Goal: Transaction & Acquisition: Purchase product/service

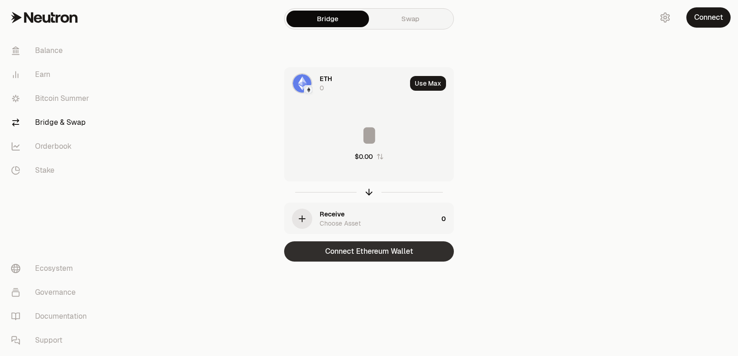
click at [364, 252] on button "Connect Ethereum Wallet" at bounding box center [369, 252] width 170 height 20
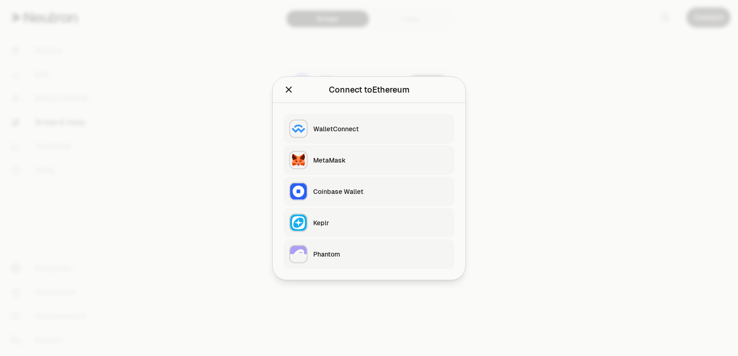
click at [363, 221] on div "Keplr" at bounding box center [381, 222] width 136 height 9
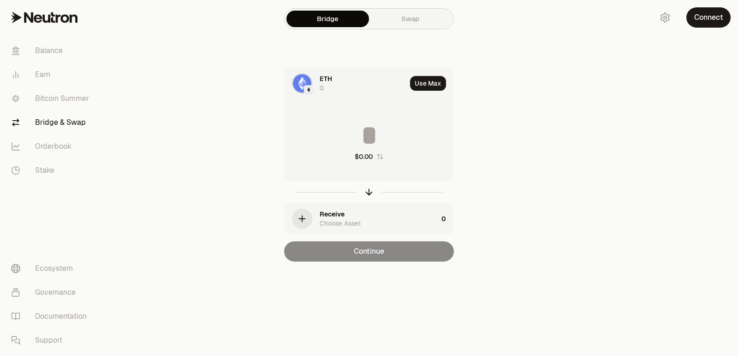
click at [336, 84] on div "ETH 0" at bounding box center [363, 83] width 87 height 18
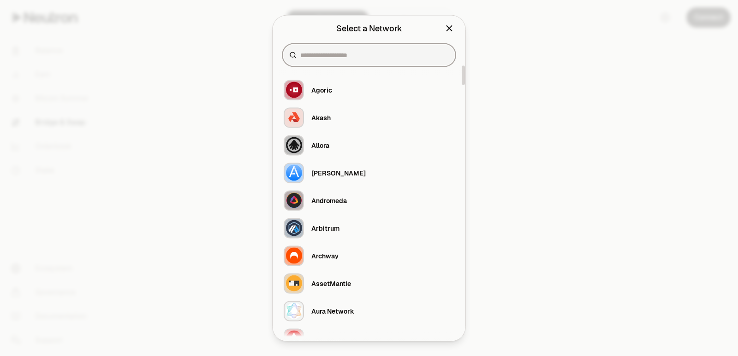
click at [326, 55] on input at bounding box center [374, 54] width 148 height 9
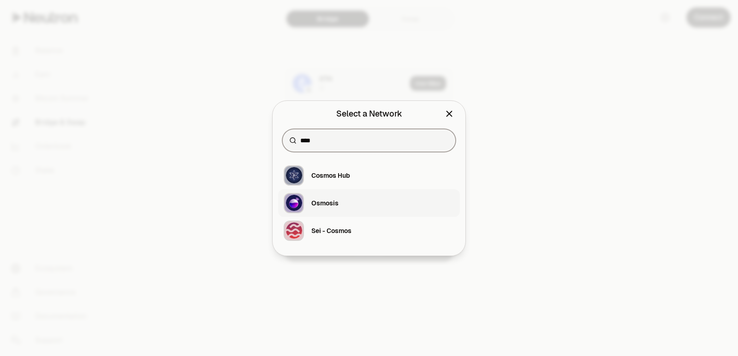
type input "****"
click at [331, 203] on div "Osmosis" at bounding box center [324, 203] width 27 height 9
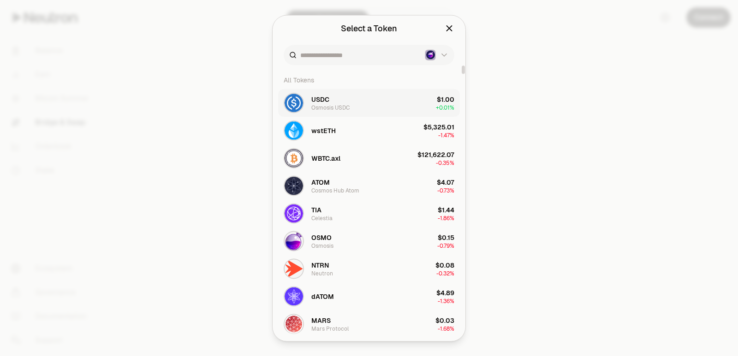
click at [368, 105] on button "USDC Osmosis USDC $1.00 + 0.01%" at bounding box center [369, 103] width 182 height 28
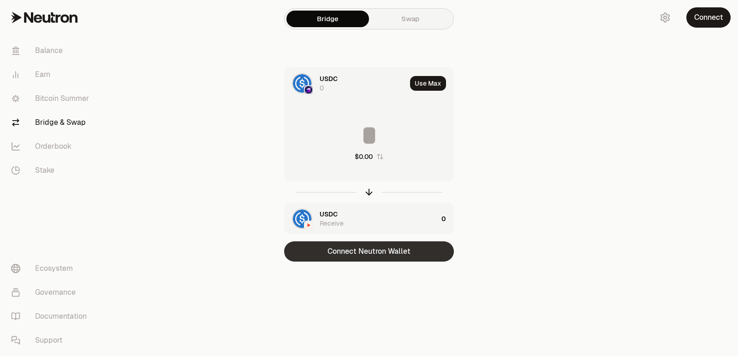
click at [352, 250] on button "Connect Neutron Wallet" at bounding box center [369, 252] width 170 height 20
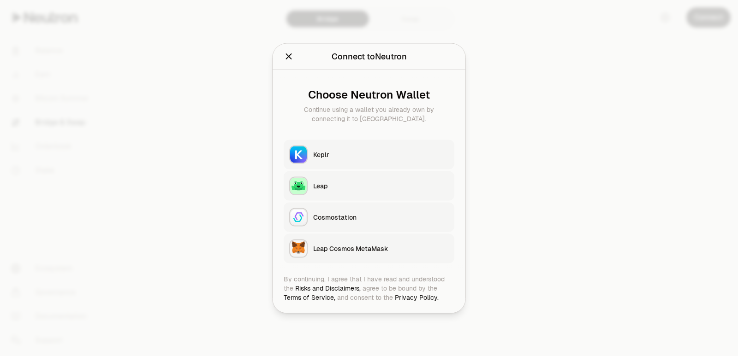
click at [342, 145] on button "Keplr" at bounding box center [369, 155] width 171 height 30
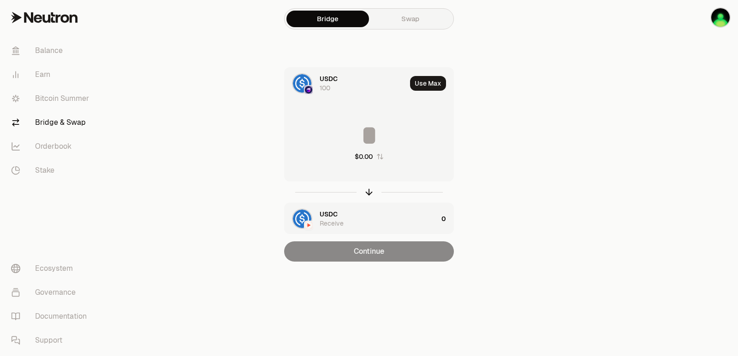
click at [335, 215] on span "USDC" at bounding box center [329, 214] width 18 height 9
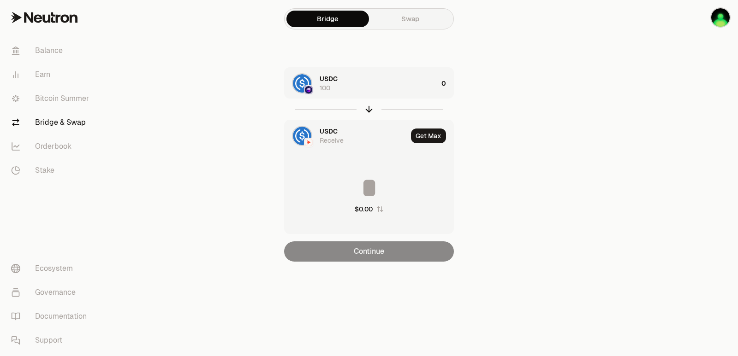
click at [334, 132] on span "USDC" at bounding box center [329, 131] width 18 height 9
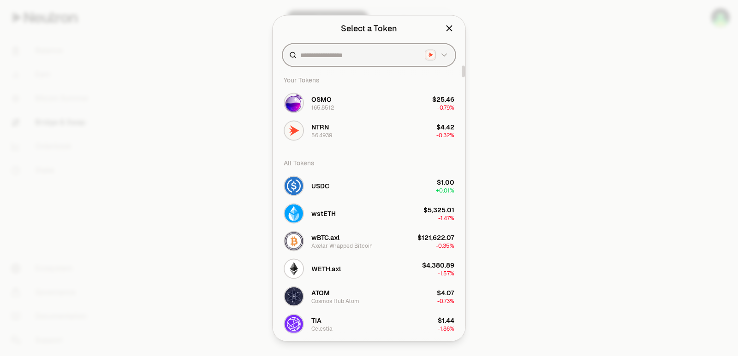
click at [336, 56] on input at bounding box center [360, 54] width 121 height 9
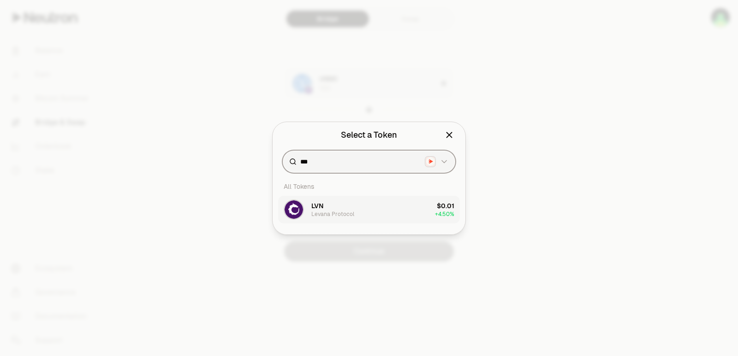
type input "***"
click at [354, 219] on button "LVN Levana Protocol $0.01 + 4.50%" at bounding box center [369, 210] width 182 height 28
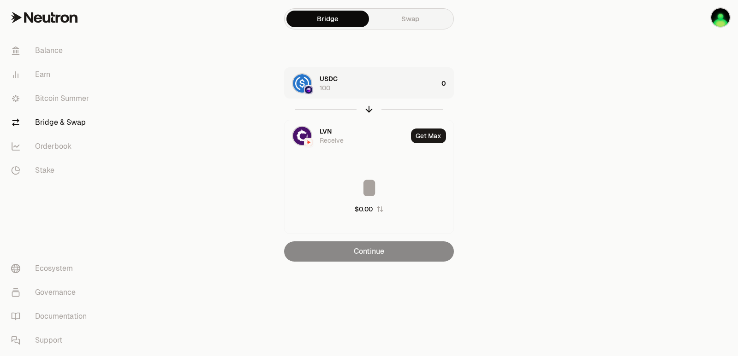
click at [380, 79] on div "USDC 100" at bounding box center [379, 83] width 118 height 18
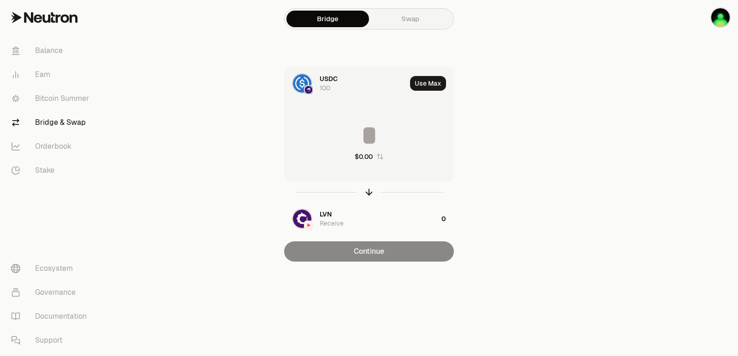
click at [379, 140] on input at bounding box center [368, 136] width 169 height 28
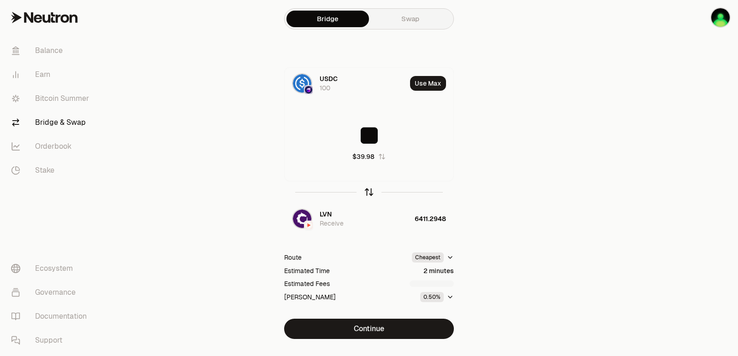
type input "**"
click at [367, 192] on icon "button" at bounding box center [369, 191] width 6 height 3
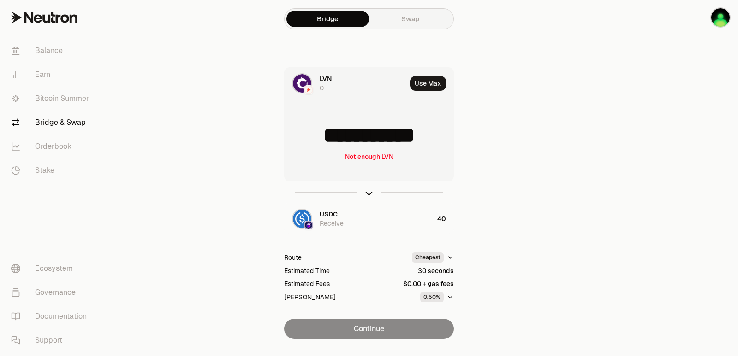
drag, startPoint x: 445, startPoint y: 134, endPoint x: 314, endPoint y: 134, distance: 131.9
click at [314, 134] on input "**********" at bounding box center [368, 136] width 169 height 28
type input "****"
click at [369, 192] on icon "button" at bounding box center [369, 192] width 10 height 10
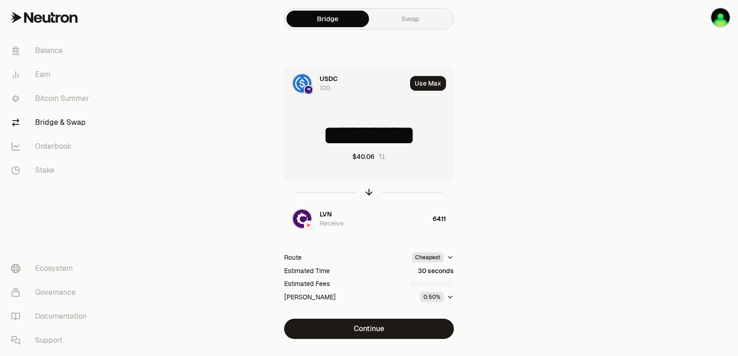
click at [362, 130] on input "*********" at bounding box center [368, 136] width 169 height 28
type input "**"
click at [369, 191] on icon "button" at bounding box center [369, 193] width 0 height 6
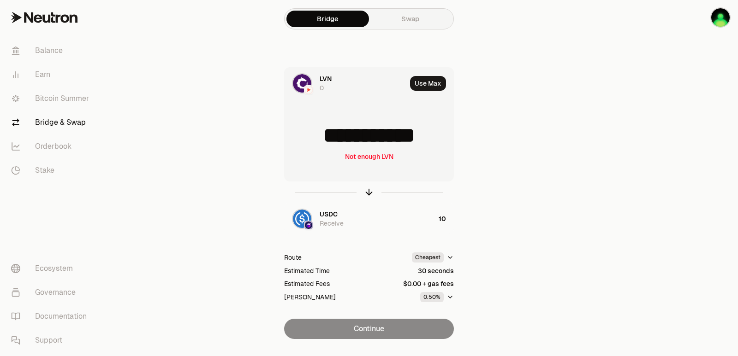
drag, startPoint x: 441, startPoint y: 137, endPoint x: 320, endPoint y: 140, distance: 121.8
click at [323, 140] on input "**********" at bounding box center [368, 136] width 169 height 28
type input "****"
click at [367, 192] on icon "button" at bounding box center [369, 192] width 10 height 10
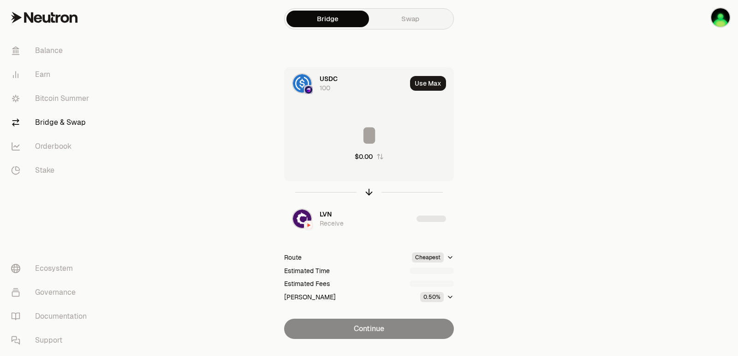
click at [353, 127] on input at bounding box center [368, 136] width 169 height 28
click at [352, 135] on input "*********" at bounding box center [368, 136] width 169 height 28
click at [352, 136] on input "*********" at bounding box center [368, 136] width 169 height 28
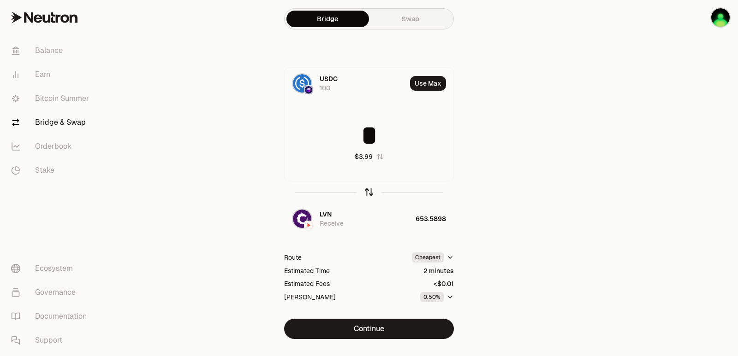
type input "*"
click at [368, 190] on icon "button" at bounding box center [369, 191] width 6 height 3
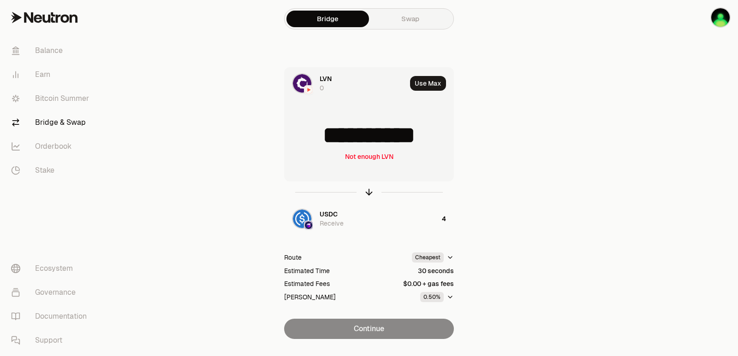
drag, startPoint x: 347, startPoint y: 138, endPoint x: 321, endPoint y: 138, distance: 25.4
click at [322, 138] on input "**********" at bounding box center [368, 136] width 169 height 28
type input "***"
click at [367, 193] on icon "button" at bounding box center [369, 192] width 10 height 10
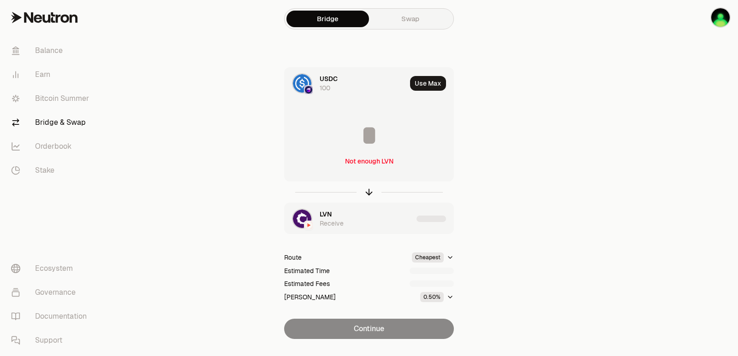
click at [326, 217] on span "LVN" at bounding box center [326, 214] width 12 height 9
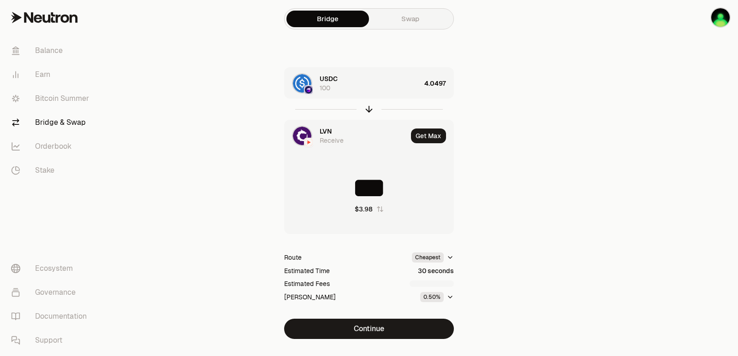
click at [324, 132] on span "LVN" at bounding box center [326, 131] width 12 height 9
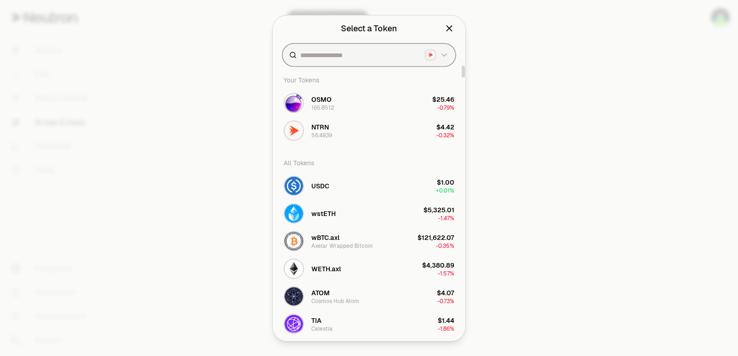
click at [314, 54] on input at bounding box center [360, 54] width 121 height 9
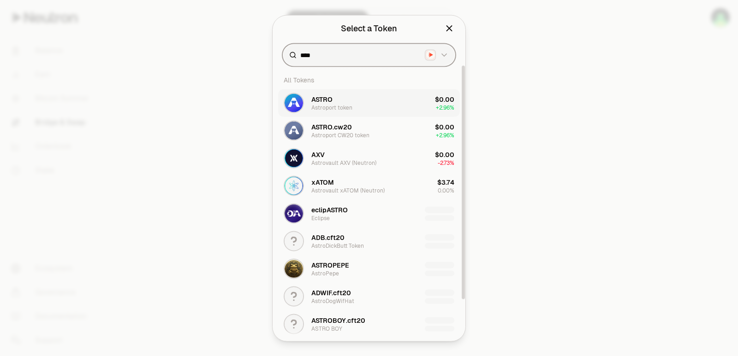
type input "****"
click at [336, 99] on div "ASTRO Astroport token" at bounding box center [331, 103] width 41 height 17
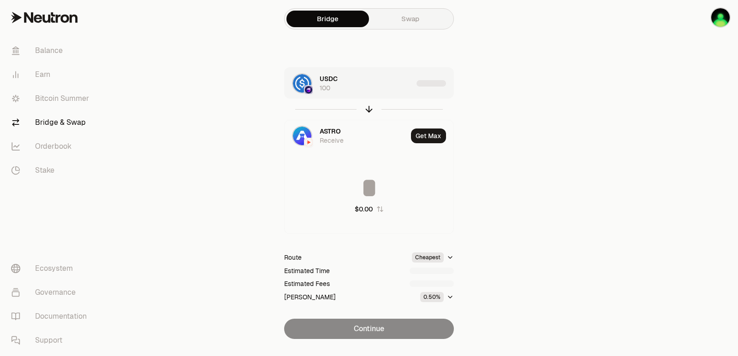
type input "**********"
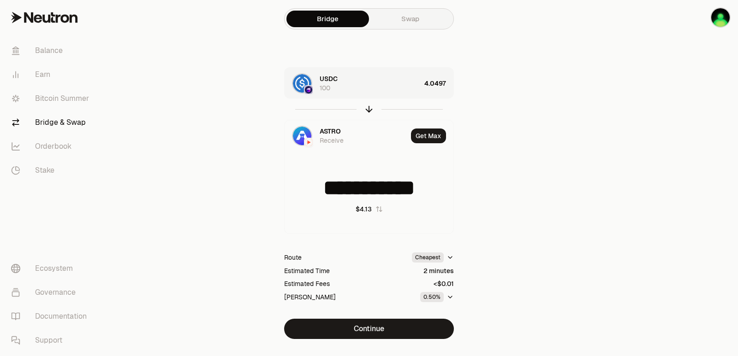
click at [388, 91] on div "USDC 100" at bounding box center [370, 83] width 101 height 18
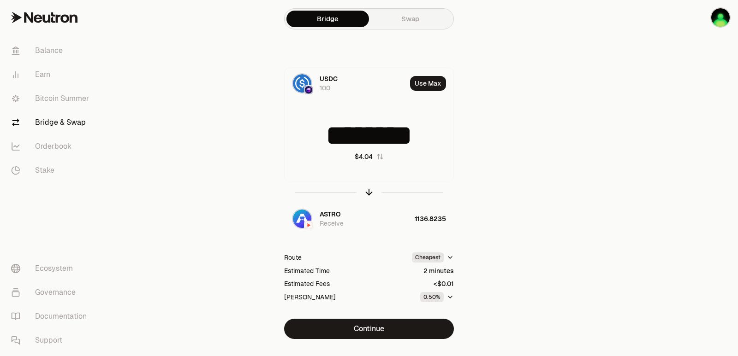
drag, startPoint x: 438, startPoint y: 138, endPoint x: 190, endPoint y: 148, distance: 248.2
click at [182, 144] on main "Bridge Swap USDC 100 Use Max ******** $4.04 ASTRO Receive 1136.8235 Route Cheap…" at bounding box center [420, 188] width 634 height 376
type input "**"
click at [372, 190] on icon "button" at bounding box center [369, 192] width 10 height 10
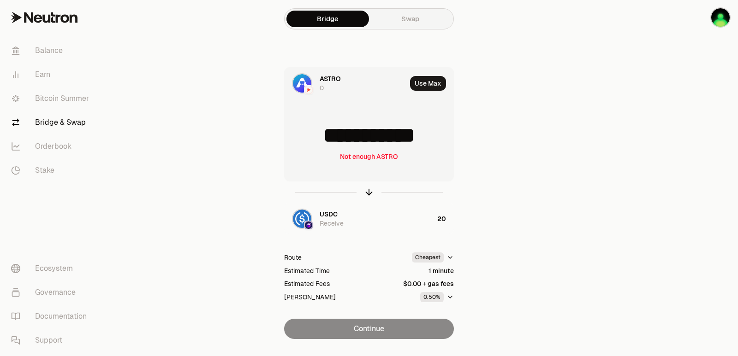
drag, startPoint x: 440, startPoint y: 137, endPoint x: 339, endPoint y: 144, distance: 101.2
click at [339, 144] on input "**********" at bounding box center [368, 136] width 169 height 28
type input "****"
click at [368, 191] on icon "button" at bounding box center [369, 192] width 10 height 10
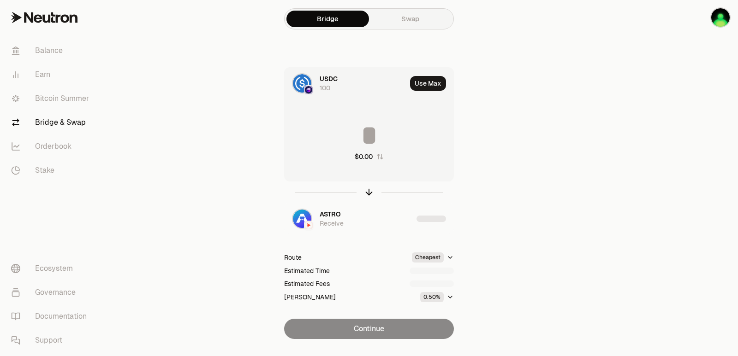
click at [372, 125] on input at bounding box center [368, 136] width 169 height 28
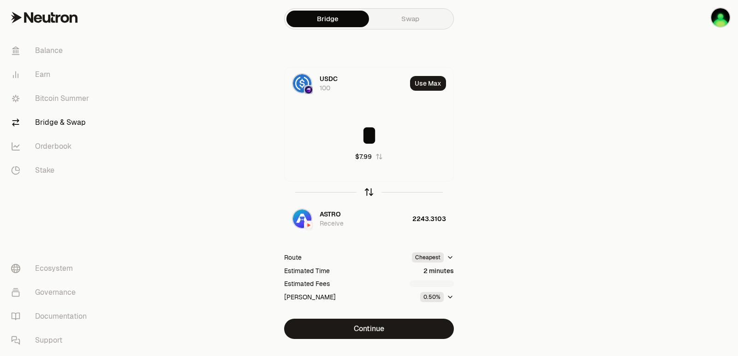
type input "*"
click at [371, 193] on icon "button" at bounding box center [369, 192] width 10 height 10
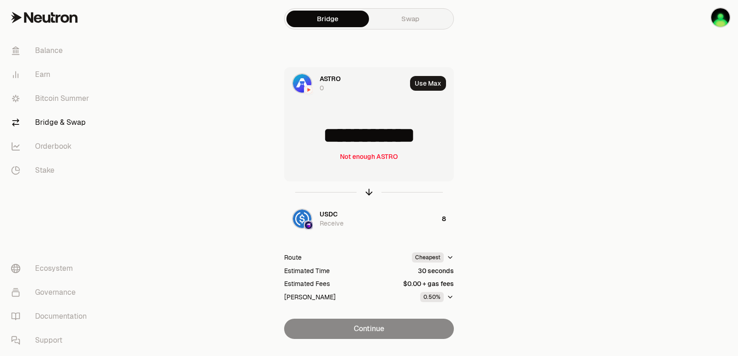
drag, startPoint x: 443, startPoint y: 139, endPoint x: 325, endPoint y: 139, distance: 118.0
click at [325, 139] on input "**********" at bounding box center [368, 136] width 169 height 28
type input "****"
click at [371, 192] on icon "button" at bounding box center [369, 191] width 6 height 3
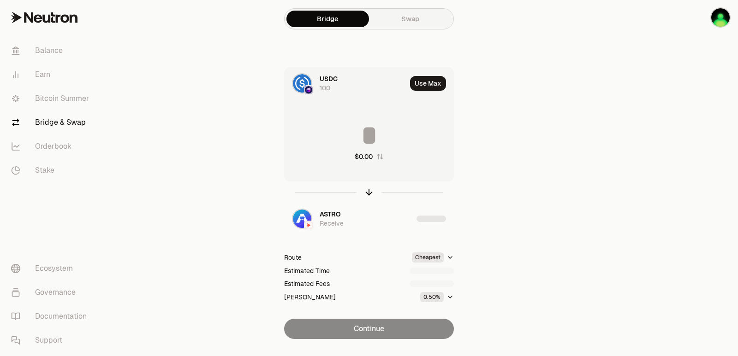
click at [368, 130] on input at bounding box center [368, 136] width 169 height 28
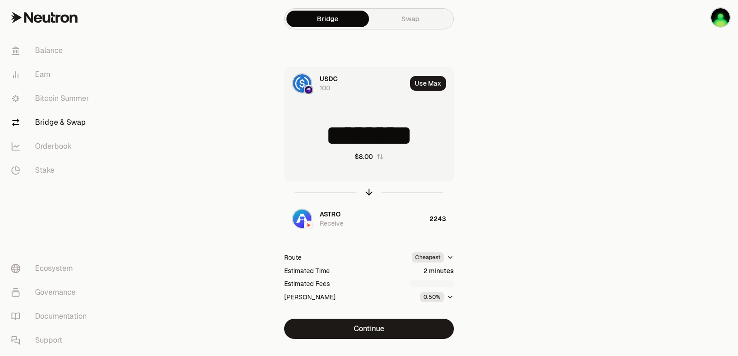
click at [368, 130] on input "********" at bounding box center [368, 136] width 169 height 28
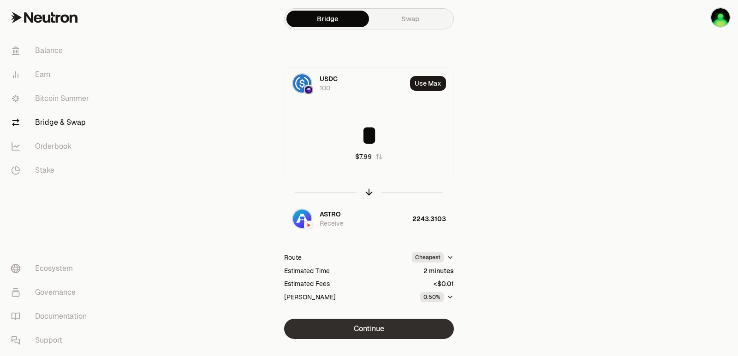
type input "*"
click at [349, 325] on button "Continue" at bounding box center [369, 329] width 170 height 20
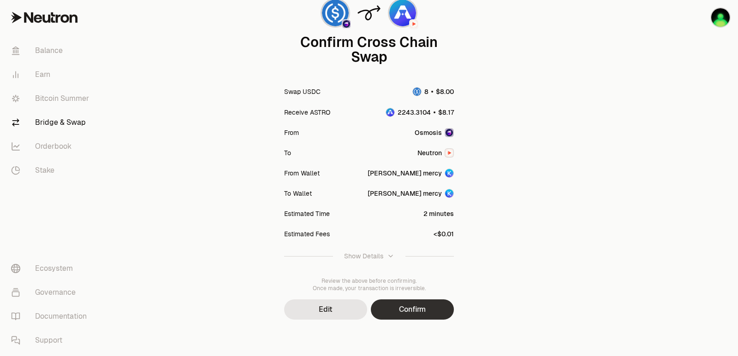
scroll to position [76, 0]
click at [420, 312] on button "Confirm" at bounding box center [412, 309] width 83 height 20
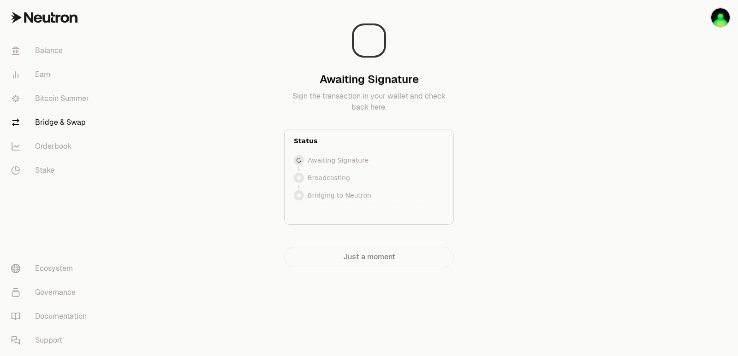
scroll to position [0, 0]
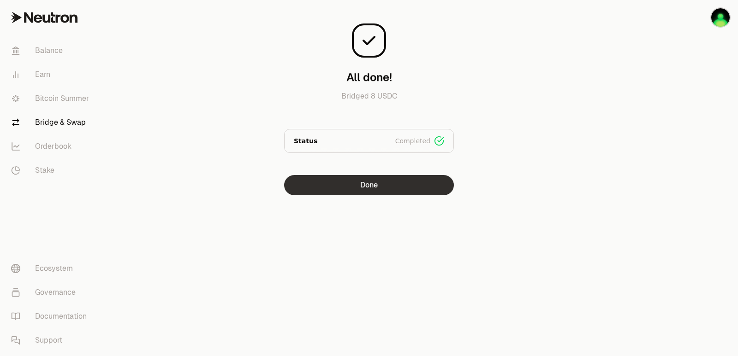
click at [377, 186] on button "Done" at bounding box center [369, 185] width 170 height 20
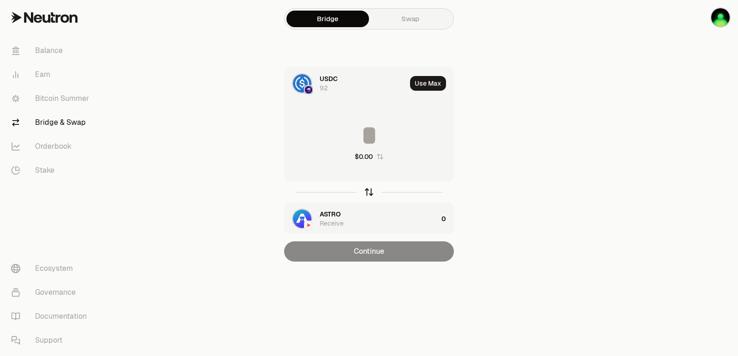
click at [371, 192] on icon "button" at bounding box center [369, 191] width 6 height 3
click at [437, 83] on button "Use Max" at bounding box center [428, 83] width 36 height 15
type input "**********"
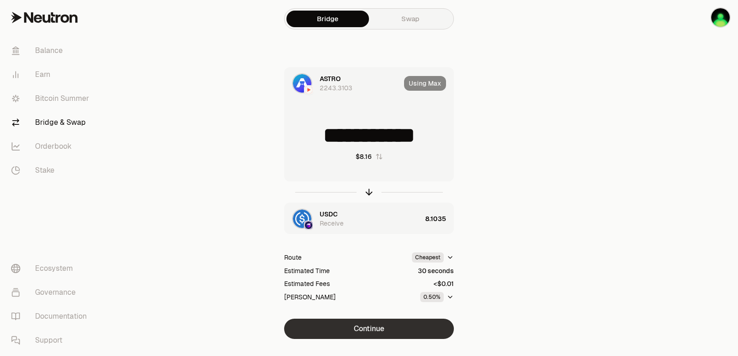
click at [372, 331] on button "Continue" at bounding box center [369, 329] width 170 height 20
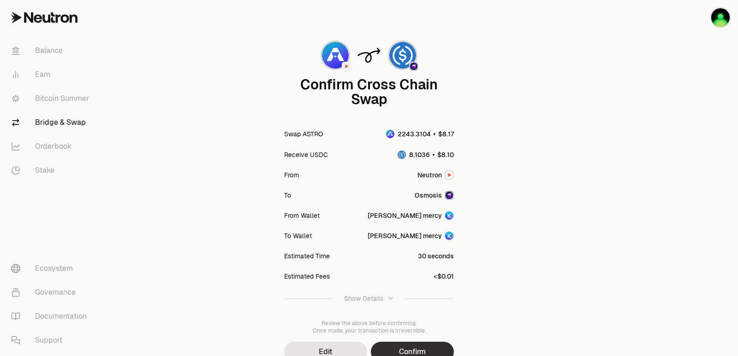
scroll to position [76, 0]
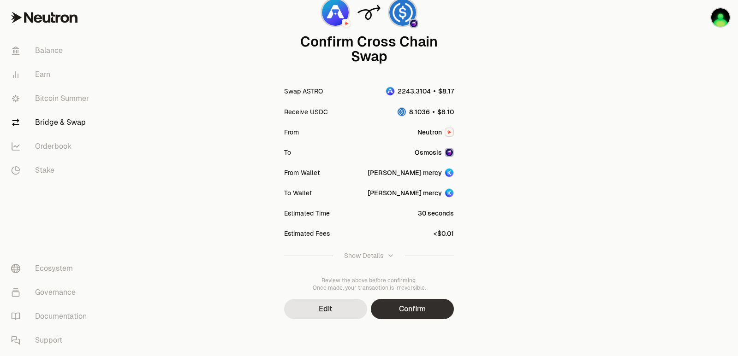
click at [418, 310] on button "Confirm" at bounding box center [412, 309] width 83 height 20
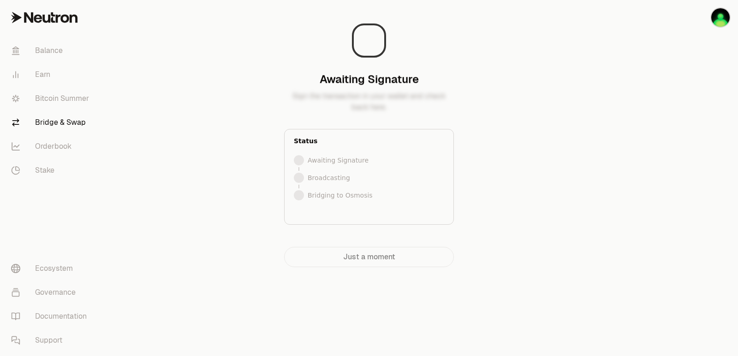
scroll to position [0, 0]
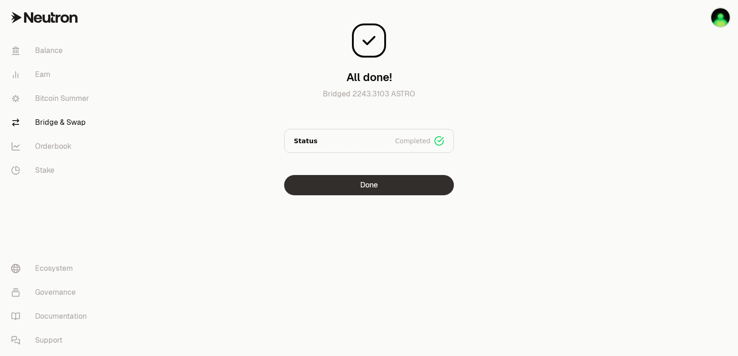
click at [368, 191] on button "Done" at bounding box center [369, 185] width 170 height 20
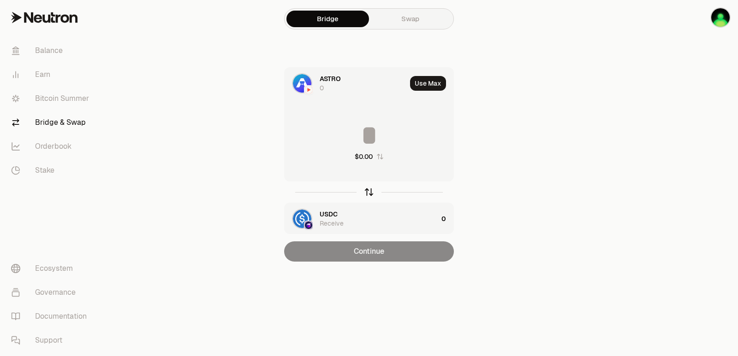
click at [368, 191] on icon "button" at bounding box center [369, 192] width 10 height 10
click at [370, 143] on input at bounding box center [368, 136] width 169 height 28
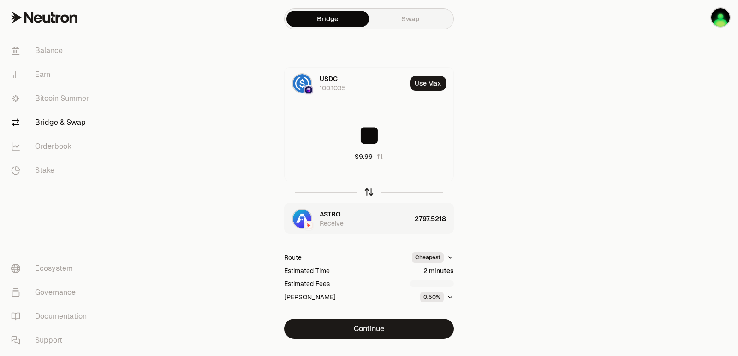
type input "**"
click at [366, 191] on icon "button" at bounding box center [369, 192] width 10 height 10
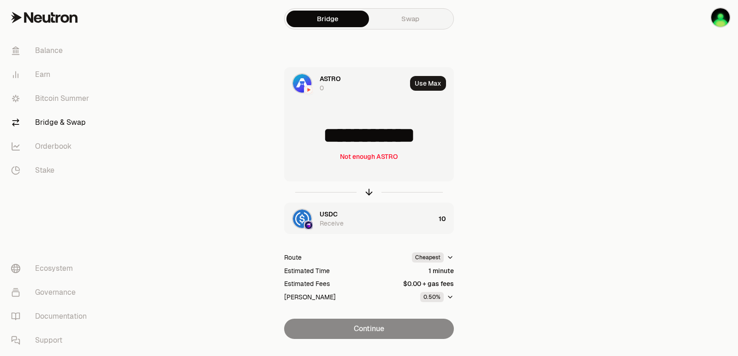
drag, startPoint x: 446, startPoint y: 140, endPoint x: 339, endPoint y: 145, distance: 107.1
click at [339, 145] on input "**********" at bounding box center [368, 136] width 169 height 28
type input "****"
click at [367, 191] on icon "button" at bounding box center [369, 192] width 10 height 10
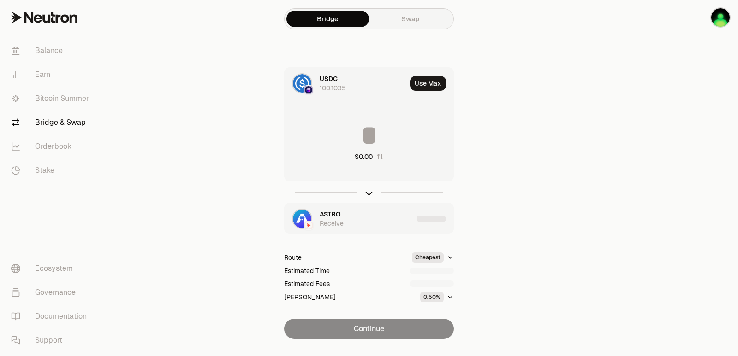
click at [318, 213] on div "ASTRO Receive" at bounding box center [348, 218] width 128 height 31
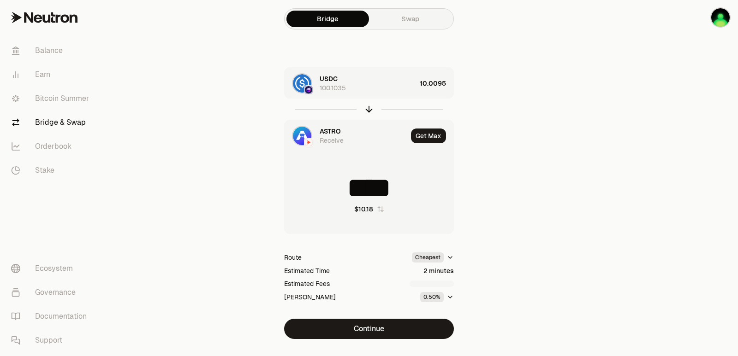
click at [326, 136] on div "Receive" at bounding box center [332, 140] width 24 height 9
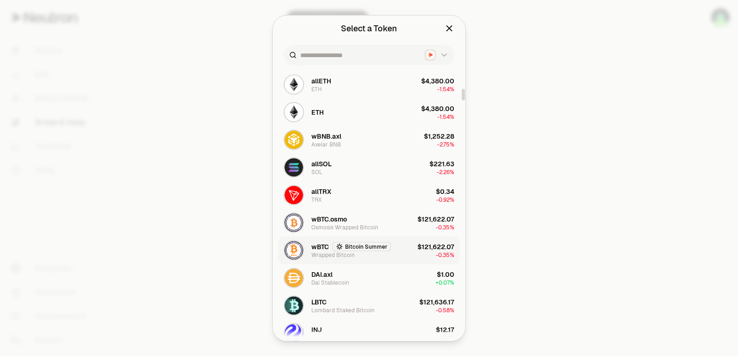
scroll to position [553, 0]
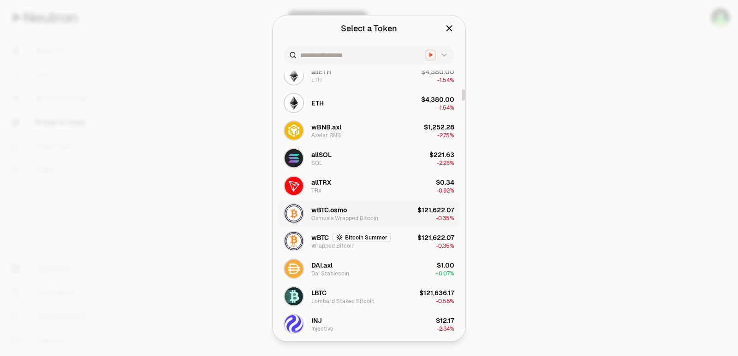
click at [410, 215] on button "wBTC.osmo Osmosis Wrapped Bitcoin $121,622.07 -0.35%" at bounding box center [369, 214] width 182 height 28
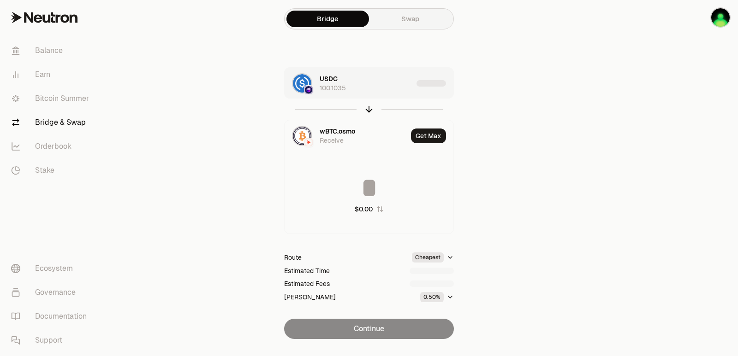
type input "**********"
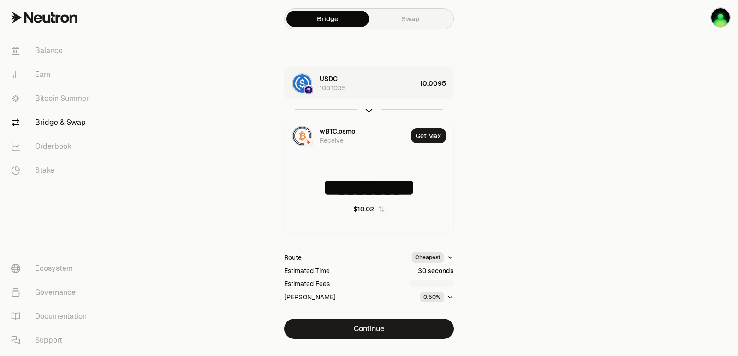
click at [404, 89] on div "USDC 100.1035" at bounding box center [368, 83] width 96 height 18
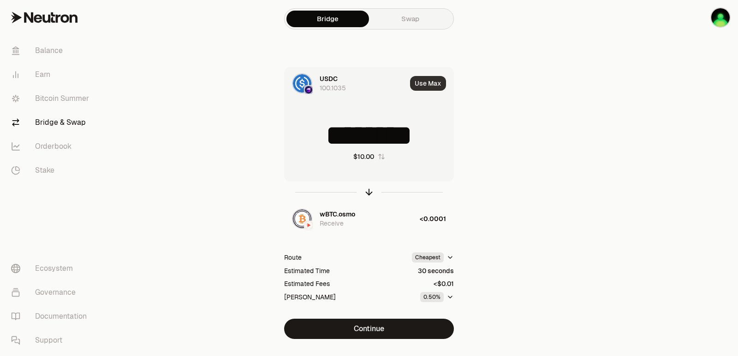
click at [427, 85] on button "Use Max" at bounding box center [428, 83] width 36 height 15
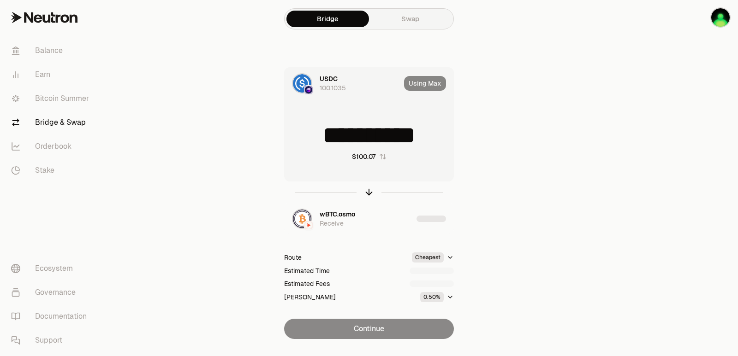
type input "**********"
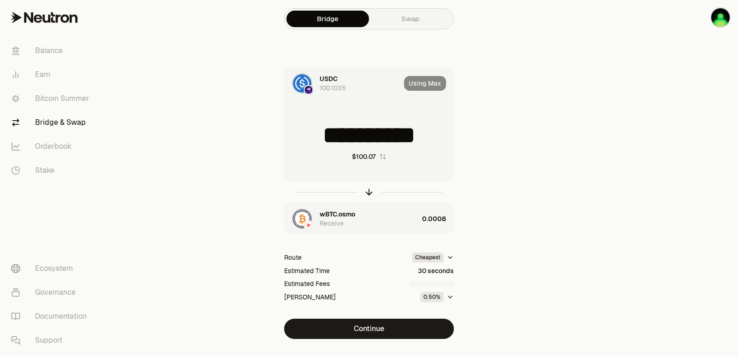
click at [386, 227] on div "wBTC.osmo Receive" at bounding box center [369, 219] width 99 height 18
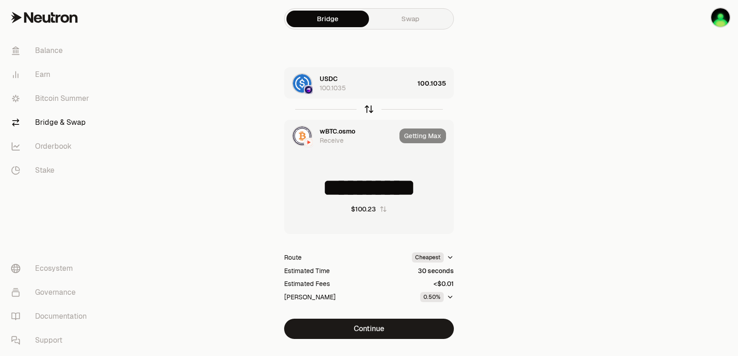
click at [371, 106] on icon "button" at bounding box center [369, 109] width 10 height 10
type input "**********"
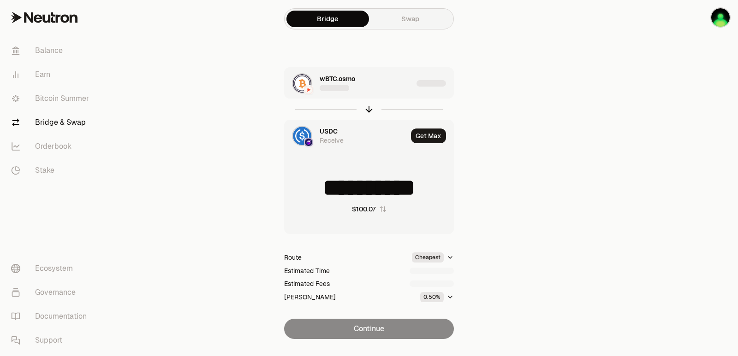
click at [382, 93] on div "wBTC.osmo" at bounding box center [348, 83] width 128 height 31
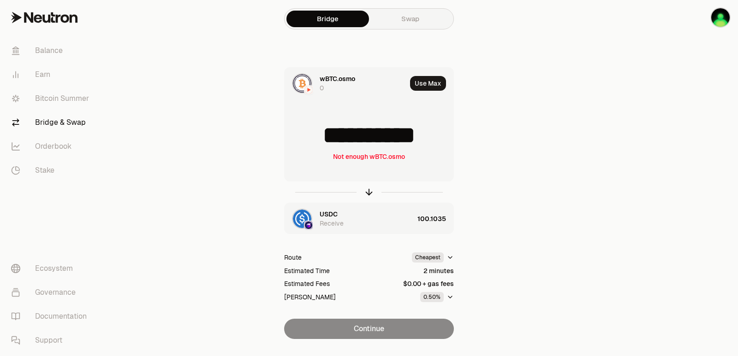
drag, startPoint x: 444, startPoint y: 140, endPoint x: 393, endPoint y: 140, distance: 50.7
click at [393, 140] on input "**********" at bounding box center [368, 136] width 169 height 28
type input "**********"
click at [369, 193] on icon "button" at bounding box center [369, 192] width 10 height 10
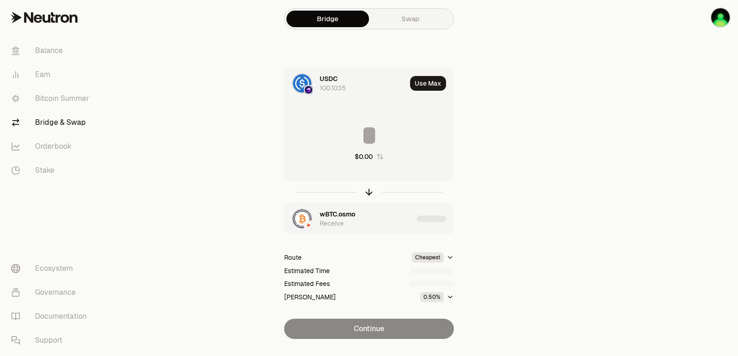
click at [345, 211] on span "wBTC.osmo" at bounding box center [338, 214] width 36 height 9
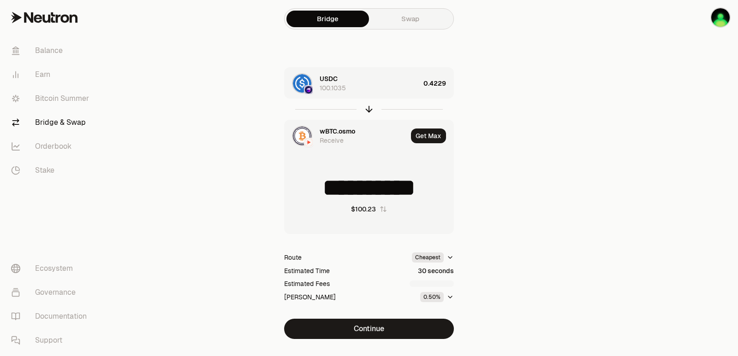
click at [336, 127] on span "wBTC.osmo" at bounding box center [338, 131] width 36 height 9
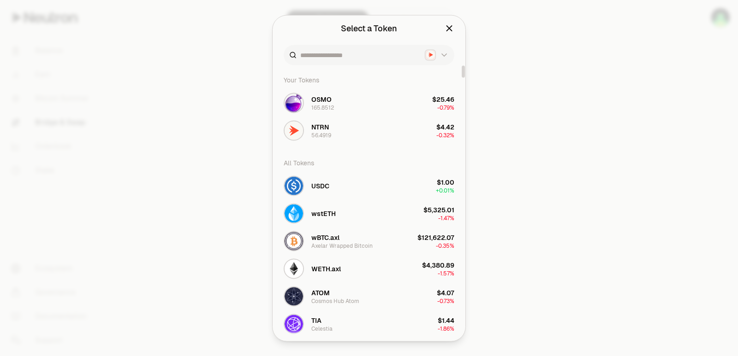
click at [569, 121] on div at bounding box center [369, 178] width 738 height 356
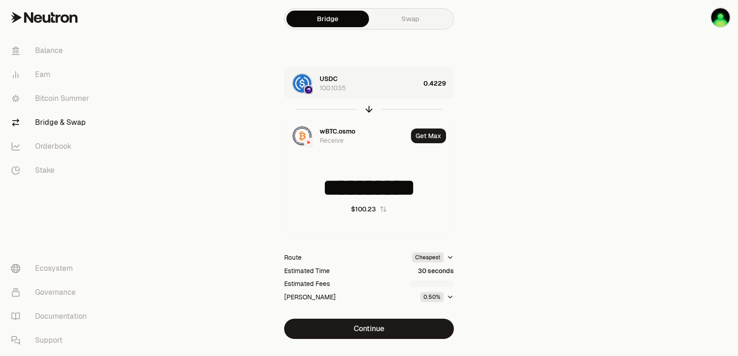
click at [400, 89] on div "USDC 100.1035" at bounding box center [370, 83] width 100 height 18
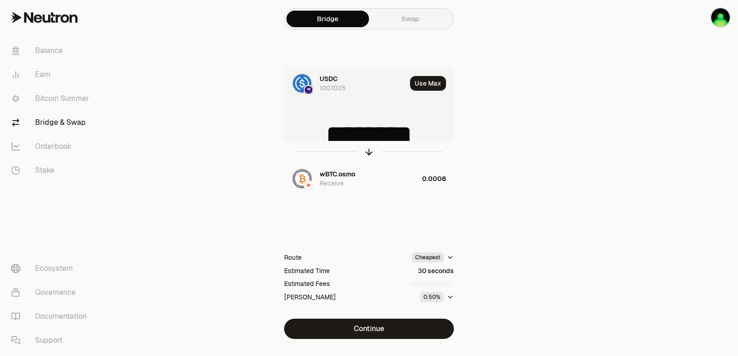
click at [400, 89] on div "USDC 100.1035" at bounding box center [363, 83] width 87 height 18
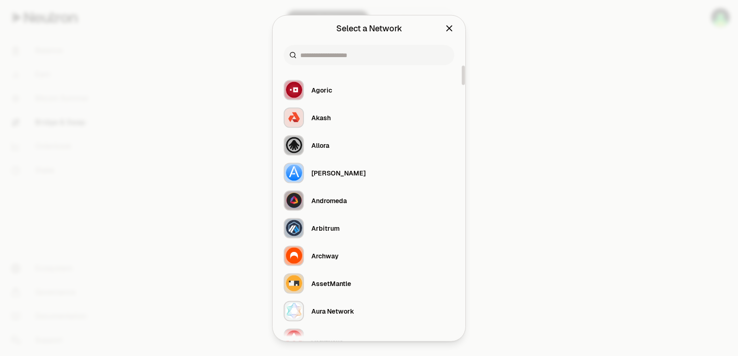
click at [576, 156] on div at bounding box center [369, 178] width 738 height 356
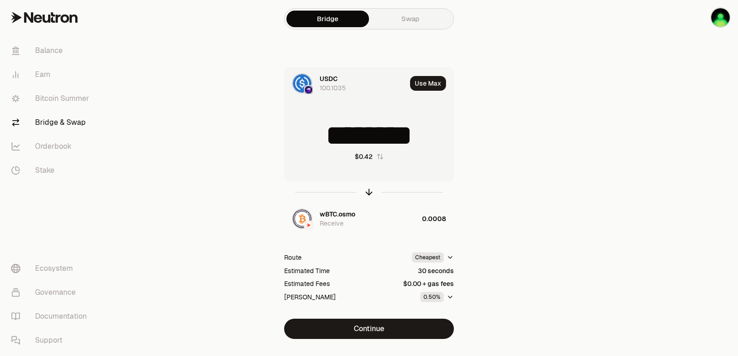
click at [414, 129] on input "********" at bounding box center [368, 136] width 169 height 28
type input "**"
click at [387, 233] on div "wBTC.osmo Receive" at bounding box center [351, 218] width 135 height 31
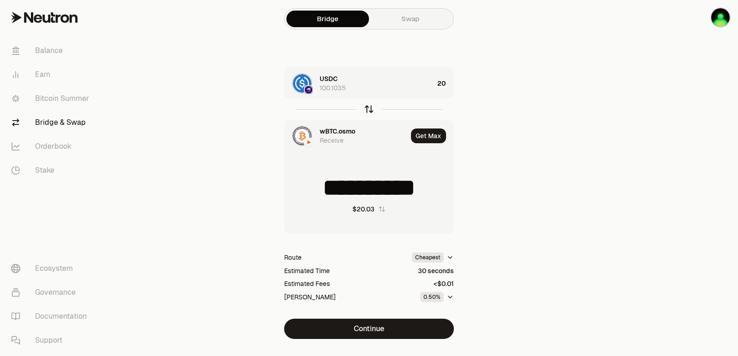
click at [371, 108] on icon "button" at bounding box center [369, 109] width 10 height 10
type input "**"
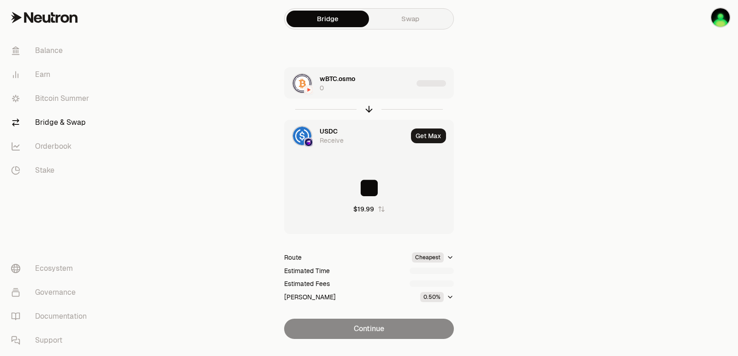
click at [399, 94] on div "wBTC.osmo 0" at bounding box center [348, 83] width 128 height 31
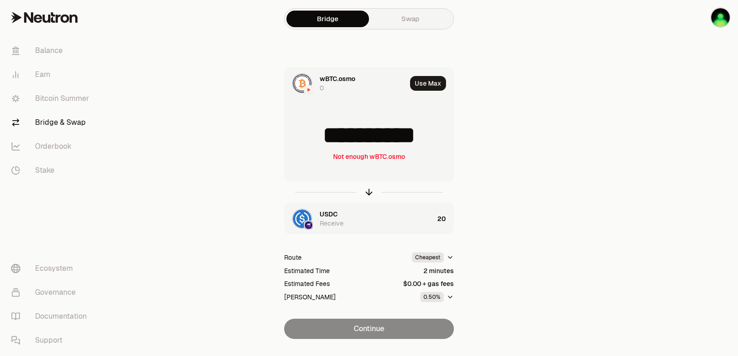
drag, startPoint x: 450, startPoint y: 138, endPoint x: 410, endPoint y: 135, distance: 39.7
click at [410, 135] on input "**********" at bounding box center [368, 136] width 169 height 28
type input "**********"
click at [367, 189] on icon "button" at bounding box center [369, 192] width 10 height 10
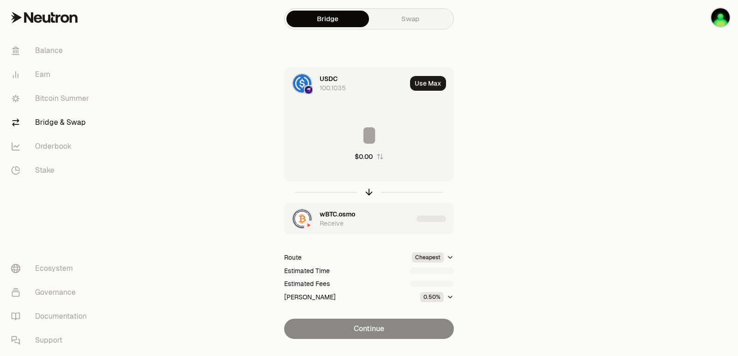
click at [370, 129] on input at bounding box center [368, 136] width 169 height 28
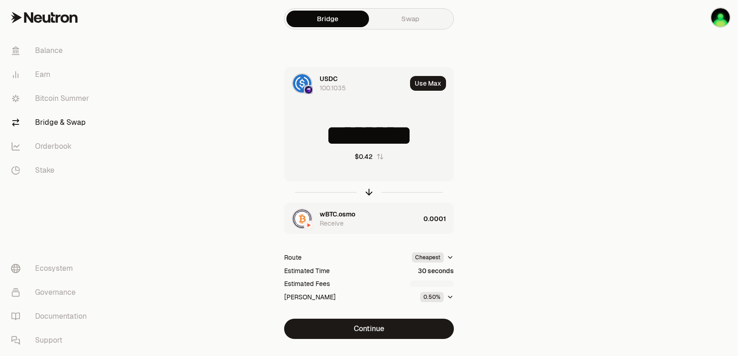
click at [371, 138] on input "********" at bounding box center [368, 136] width 169 height 28
type input "**"
click at [395, 219] on div "wBTC.osmo Receive" at bounding box center [370, 219] width 100 height 18
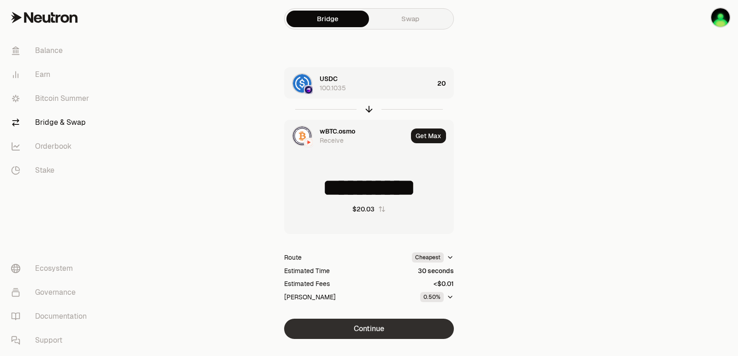
click at [370, 326] on button "Continue" at bounding box center [369, 329] width 170 height 20
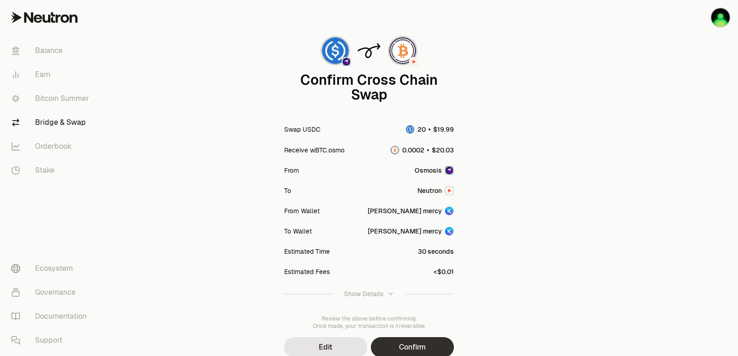
scroll to position [76, 0]
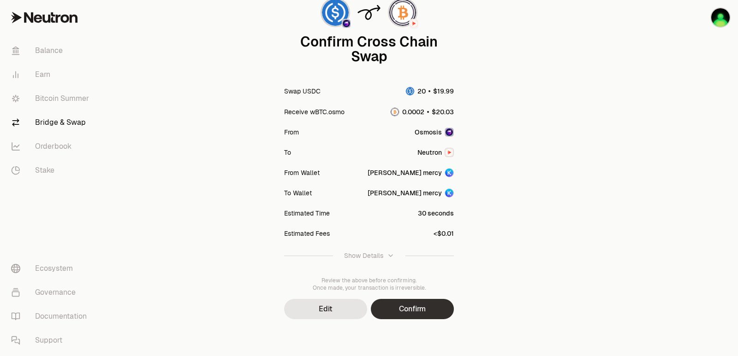
click at [393, 304] on button "Confirm" at bounding box center [412, 309] width 83 height 20
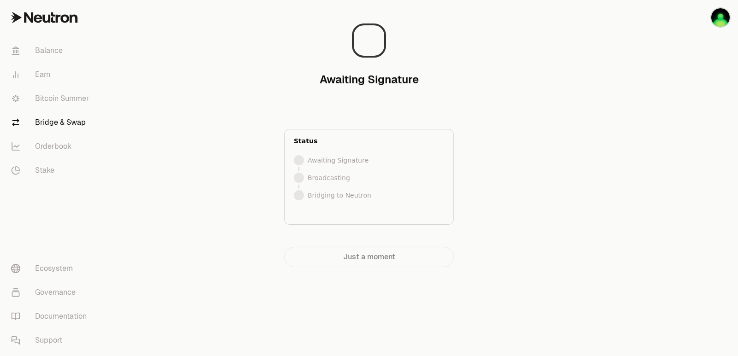
scroll to position [0, 0]
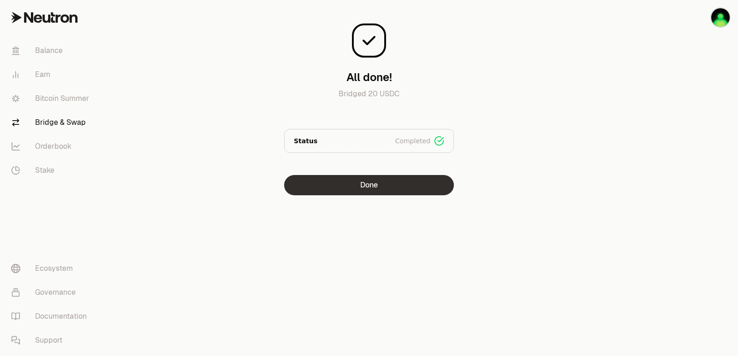
click at [380, 195] on button "Done" at bounding box center [369, 185] width 170 height 20
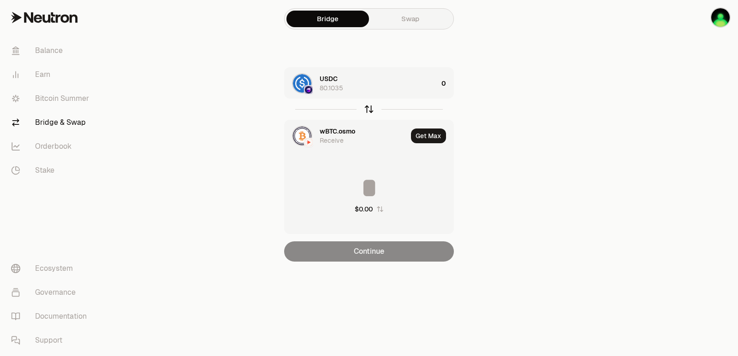
click at [368, 108] on icon "button" at bounding box center [369, 109] width 10 height 10
click at [379, 90] on div "wBTC.osmo 0" at bounding box center [379, 83] width 118 height 18
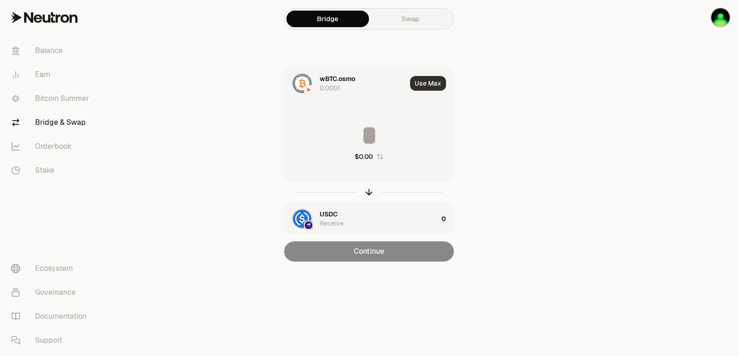
click at [432, 82] on button "Use Max" at bounding box center [428, 83] width 36 height 15
type input "**********"
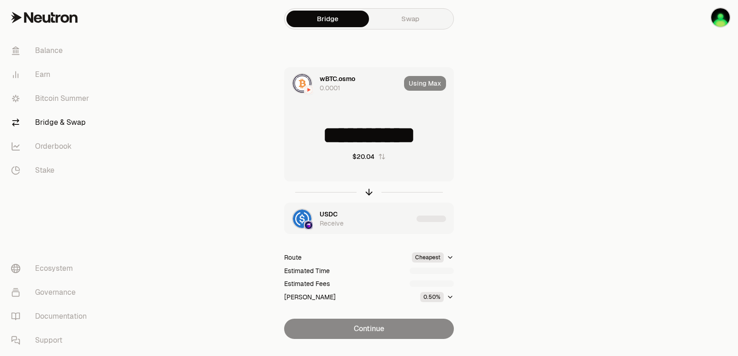
scroll to position [20, 0]
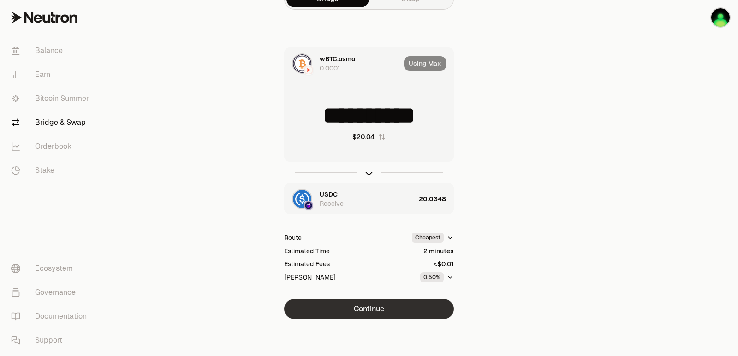
click at [380, 314] on button "Continue" at bounding box center [369, 309] width 170 height 20
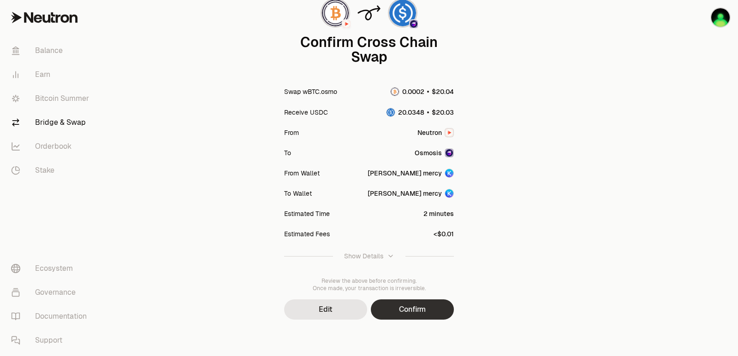
scroll to position [76, 0]
click at [409, 305] on button "Confirm" at bounding box center [412, 309] width 83 height 20
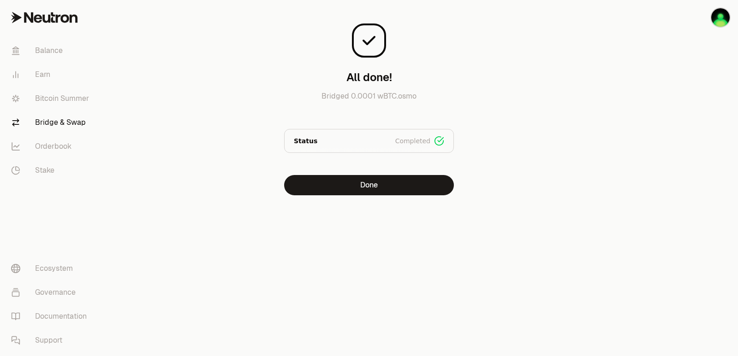
click at [354, 198] on div "All done! Bridged 0.0001 wBTC.osmo Status Completed Signed Broadcasted Bridged …" at bounding box center [369, 116] width 332 height 232
click at [357, 190] on button "Done" at bounding box center [369, 185] width 170 height 20
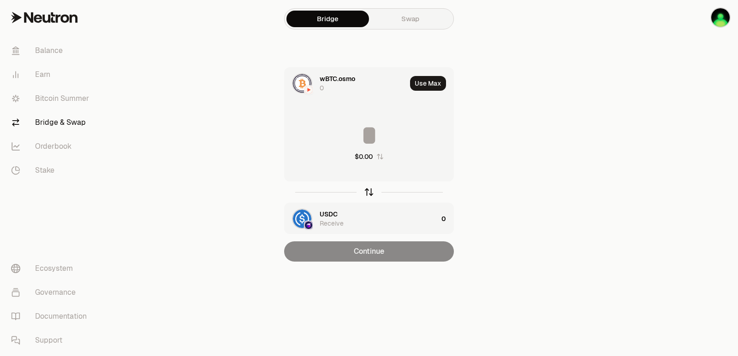
click at [369, 191] on icon "button" at bounding box center [369, 192] width 10 height 10
click at [339, 212] on span "wBTC.osmo" at bounding box center [338, 214] width 36 height 9
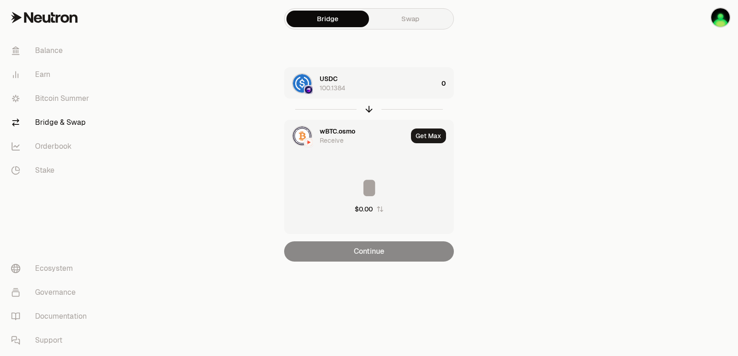
click at [326, 127] on span "wBTC.osmo" at bounding box center [338, 131] width 36 height 9
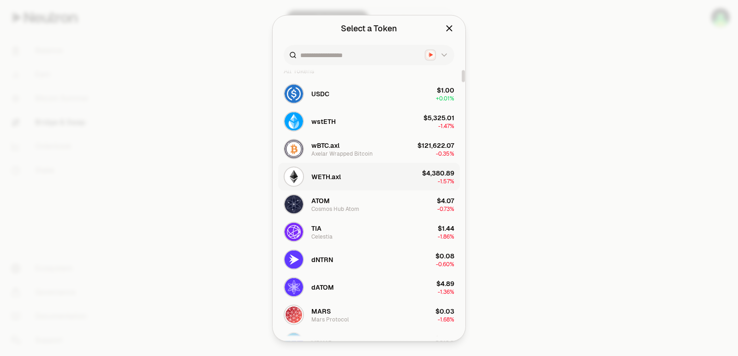
scroll to position [138, 0]
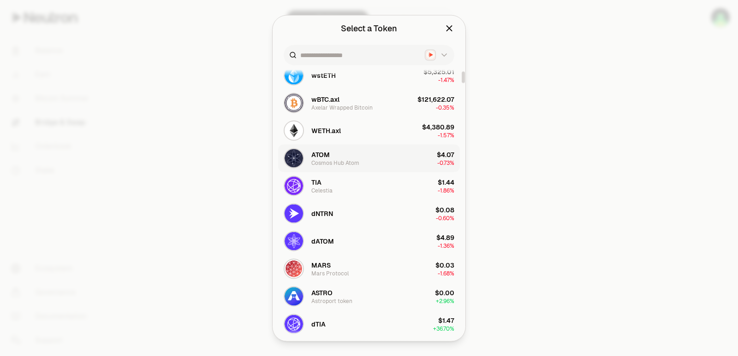
click at [372, 158] on button "ATOM Cosmos Hub Atom $4.07 -0.73%" at bounding box center [369, 158] width 182 height 28
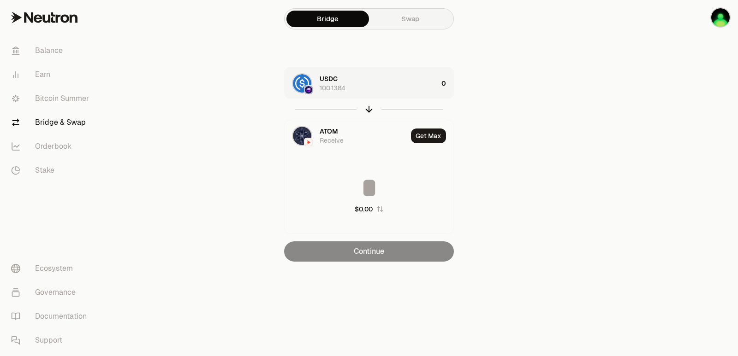
click at [376, 89] on div "USDC 100.1384" at bounding box center [379, 83] width 118 height 18
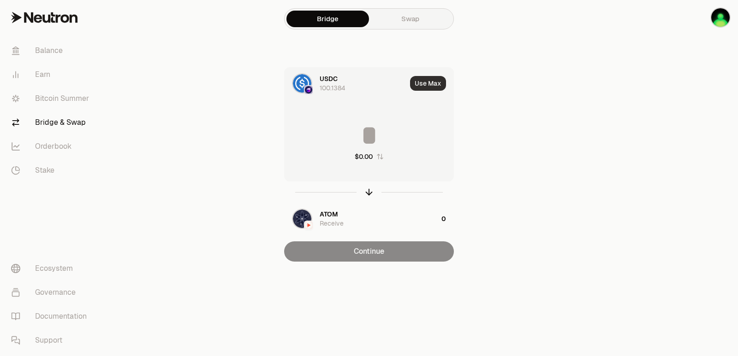
click at [438, 84] on button "Use Max" at bounding box center [428, 83] width 36 height 15
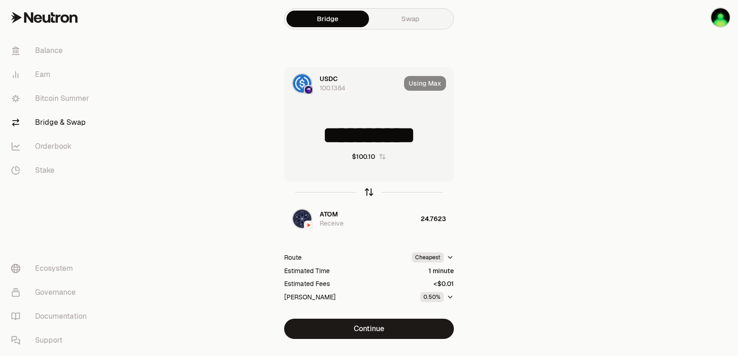
click at [364, 192] on icon "button" at bounding box center [369, 192] width 10 height 10
type input "********"
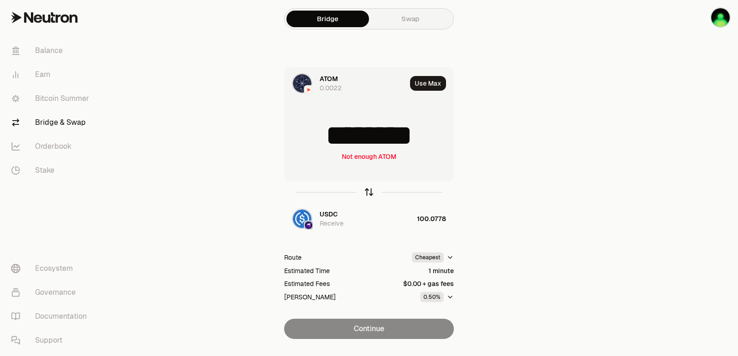
click at [366, 193] on icon "button" at bounding box center [369, 192] width 10 height 10
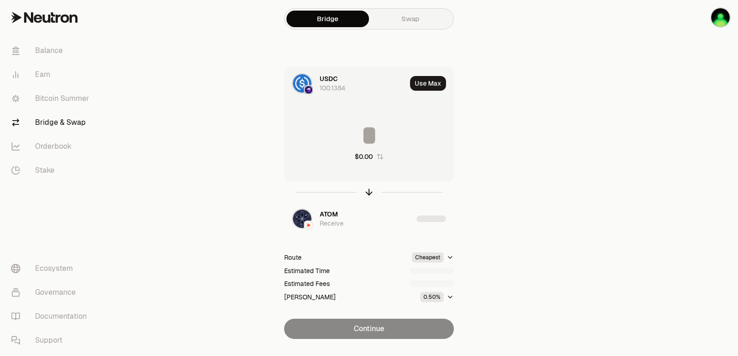
click at [350, 132] on input at bounding box center [368, 136] width 169 height 28
click at [350, 138] on input "**********" at bounding box center [368, 136] width 169 height 28
click at [351, 138] on input "**********" at bounding box center [368, 136] width 169 height 28
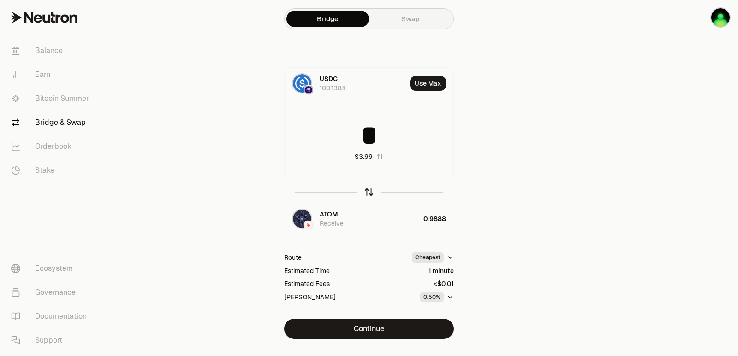
type input "*"
click at [367, 191] on icon "button" at bounding box center [369, 192] width 10 height 10
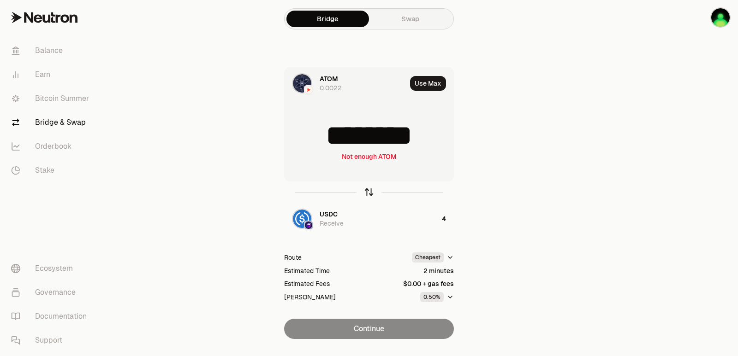
click at [369, 192] on icon "button" at bounding box center [369, 193] width 0 height 6
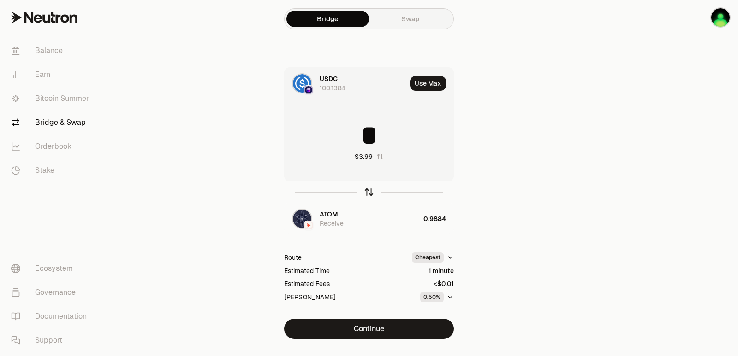
click at [369, 190] on icon "button" at bounding box center [369, 193] width 0 height 6
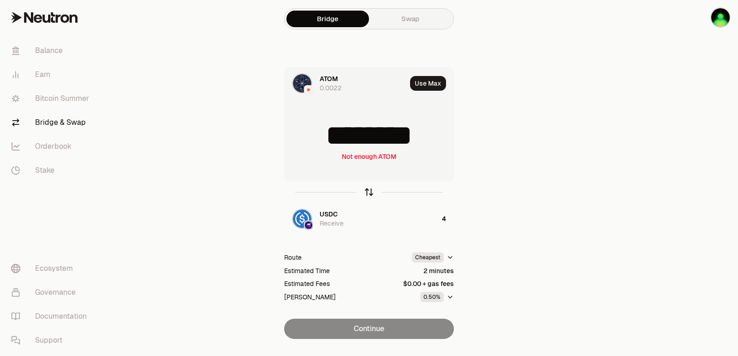
click at [369, 192] on icon "button" at bounding box center [369, 193] width 0 height 6
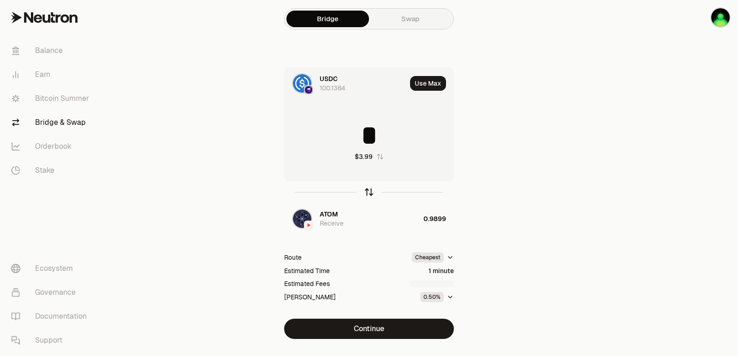
click at [369, 192] on icon "button" at bounding box center [369, 193] width 0 height 6
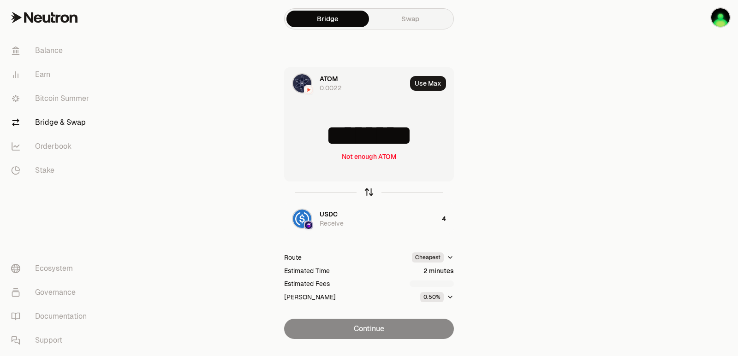
click at [369, 192] on icon "button" at bounding box center [369, 193] width 0 height 6
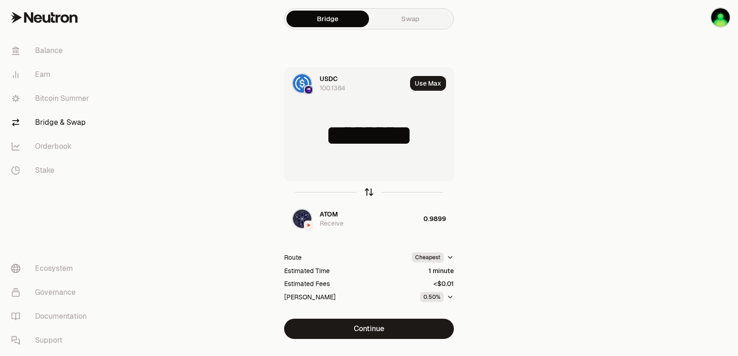
type input "*"
click at [338, 215] on div "ATOM Receive" at bounding box center [370, 219] width 100 height 18
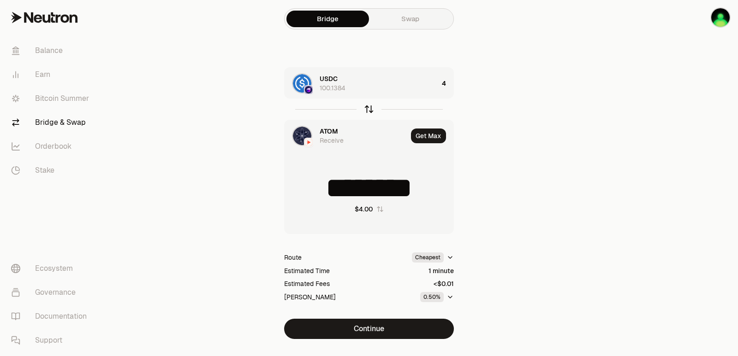
click at [371, 110] on icon "button" at bounding box center [369, 109] width 10 height 10
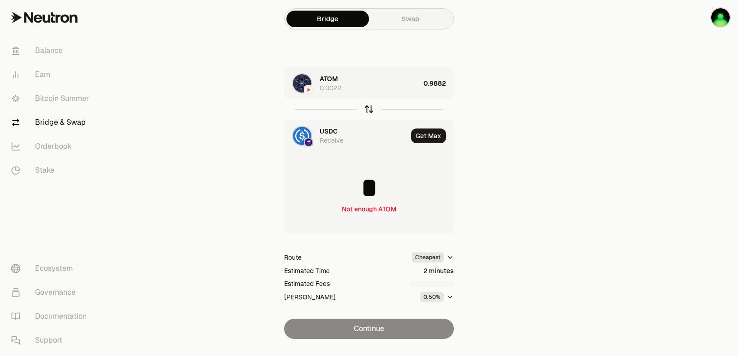
click at [371, 110] on icon "button" at bounding box center [369, 109] width 10 height 10
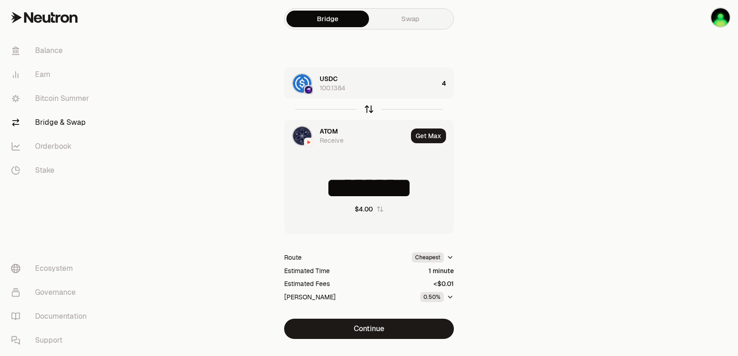
click at [371, 110] on icon "button" at bounding box center [369, 109] width 10 height 10
type input "*"
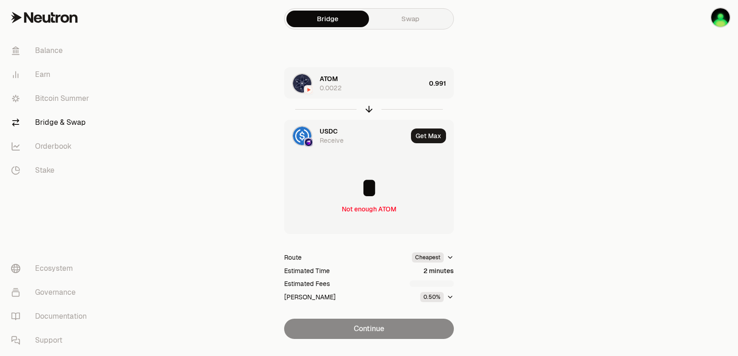
click at [385, 82] on div "ATOM 0.0022" at bounding box center [373, 83] width 106 height 18
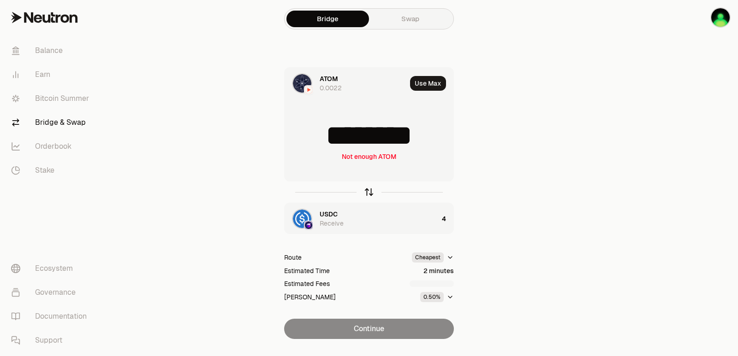
click at [370, 190] on icon "button" at bounding box center [369, 192] width 10 height 10
type input "*"
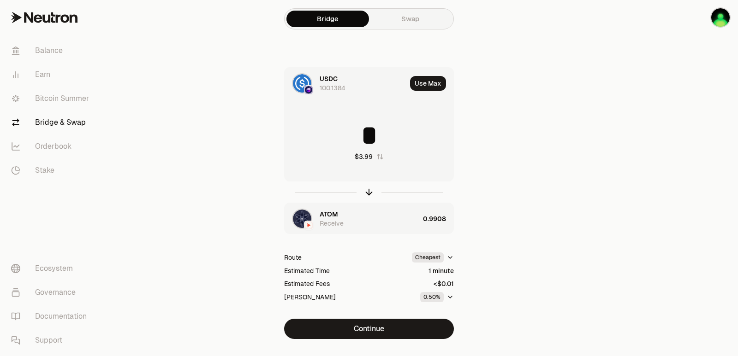
click at [333, 222] on div "Receive" at bounding box center [332, 223] width 24 height 9
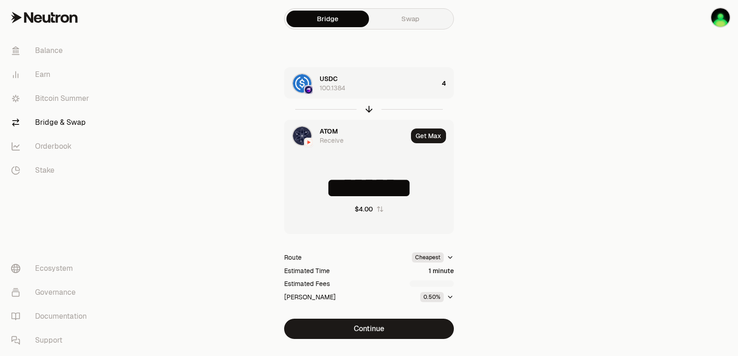
click at [328, 130] on span "ATOM" at bounding box center [329, 131] width 18 height 9
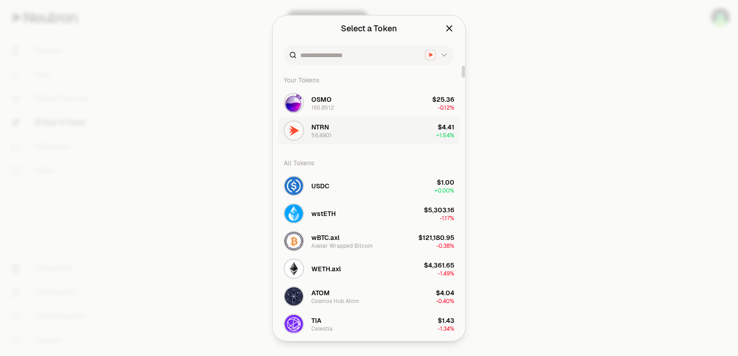
click at [346, 130] on button "NTRN 56.4901 $4.41 + 1.54%" at bounding box center [369, 131] width 182 height 28
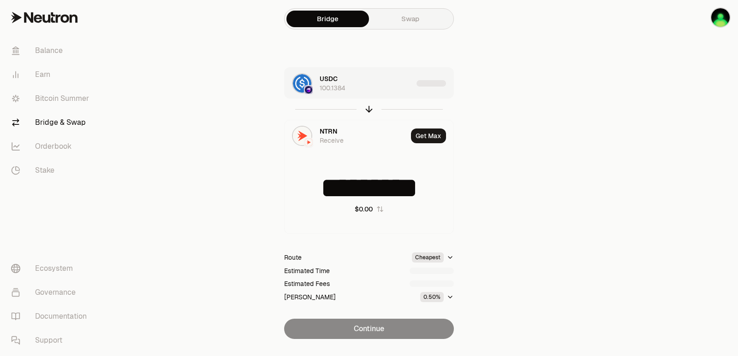
click at [395, 88] on div "USDC 100.1384" at bounding box center [366, 83] width 93 height 18
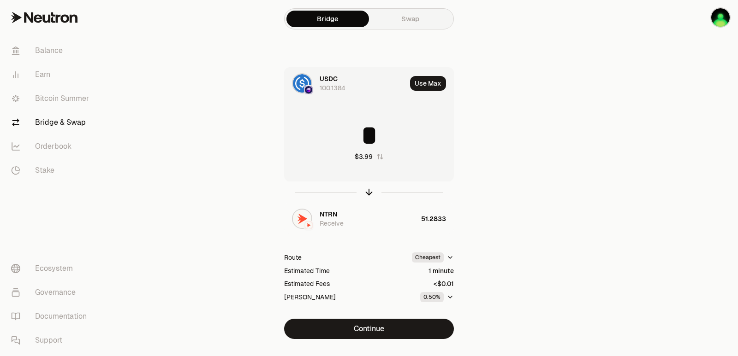
drag, startPoint x: 389, startPoint y: 140, endPoint x: 334, endPoint y: 141, distance: 55.3
click at [336, 141] on input "*" at bounding box center [368, 136] width 169 height 28
click at [371, 197] on icon "button" at bounding box center [369, 192] width 10 height 10
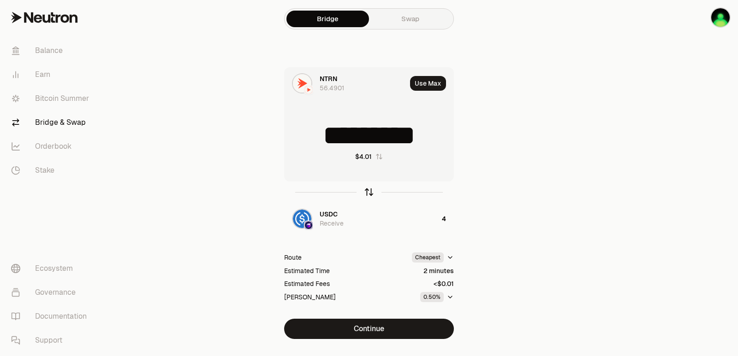
click at [371, 194] on icon "button" at bounding box center [369, 192] width 10 height 10
type input "*"
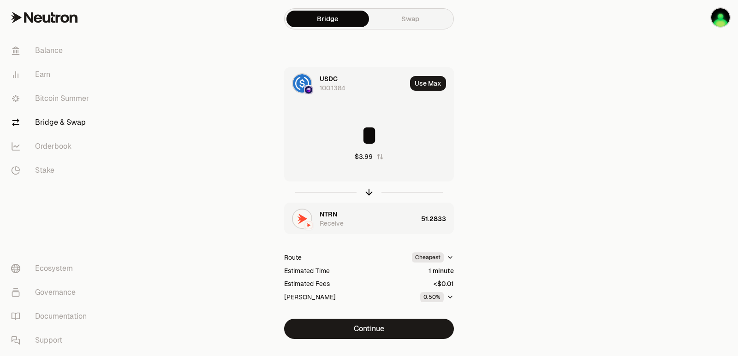
click at [322, 219] on span "NTRN" at bounding box center [329, 214] width 18 height 9
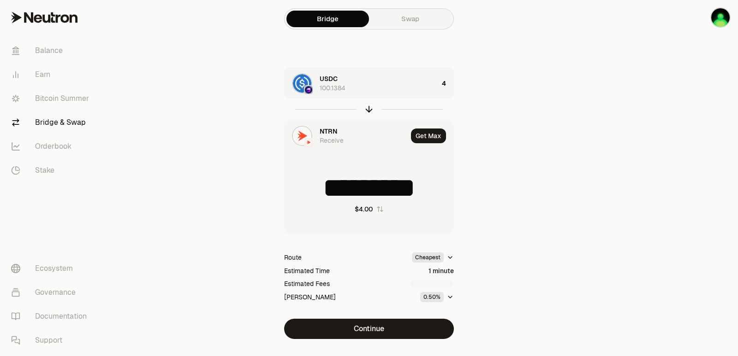
click at [332, 124] on div "NTRN Receive" at bounding box center [345, 135] width 123 height 31
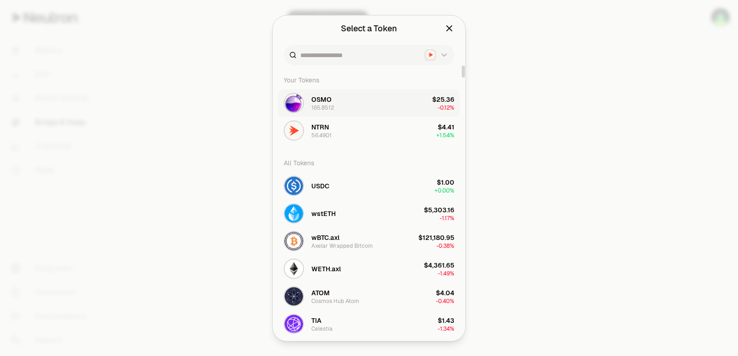
click at [339, 96] on button "OSMO 165.8512 $25.36 -0.12%" at bounding box center [369, 103] width 182 height 28
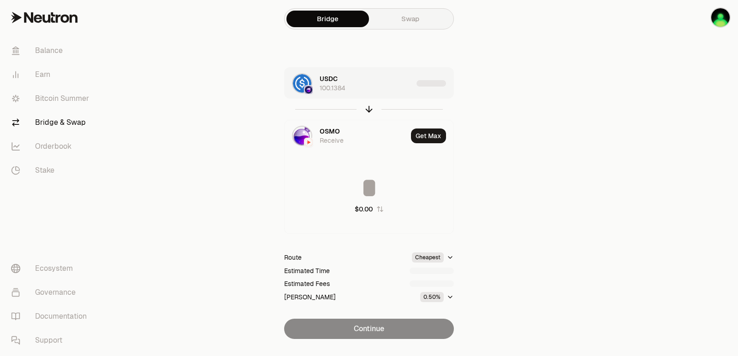
click at [378, 87] on div "USDC 100.1384" at bounding box center [366, 83] width 93 height 18
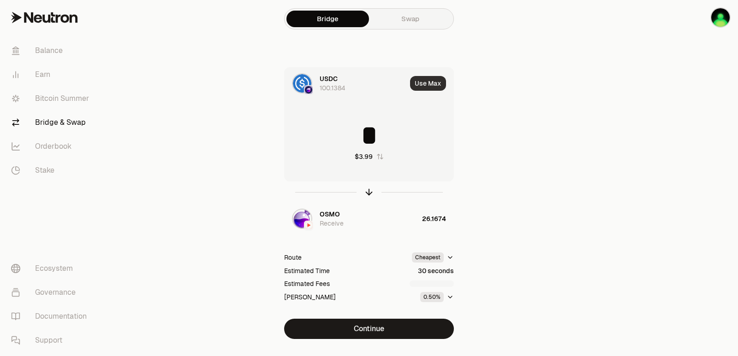
click at [418, 87] on button "Use Max" at bounding box center [428, 83] width 36 height 15
click at [368, 193] on icon "button" at bounding box center [369, 192] width 10 height 10
type input "**********"
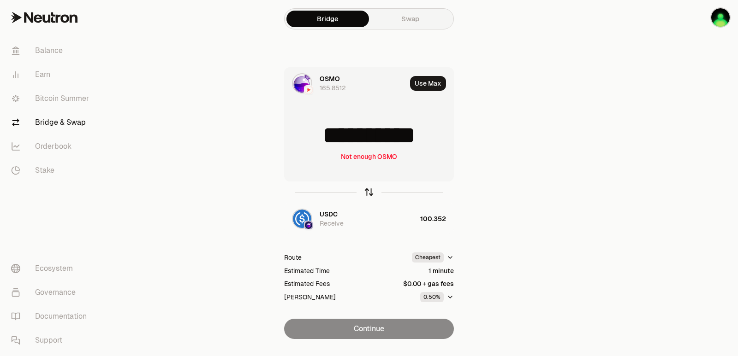
click at [369, 192] on icon "button" at bounding box center [369, 193] width 0 height 6
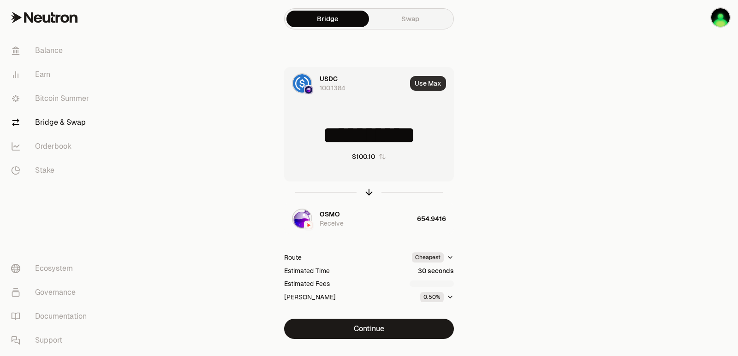
click at [427, 83] on button "Use Max" at bounding box center [428, 83] width 36 height 15
type input "**********"
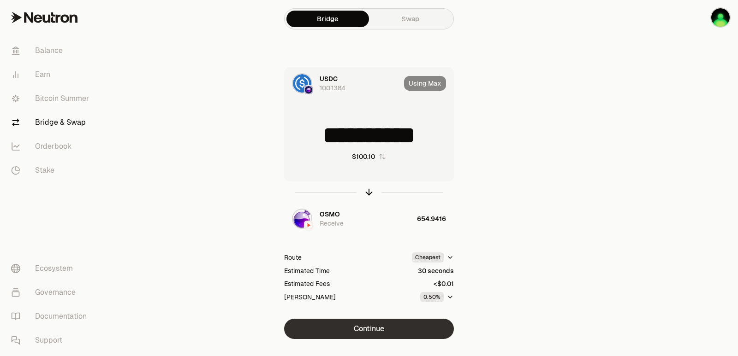
click at [363, 332] on button "Continue" at bounding box center [369, 329] width 170 height 20
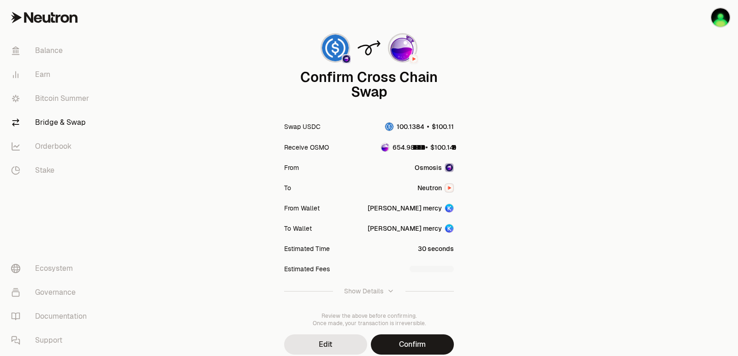
scroll to position [76, 0]
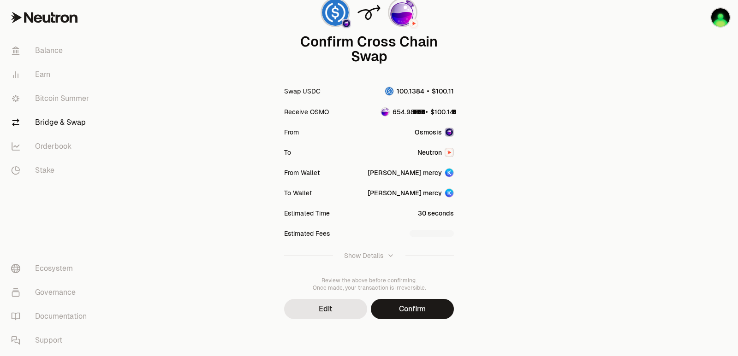
click at [413, 320] on div "Confirm Cross Chain Swap Swap USDC Receive OSMO From Osmosis To Neutron From Wa…" at bounding box center [369, 140] width 332 height 432
click at [413, 312] on button "Confirm" at bounding box center [412, 309] width 83 height 20
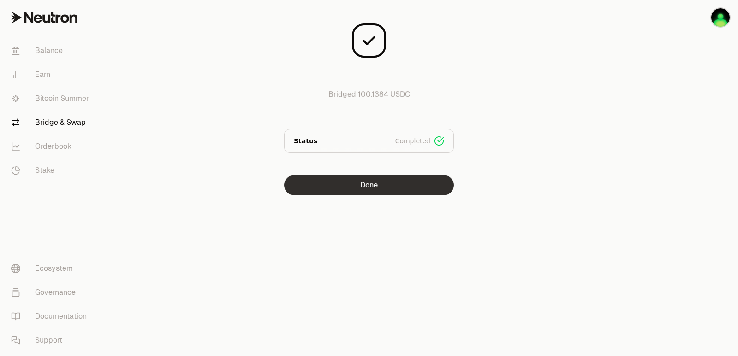
click at [378, 188] on button "Done" at bounding box center [369, 185] width 170 height 20
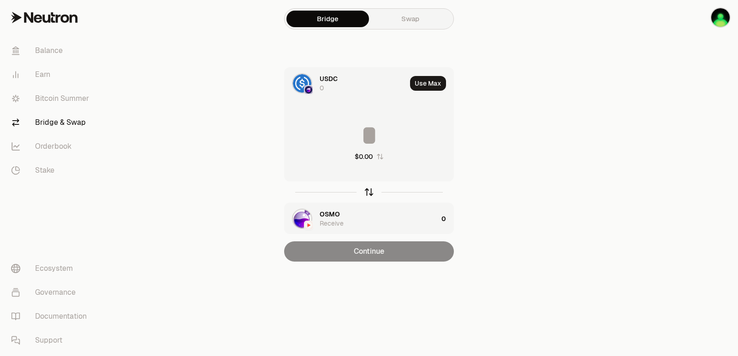
click at [367, 194] on icon "button" at bounding box center [369, 192] width 10 height 10
click at [373, 133] on input at bounding box center [368, 136] width 169 height 28
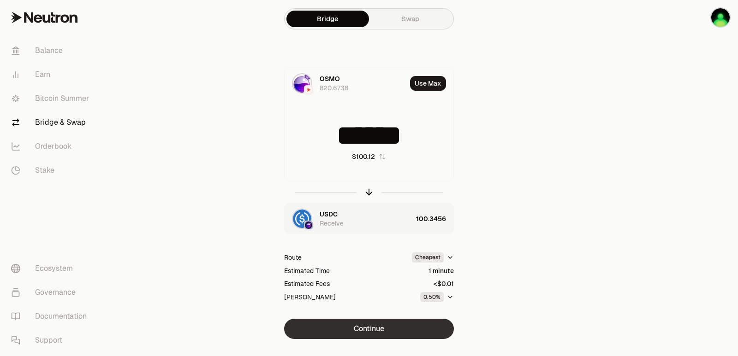
type input "******"
click at [367, 333] on button "Continue" at bounding box center [369, 329] width 170 height 20
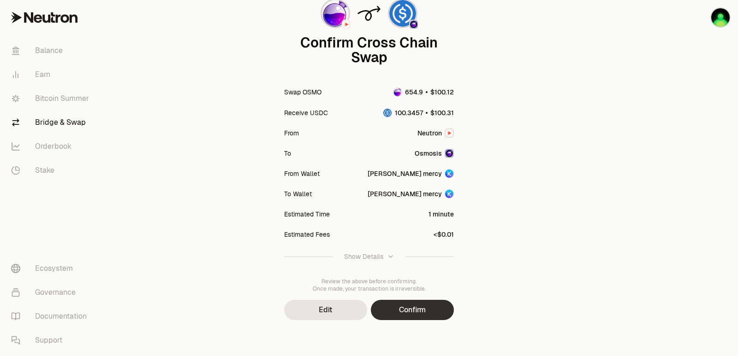
scroll to position [76, 0]
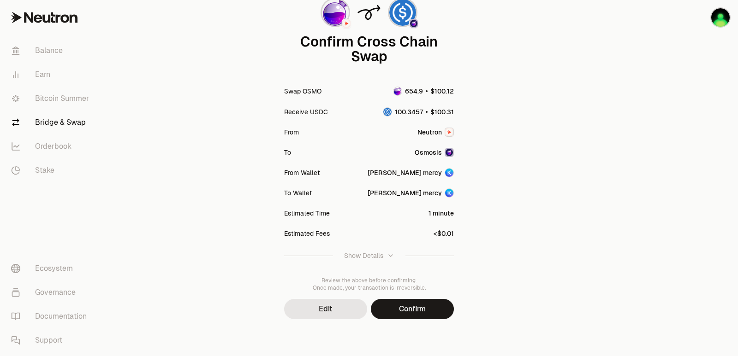
click at [413, 305] on button "Confirm" at bounding box center [412, 309] width 83 height 20
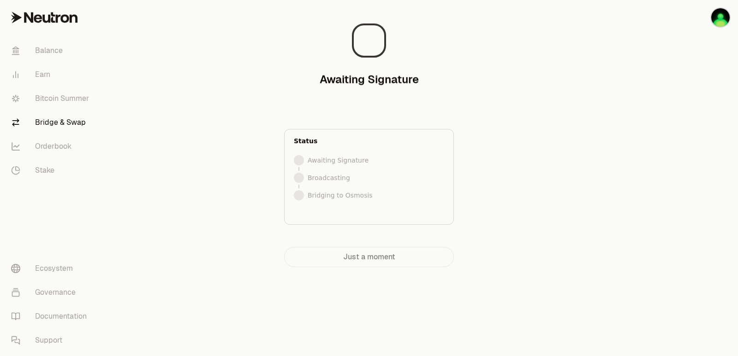
scroll to position [0, 0]
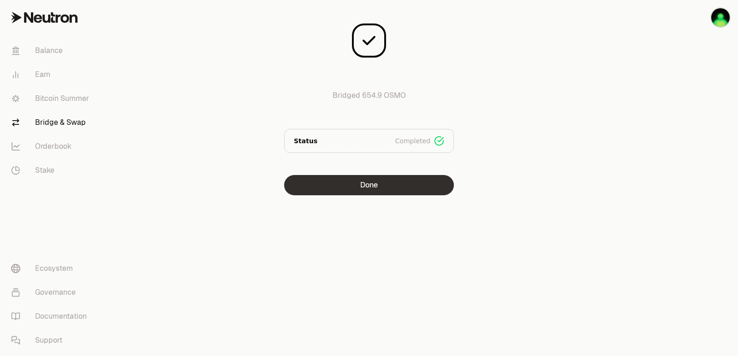
click at [386, 188] on button "Done" at bounding box center [369, 185] width 170 height 20
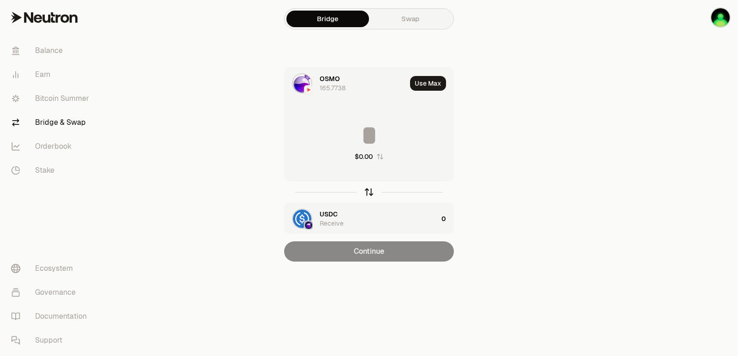
click at [367, 192] on icon "button" at bounding box center [369, 192] width 10 height 10
click at [422, 81] on button "Use Max" at bounding box center [428, 83] width 36 height 15
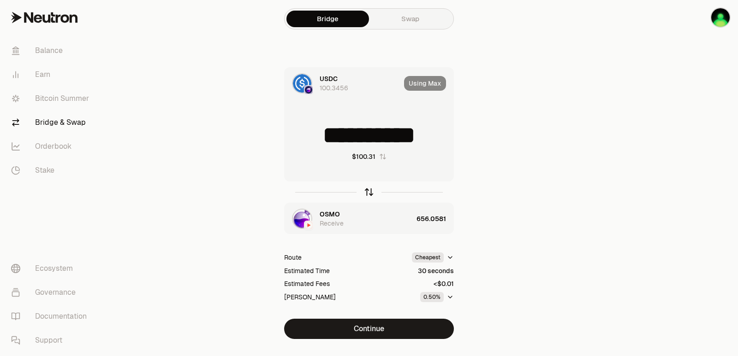
click at [367, 191] on icon "button" at bounding box center [369, 191] width 6 height 3
type input "**********"
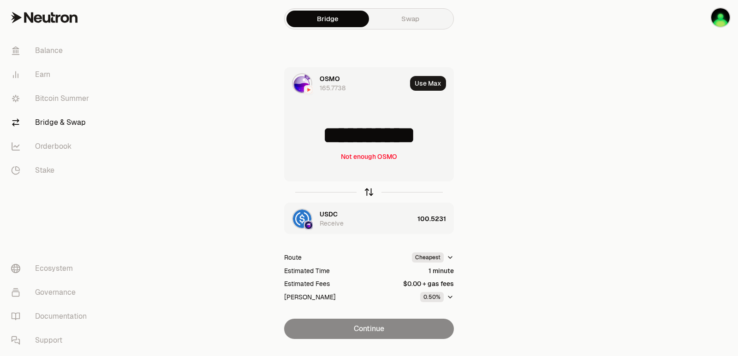
click at [369, 190] on icon "button" at bounding box center [369, 191] width 6 height 3
click at [425, 84] on button "Use Max" at bounding box center [428, 83] width 36 height 15
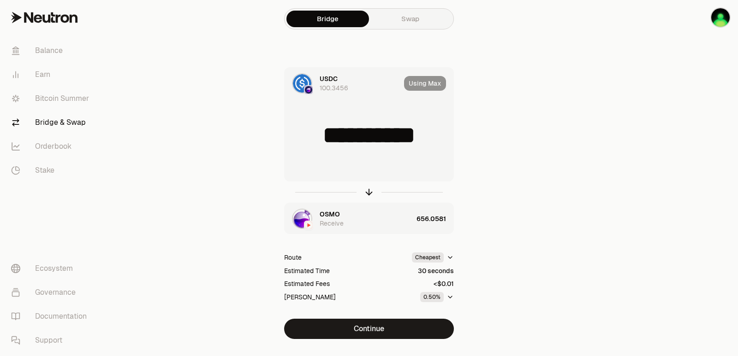
type input "**********"
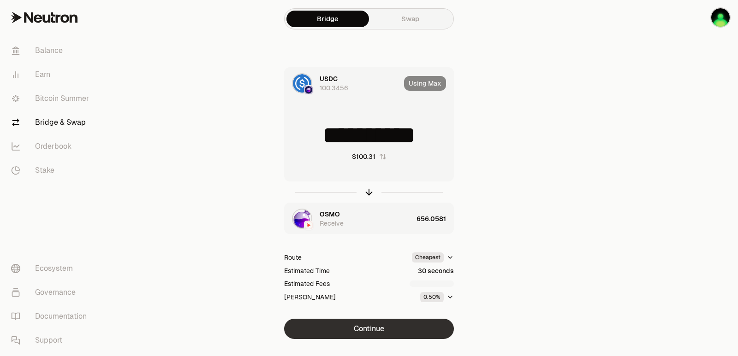
click at [373, 330] on button "Continue" at bounding box center [369, 329] width 170 height 20
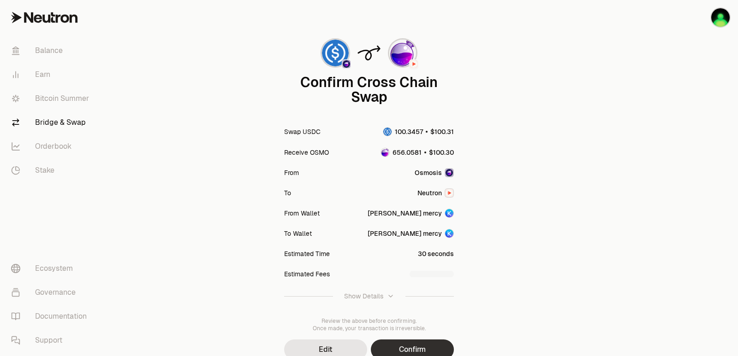
scroll to position [76, 0]
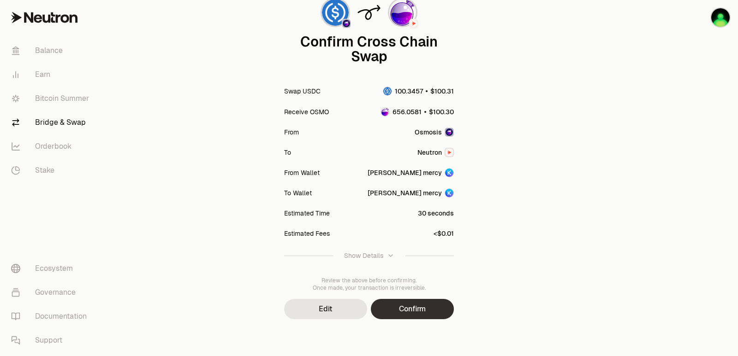
click at [409, 312] on button "Confirm" at bounding box center [412, 309] width 83 height 20
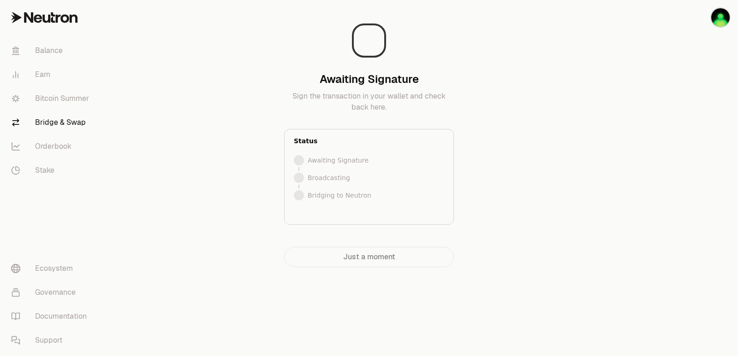
scroll to position [0, 0]
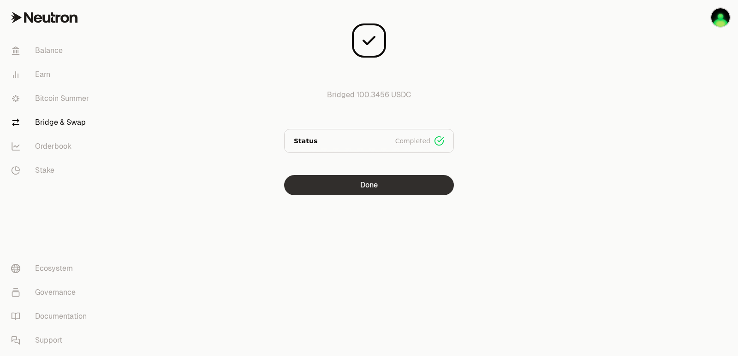
click at [366, 191] on button "Done" at bounding box center [369, 185] width 170 height 20
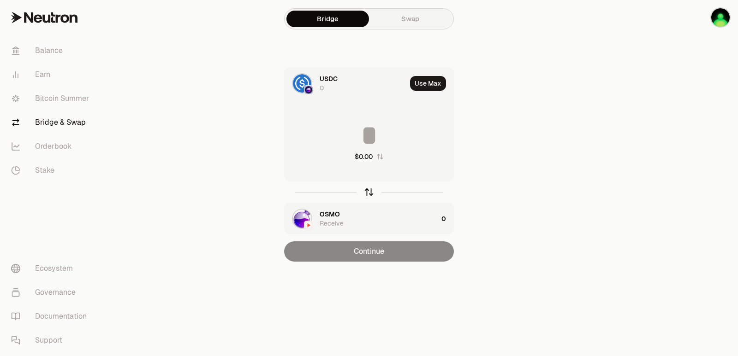
click at [367, 191] on icon "button" at bounding box center [369, 192] width 10 height 10
click at [367, 133] on input at bounding box center [368, 136] width 169 height 28
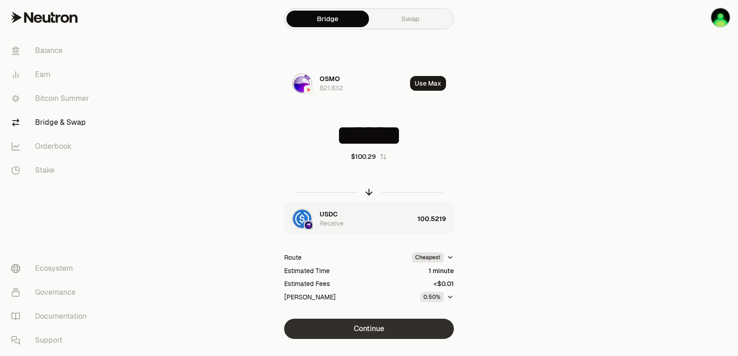
type input "******"
click at [378, 332] on button "Continue" at bounding box center [369, 329] width 170 height 20
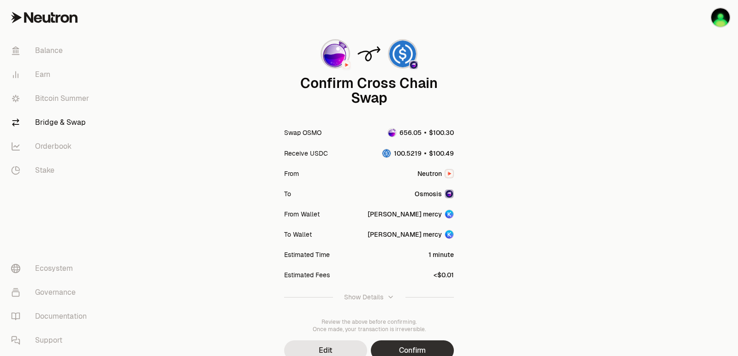
scroll to position [76, 0]
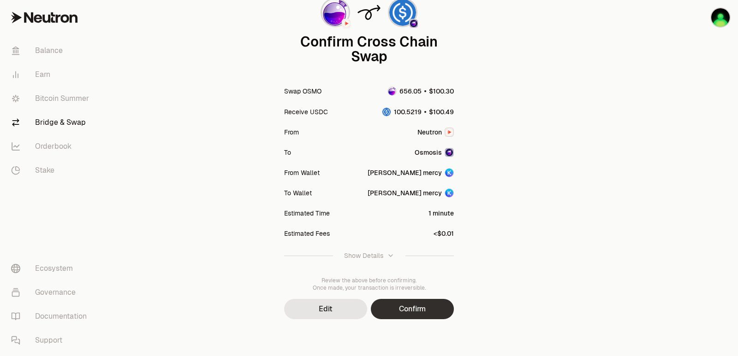
click at [405, 309] on button "Confirm" at bounding box center [412, 309] width 83 height 20
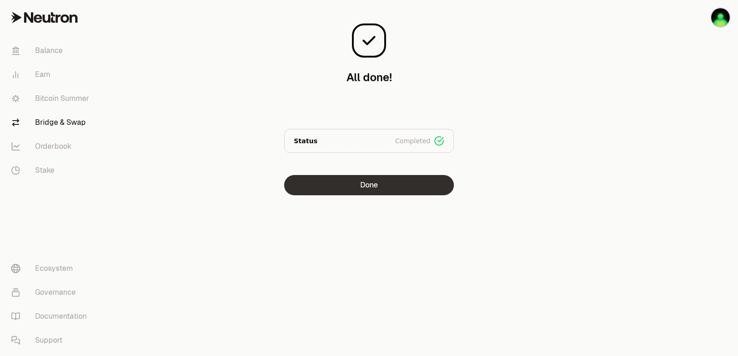
click at [346, 188] on button "Done" at bounding box center [369, 185] width 170 height 20
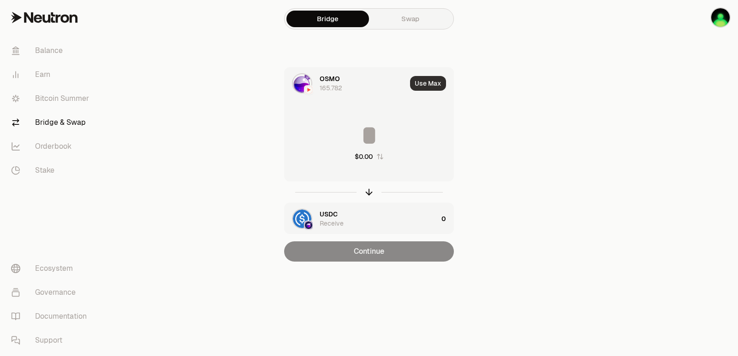
click at [432, 82] on button "Use Max" at bounding box center [428, 83] width 36 height 15
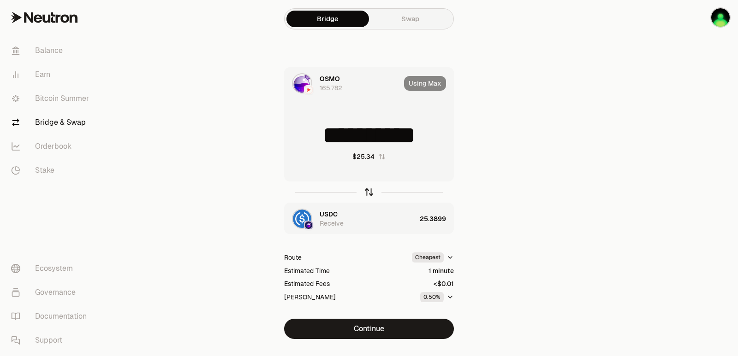
click at [367, 189] on icon "button" at bounding box center [369, 192] width 10 height 10
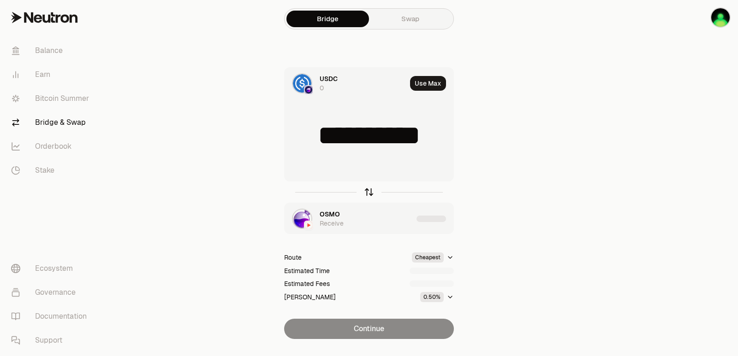
type input "*********"
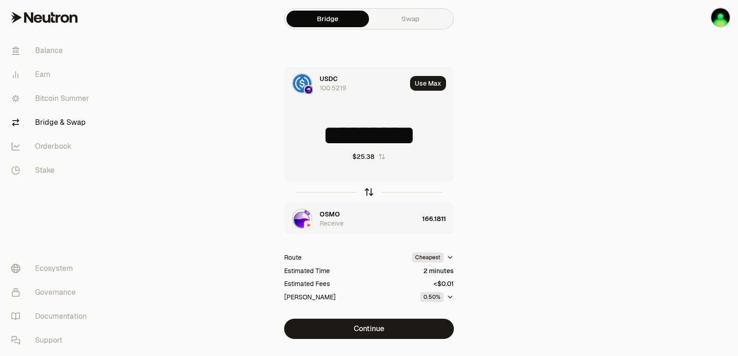
click at [367, 189] on icon "button" at bounding box center [369, 192] width 10 height 10
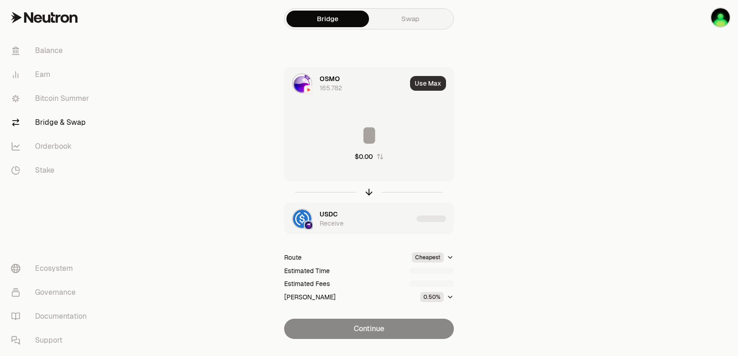
click at [420, 84] on button "Use Max" at bounding box center [428, 83] width 36 height 15
type input "**********"
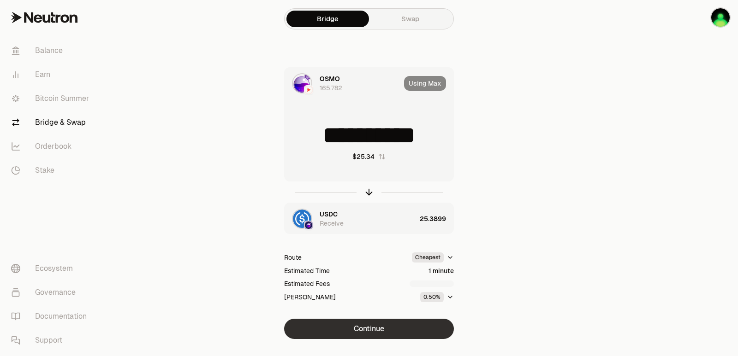
click at [365, 326] on button "Continue" at bounding box center [369, 329] width 170 height 20
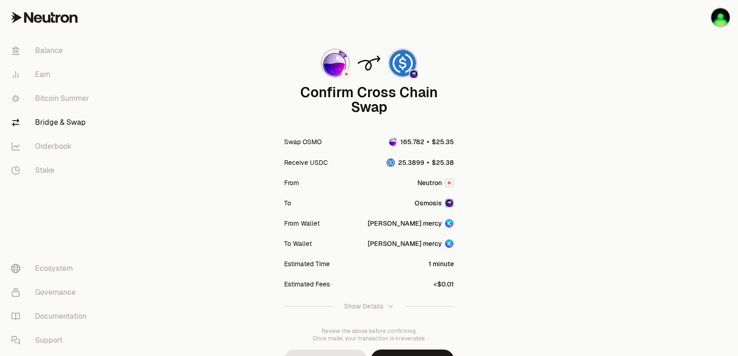
scroll to position [46, 0]
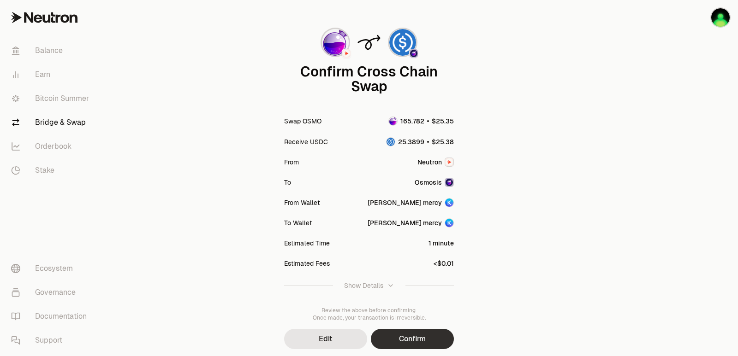
click at [401, 339] on button "Confirm" at bounding box center [412, 339] width 83 height 20
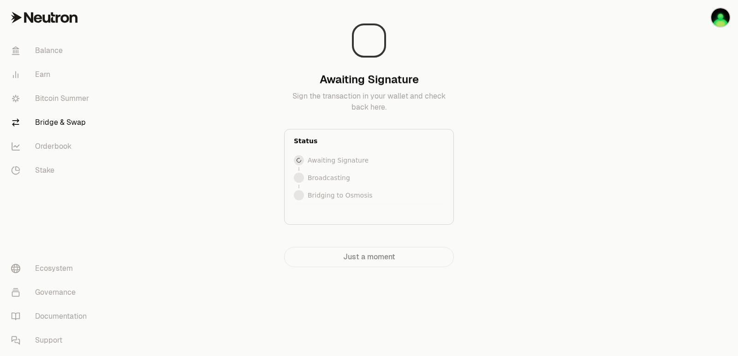
scroll to position [0, 0]
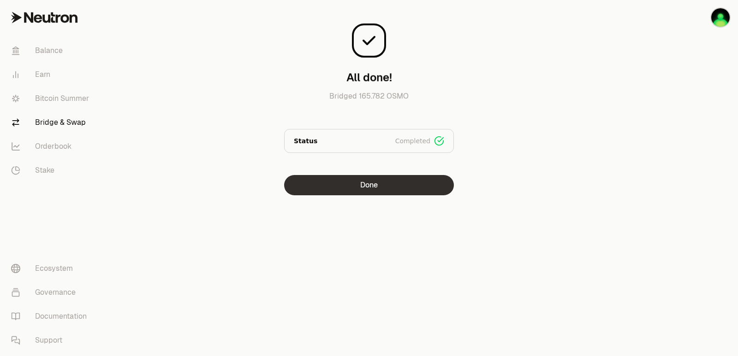
click at [387, 181] on button "Done" at bounding box center [369, 185] width 170 height 20
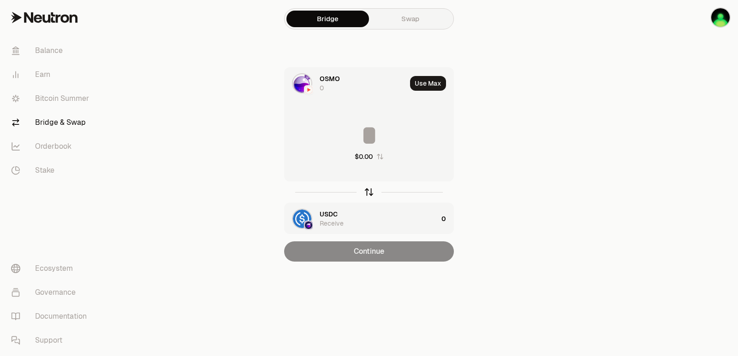
click at [371, 190] on icon "button" at bounding box center [369, 192] width 10 height 10
click at [351, 127] on input at bounding box center [368, 136] width 169 height 28
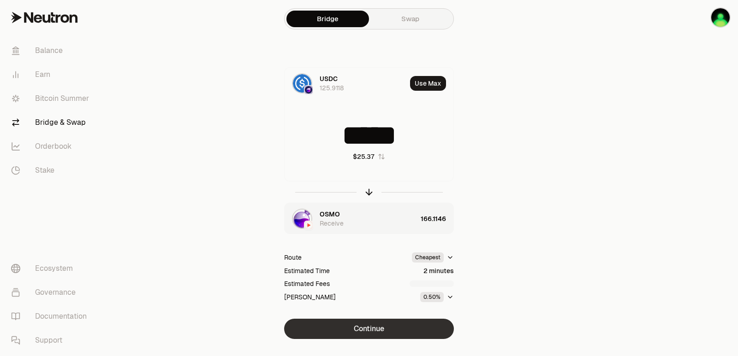
type input "*****"
click at [383, 326] on button "Continue" at bounding box center [369, 329] width 170 height 20
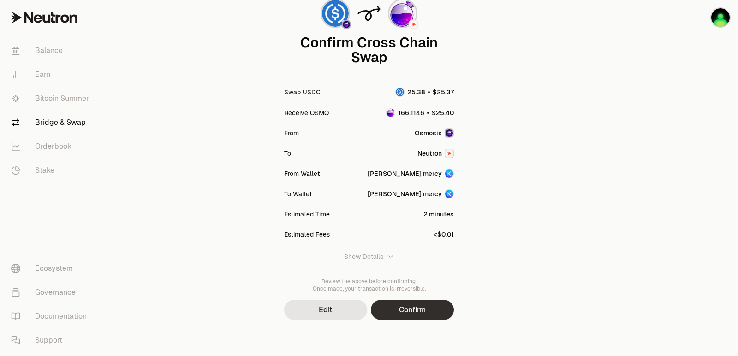
scroll to position [76, 0]
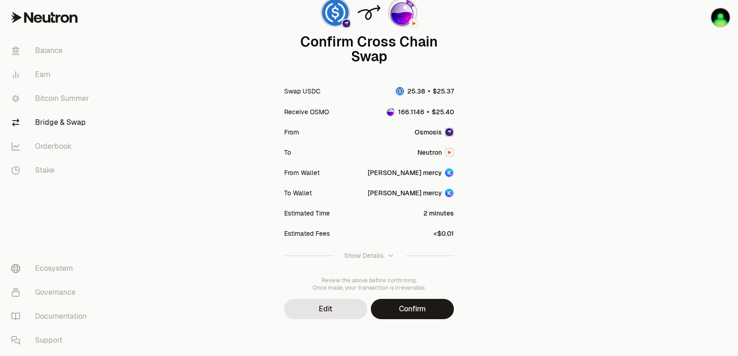
click at [403, 311] on button "Confirm" at bounding box center [412, 309] width 83 height 20
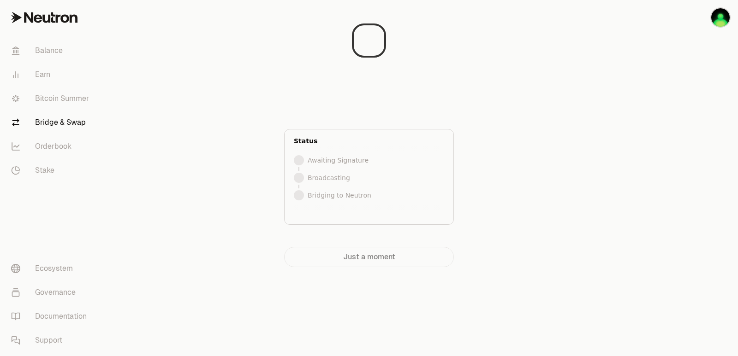
scroll to position [0, 0]
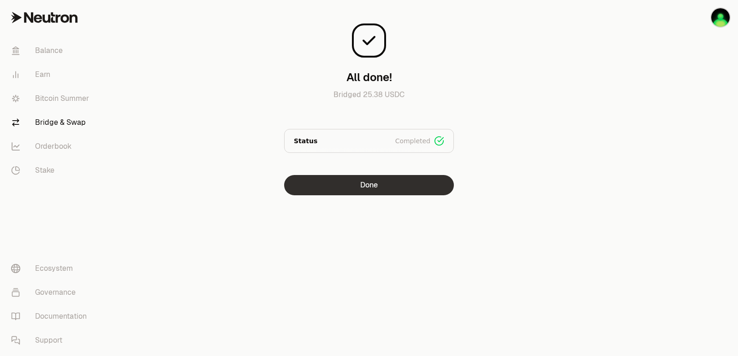
click at [366, 184] on button "Done" at bounding box center [369, 185] width 170 height 20
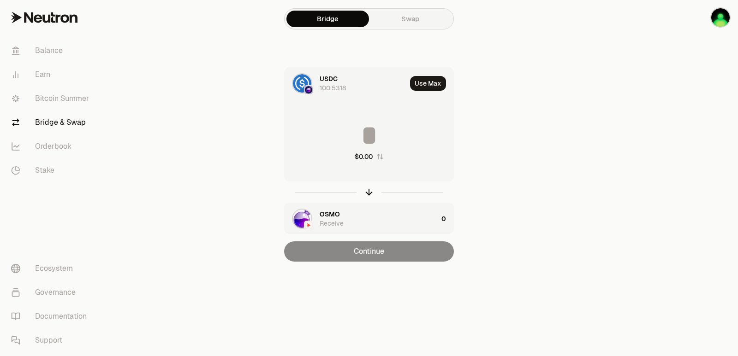
click at [425, 73] on div "Use Max" at bounding box center [431, 83] width 43 height 31
click at [424, 88] on button "Use Max" at bounding box center [428, 83] width 36 height 15
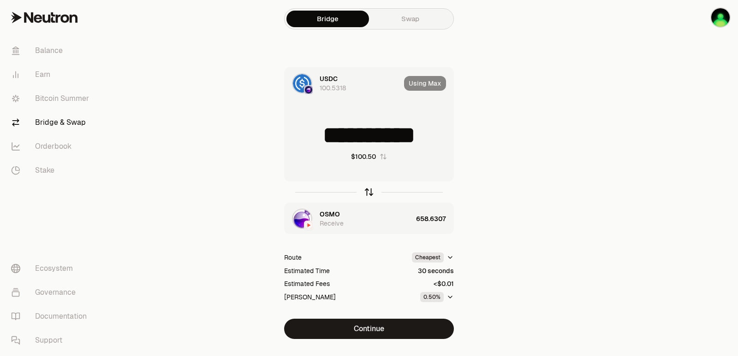
click at [367, 190] on icon "button" at bounding box center [369, 192] width 10 height 10
type input "**********"
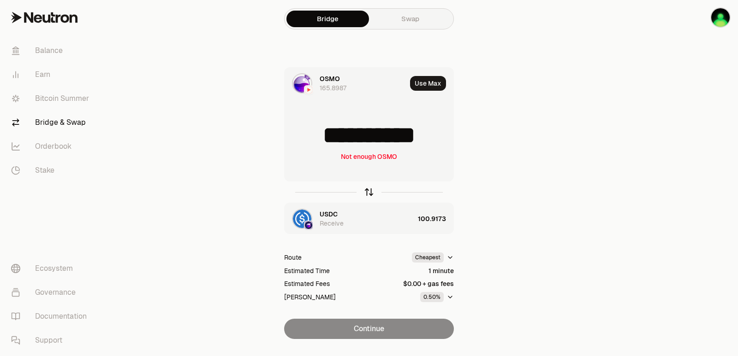
click at [367, 190] on icon "button" at bounding box center [369, 192] width 10 height 10
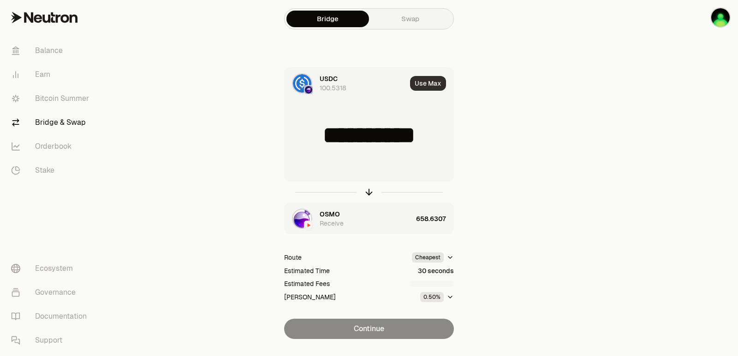
click at [425, 82] on button "Use Max" at bounding box center [428, 83] width 36 height 15
type input "**********"
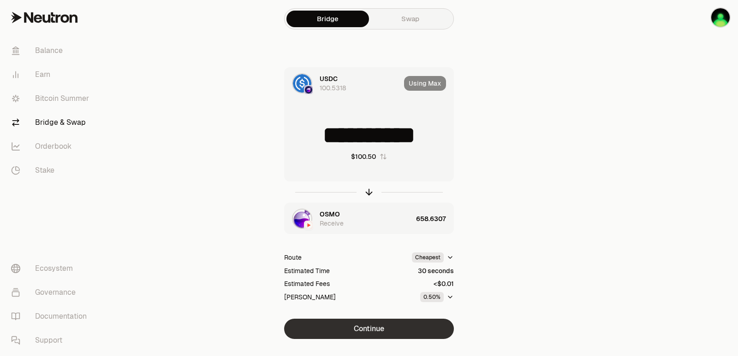
click at [374, 329] on button "Continue" at bounding box center [369, 329] width 170 height 20
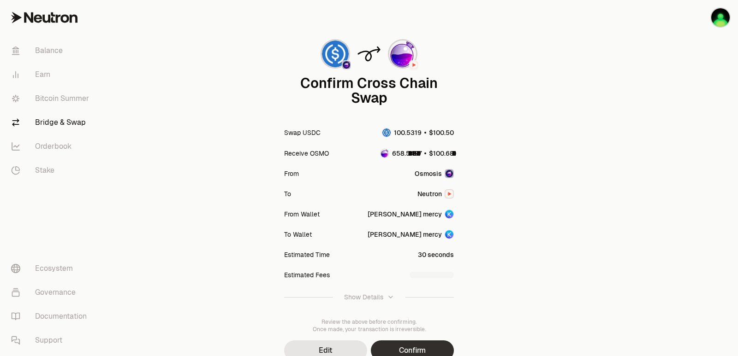
scroll to position [76, 0]
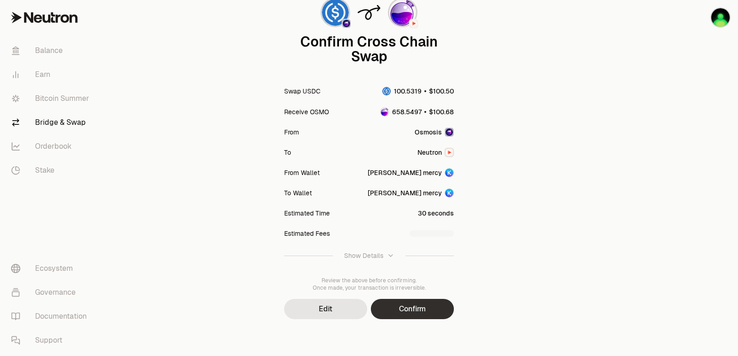
click at [419, 301] on button "Confirm" at bounding box center [412, 309] width 83 height 20
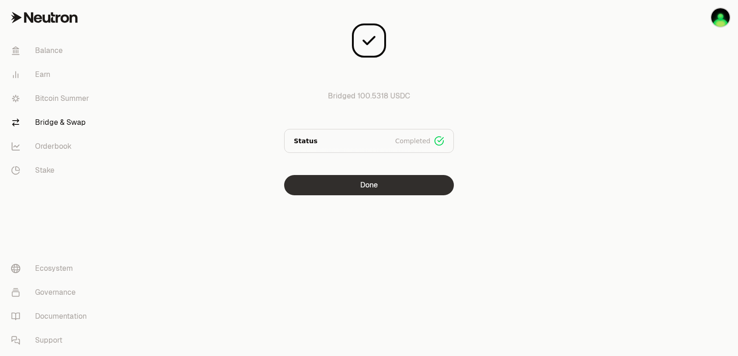
click at [393, 190] on button "Done" at bounding box center [369, 185] width 170 height 20
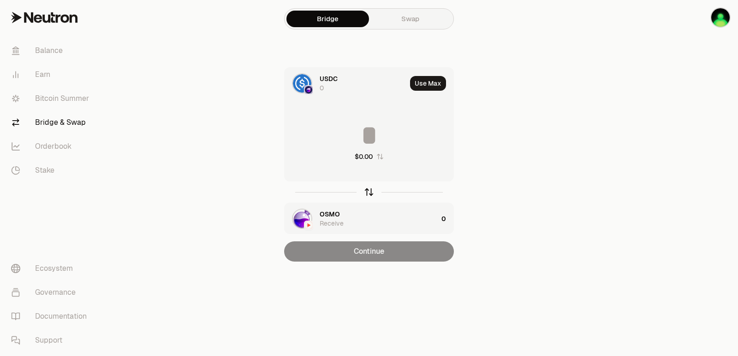
click at [369, 188] on icon "button" at bounding box center [369, 192] width 10 height 10
click at [361, 138] on input at bounding box center [368, 136] width 169 height 28
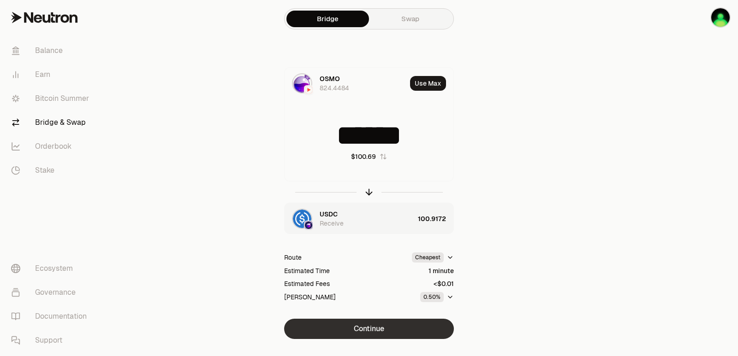
type input "******"
click at [358, 329] on button "Continue" at bounding box center [369, 329] width 170 height 20
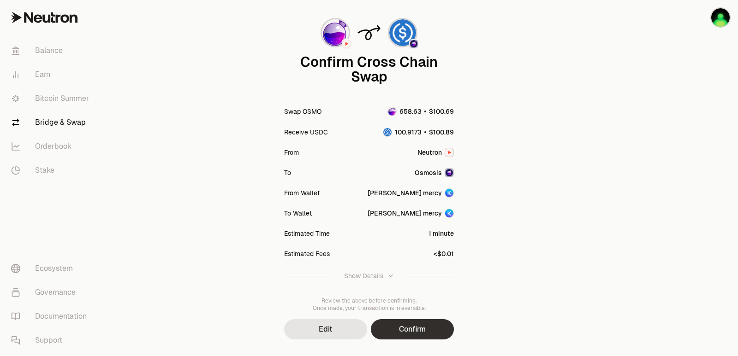
scroll to position [76, 0]
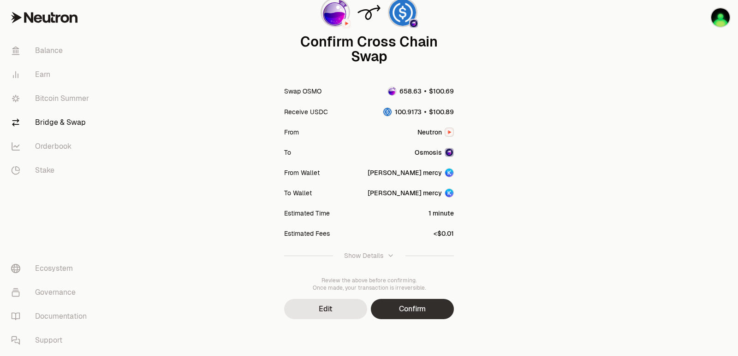
click at [400, 308] on button "Confirm" at bounding box center [412, 309] width 83 height 20
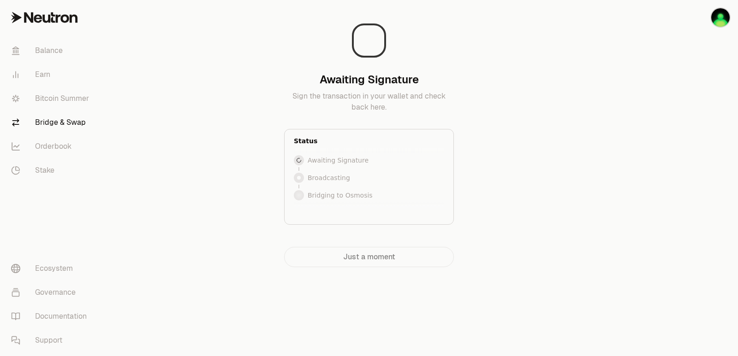
scroll to position [0, 0]
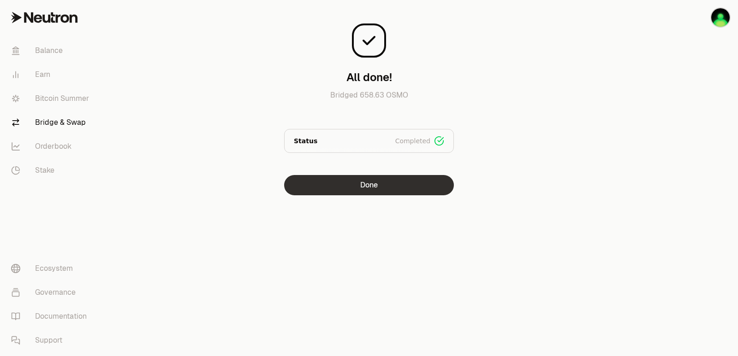
click at [383, 184] on button "Done" at bounding box center [369, 185] width 170 height 20
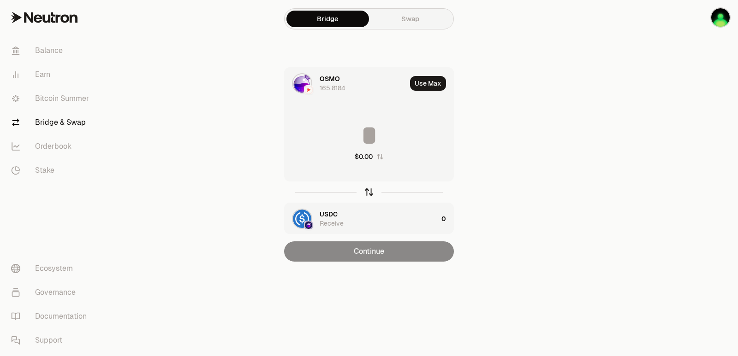
click at [367, 191] on icon "button" at bounding box center [369, 191] width 6 height 3
click at [424, 82] on button "Use Max" at bounding box center [428, 83] width 36 height 15
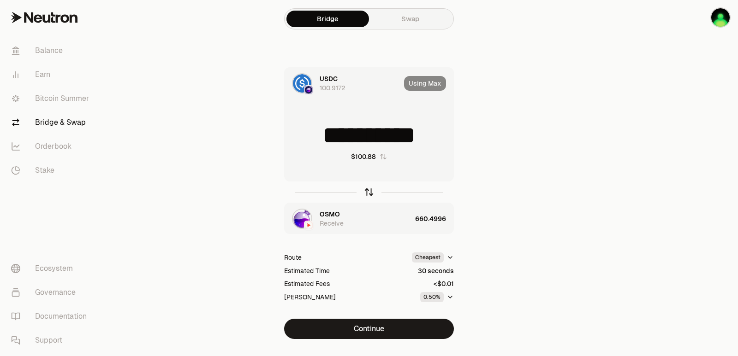
click at [368, 189] on icon "button" at bounding box center [369, 192] width 10 height 10
type input "**********"
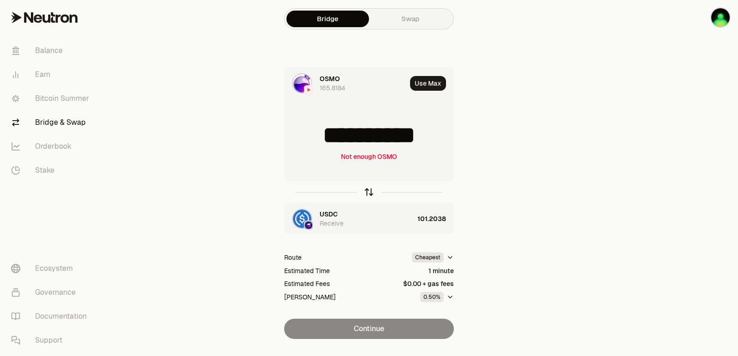
click at [369, 190] on icon "button" at bounding box center [369, 192] width 10 height 10
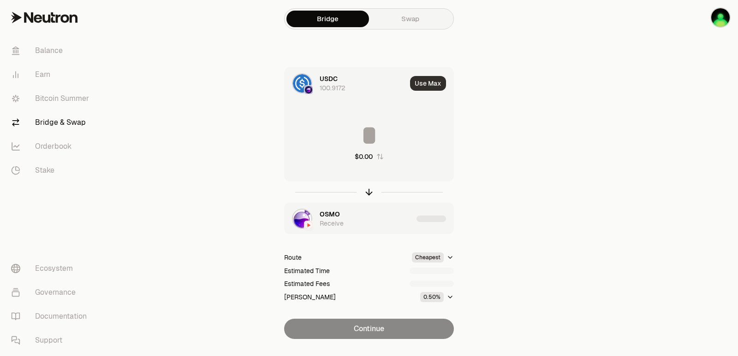
click at [432, 86] on button "Use Max" at bounding box center [428, 83] width 36 height 15
type input "**********"
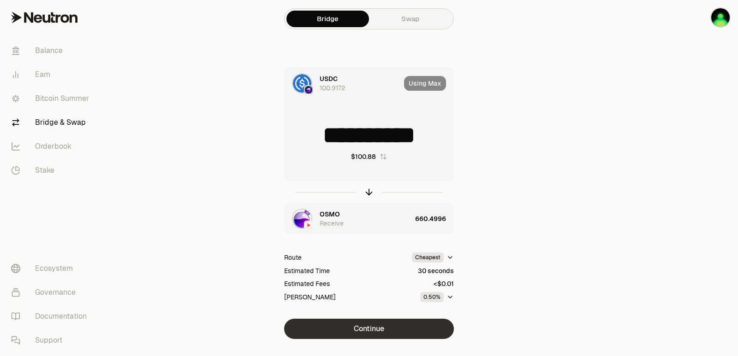
click at [373, 327] on button "Continue" at bounding box center [369, 329] width 170 height 20
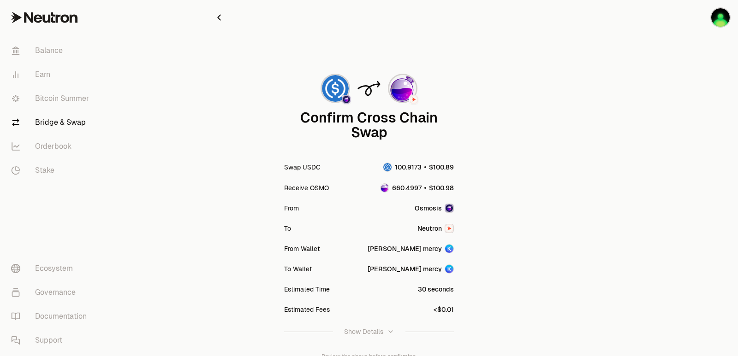
scroll to position [76, 0]
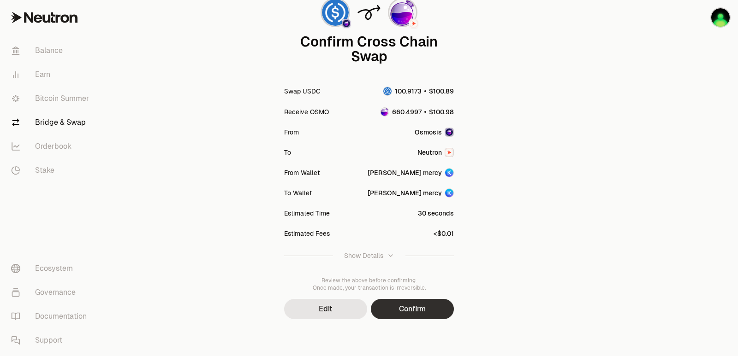
click at [399, 308] on button "Confirm" at bounding box center [412, 309] width 83 height 20
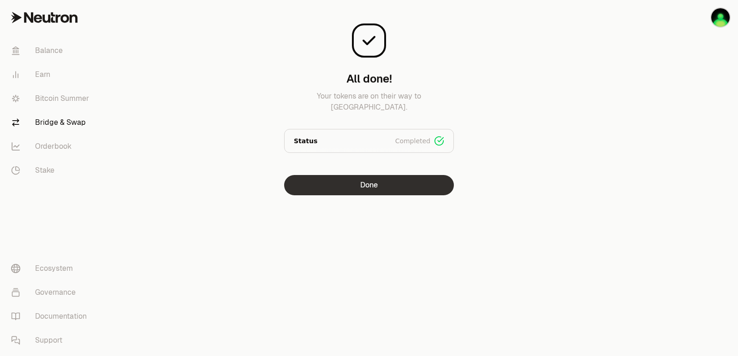
click at [351, 189] on button "Done" at bounding box center [369, 185] width 170 height 20
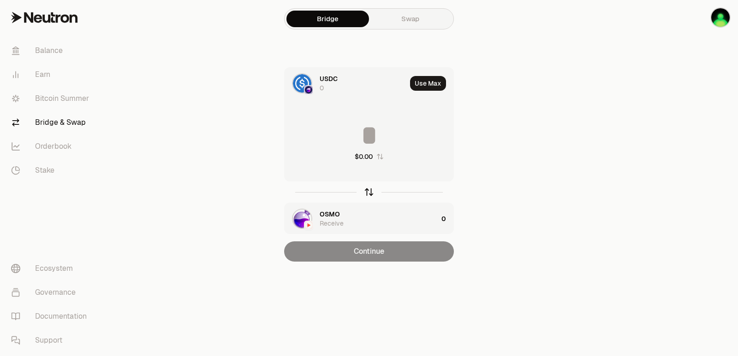
click at [367, 189] on icon "button" at bounding box center [369, 192] width 10 height 10
click at [368, 128] on input at bounding box center [368, 136] width 169 height 28
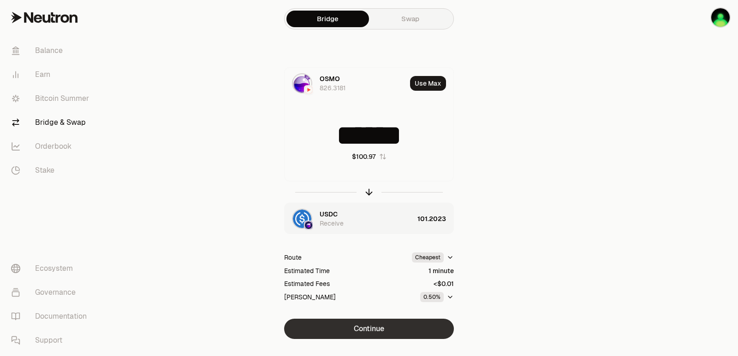
type input "******"
click at [382, 327] on button "Continue" at bounding box center [369, 329] width 170 height 20
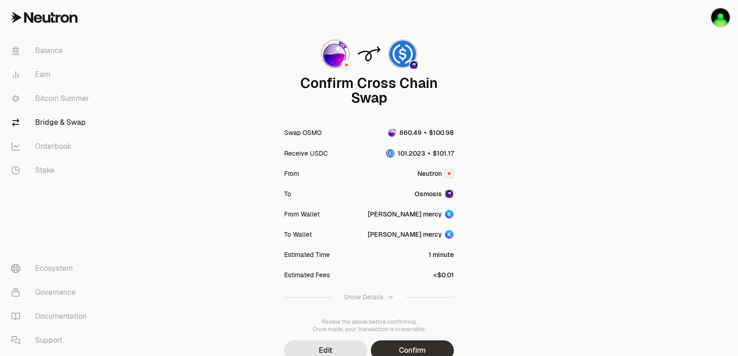
scroll to position [76, 0]
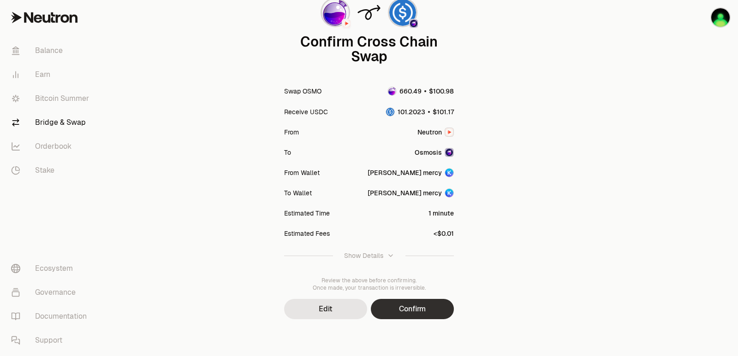
click at [407, 313] on button "Confirm" at bounding box center [412, 309] width 83 height 20
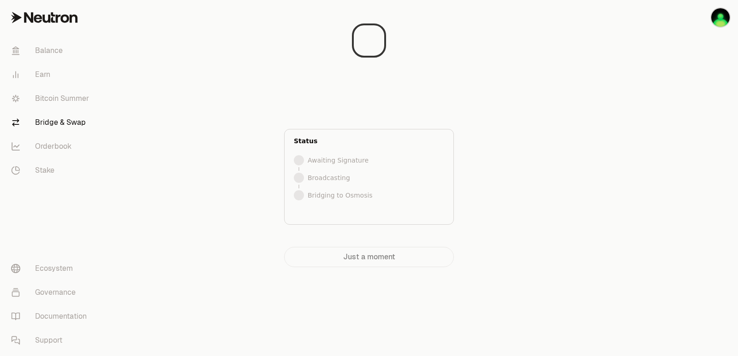
scroll to position [0, 0]
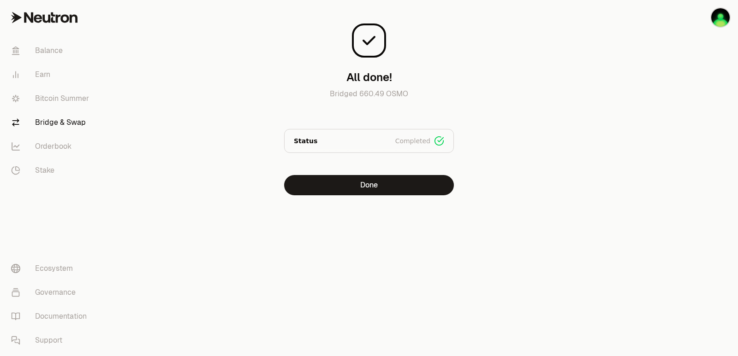
click at [647, 191] on div at bounding box center [685, 116] width 103 height 232
click at [390, 194] on button "Done" at bounding box center [369, 185] width 170 height 20
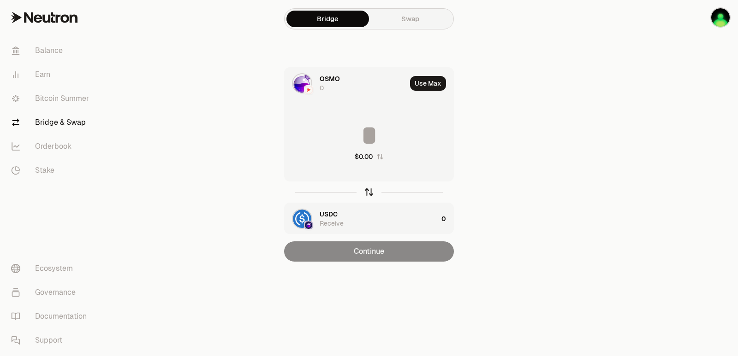
click at [370, 192] on icon "button" at bounding box center [369, 192] width 10 height 10
click at [430, 85] on button "Use Max" at bounding box center [428, 83] width 36 height 15
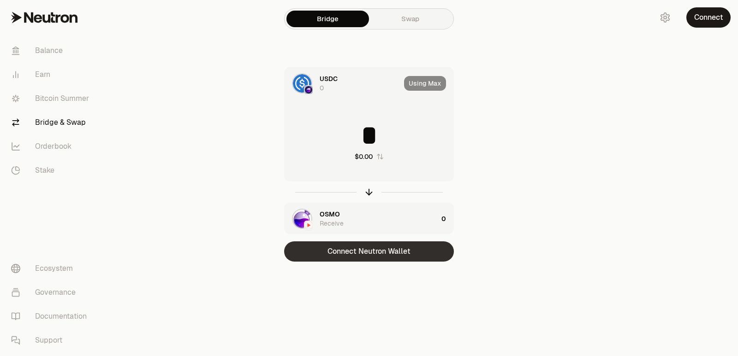
click at [384, 253] on button "Connect Neutron Wallet" at bounding box center [369, 252] width 170 height 20
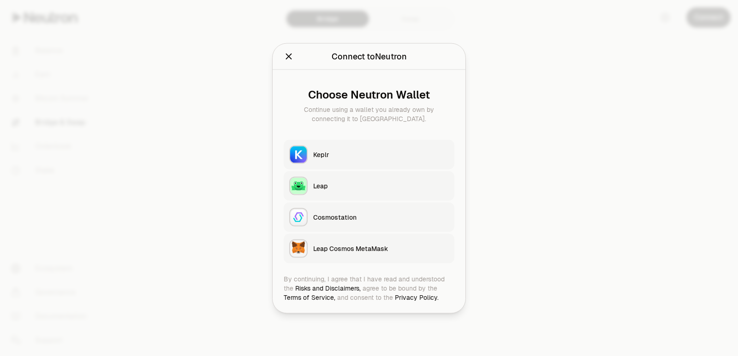
click at [328, 154] on div "Keplr" at bounding box center [381, 154] width 136 height 9
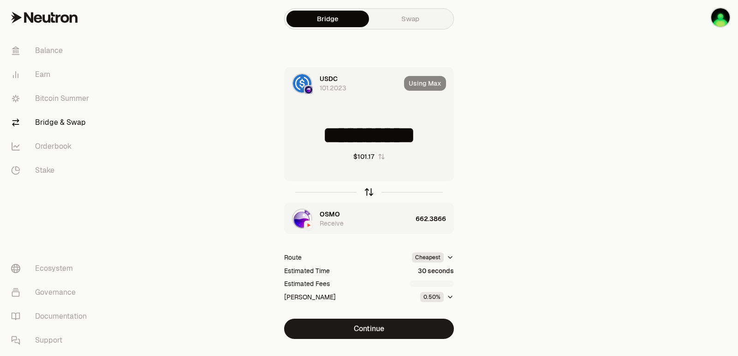
click at [373, 189] on icon "button" at bounding box center [369, 192] width 10 height 10
type input "**********"
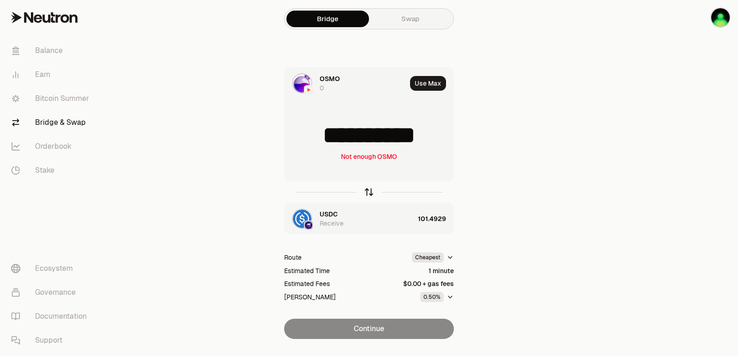
click at [373, 189] on icon "button" at bounding box center [369, 192] width 10 height 10
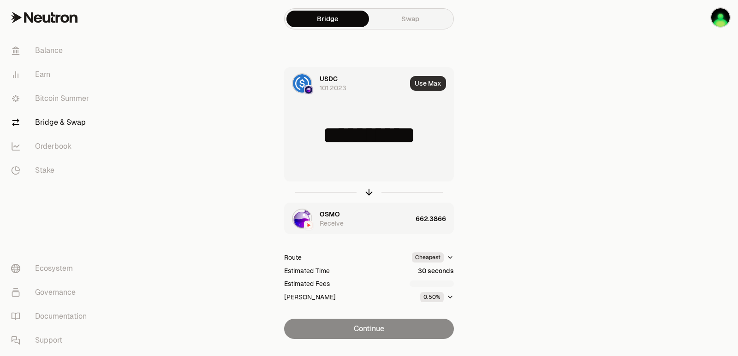
click at [427, 87] on button "Use Max" at bounding box center [428, 83] width 36 height 15
type input "**********"
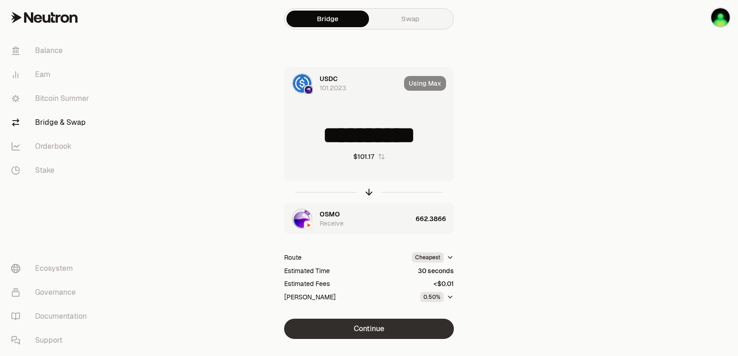
click at [382, 327] on button "Continue" at bounding box center [369, 329] width 170 height 20
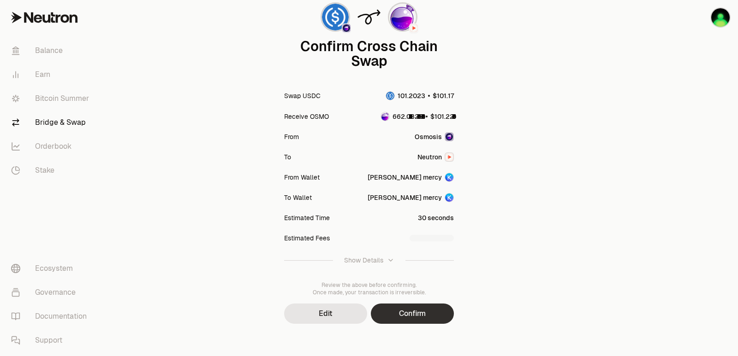
scroll to position [76, 0]
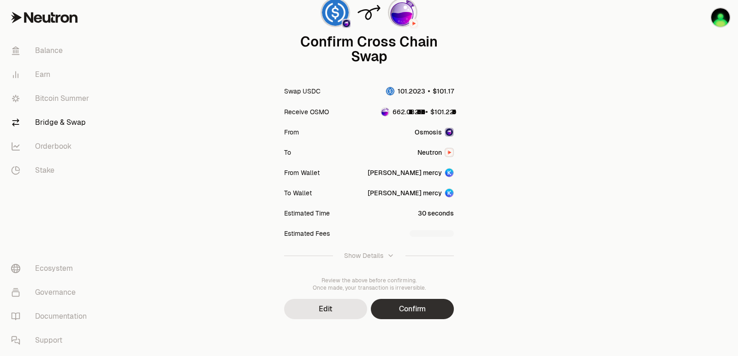
click at [409, 314] on button "Confirm" at bounding box center [412, 309] width 83 height 20
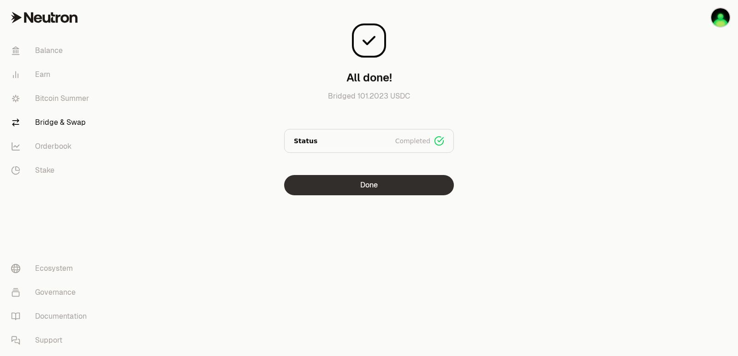
click at [354, 185] on button "Done" at bounding box center [369, 185] width 170 height 20
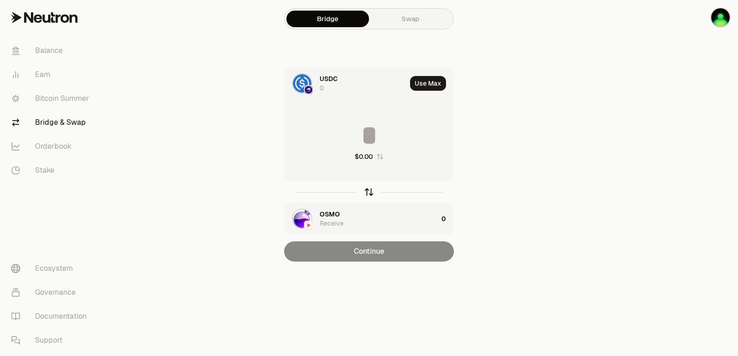
click at [371, 190] on icon "button" at bounding box center [369, 192] width 10 height 10
click at [430, 83] on button "Use Max" at bounding box center [428, 83] width 36 height 15
type input "**********"
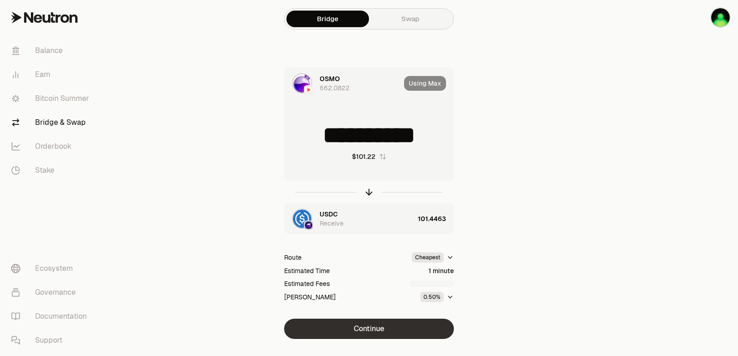
click at [387, 328] on button "Continue" at bounding box center [369, 329] width 170 height 20
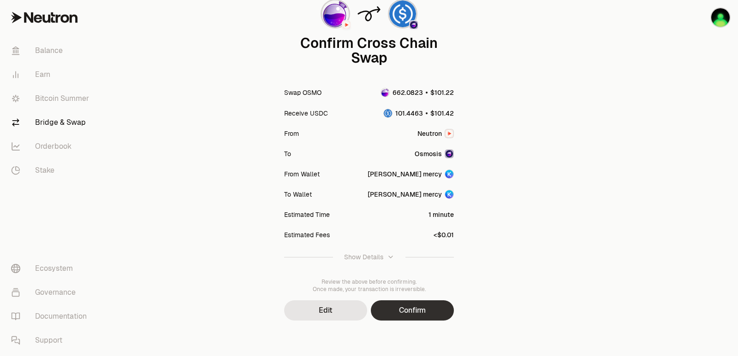
scroll to position [76, 0]
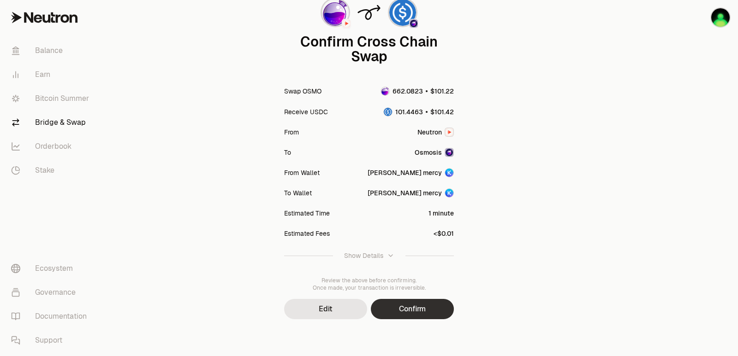
click at [414, 315] on button "Confirm" at bounding box center [412, 309] width 83 height 20
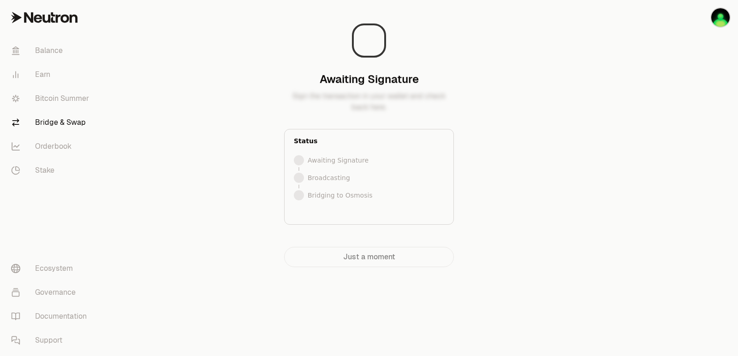
scroll to position [0, 0]
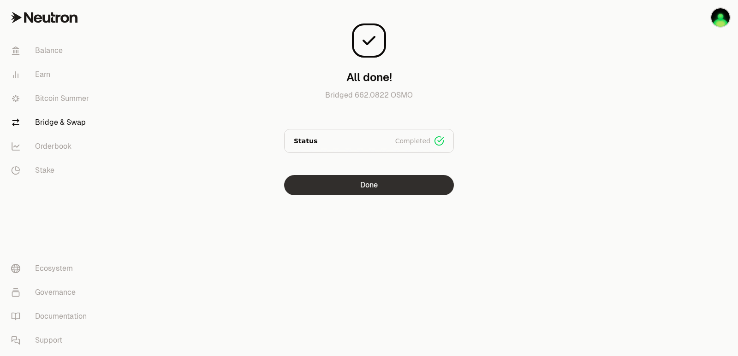
click at [376, 183] on button "Done" at bounding box center [369, 185] width 170 height 20
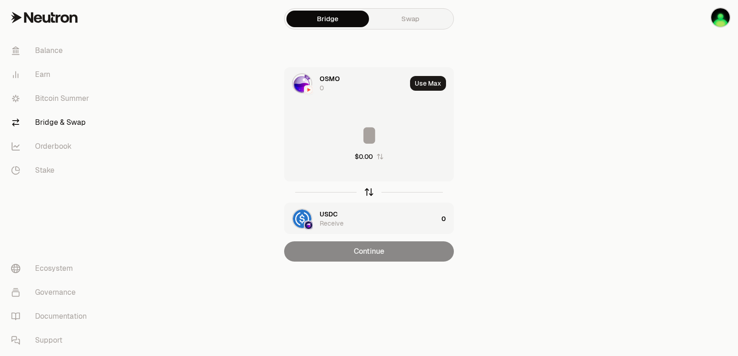
click at [367, 194] on icon "button" at bounding box center [369, 192] width 10 height 10
click at [435, 80] on button "Use Max" at bounding box center [428, 83] width 36 height 15
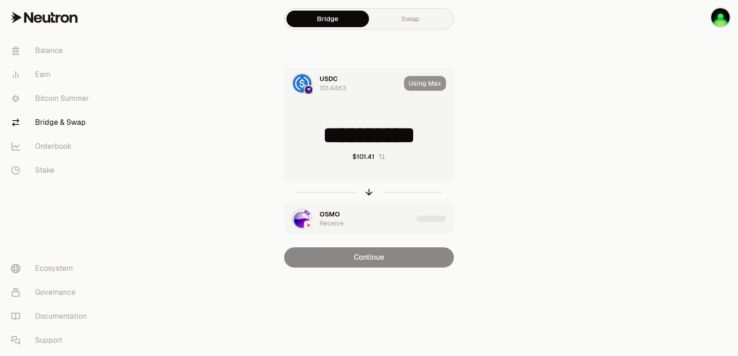
type input "**********"
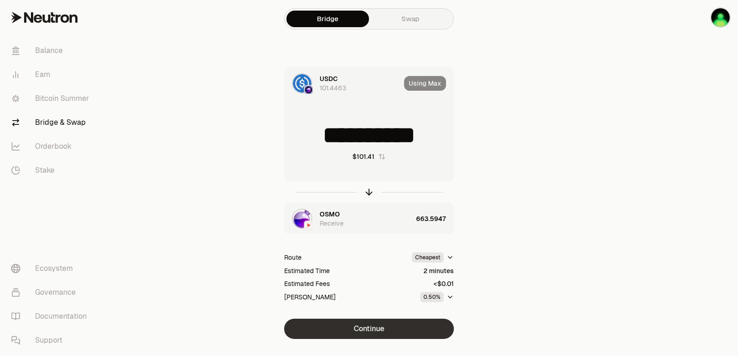
click at [367, 334] on button "Continue" at bounding box center [369, 329] width 170 height 20
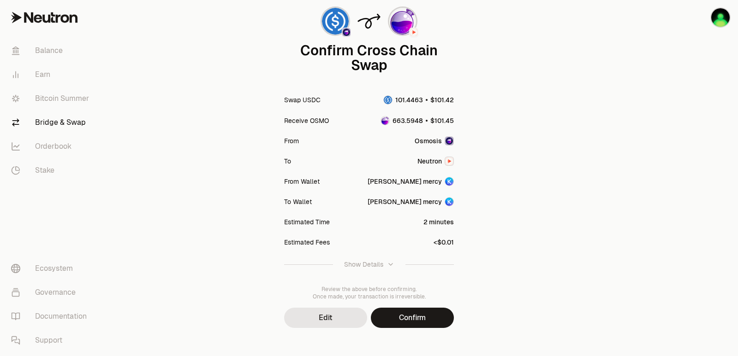
scroll to position [76, 0]
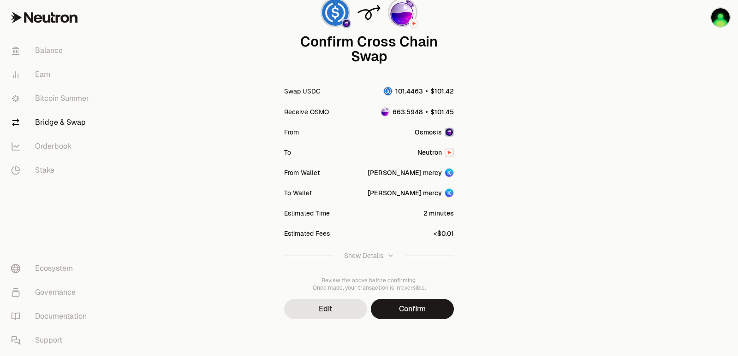
click at [405, 308] on button "Confirm" at bounding box center [412, 309] width 83 height 20
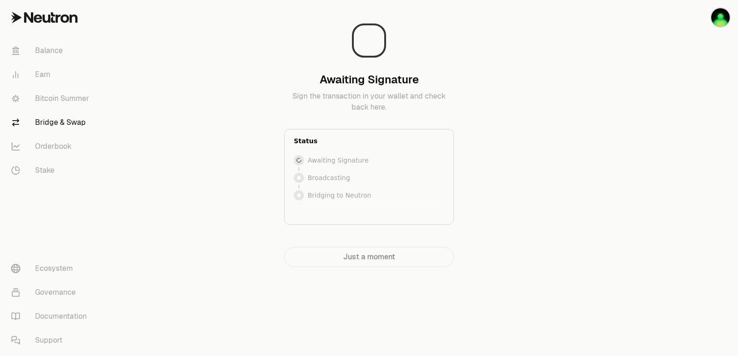
scroll to position [0, 0]
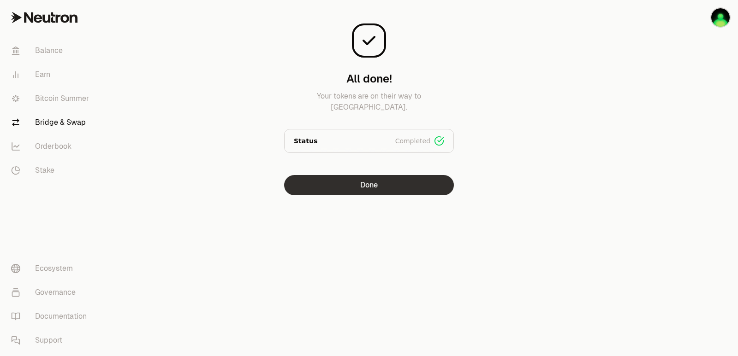
click at [342, 185] on button "Done" at bounding box center [369, 185] width 170 height 20
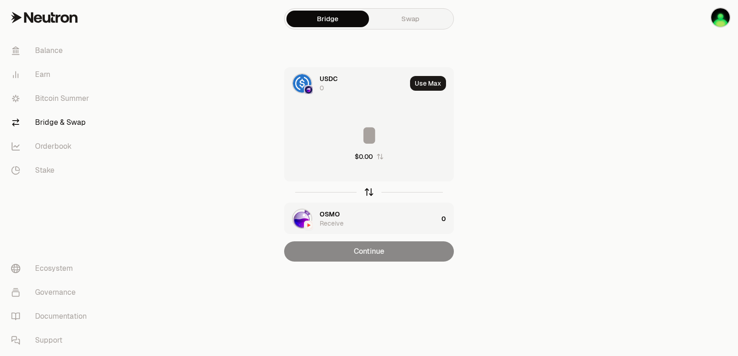
click at [367, 195] on icon "button" at bounding box center [369, 192] width 10 height 10
click at [429, 90] on button "Use Max" at bounding box center [428, 83] width 36 height 15
type input "**********"
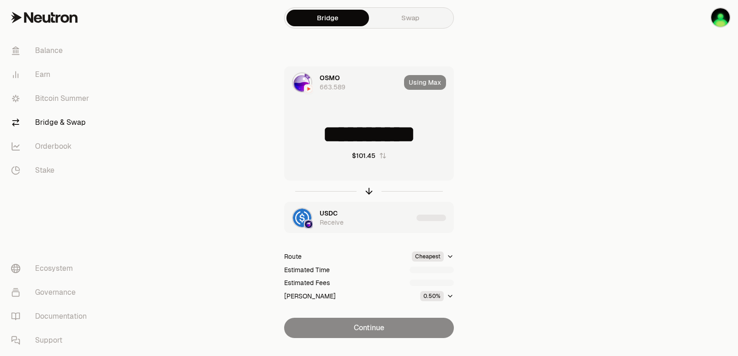
scroll to position [20, 0]
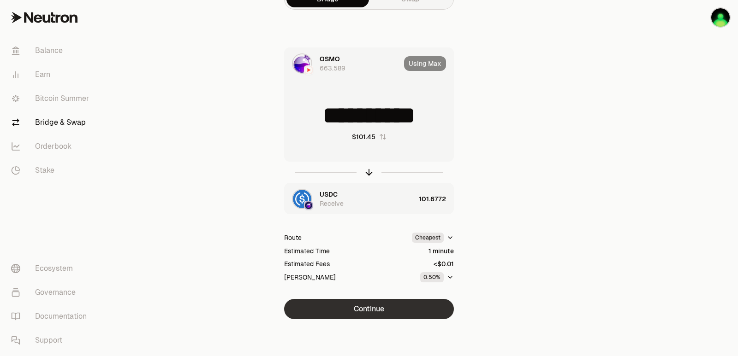
click at [379, 313] on button "Continue" at bounding box center [369, 309] width 170 height 20
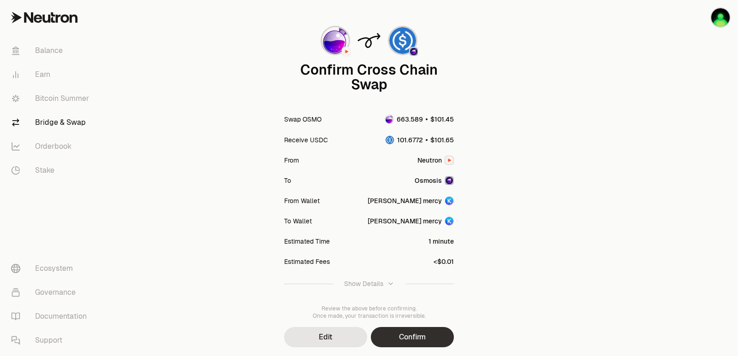
scroll to position [76, 0]
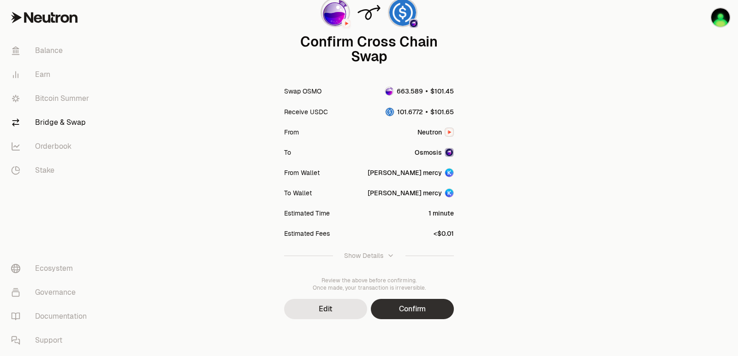
click at [403, 304] on button "Confirm" at bounding box center [412, 309] width 83 height 20
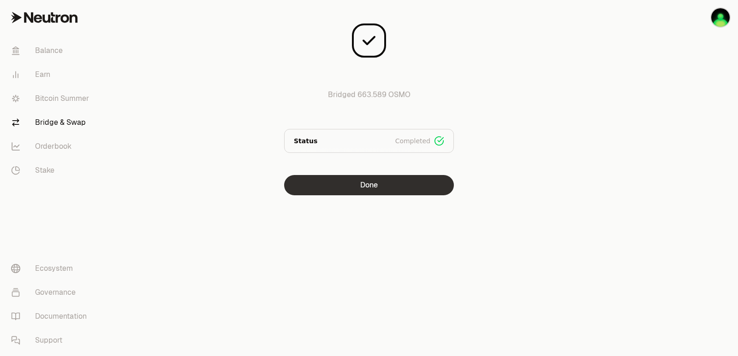
click at [373, 190] on button "Done" at bounding box center [369, 185] width 170 height 20
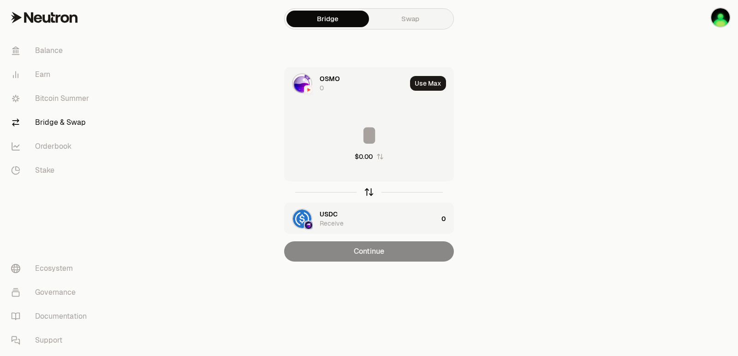
click at [367, 193] on icon "button" at bounding box center [369, 192] width 10 height 10
click at [429, 83] on button "Use Max" at bounding box center [428, 83] width 36 height 15
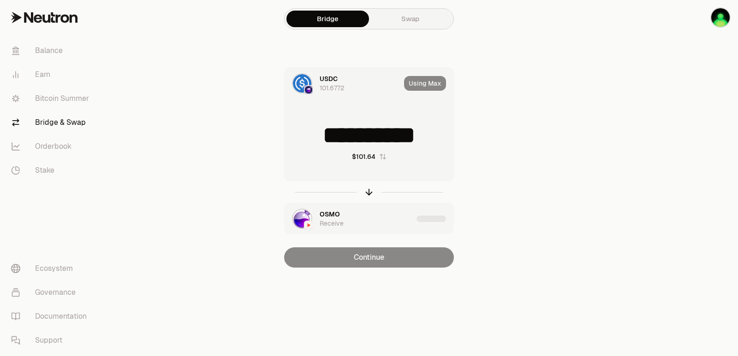
type input "**********"
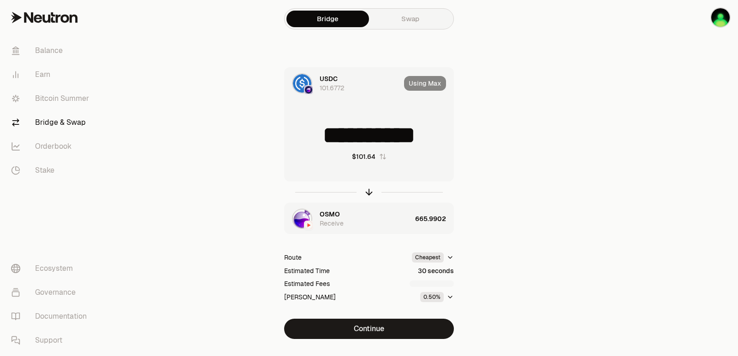
scroll to position [20, 0]
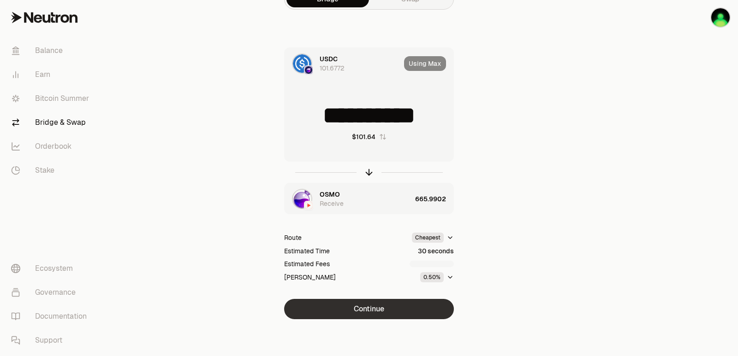
click at [371, 310] on button "Continue" at bounding box center [369, 309] width 170 height 20
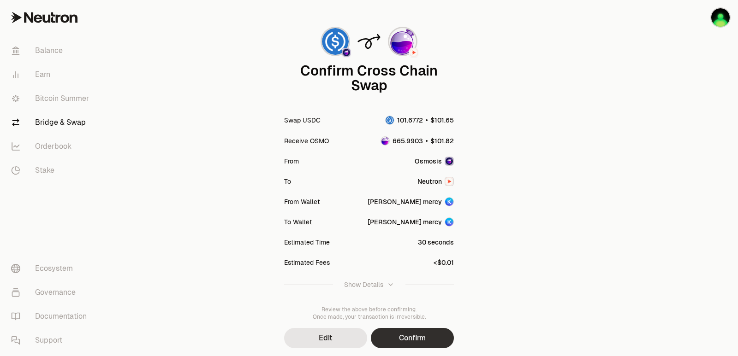
scroll to position [76, 0]
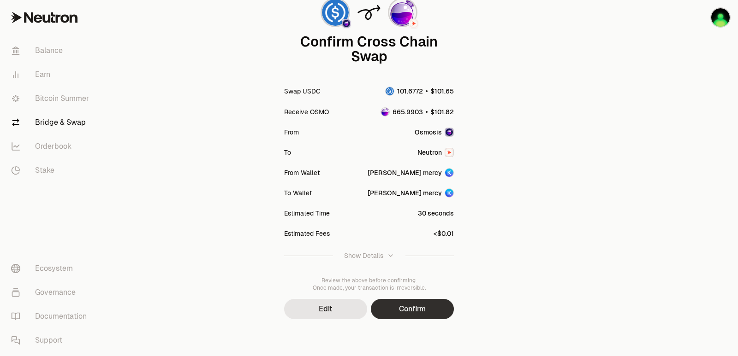
click at [402, 300] on button "Confirm" at bounding box center [412, 309] width 83 height 20
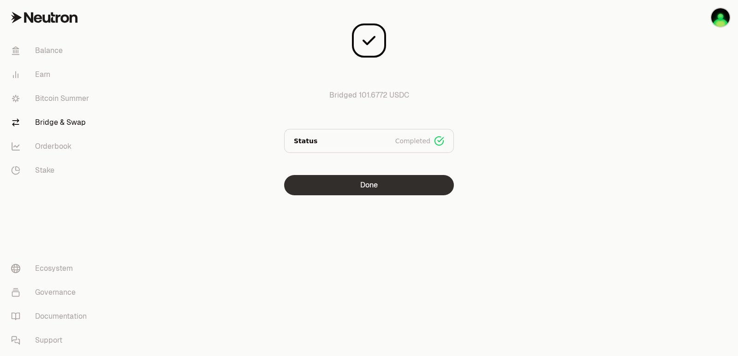
click at [366, 186] on button "Done" at bounding box center [369, 185] width 170 height 20
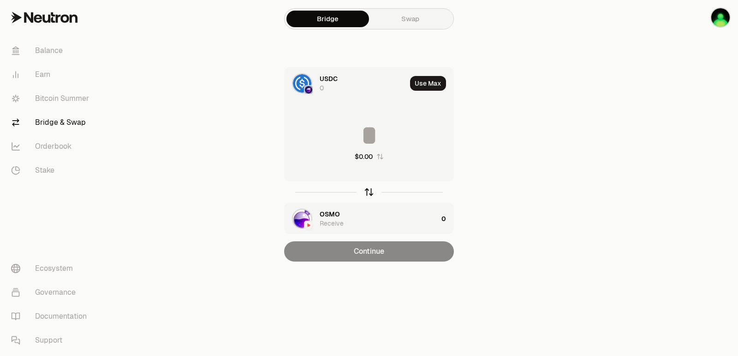
click at [369, 194] on icon "button" at bounding box center [369, 192] width 10 height 10
click at [424, 78] on button "Use Max" at bounding box center [428, 83] width 36 height 15
type input "**********"
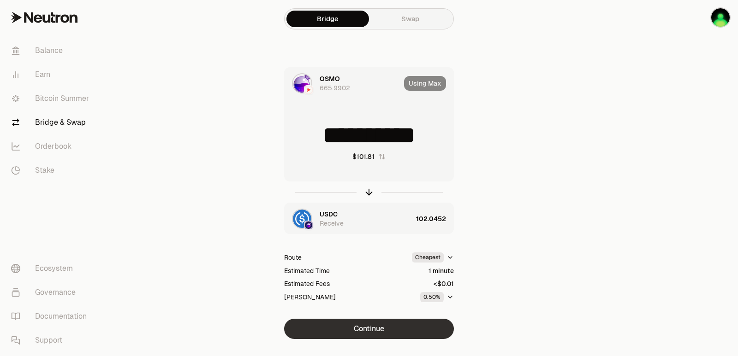
click at [366, 331] on button "Continue" at bounding box center [369, 329] width 170 height 20
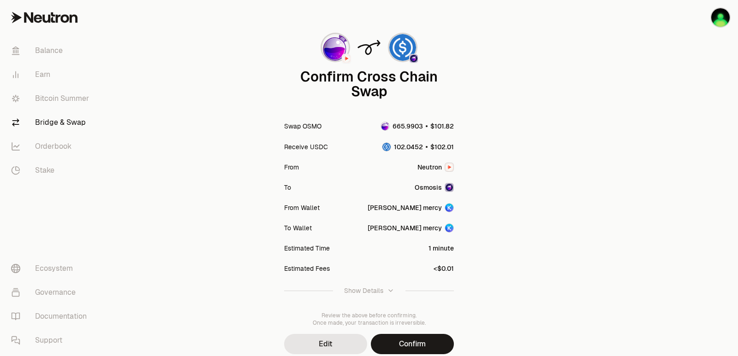
scroll to position [76, 0]
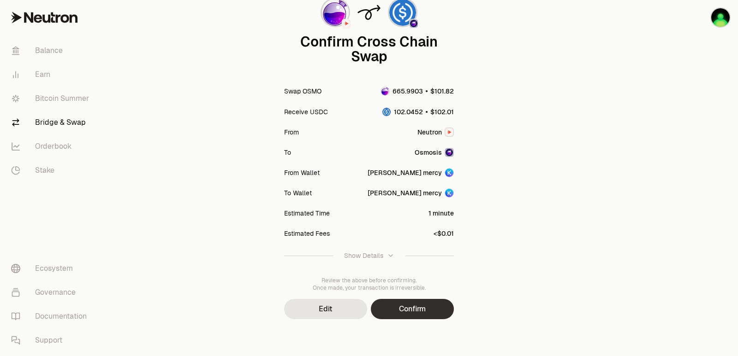
click at [420, 312] on button "Confirm" at bounding box center [412, 309] width 83 height 20
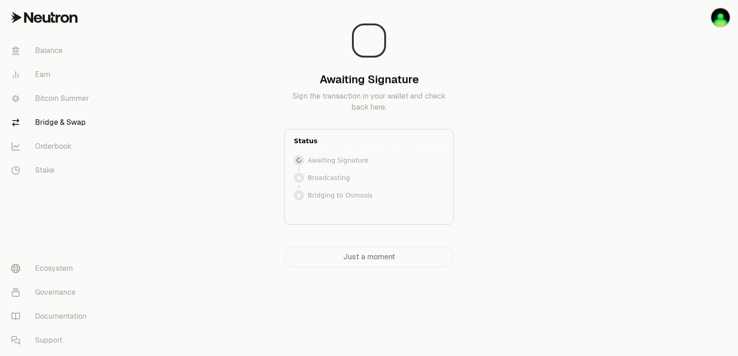
scroll to position [0, 0]
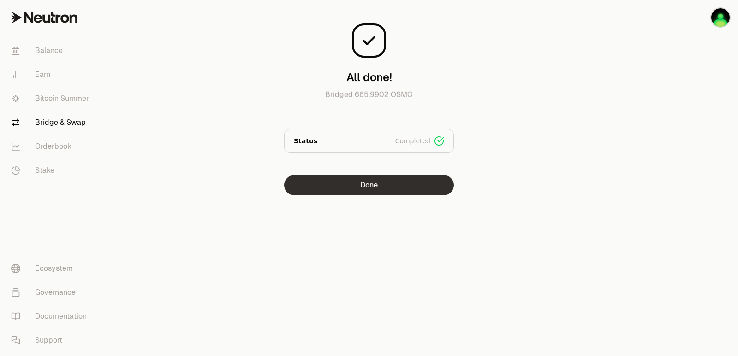
click at [361, 189] on button "Done" at bounding box center [369, 185] width 170 height 20
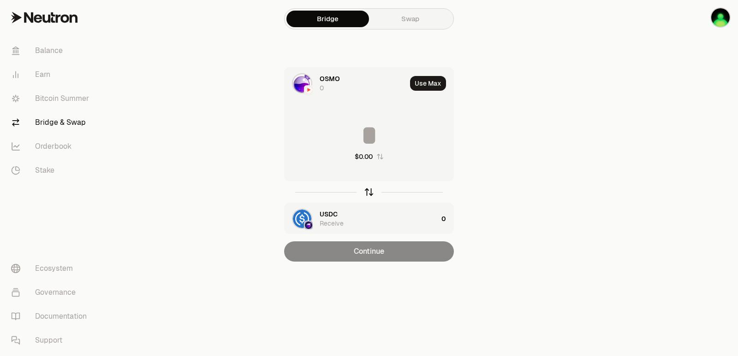
click at [373, 190] on icon "button" at bounding box center [369, 192] width 10 height 10
click at [430, 85] on button "Use Max" at bounding box center [428, 83] width 36 height 15
type input "**********"
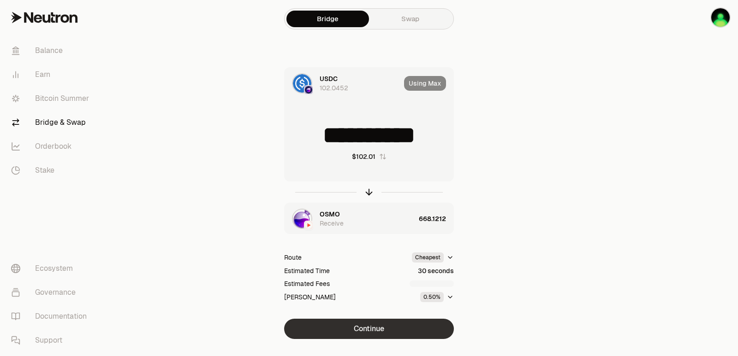
click at [362, 328] on button "Continue" at bounding box center [369, 329] width 170 height 20
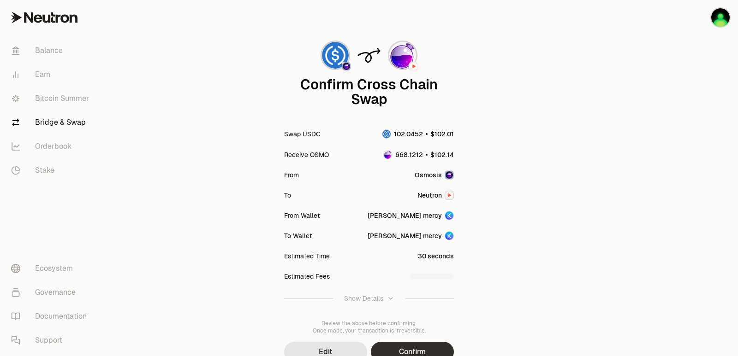
scroll to position [76, 0]
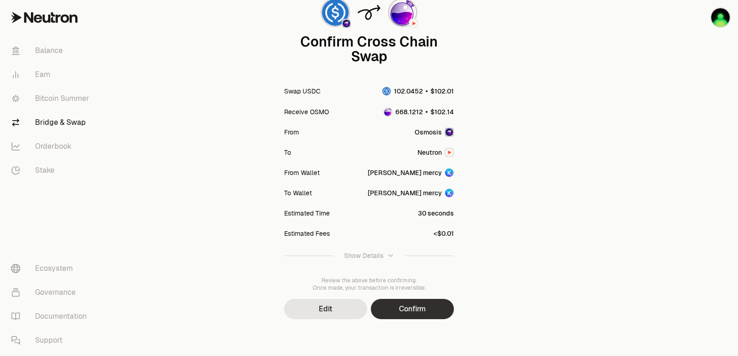
click at [409, 308] on button "Confirm" at bounding box center [412, 309] width 83 height 20
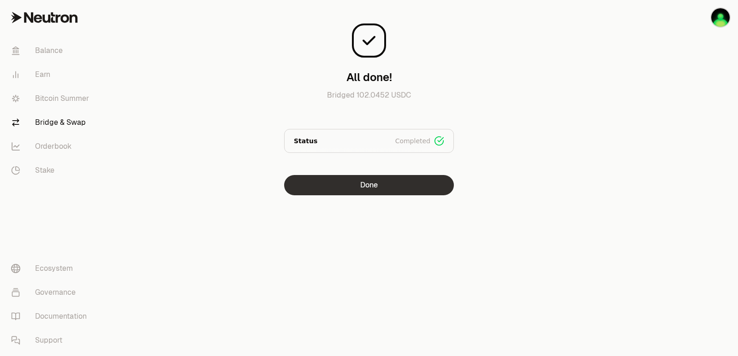
click at [362, 190] on button "Done" at bounding box center [369, 185] width 170 height 20
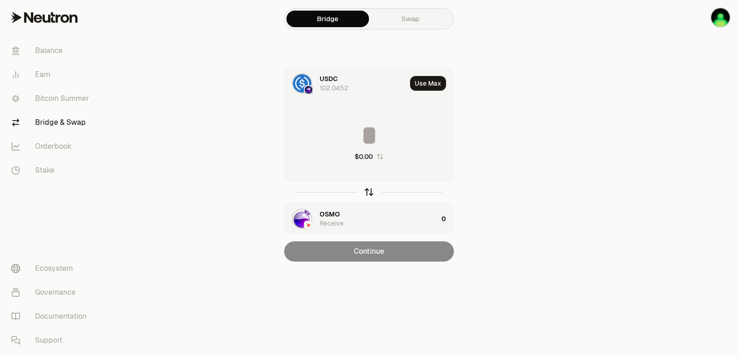
drag, startPoint x: 370, startPoint y: 194, endPoint x: 371, endPoint y: 188, distance: 5.6
click at [371, 194] on icon "button" at bounding box center [369, 192] width 10 height 10
click at [433, 85] on button "Use Max" at bounding box center [428, 83] width 36 height 15
type input "**********"
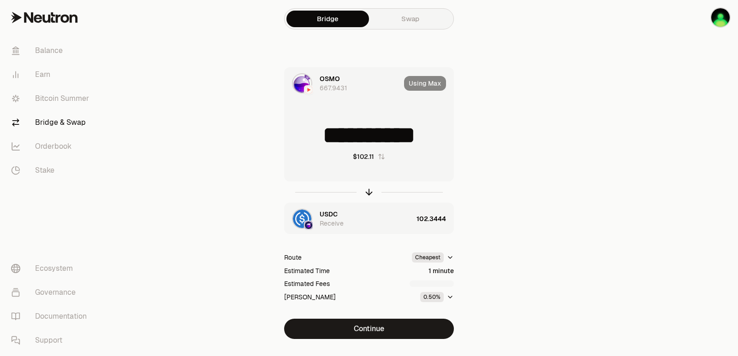
scroll to position [20, 0]
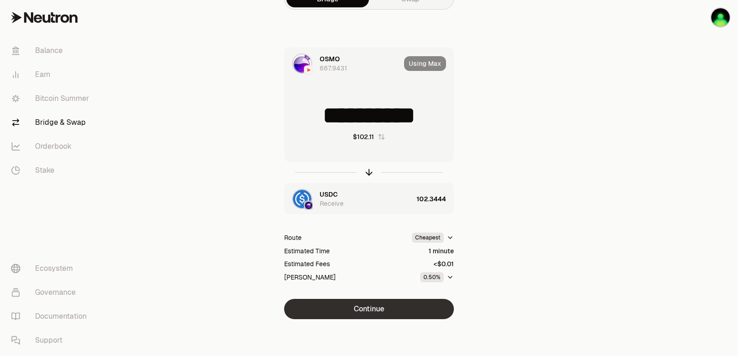
click at [375, 311] on button "Continue" at bounding box center [369, 309] width 170 height 20
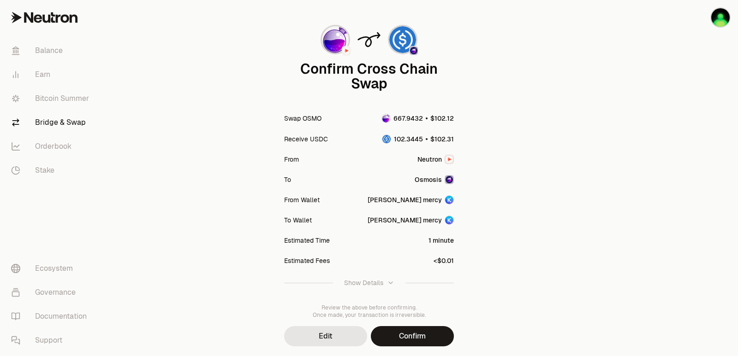
scroll to position [76, 0]
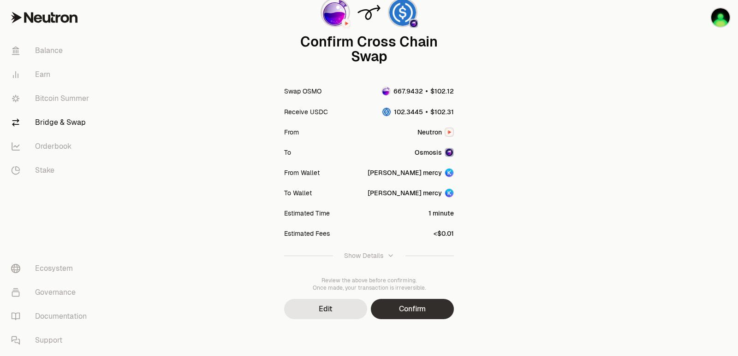
click at [413, 311] on button "Confirm" at bounding box center [412, 309] width 83 height 20
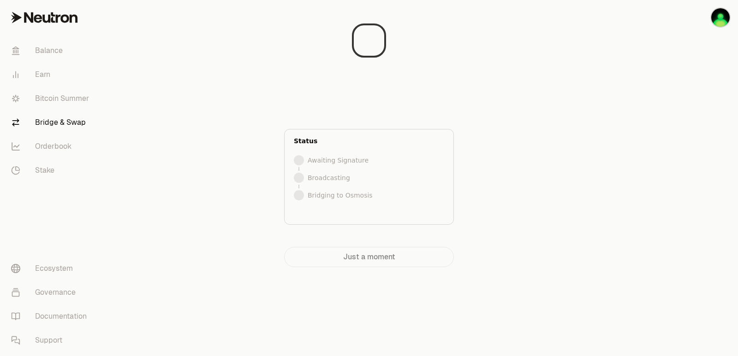
scroll to position [0, 0]
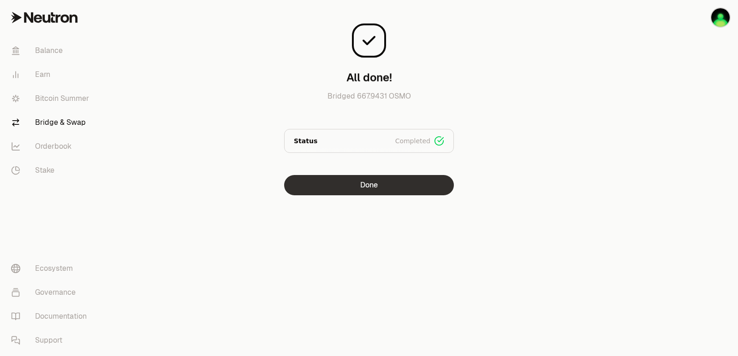
click at [352, 192] on button "Done" at bounding box center [369, 185] width 170 height 20
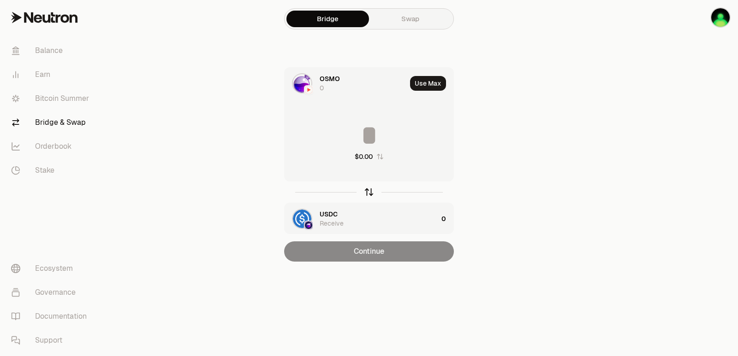
click at [372, 194] on icon "button" at bounding box center [369, 192] width 10 height 10
click at [429, 84] on button "Use Max" at bounding box center [428, 83] width 36 height 15
type input "**********"
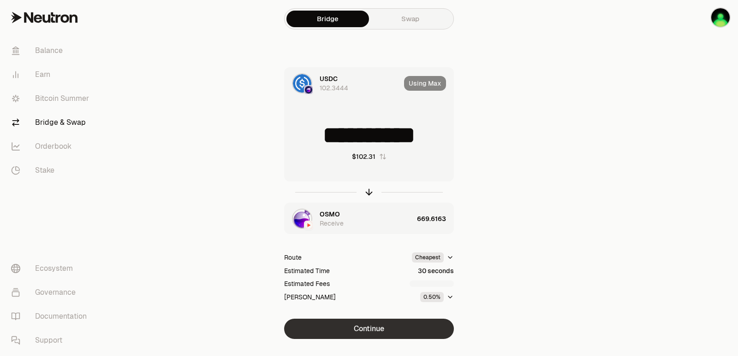
click at [371, 333] on button "Continue" at bounding box center [369, 329] width 170 height 20
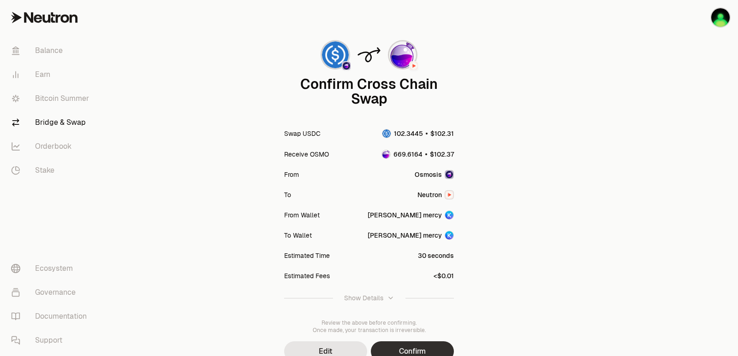
scroll to position [76, 0]
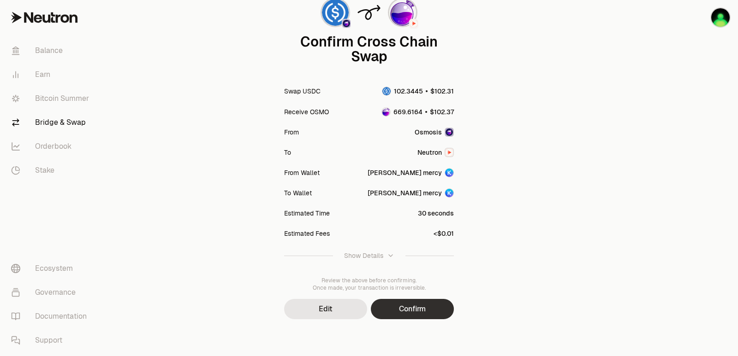
click at [405, 311] on button "Confirm" at bounding box center [412, 309] width 83 height 20
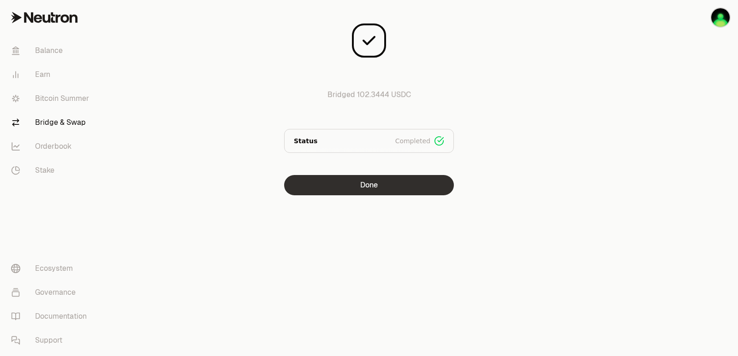
click at [380, 186] on button "Done" at bounding box center [369, 185] width 170 height 20
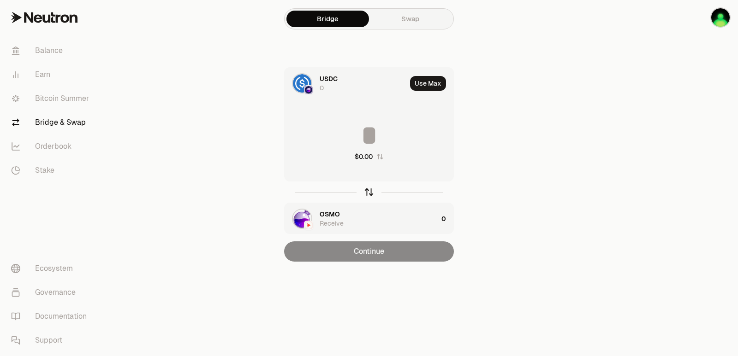
click at [369, 197] on div at bounding box center [369, 192] width 170 height 21
click at [370, 193] on icon "button" at bounding box center [369, 192] width 10 height 10
click at [370, 190] on icon "button" at bounding box center [369, 191] width 6 height 3
click at [432, 78] on button "Use Max" at bounding box center [428, 83] width 36 height 15
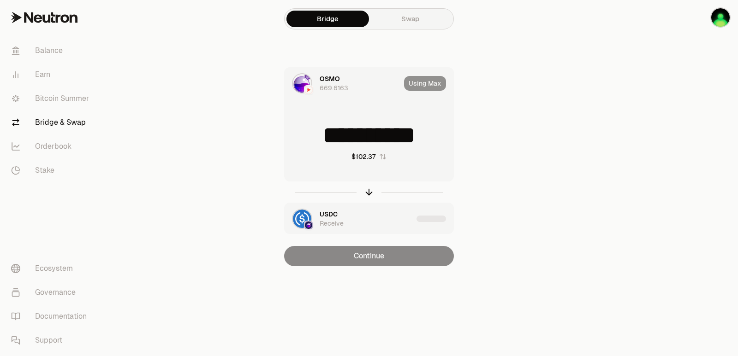
type input "**********"
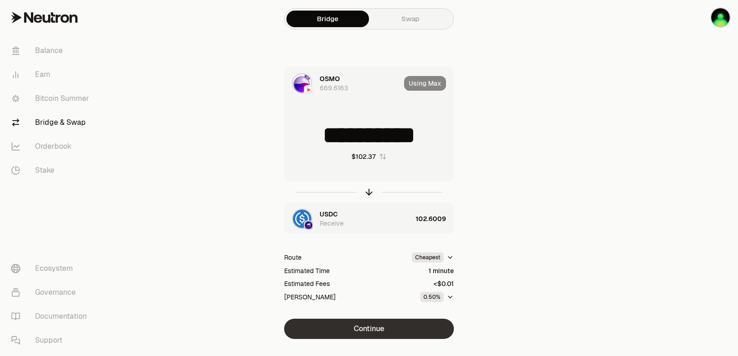
click at [375, 332] on button "Continue" at bounding box center [369, 329] width 170 height 20
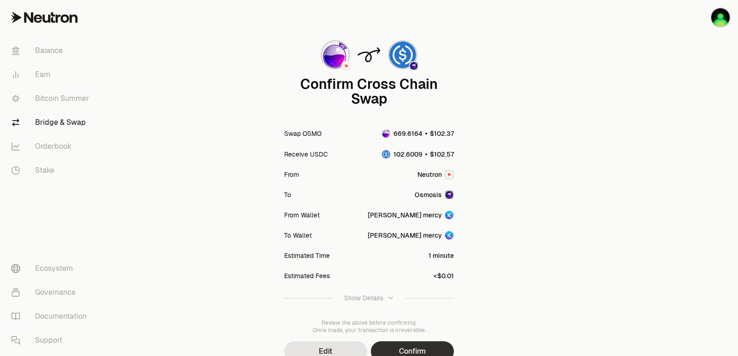
scroll to position [76, 0]
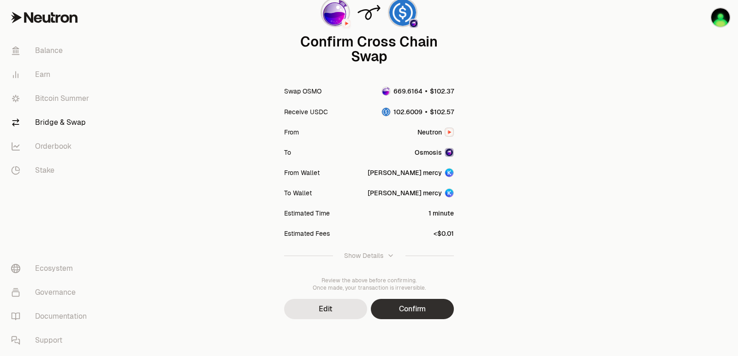
click at [412, 311] on button "Confirm" at bounding box center [412, 309] width 83 height 20
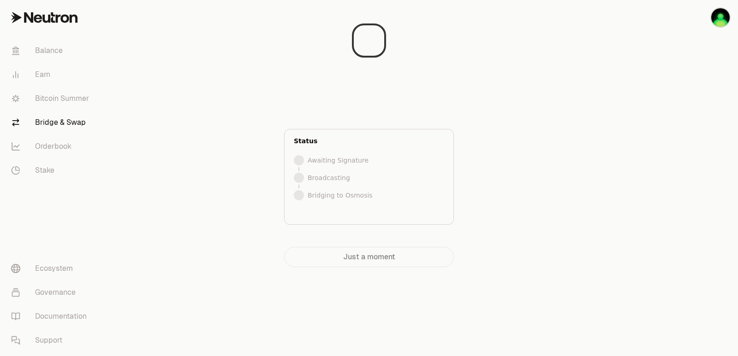
scroll to position [0, 0]
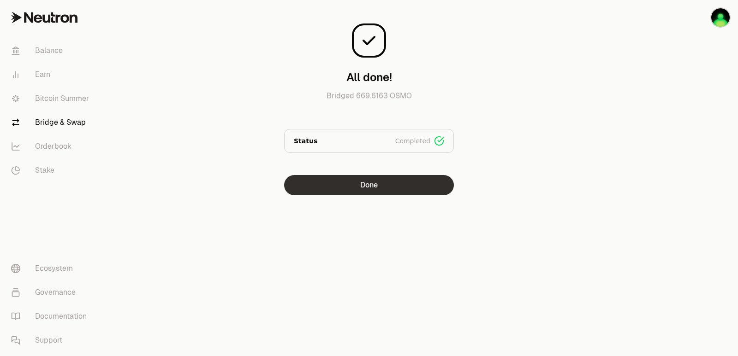
click at [381, 184] on button "Done" at bounding box center [369, 185] width 170 height 20
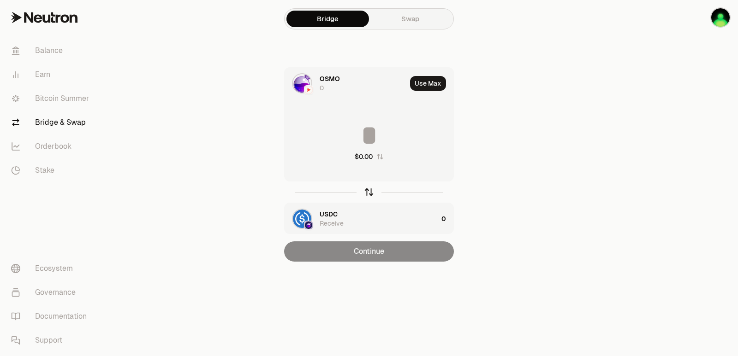
click at [369, 193] on icon "button" at bounding box center [369, 193] width 0 height 6
click at [427, 86] on button "Use Max" at bounding box center [428, 83] width 36 height 15
type input "**********"
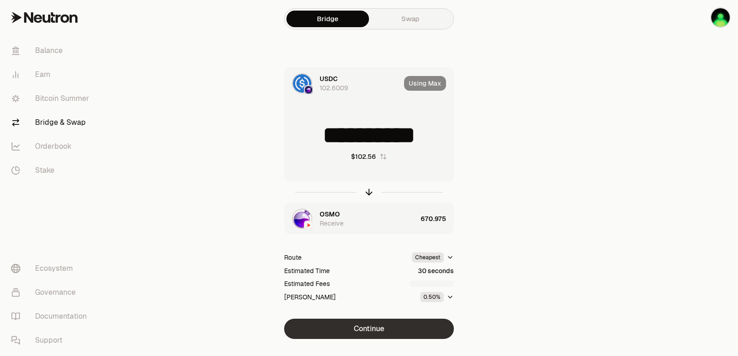
click at [374, 336] on button "Continue" at bounding box center [369, 329] width 170 height 20
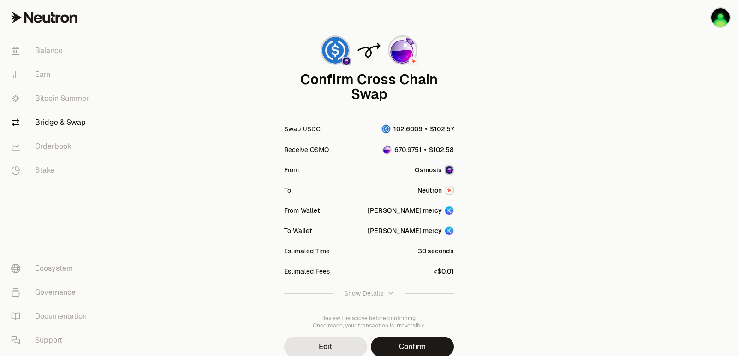
scroll to position [76, 0]
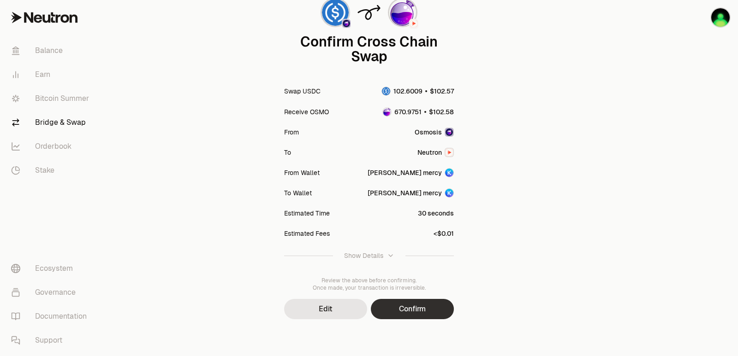
click at [419, 312] on button "Confirm" at bounding box center [412, 309] width 83 height 20
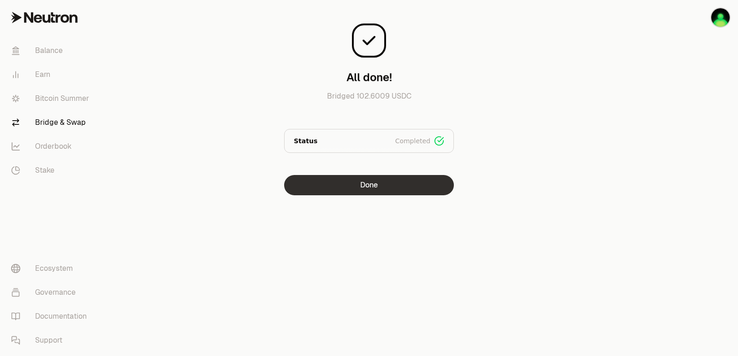
click at [362, 186] on button "Done" at bounding box center [369, 185] width 170 height 20
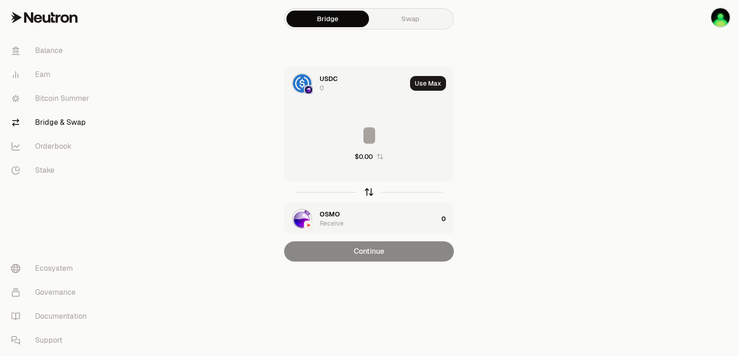
click at [365, 194] on icon "button" at bounding box center [369, 192] width 10 height 10
click at [427, 81] on button "Use Max" at bounding box center [428, 83] width 36 height 15
type input "**********"
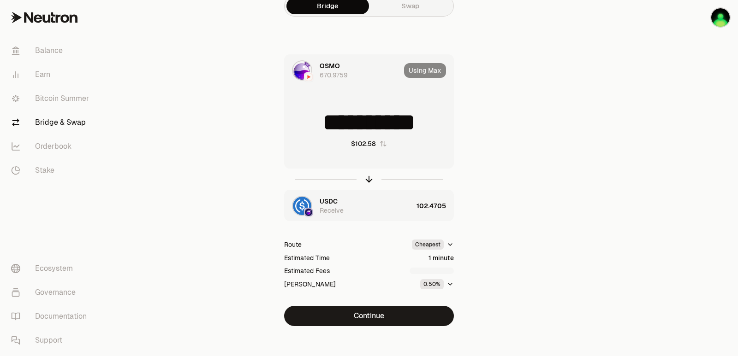
scroll to position [20, 0]
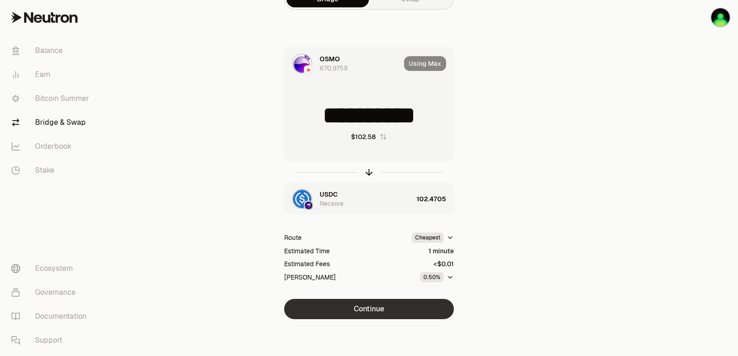
click at [374, 306] on button "Continue" at bounding box center [369, 309] width 170 height 20
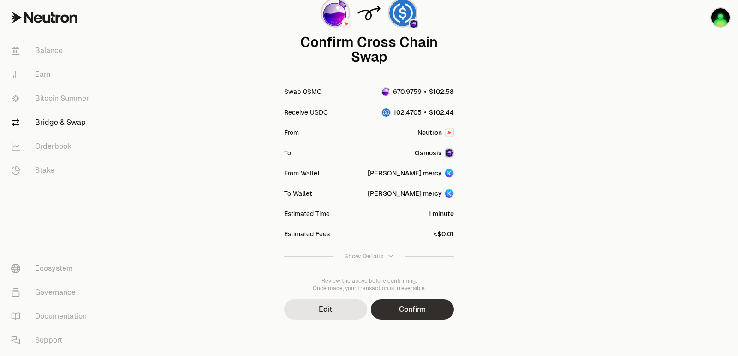
scroll to position [76, 0]
click at [417, 307] on button "Confirm" at bounding box center [412, 309] width 83 height 20
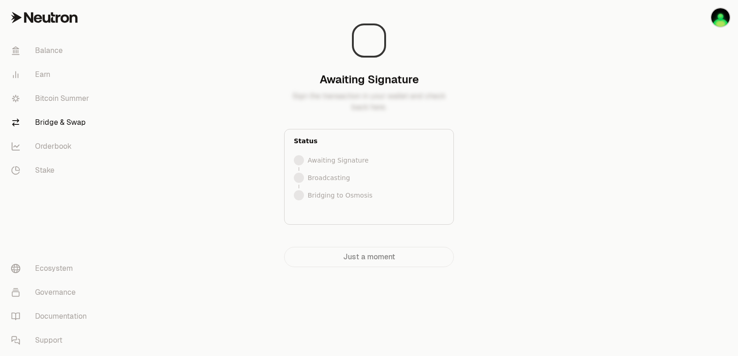
scroll to position [0, 0]
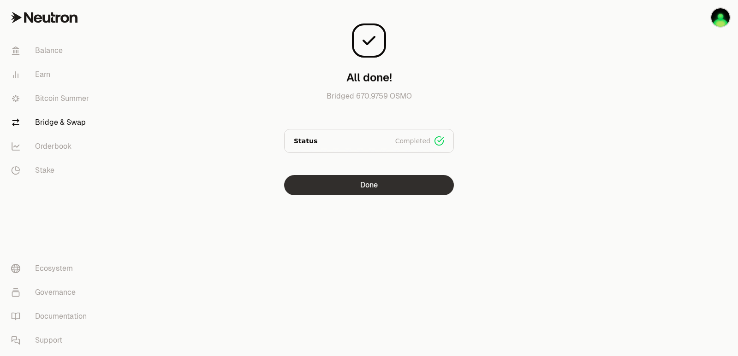
click at [399, 186] on button "Done" at bounding box center [369, 185] width 170 height 20
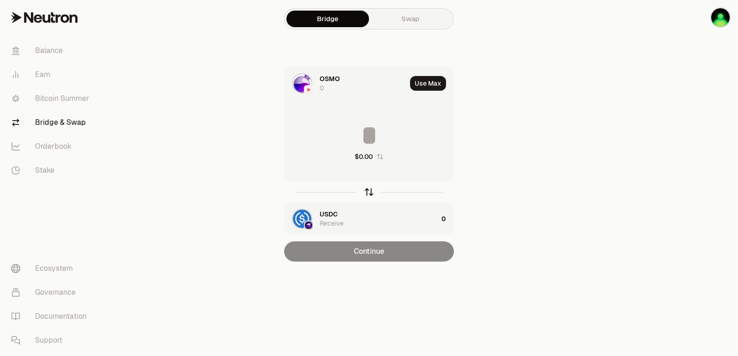
click at [367, 194] on icon "button" at bounding box center [369, 192] width 10 height 10
click at [430, 80] on button "Use Max" at bounding box center [428, 83] width 36 height 15
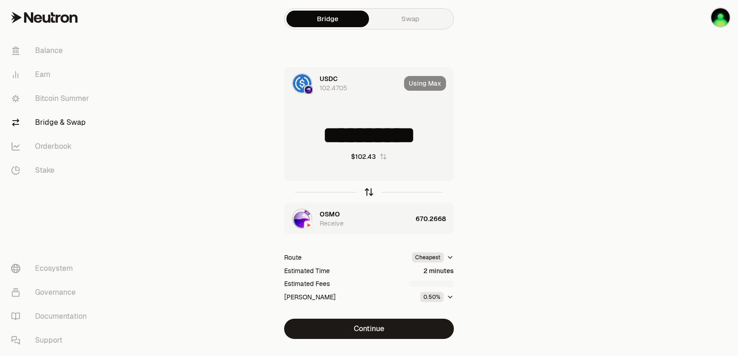
click at [369, 190] on icon "button" at bounding box center [369, 192] width 10 height 10
type input "**********"
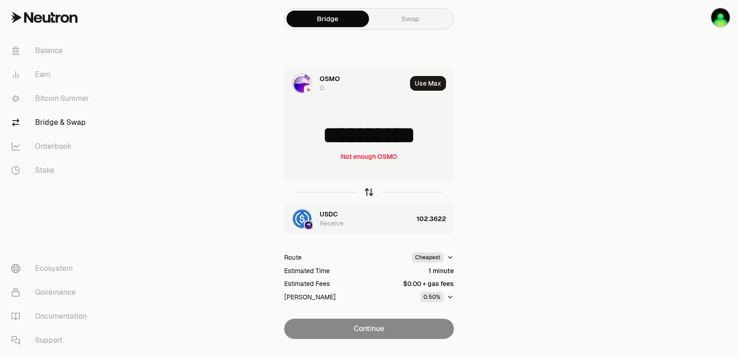
click at [369, 191] on icon "button" at bounding box center [369, 193] width 0 height 6
click at [428, 86] on button "Use Max" at bounding box center [428, 83] width 36 height 15
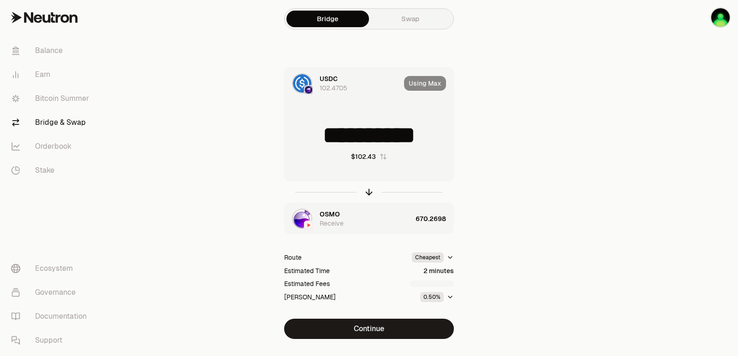
click at [326, 140] on input "**********" at bounding box center [368, 136] width 169 height 28
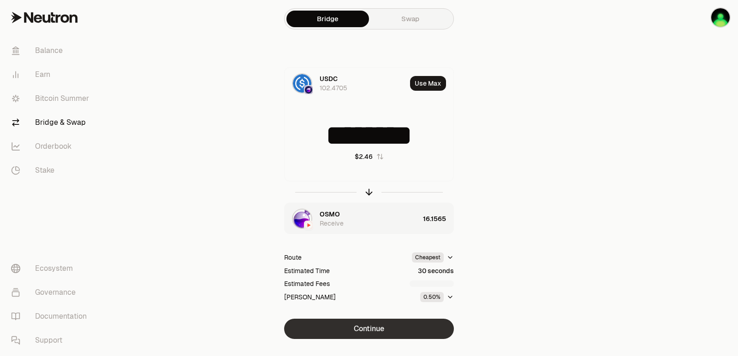
type input "********"
click at [369, 328] on button "Continue" at bounding box center [369, 329] width 170 height 20
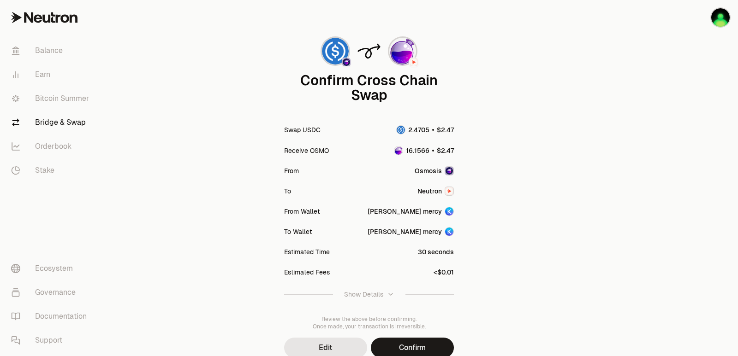
scroll to position [76, 0]
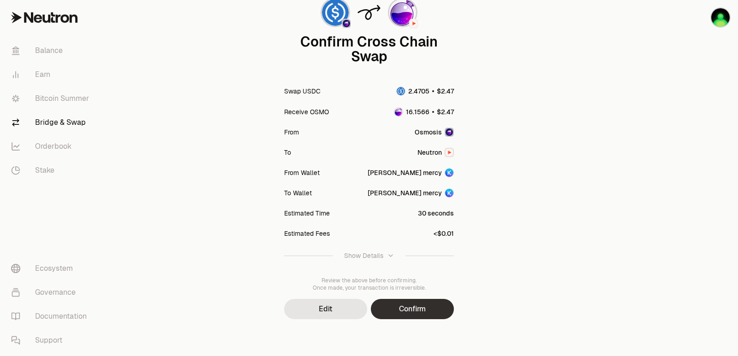
click at [409, 314] on button "Confirm" at bounding box center [412, 309] width 83 height 20
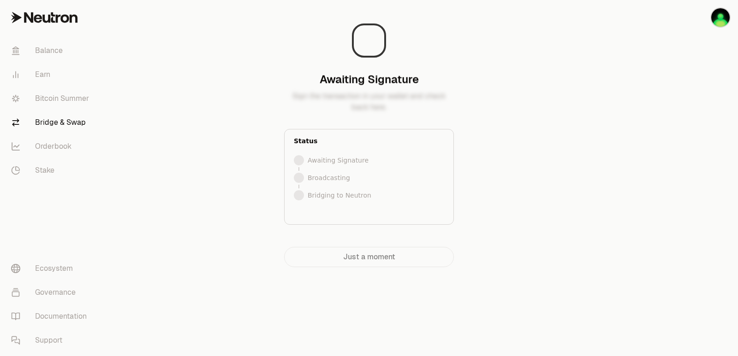
scroll to position [0, 0]
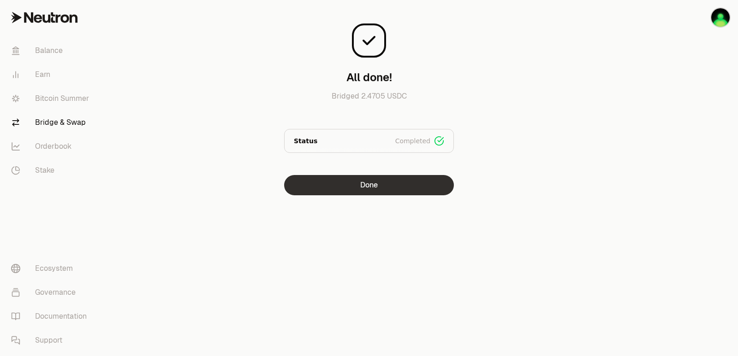
click at [370, 187] on button "Done" at bounding box center [369, 185] width 170 height 20
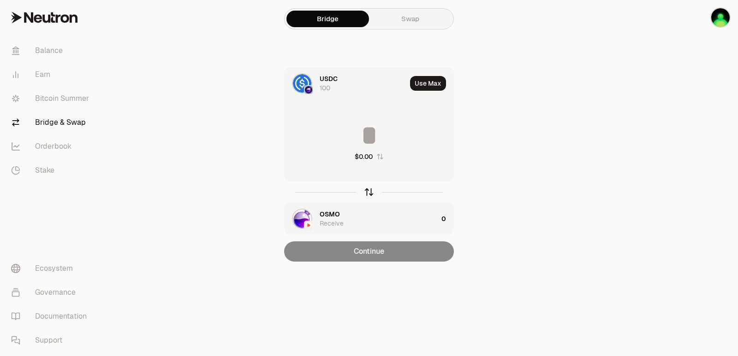
click at [365, 196] on icon "button" at bounding box center [369, 192] width 10 height 10
click at [422, 87] on button "Use Max" at bounding box center [428, 83] width 36 height 15
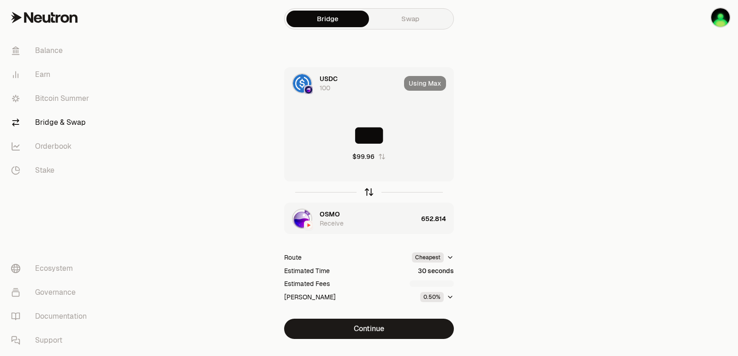
click at [369, 192] on icon "button" at bounding box center [369, 192] width 10 height 10
type input "**********"
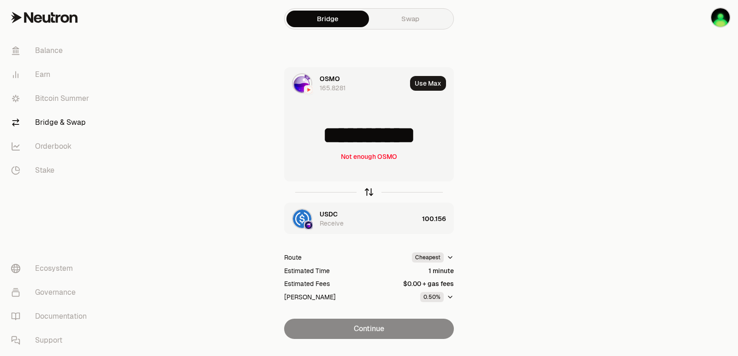
click at [369, 192] on icon "button" at bounding box center [369, 192] width 10 height 10
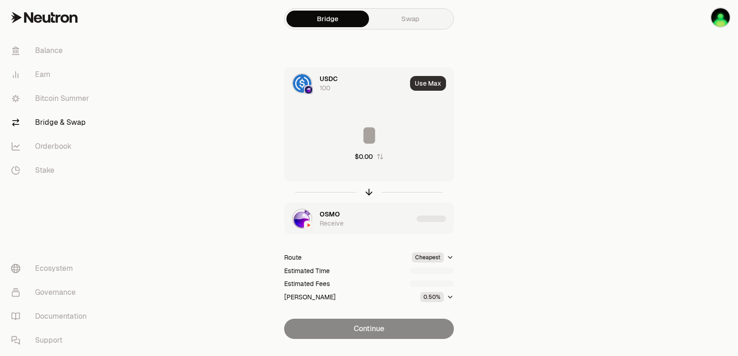
click at [432, 83] on button "Use Max" at bounding box center [428, 83] width 36 height 15
type input "***"
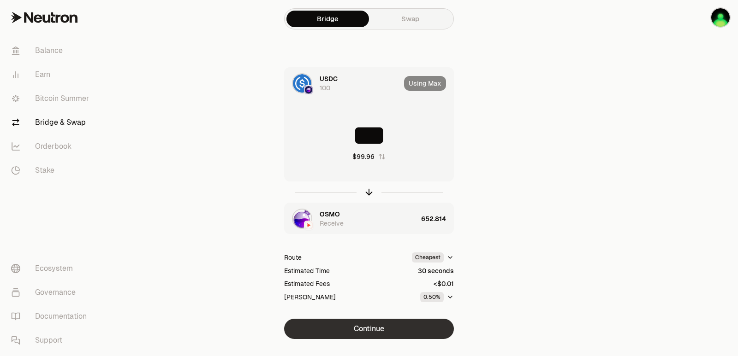
click at [370, 329] on button "Continue" at bounding box center [369, 329] width 170 height 20
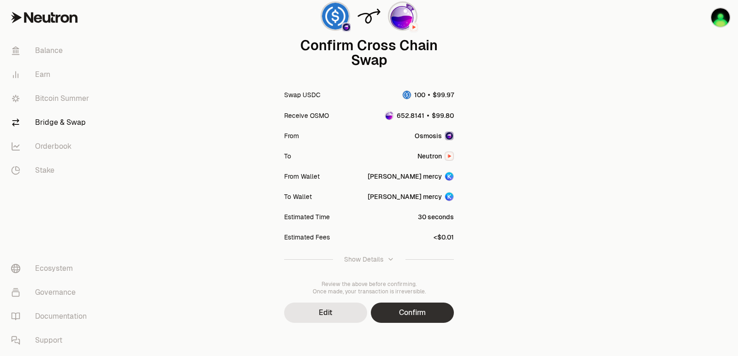
scroll to position [76, 0]
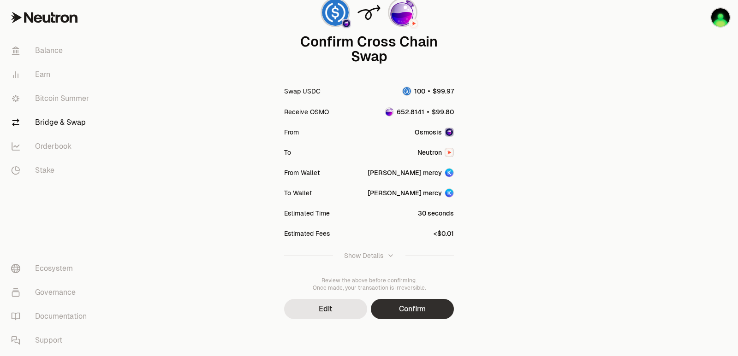
click at [412, 317] on button "Confirm" at bounding box center [412, 309] width 83 height 20
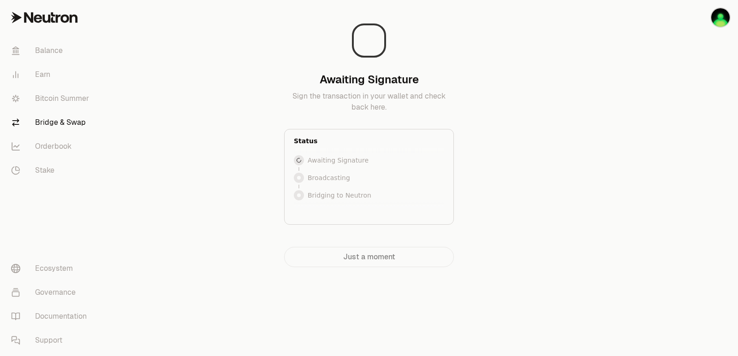
scroll to position [0, 0]
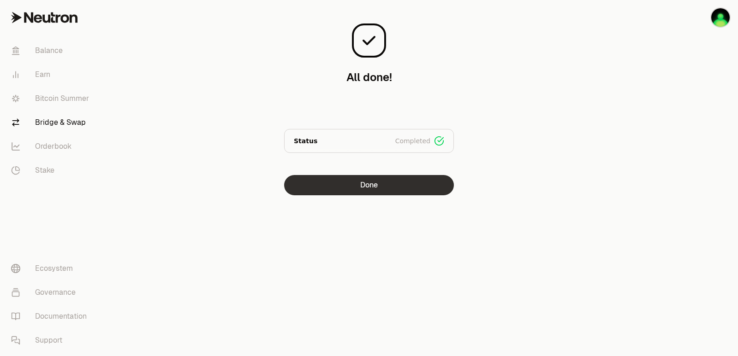
click at [340, 186] on button "Done" at bounding box center [369, 185] width 170 height 20
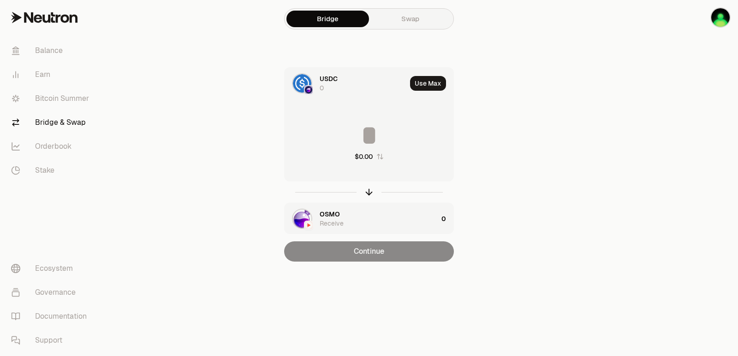
drag, startPoint x: 369, startPoint y: 195, endPoint x: 373, endPoint y: 167, distance: 28.4
click at [369, 196] on icon "button" at bounding box center [369, 193] width 0 height 6
click at [431, 84] on button "Use Max" at bounding box center [428, 83] width 36 height 15
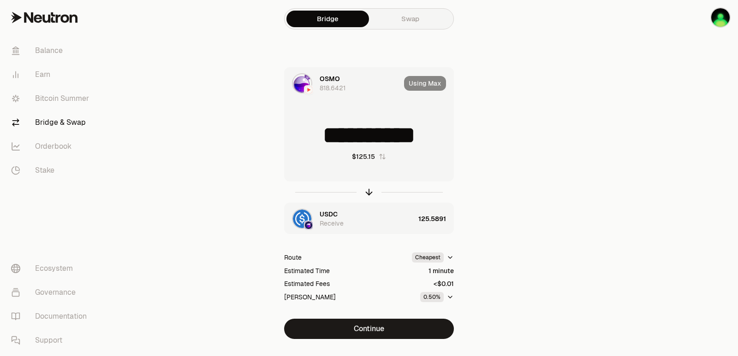
drag, startPoint x: 437, startPoint y: 138, endPoint x: 296, endPoint y: 138, distance: 141.1
click at [296, 138] on input "**********" at bounding box center [368, 136] width 169 height 28
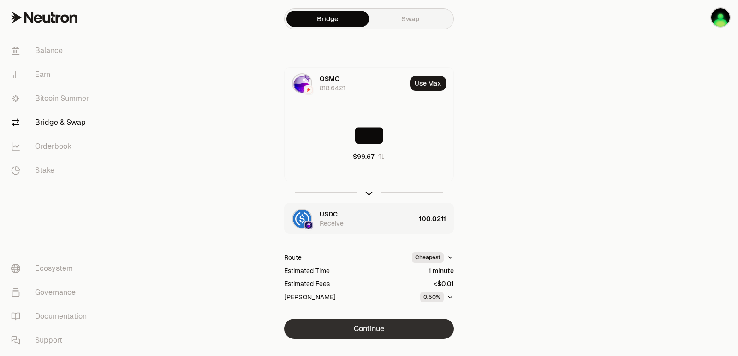
type input "***"
click at [367, 335] on button "Continue" at bounding box center [369, 329] width 170 height 20
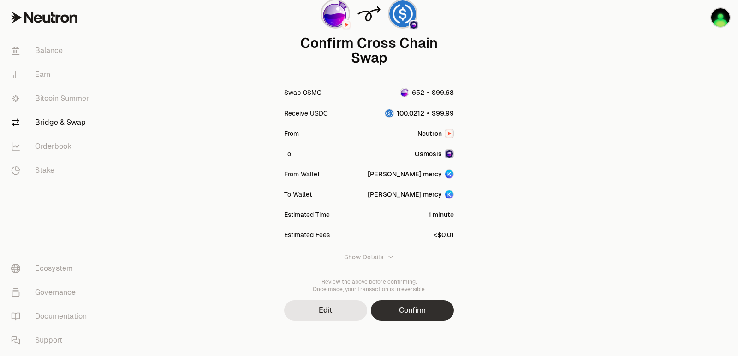
scroll to position [76, 0]
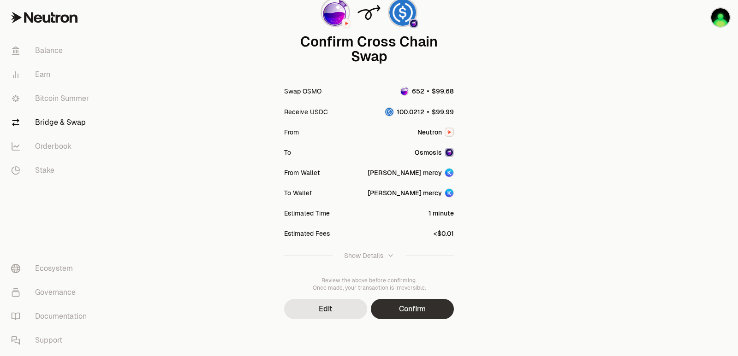
click at [406, 303] on button "Confirm" at bounding box center [412, 309] width 83 height 20
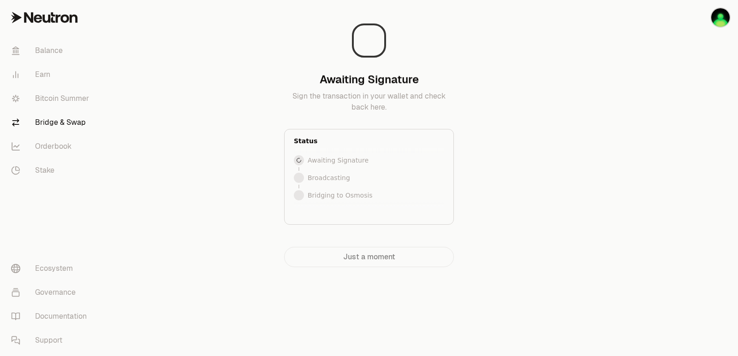
scroll to position [0, 0]
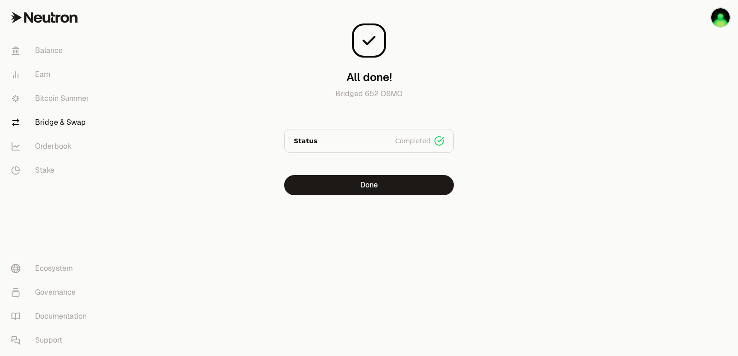
click at [627, 182] on main "All done! Bridged 652 OSMO Status Completed Signed Broadcasted Bridged Done" at bounding box center [420, 116] width 634 height 232
click at [374, 182] on button "Done" at bounding box center [369, 185] width 170 height 20
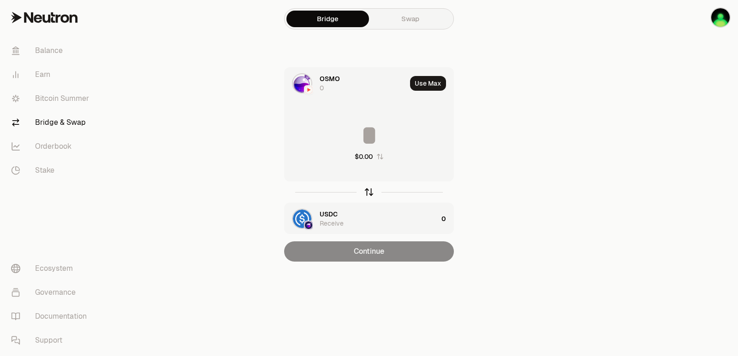
drag, startPoint x: 367, startPoint y: 191, endPoint x: 403, endPoint y: 136, distance: 65.5
click at [368, 192] on icon "button" at bounding box center [369, 192] width 10 height 10
click at [429, 83] on button "Use Max" at bounding box center [428, 83] width 36 height 15
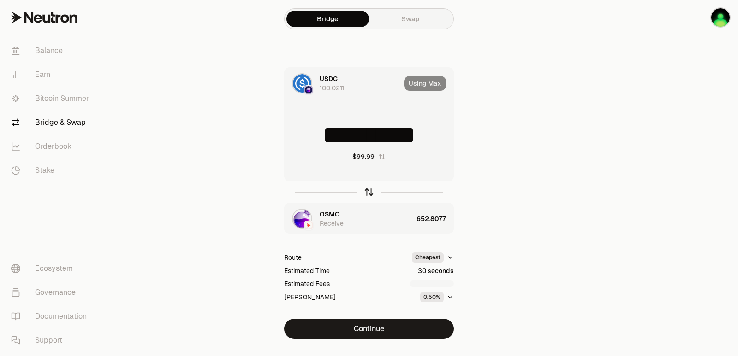
click at [369, 190] on icon "button" at bounding box center [369, 192] width 10 height 10
type input "**********"
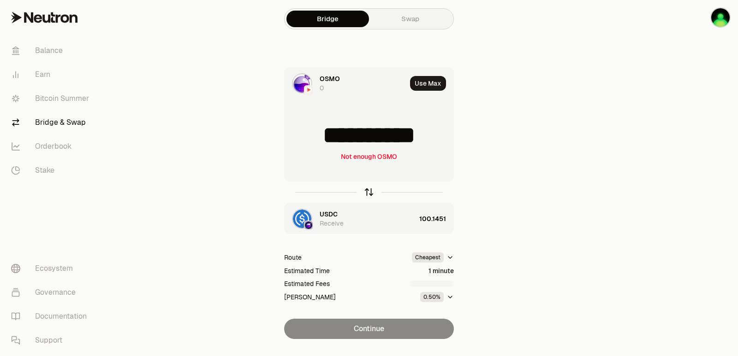
click at [369, 191] on icon "button" at bounding box center [369, 192] width 10 height 10
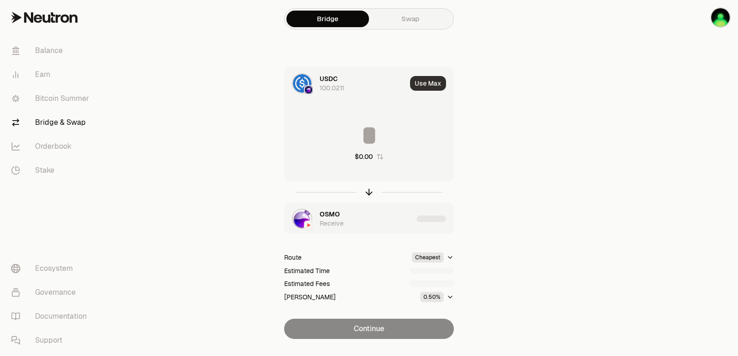
click at [424, 86] on button "Use Max" at bounding box center [428, 83] width 36 height 15
type input "**********"
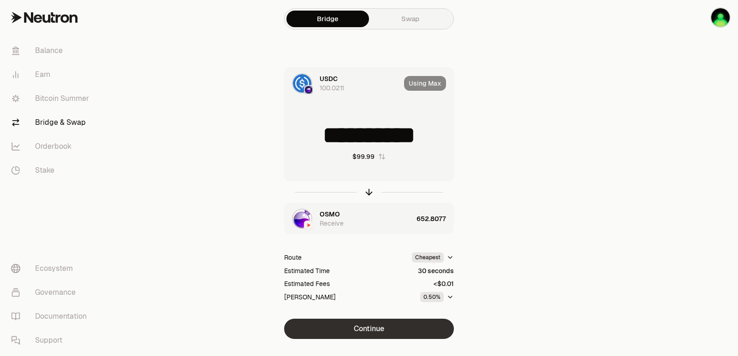
click at [372, 336] on button "Continue" at bounding box center [369, 329] width 170 height 20
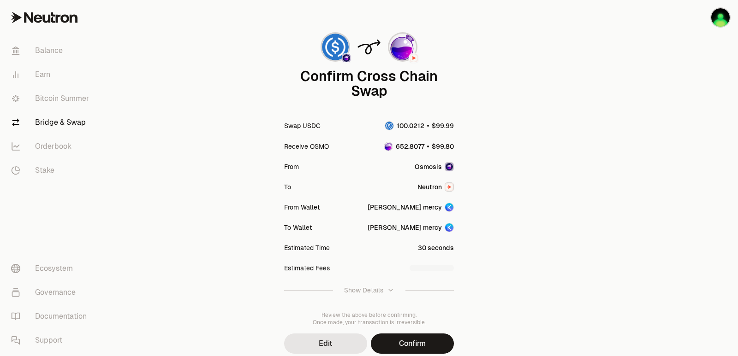
scroll to position [76, 0]
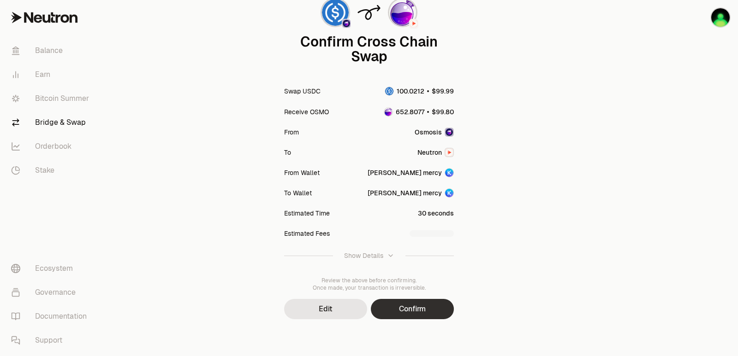
click at [391, 313] on button "Confirm" at bounding box center [412, 309] width 83 height 20
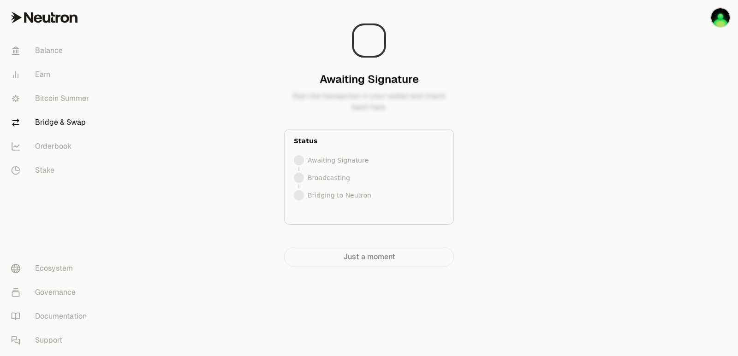
scroll to position [0, 0]
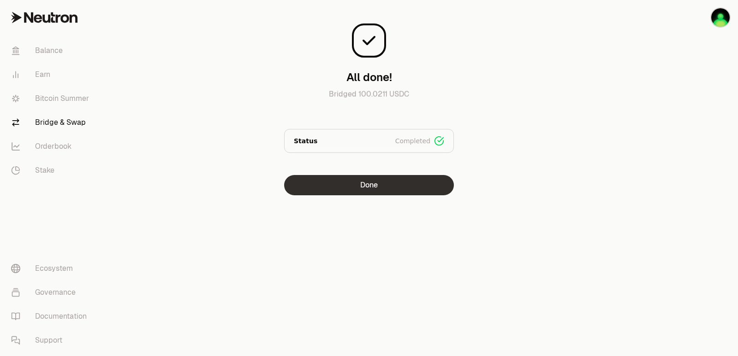
click at [368, 183] on button "Done" at bounding box center [369, 185] width 170 height 20
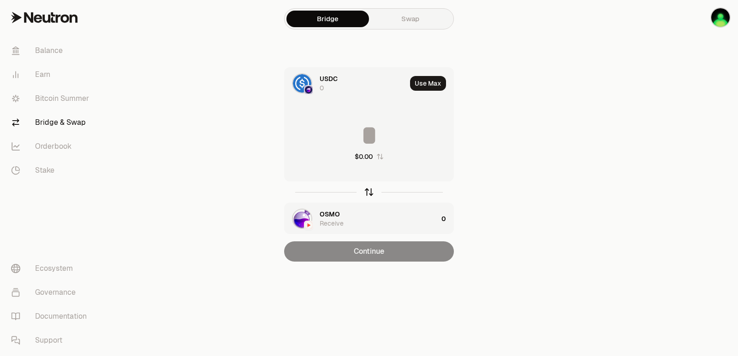
click at [370, 195] on icon "button" at bounding box center [369, 192] width 10 height 10
click at [433, 81] on button "Use Max" at bounding box center [428, 83] width 36 height 15
type input "**********"
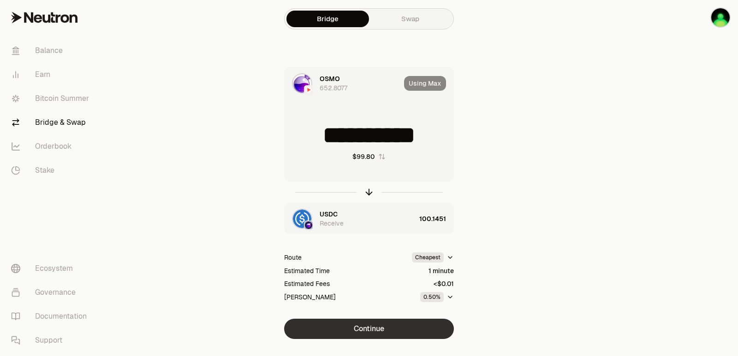
click at [379, 333] on button "Continue" at bounding box center [369, 329] width 170 height 20
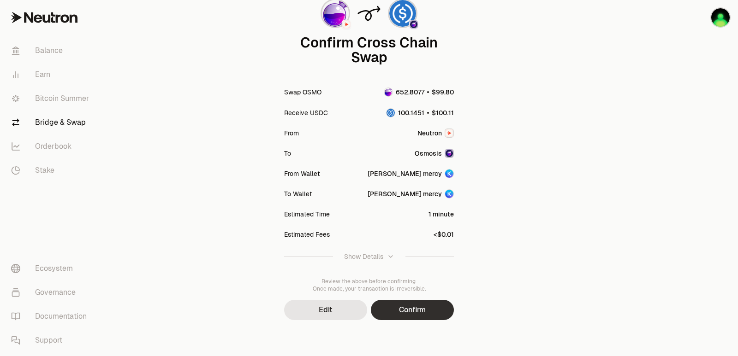
scroll to position [76, 0]
click at [415, 314] on button "Confirm" at bounding box center [412, 309] width 83 height 20
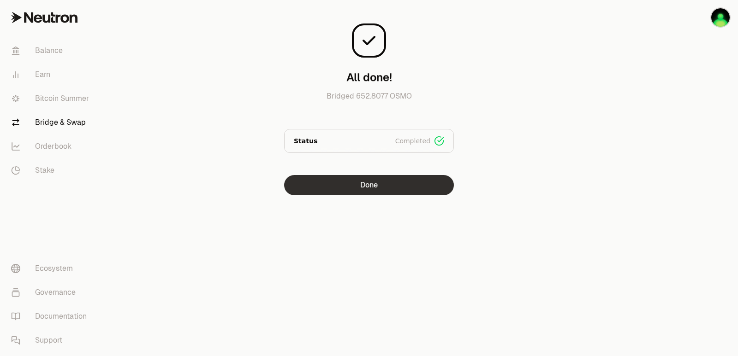
click at [347, 184] on button "Done" at bounding box center [369, 185] width 170 height 20
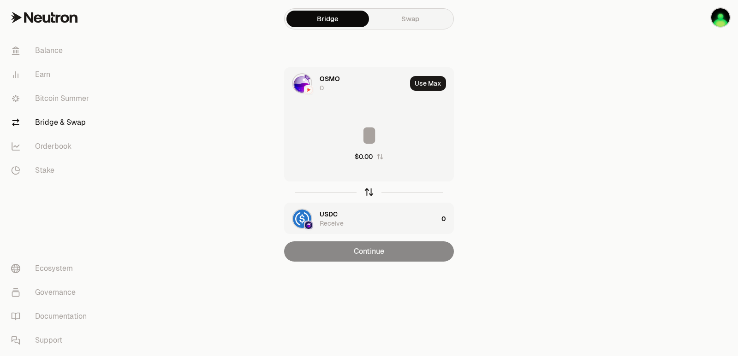
click at [368, 192] on icon "button" at bounding box center [369, 192] width 10 height 10
click at [430, 82] on button "Use Max" at bounding box center [428, 83] width 36 height 15
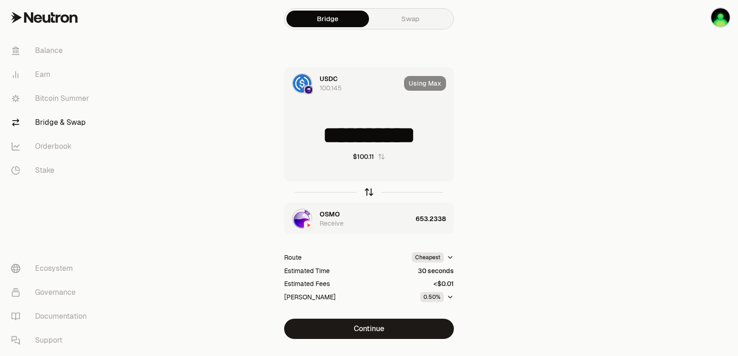
click at [370, 191] on icon "button" at bounding box center [369, 192] width 10 height 10
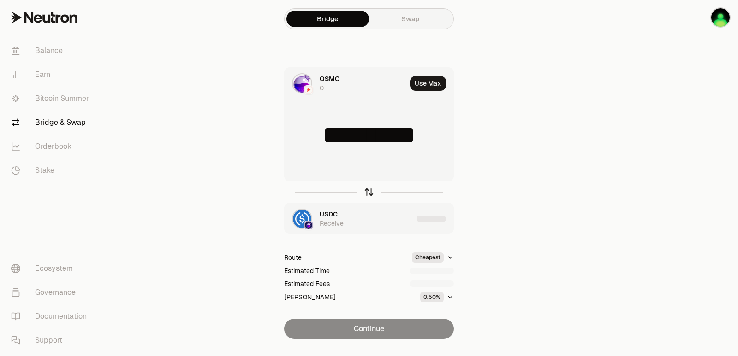
type input "**********"
click at [370, 191] on icon "button" at bounding box center [369, 192] width 10 height 10
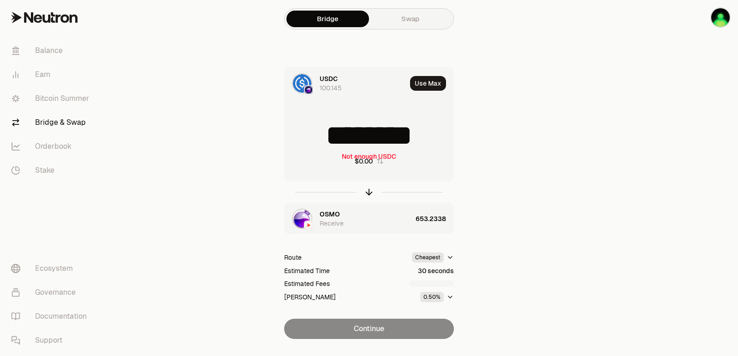
click at [425, 89] on button "Use Max" at bounding box center [428, 83] width 36 height 15
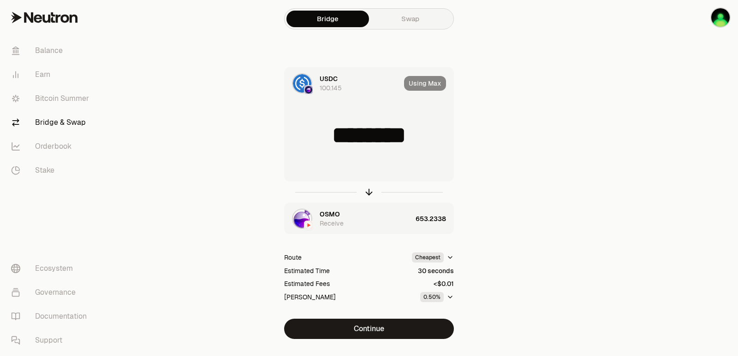
type input "**********"
drag, startPoint x: 426, startPoint y: 84, endPoint x: 426, endPoint y: 89, distance: 5.1
click at [426, 86] on div "Using Max" at bounding box center [428, 83] width 49 height 31
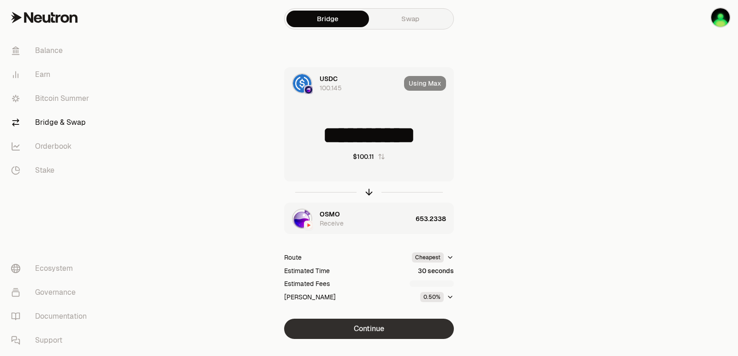
click at [391, 332] on button "Continue" at bounding box center [369, 329] width 170 height 20
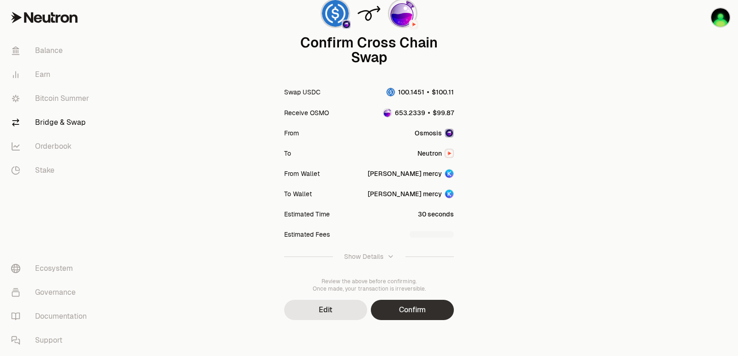
scroll to position [76, 0]
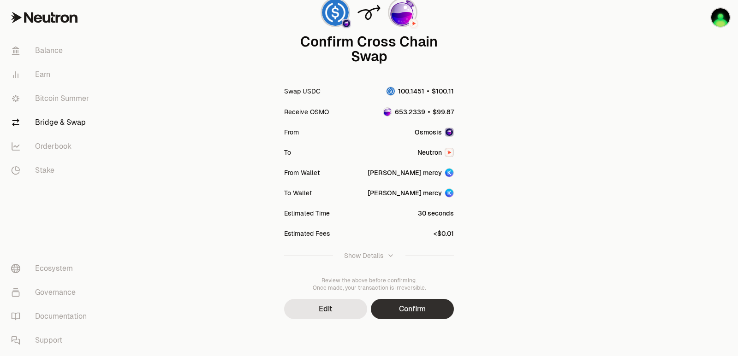
click at [426, 316] on button "Confirm" at bounding box center [412, 309] width 83 height 20
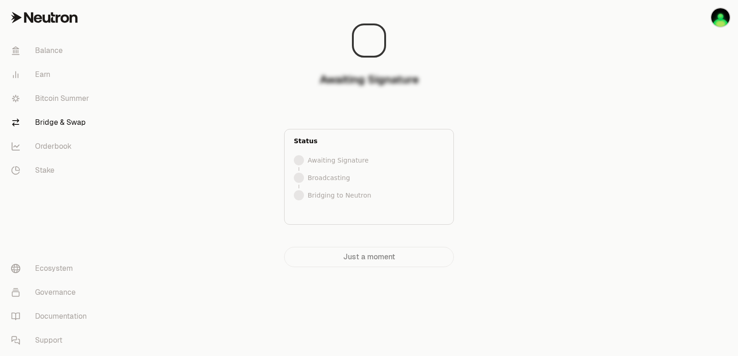
scroll to position [0, 0]
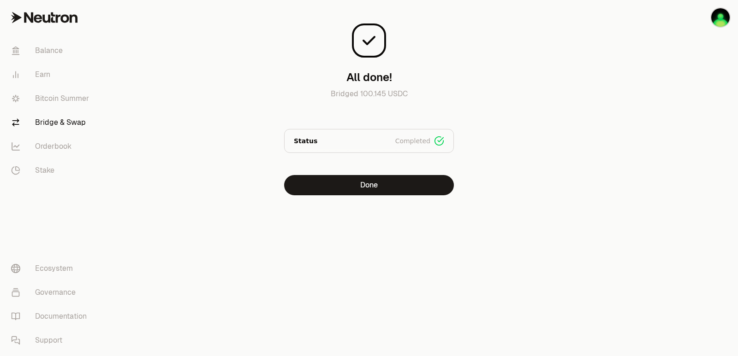
drag, startPoint x: 647, startPoint y: 185, endPoint x: 641, endPoint y: 187, distance: 6.4
click at [647, 185] on div at bounding box center [685, 116] width 103 height 232
click at [362, 187] on button "Done" at bounding box center [369, 185] width 170 height 20
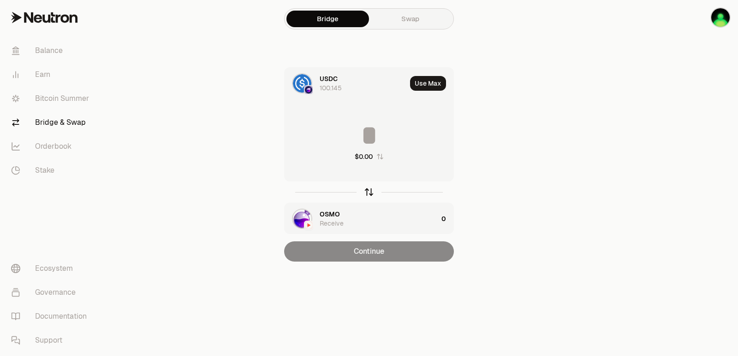
click at [367, 193] on icon "button" at bounding box center [369, 192] width 10 height 10
click at [423, 84] on button "Use Max" at bounding box center [428, 83] width 36 height 15
type input "*********"
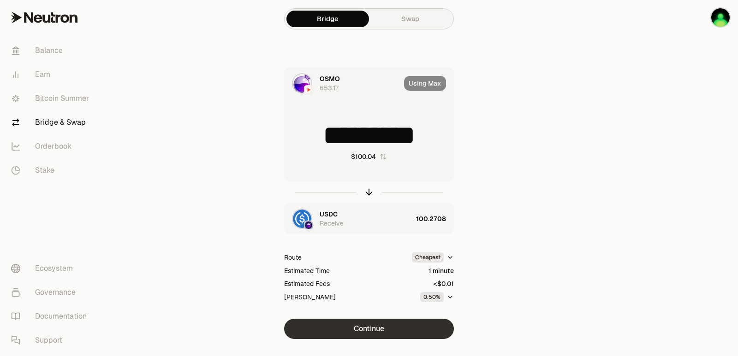
click at [379, 334] on button "Continue" at bounding box center [369, 329] width 170 height 20
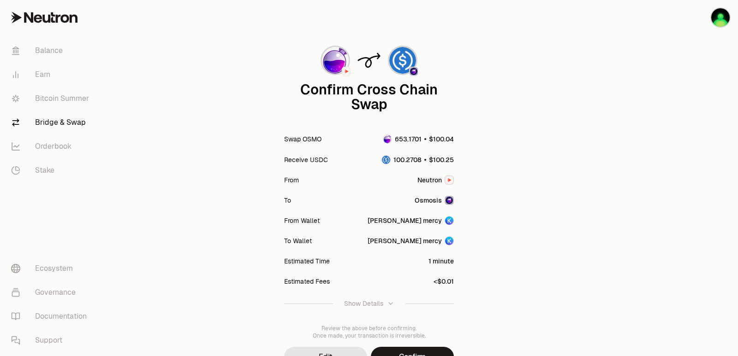
scroll to position [76, 0]
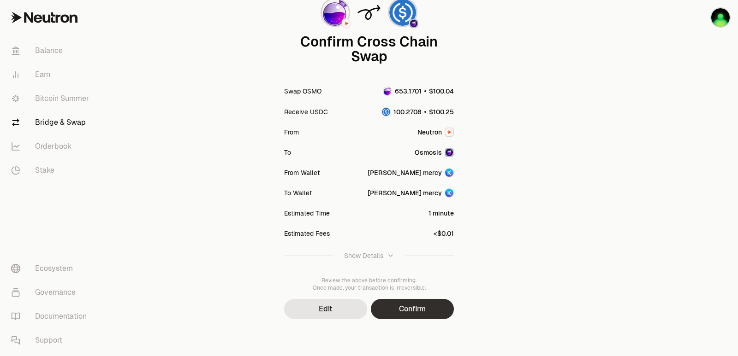
click at [422, 311] on button "Confirm" at bounding box center [412, 309] width 83 height 20
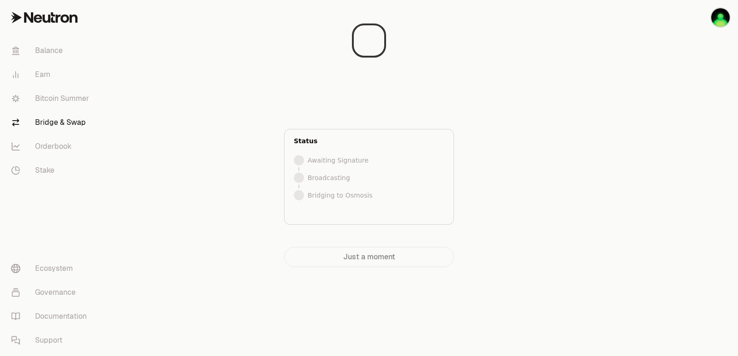
scroll to position [0, 0]
click at [646, 184] on div at bounding box center [685, 152] width 103 height 304
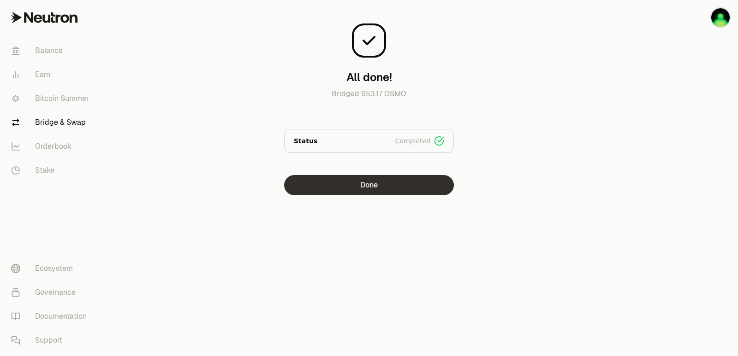
click at [373, 182] on button "Done" at bounding box center [369, 185] width 170 height 20
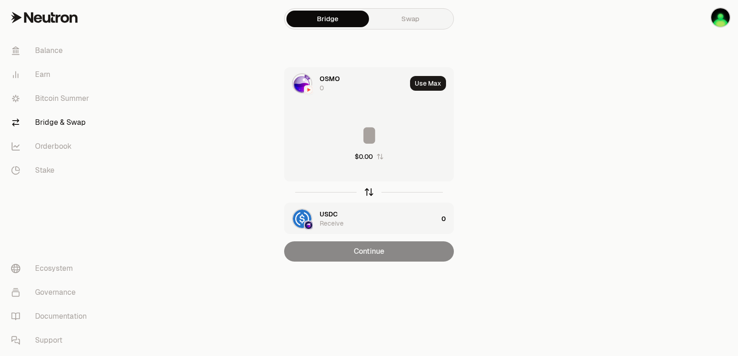
click at [367, 190] on icon "button" at bounding box center [369, 192] width 10 height 10
click at [433, 80] on button "Use Max" at bounding box center [428, 83] width 36 height 15
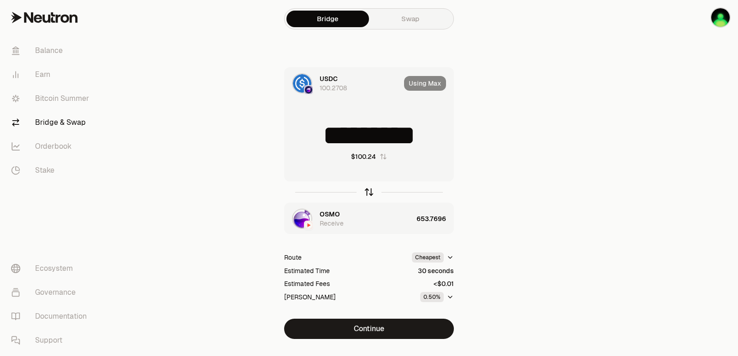
click at [369, 191] on icon "button" at bounding box center [369, 192] width 10 height 10
type input "**********"
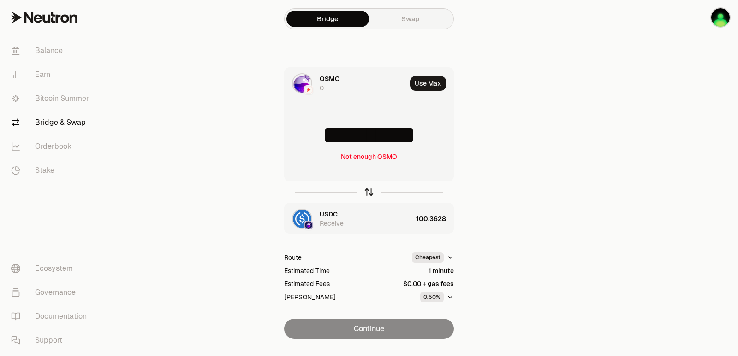
click at [369, 191] on icon "button" at bounding box center [369, 192] width 10 height 10
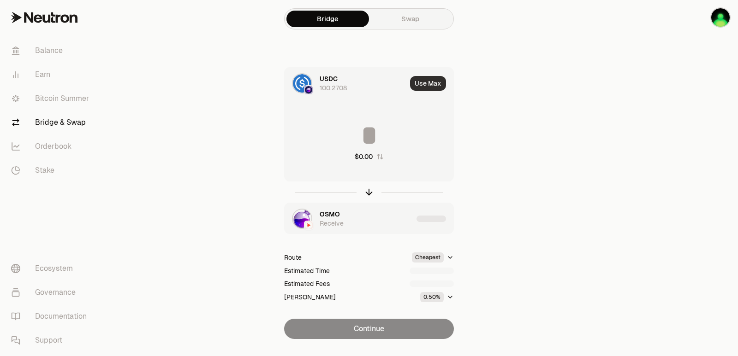
click at [428, 86] on button "Use Max" at bounding box center [428, 83] width 36 height 15
type input "*********"
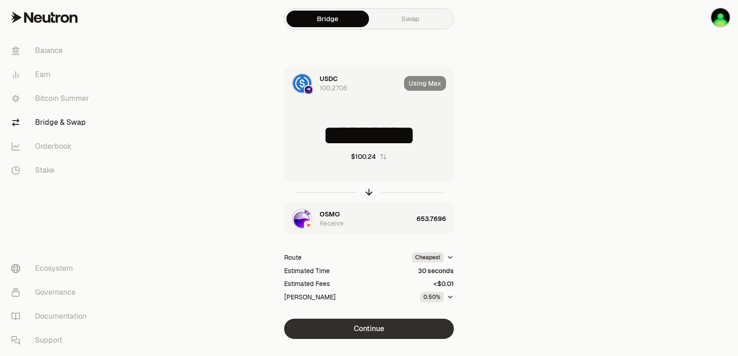
click at [369, 325] on button "Continue" at bounding box center [369, 329] width 170 height 20
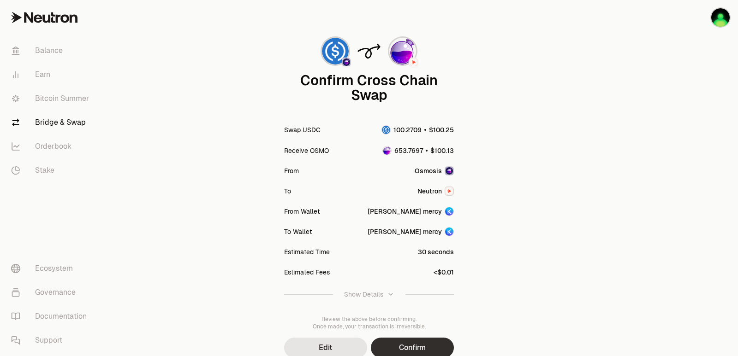
scroll to position [76, 0]
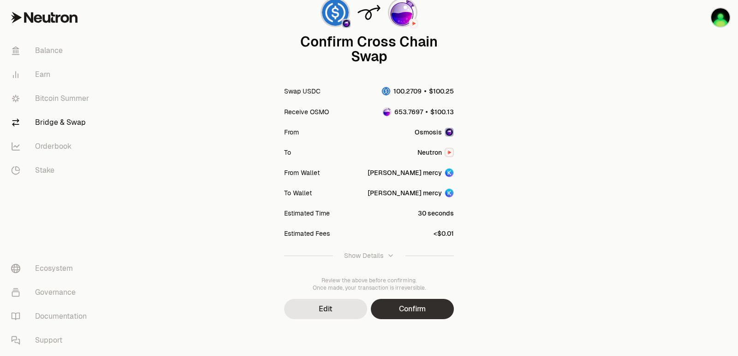
click at [397, 317] on button "Confirm" at bounding box center [412, 309] width 83 height 20
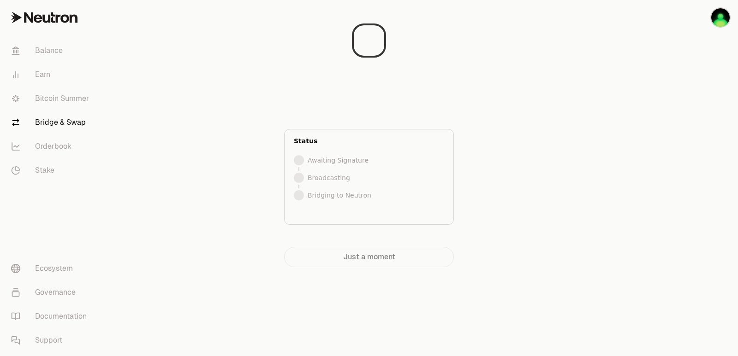
scroll to position [0, 0]
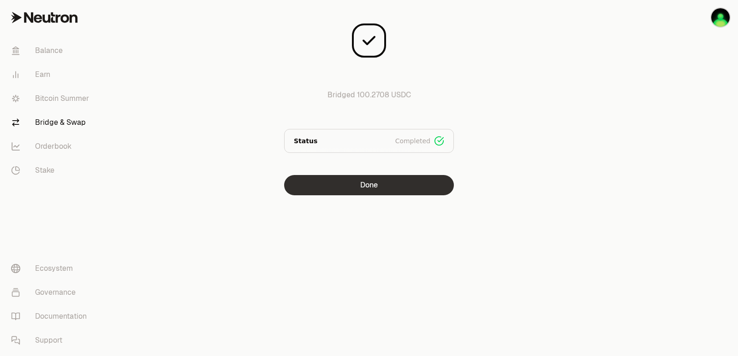
click at [369, 187] on button "Done" at bounding box center [369, 185] width 170 height 20
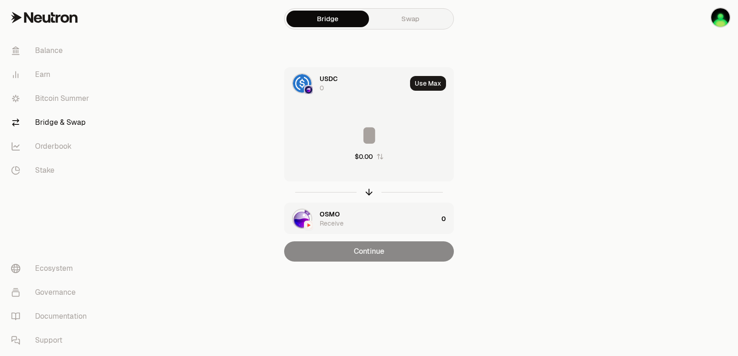
click at [368, 191] on icon "button" at bounding box center [369, 192] width 10 height 10
click at [427, 80] on button "Use Max" at bounding box center [428, 83] width 36 height 15
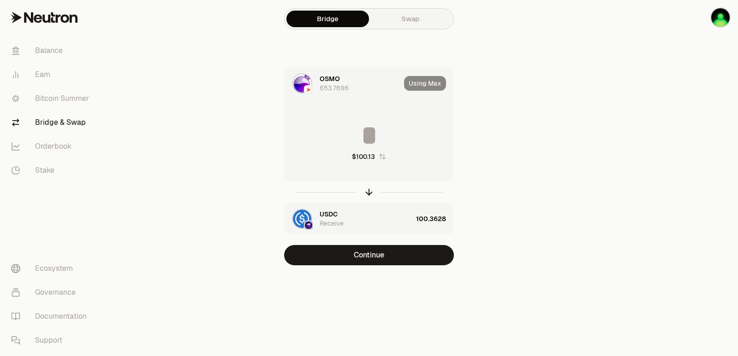
type input "**********"
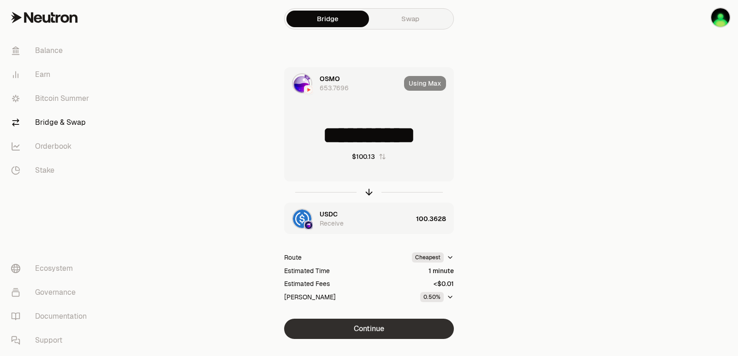
click at [379, 325] on button "Continue" at bounding box center [369, 329] width 170 height 20
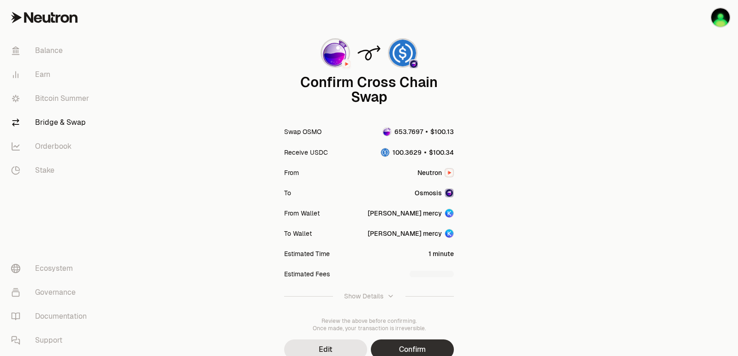
scroll to position [76, 0]
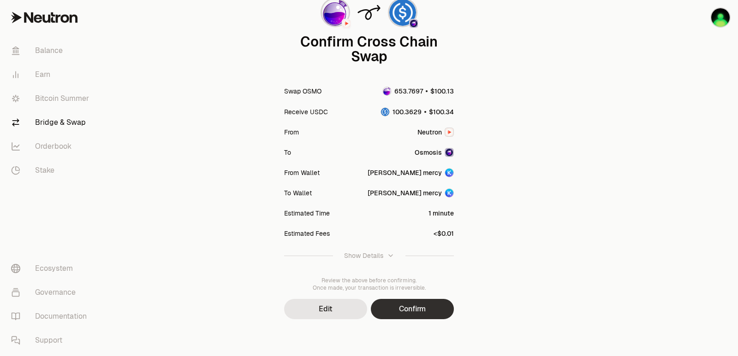
click at [414, 307] on button "Confirm" at bounding box center [412, 309] width 83 height 20
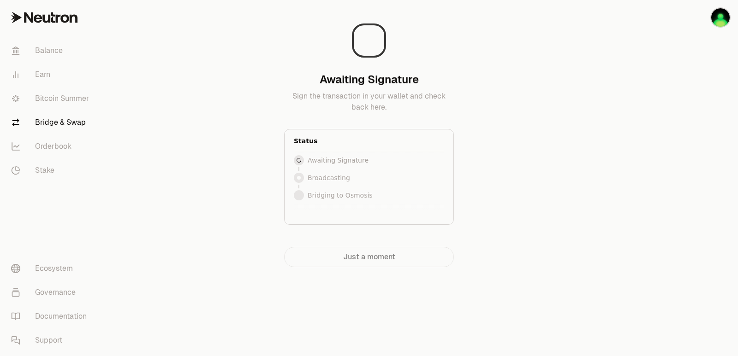
scroll to position [0, 0]
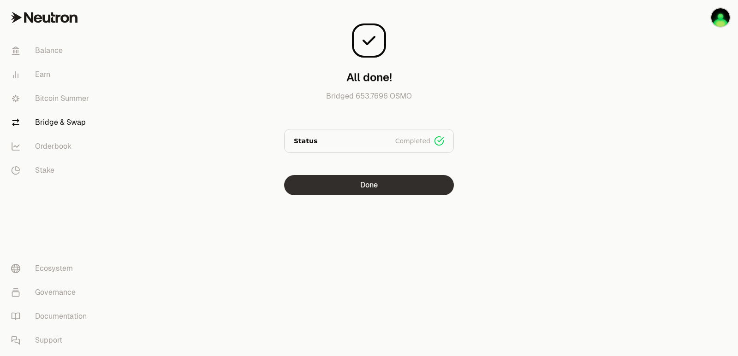
click at [353, 186] on button "Done" at bounding box center [369, 185] width 170 height 20
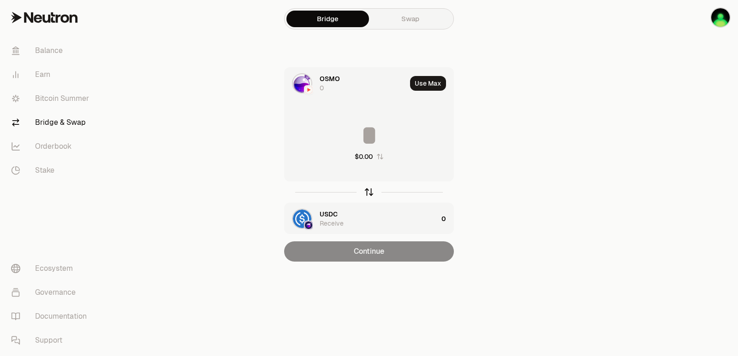
click at [367, 193] on icon "button" at bounding box center [369, 192] width 10 height 10
click at [429, 83] on button "Use Max" at bounding box center [428, 83] width 36 height 15
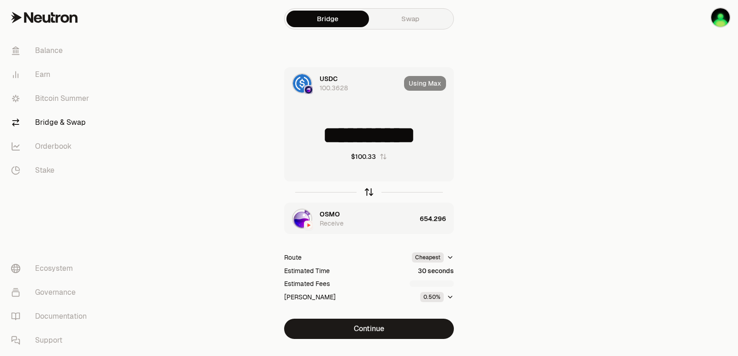
click at [372, 190] on icon "button" at bounding box center [369, 192] width 10 height 10
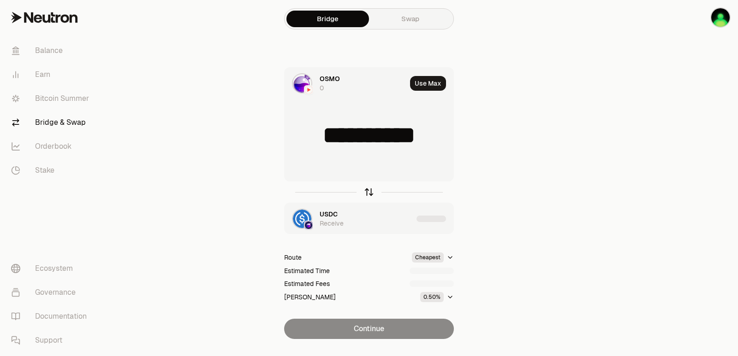
type input "**********"
click at [366, 189] on icon "button" at bounding box center [369, 192] width 10 height 10
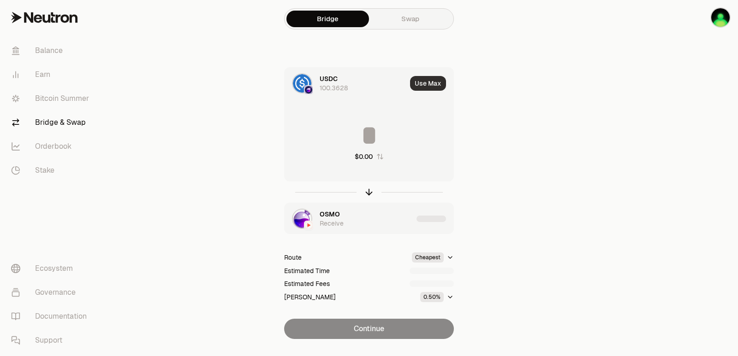
click at [432, 85] on button "Use Max" at bounding box center [428, 83] width 36 height 15
type input "**********"
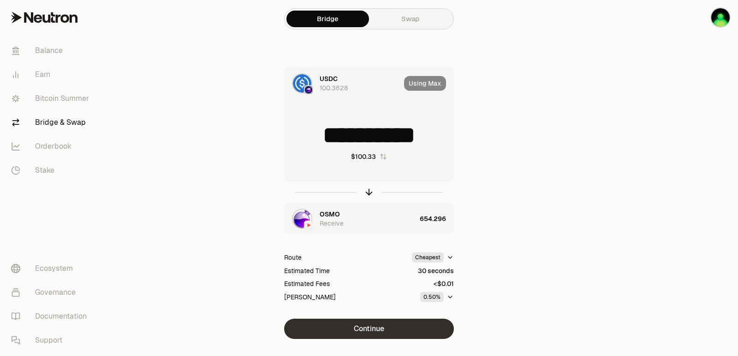
click at [353, 324] on button "Continue" at bounding box center [369, 329] width 170 height 20
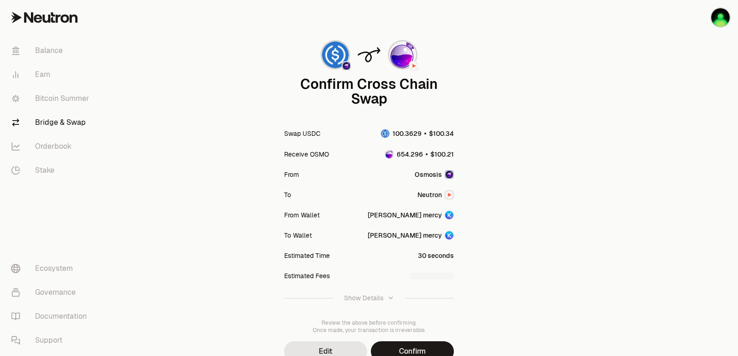
scroll to position [76, 0]
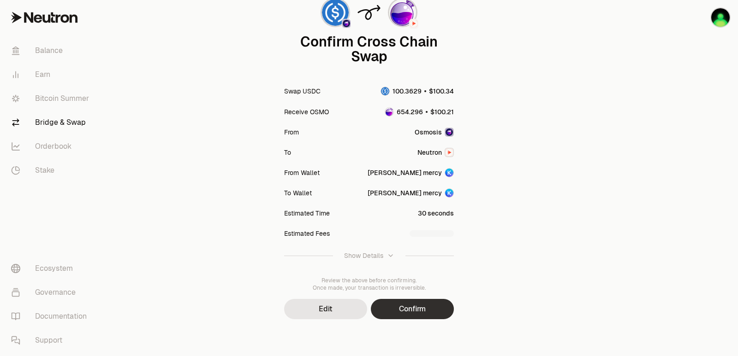
click at [409, 315] on button "Confirm" at bounding box center [412, 309] width 83 height 20
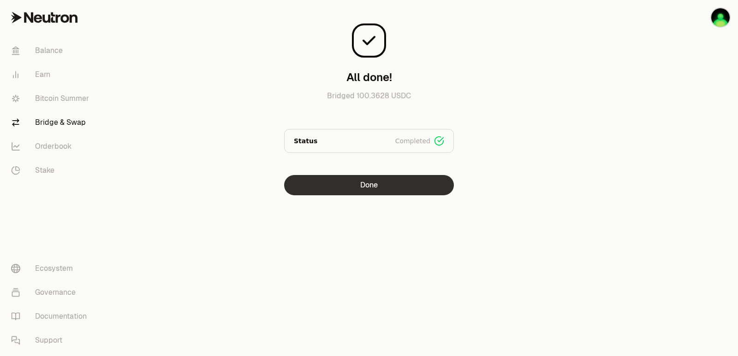
click at [335, 183] on button "Done" at bounding box center [369, 185] width 170 height 20
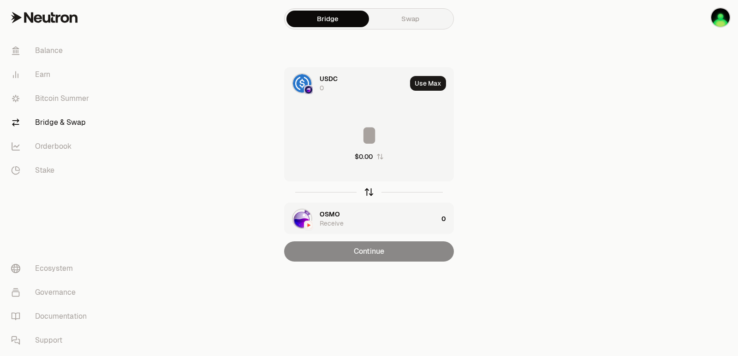
click at [366, 194] on icon "button" at bounding box center [369, 192] width 10 height 10
click at [430, 83] on button "Use Max" at bounding box center [428, 83] width 36 height 15
type input "**********"
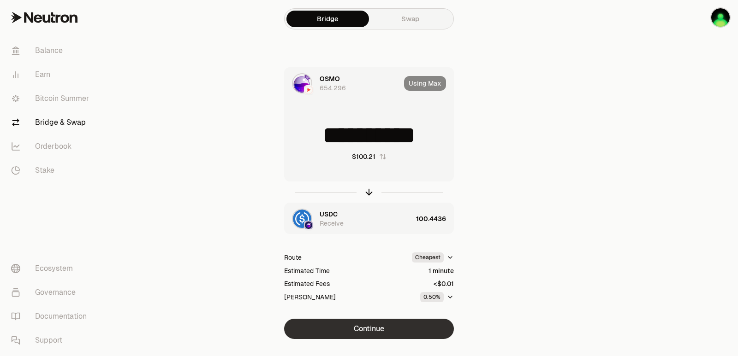
click at [367, 322] on button "Continue" at bounding box center [369, 329] width 170 height 20
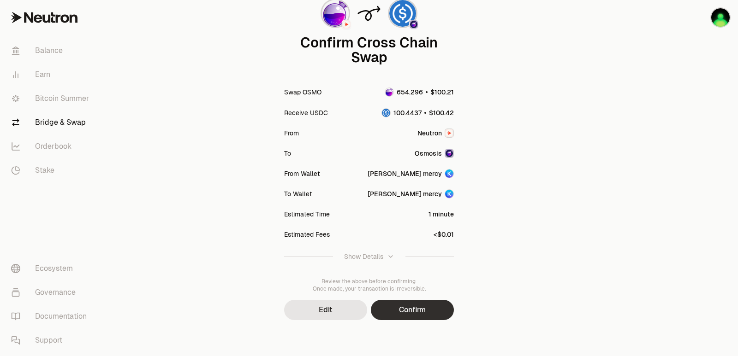
scroll to position [76, 0]
click at [413, 313] on button "Confirm" at bounding box center [412, 309] width 83 height 20
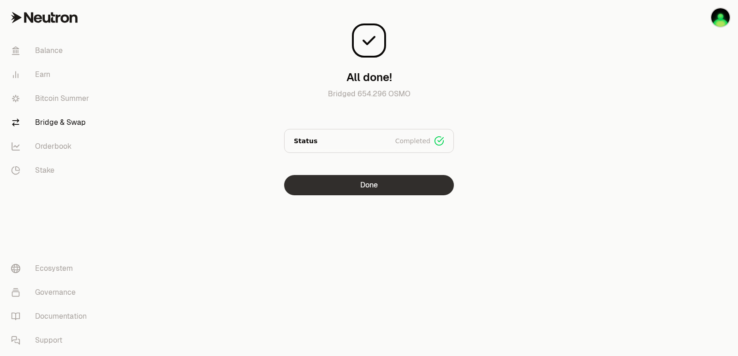
click at [329, 189] on button "Done" at bounding box center [369, 185] width 170 height 20
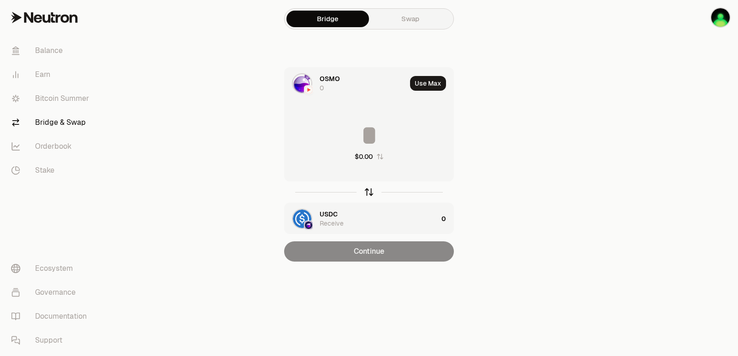
click at [372, 192] on icon "button" at bounding box center [369, 192] width 10 height 10
click at [427, 83] on button "Use Max" at bounding box center [428, 83] width 36 height 15
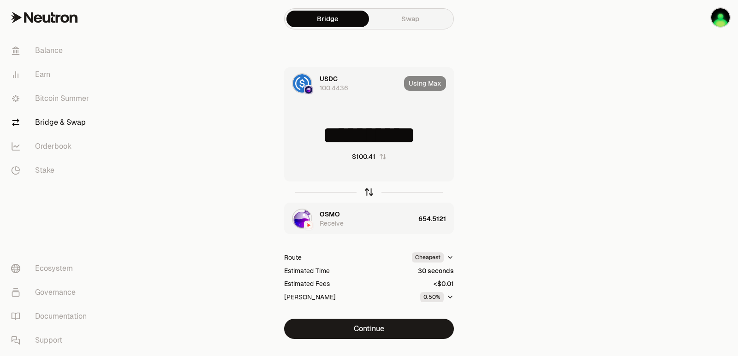
click at [367, 190] on icon "button" at bounding box center [369, 192] width 10 height 10
type input "**********"
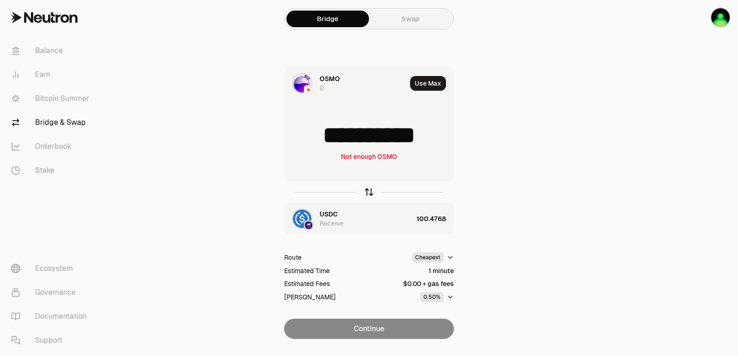
click at [367, 190] on icon "button" at bounding box center [369, 192] width 10 height 10
click at [364, 138] on input "*********" at bounding box center [368, 136] width 169 height 28
click at [363, 140] on input "*********" at bounding box center [368, 136] width 169 height 28
click at [370, 138] on input "*********" at bounding box center [368, 136] width 169 height 28
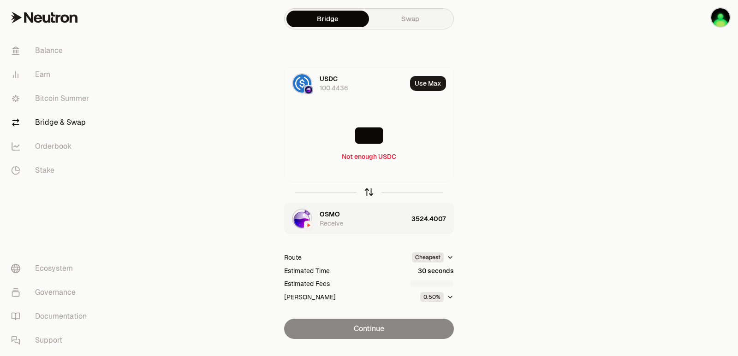
type input "***"
click at [369, 190] on icon "button" at bounding box center [369, 193] width 0 height 6
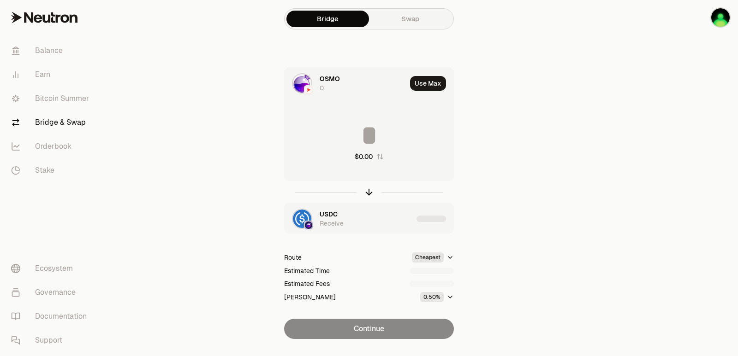
click at [374, 136] on input at bounding box center [368, 136] width 169 height 28
click at [372, 140] on input "**********" at bounding box center [368, 136] width 169 height 28
type input "***"
click at [372, 192] on icon "button" at bounding box center [369, 192] width 10 height 10
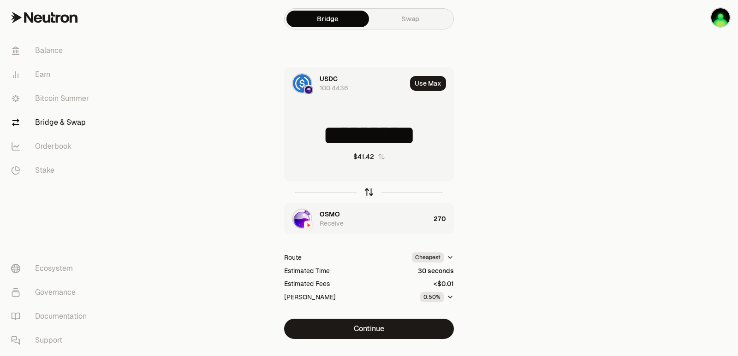
click at [372, 192] on icon "button" at bounding box center [369, 192] width 10 height 10
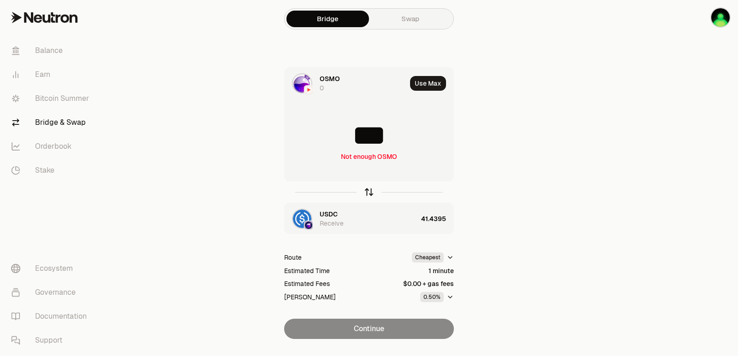
click at [369, 191] on icon "button" at bounding box center [369, 193] width 0 height 6
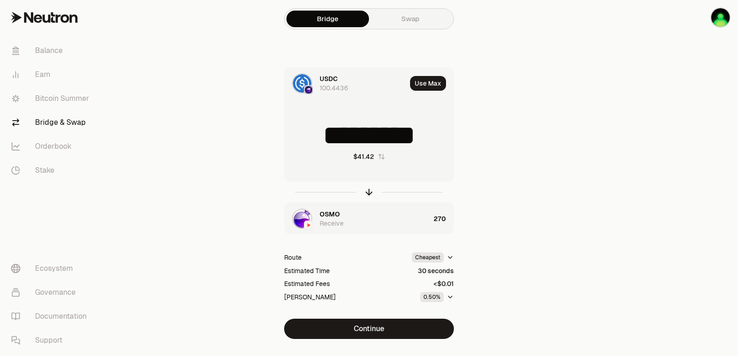
click at [421, 90] on button "Use Max" at bounding box center [428, 83] width 36 height 15
click at [369, 190] on icon "button" at bounding box center [369, 193] width 0 height 6
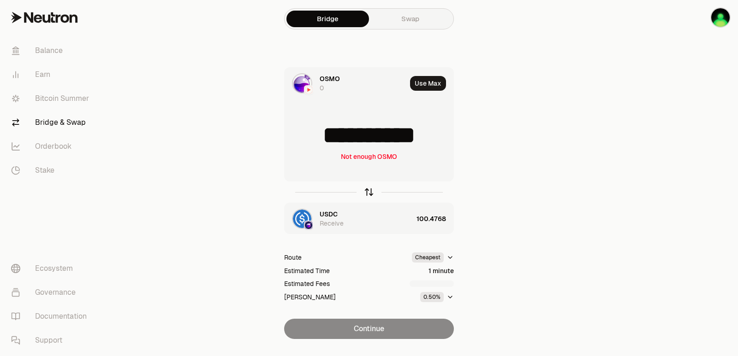
click at [369, 190] on icon "button" at bounding box center [369, 193] width 0 height 6
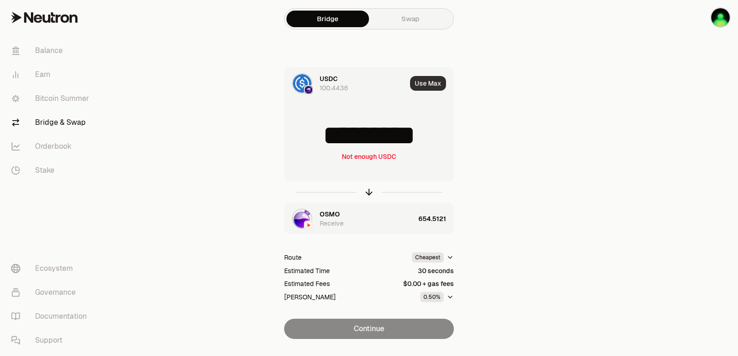
click at [425, 86] on button "Use Max" at bounding box center [428, 83] width 36 height 15
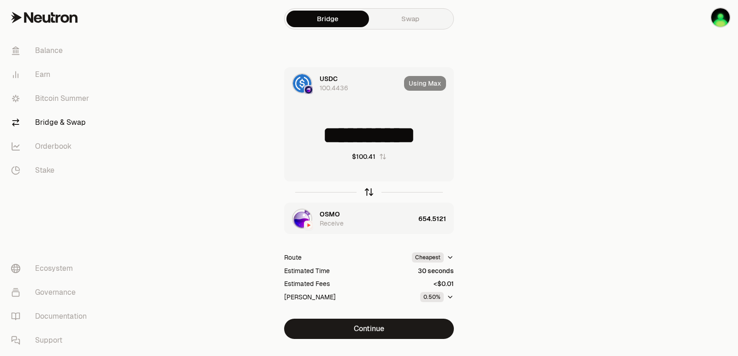
click at [370, 193] on icon "button" at bounding box center [369, 192] width 10 height 10
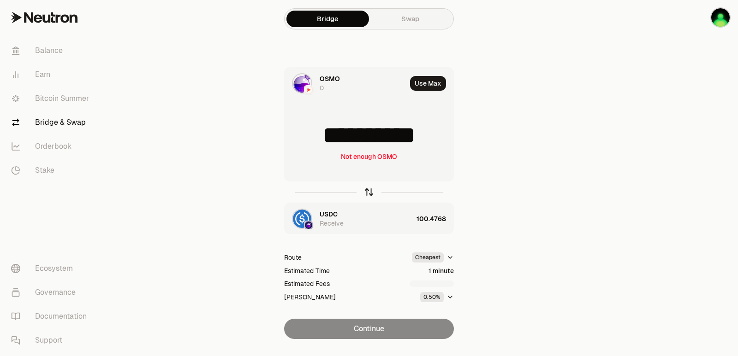
click at [370, 193] on icon "button" at bounding box center [369, 192] width 10 height 10
click at [433, 82] on button "Use Max" at bounding box center [428, 83] width 36 height 15
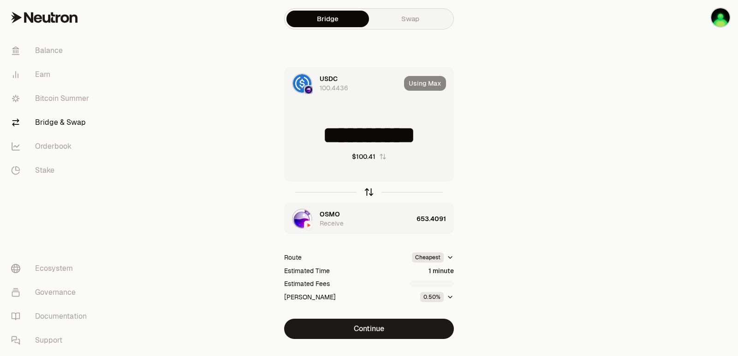
click at [369, 193] on icon "button" at bounding box center [369, 192] width 10 height 10
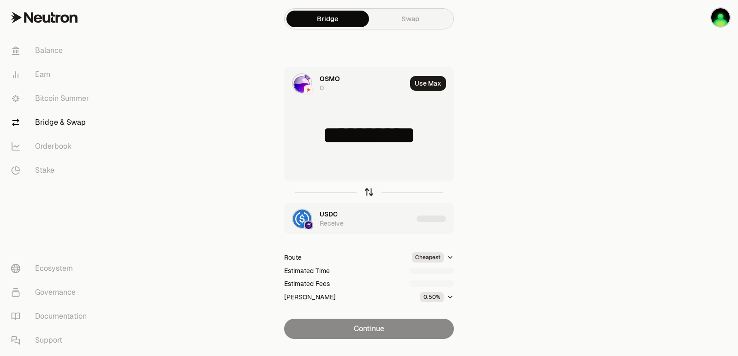
type input "**********"
click at [369, 193] on icon "button" at bounding box center [369, 192] width 10 height 10
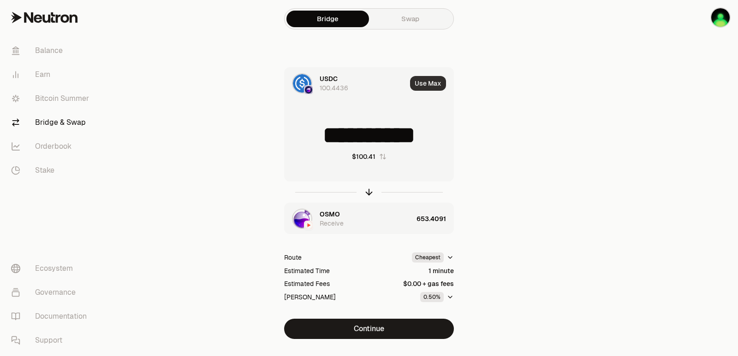
click at [430, 77] on button "Use Max" at bounding box center [428, 83] width 36 height 15
click at [329, 137] on input "**********" at bounding box center [368, 136] width 169 height 28
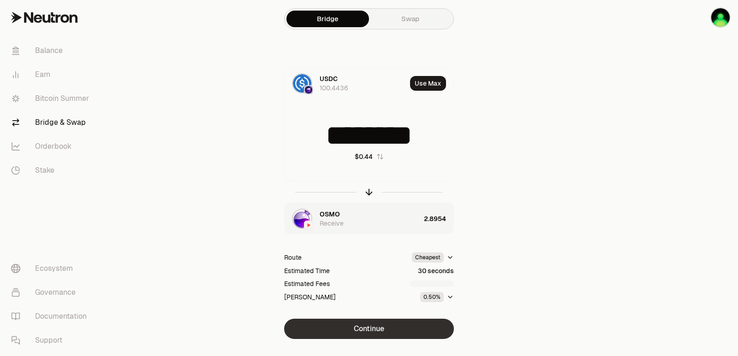
type input "********"
click at [391, 332] on button "Continue" at bounding box center [369, 329] width 170 height 20
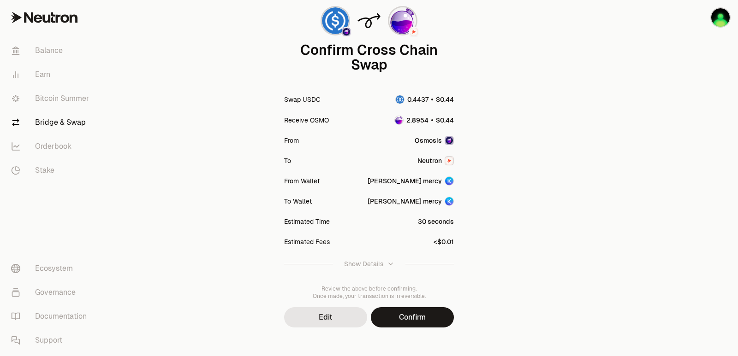
scroll to position [76, 0]
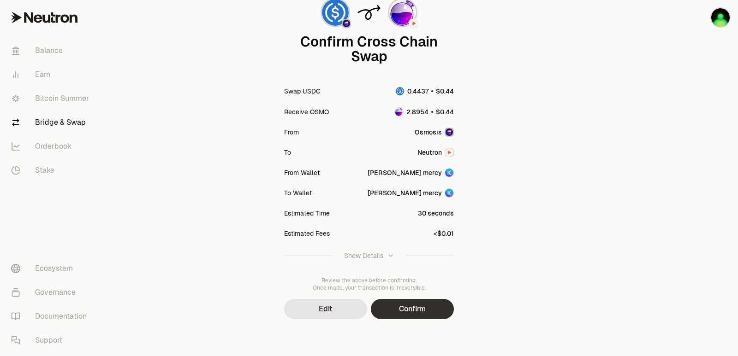
click at [418, 311] on button "Confirm" at bounding box center [412, 309] width 83 height 20
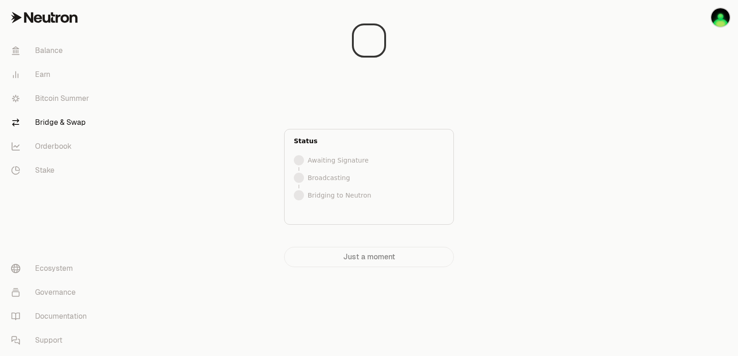
scroll to position [0, 0]
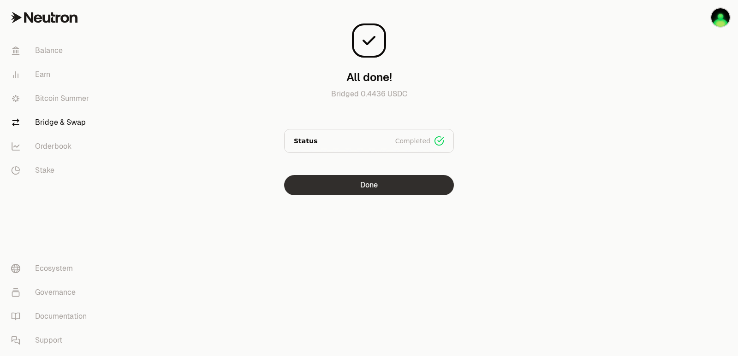
click at [390, 191] on button "Done" at bounding box center [369, 185] width 170 height 20
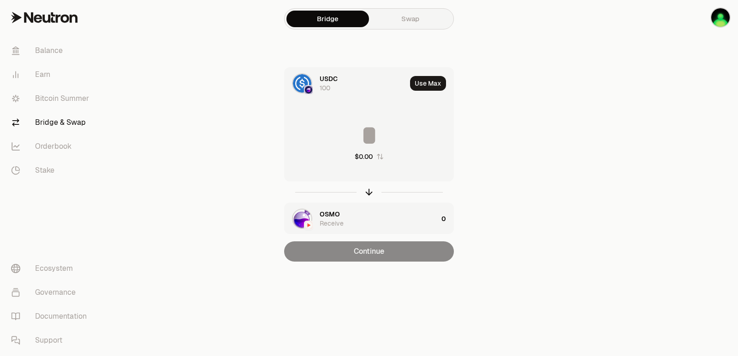
click at [634, 171] on main "Bridge Swap USDC 100 Use Max $0.00 OSMO Receive 0 Continue" at bounding box center [420, 149] width 634 height 299
click at [643, 179] on div at bounding box center [685, 149] width 103 height 299
click at [368, 190] on icon "button" at bounding box center [369, 192] width 10 height 10
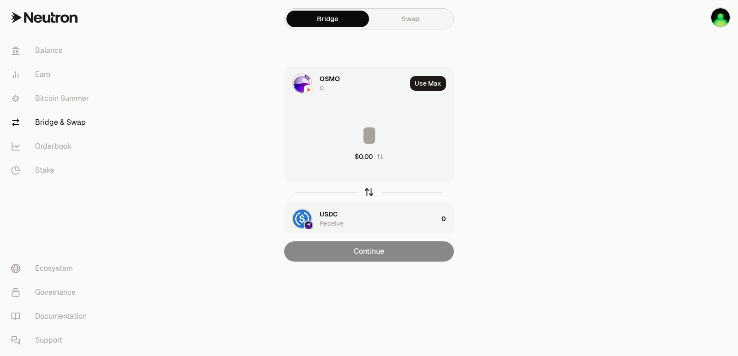
click at [368, 190] on icon "button" at bounding box center [369, 192] width 10 height 10
click at [428, 84] on button "Use Max" at bounding box center [428, 83] width 36 height 15
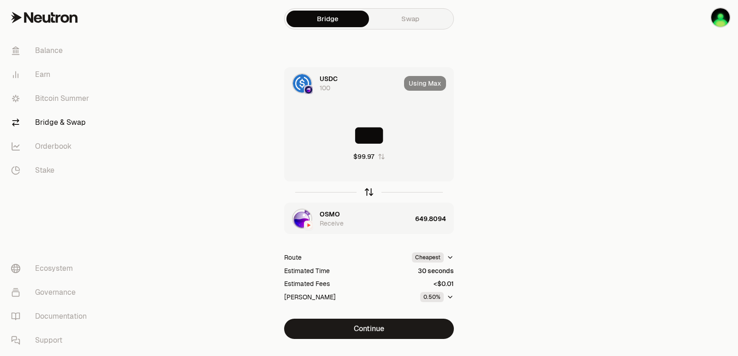
click at [367, 193] on icon "button" at bounding box center [369, 192] width 10 height 10
type input "**********"
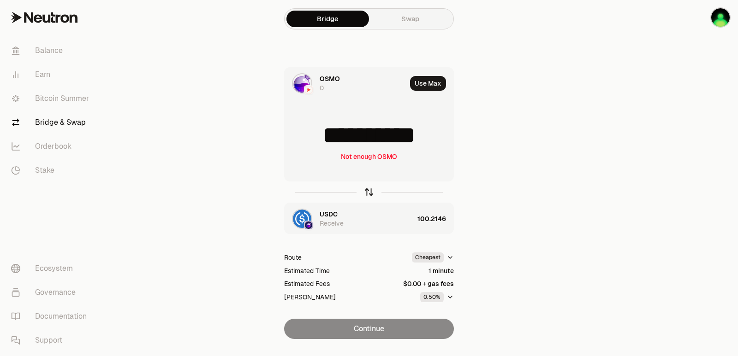
click at [367, 193] on icon "button" at bounding box center [369, 192] width 10 height 10
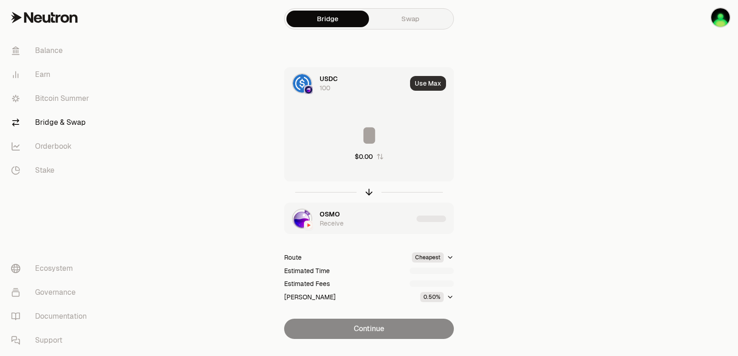
click at [428, 84] on button "Use Max" at bounding box center [428, 83] width 36 height 15
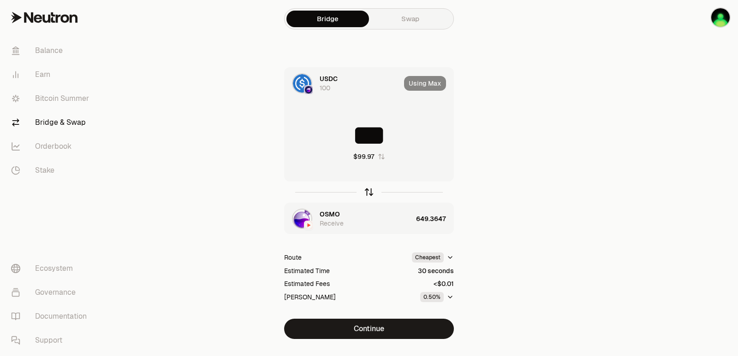
click at [369, 190] on icon "button" at bounding box center [369, 193] width 0 height 6
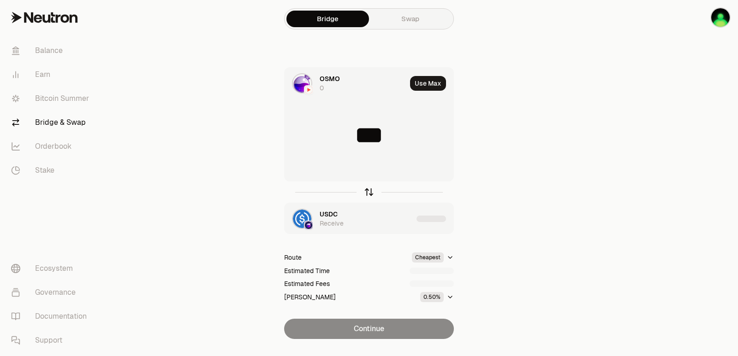
type input "**********"
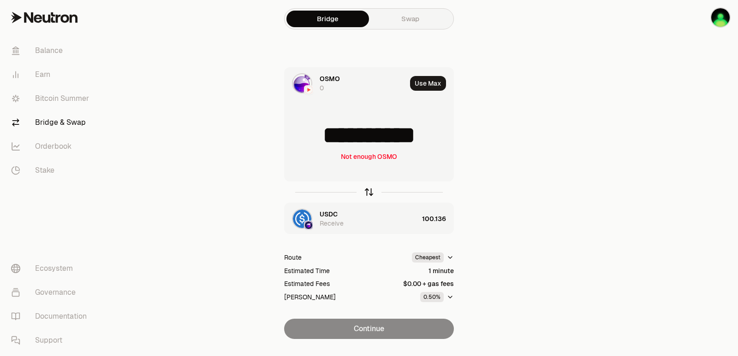
click at [369, 190] on icon "button" at bounding box center [369, 193] width 0 height 6
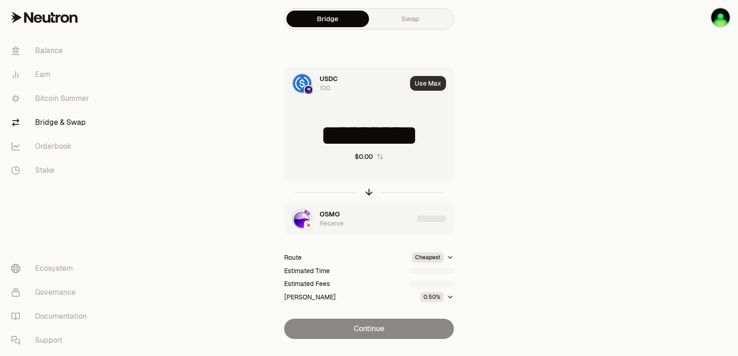
click at [427, 87] on button "Use Max" at bounding box center [428, 83] width 36 height 15
type input "***"
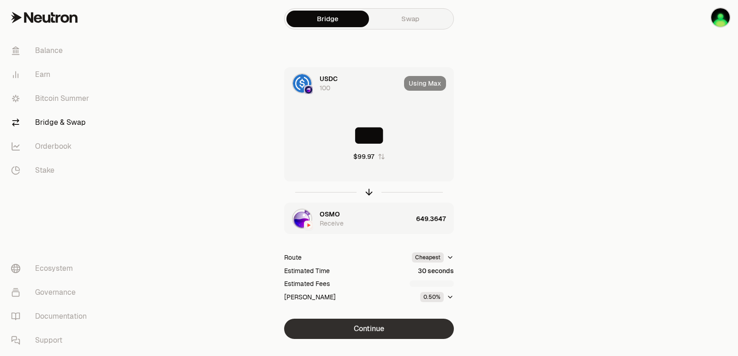
click at [361, 327] on button "Continue" at bounding box center [369, 329] width 170 height 20
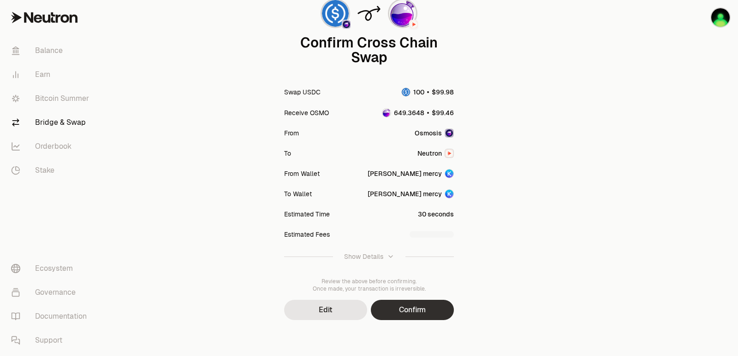
scroll to position [76, 0]
click at [406, 313] on button "Confirm" at bounding box center [412, 309] width 83 height 20
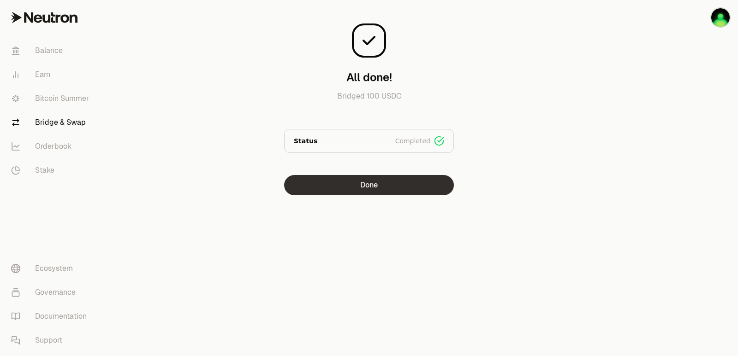
click at [343, 190] on button "Done" at bounding box center [369, 185] width 170 height 20
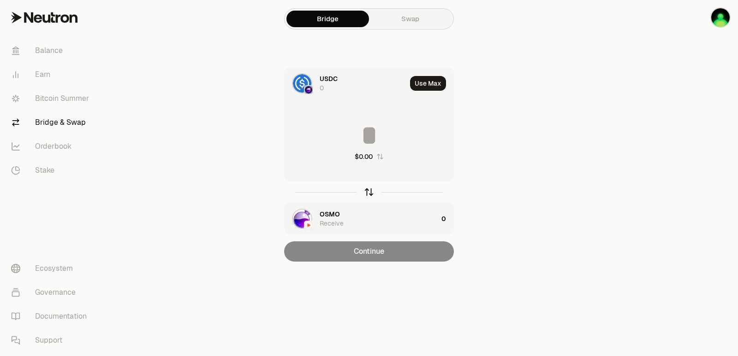
click at [371, 193] on icon "button" at bounding box center [369, 192] width 10 height 10
click at [424, 85] on button "Use Max" at bounding box center [428, 83] width 36 height 15
type input "**********"
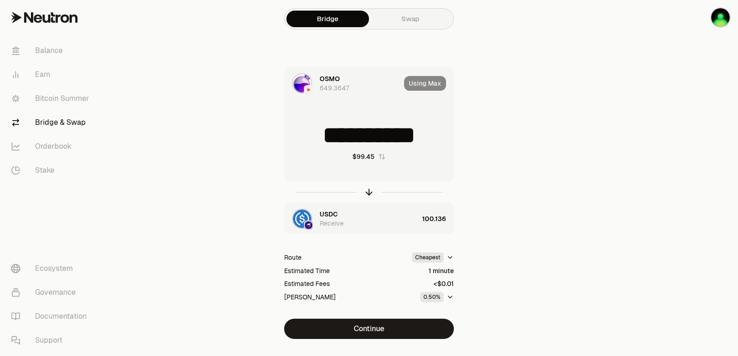
click at [383, 318] on div "**********" at bounding box center [369, 203] width 310 height 272
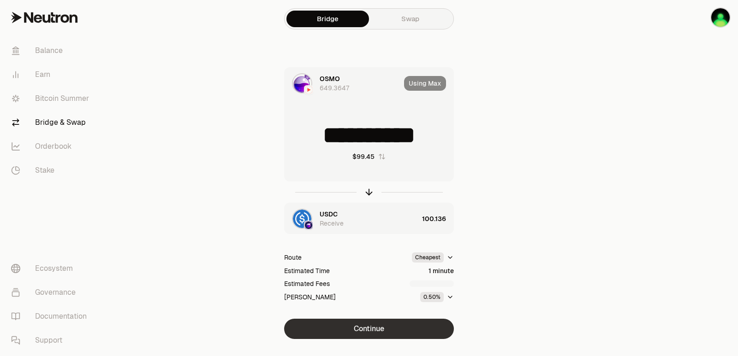
click at [384, 329] on button "Continue" at bounding box center [369, 329] width 170 height 20
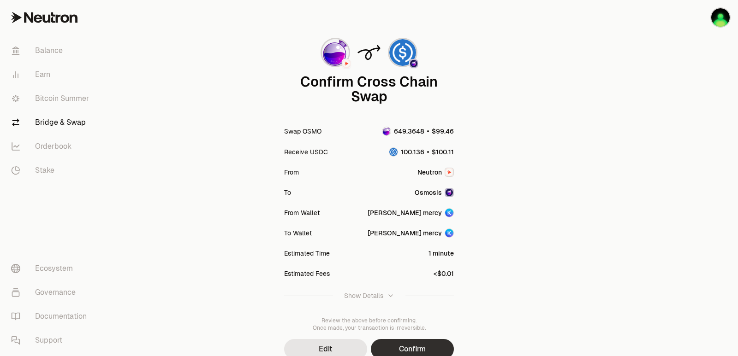
scroll to position [76, 0]
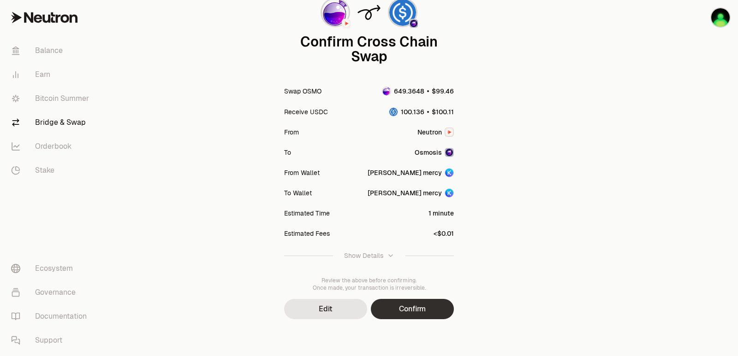
click at [428, 304] on button "Confirm" at bounding box center [412, 309] width 83 height 20
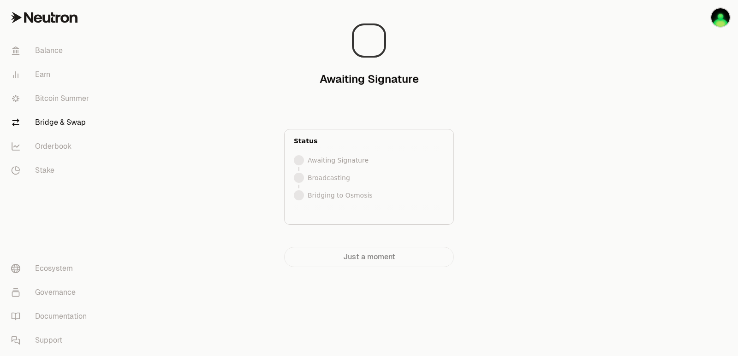
scroll to position [0, 0]
click at [668, 169] on div at bounding box center [685, 152] width 103 height 304
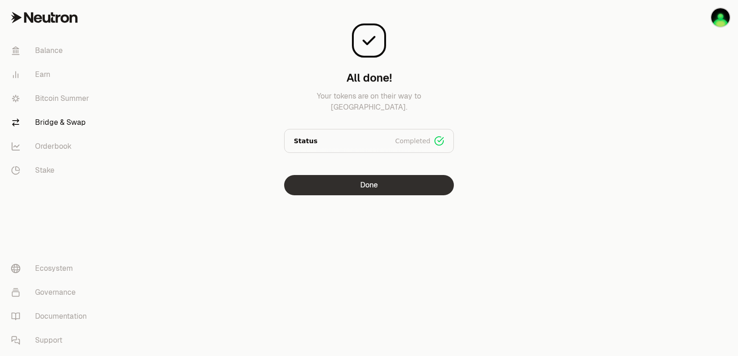
click at [369, 182] on button "Done" at bounding box center [369, 185] width 170 height 20
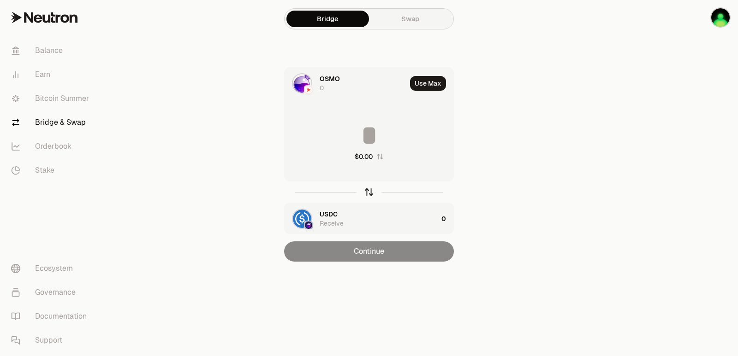
click at [371, 191] on icon "button" at bounding box center [369, 191] width 6 height 3
click at [431, 85] on button "Use Max" at bounding box center [428, 83] width 36 height 15
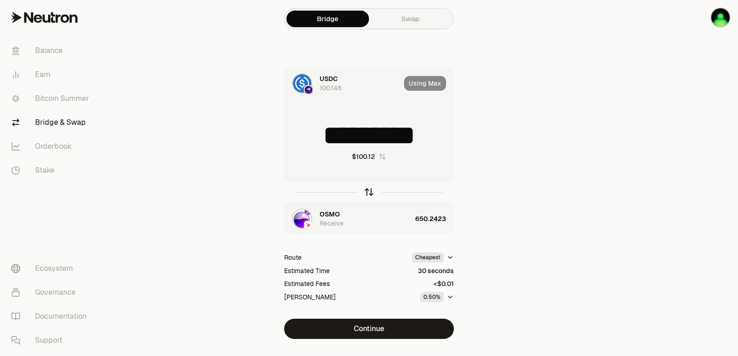
click at [371, 191] on icon "button" at bounding box center [369, 191] width 6 height 3
type input "**********"
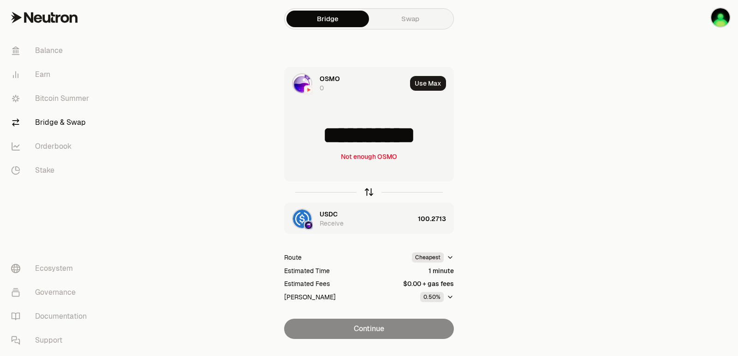
click at [368, 191] on icon "button" at bounding box center [369, 192] width 10 height 10
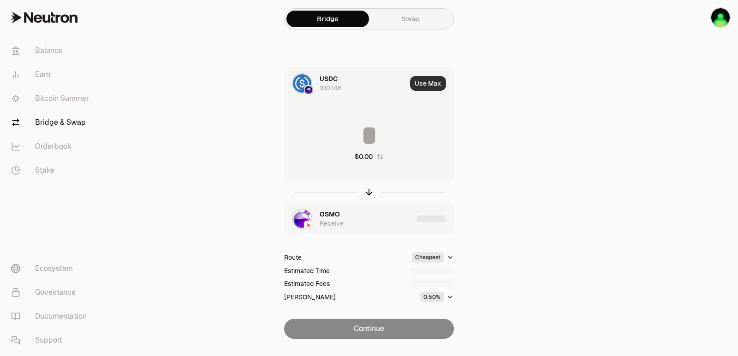
click at [426, 82] on button "Use Max" at bounding box center [428, 83] width 36 height 15
type input "*********"
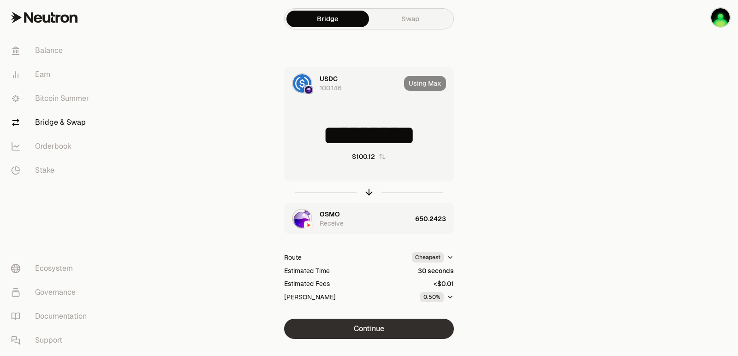
click at [368, 328] on button "Continue" at bounding box center [369, 329] width 170 height 20
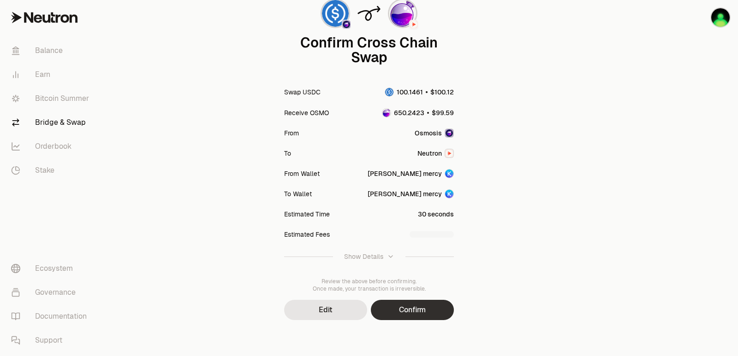
scroll to position [76, 0]
click at [401, 307] on button "Confirm" at bounding box center [412, 309] width 83 height 20
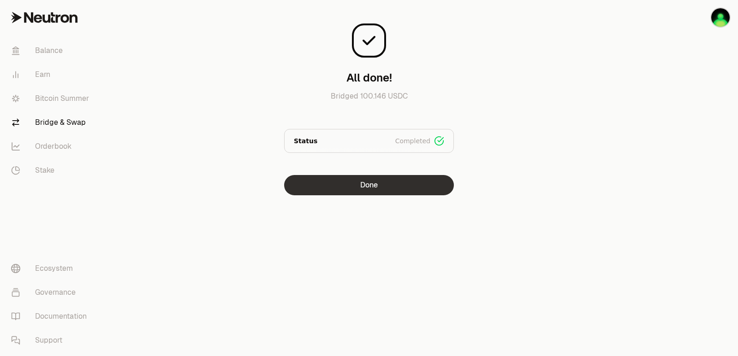
click at [380, 184] on button "Done" at bounding box center [369, 185] width 170 height 20
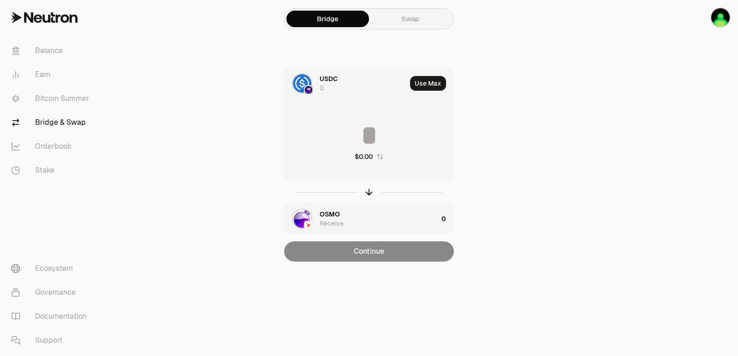
drag, startPoint x: 370, startPoint y: 193, endPoint x: 393, endPoint y: 141, distance: 57.2
click at [371, 194] on icon "button" at bounding box center [369, 192] width 10 height 10
click at [426, 86] on button "Use Max" at bounding box center [428, 83] width 36 height 15
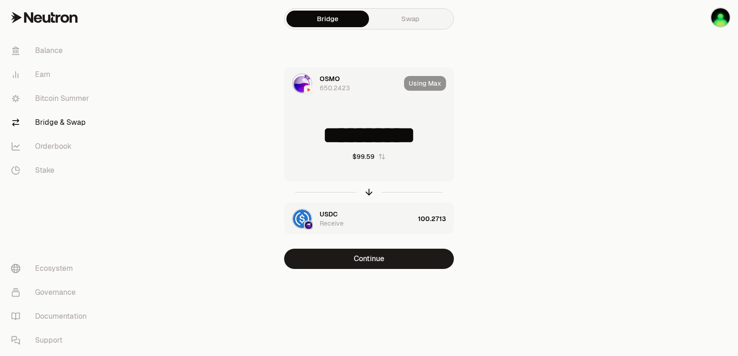
type input "**********"
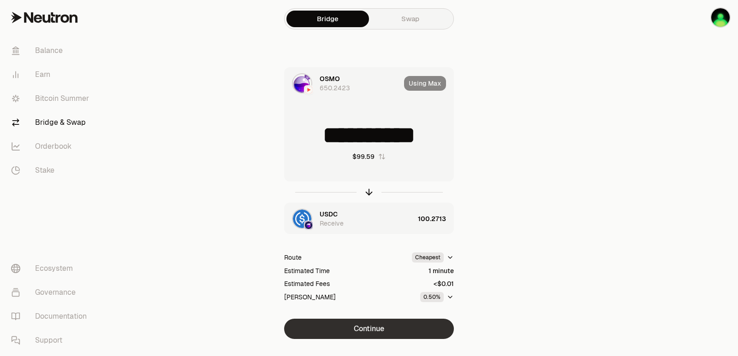
click at [364, 326] on button "Continue" at bounding box center [369, 329] width 170 height 20
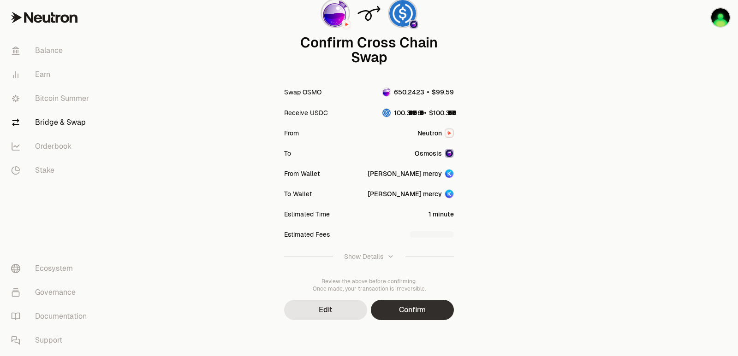
scroll to position [76, 0]
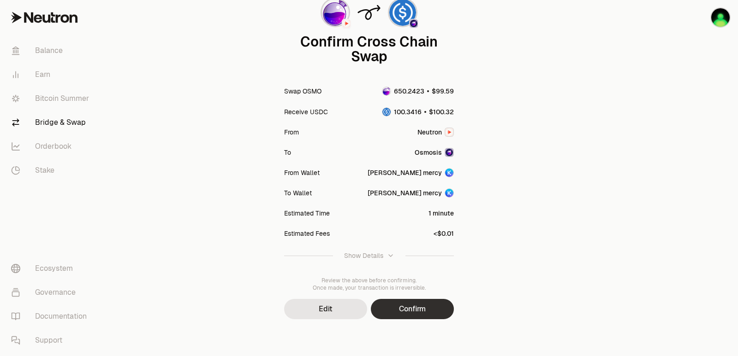
click at [422, 307] on button "Confirm" at bounding box center [412, 309] width 83 height 20
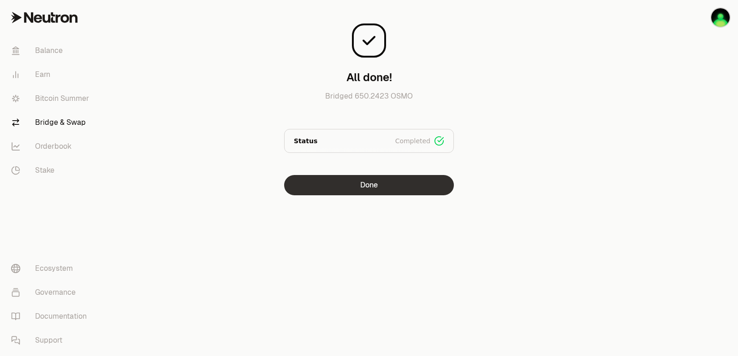
click at [351, 182] on button "Done" at bounding box center [369, 185] width 170 height 20
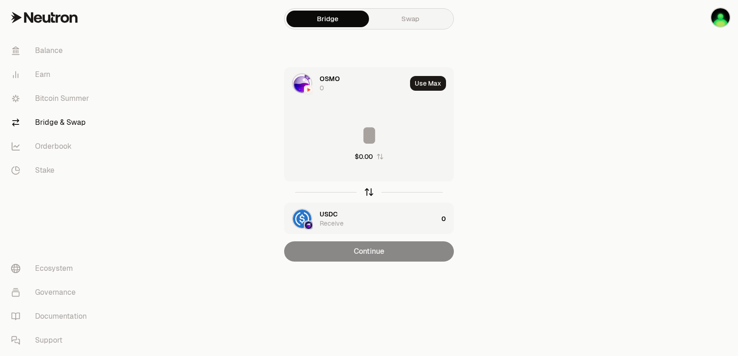
click at [371, 191] on icon "button" at bounding box center [369, 191] width 6 height 3
click at [432, 83] on button "Use Max" at bounding box center [428, 83] width 36 height 15
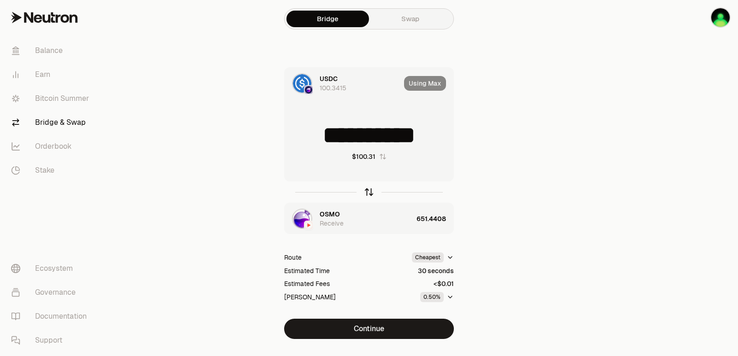
click at [368, 190] on icon "button" at bounding box center [369, 191] width 6 height 3
type input "**********"
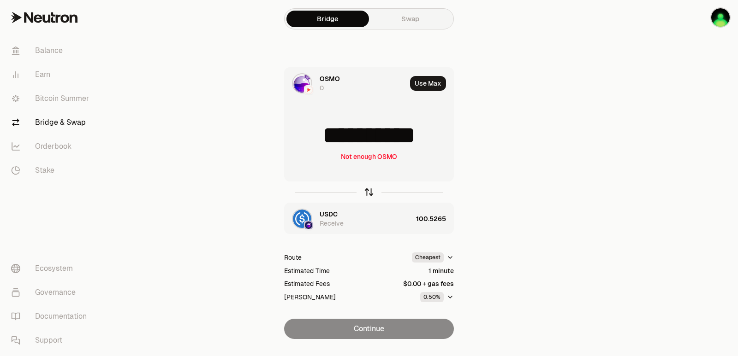
click at [368, 190] on icon "button" at bounding box center [369, 191] width 6 height 3
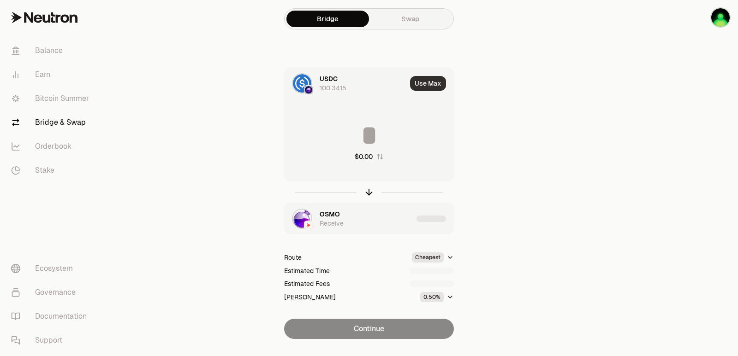
click at [432, 82] on button "Use Max" at bounding box center [428, 83] width 36 height 15
type input "**********"
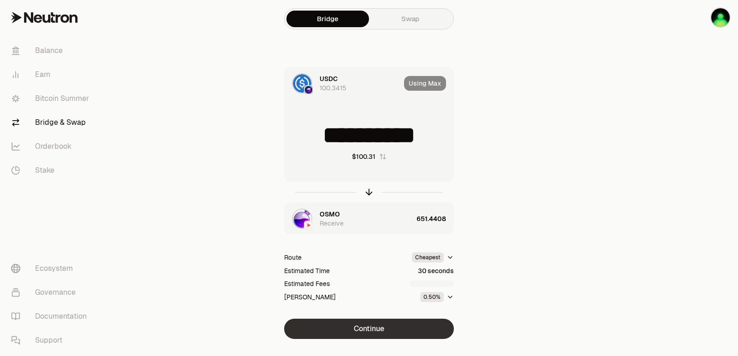
click at [362, 326] on button "Continue" at bounding box center [369, 329] width 170 height 20
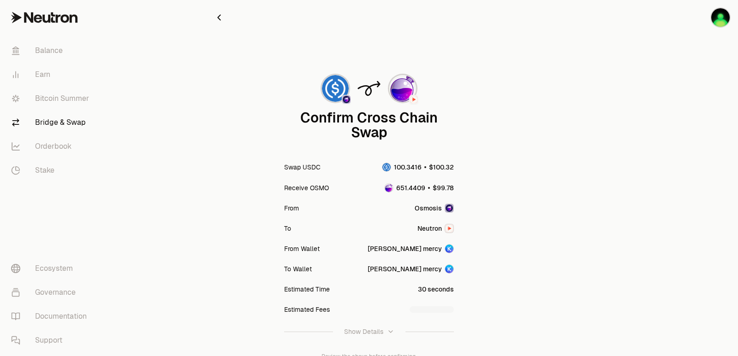
scroll to position [76, 0]
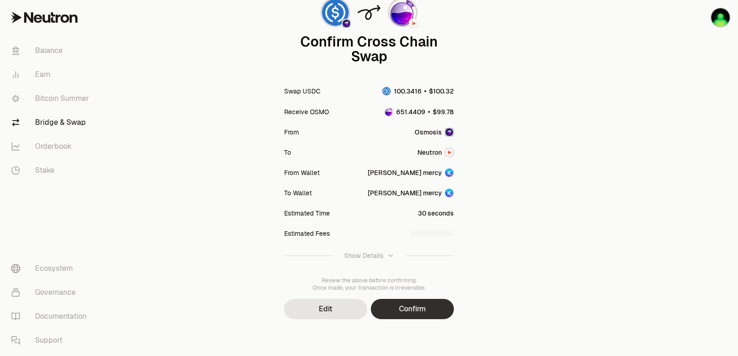
click at [403, 318] on button "Confirm" at bounding box center [412, 309] width 83 height 20
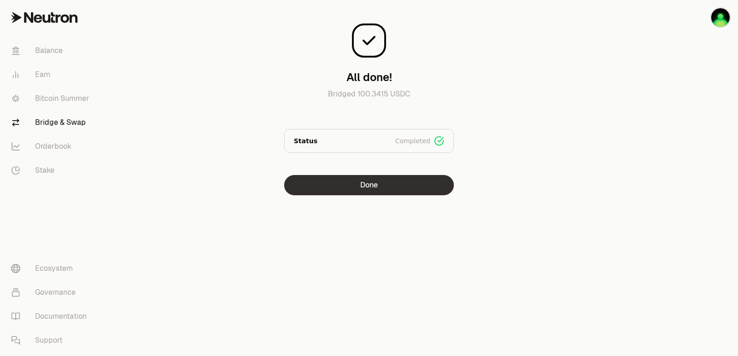
click at [367, 188] on button "Done" at bounding box center [369, 185] width 170 height 20
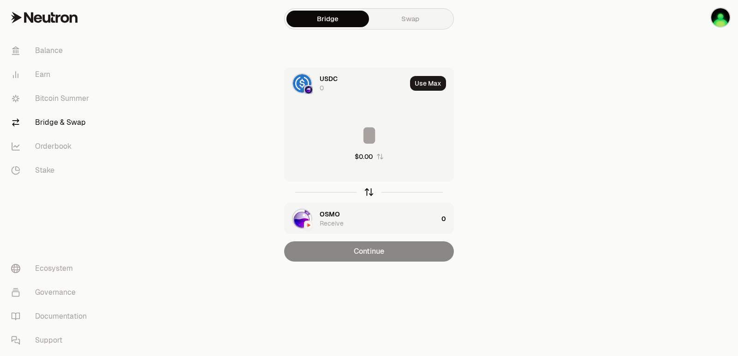
click at [370, 190] on icon "button" at bounding box center [369, 191] width 6 height 3
click at [427, 81] on button "Use Max" at bounding box center [428, 83] width 36 height 15
type input "**********"
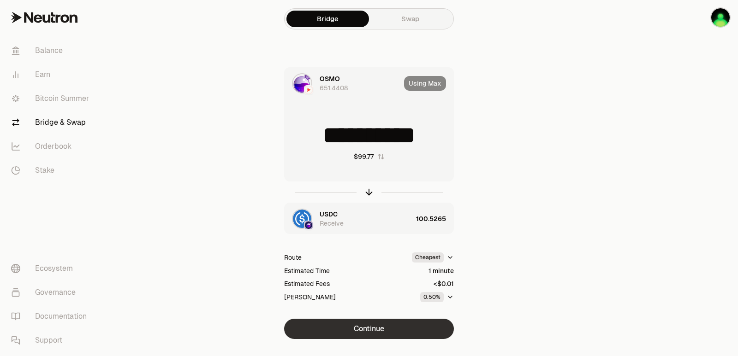
click at [376, 325] on button "Continue" at bounding box center [369, 329] width 170 height 20
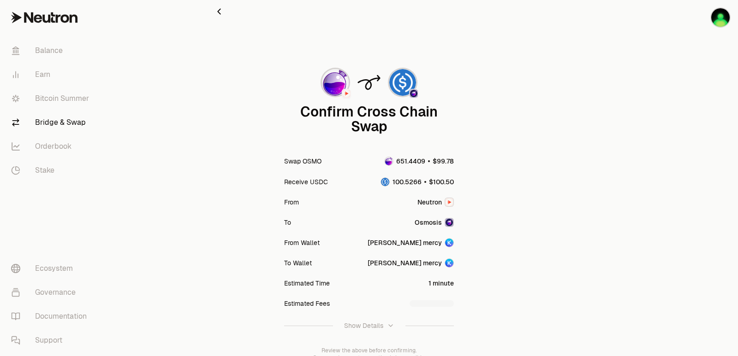
scroll to position [76, 0]
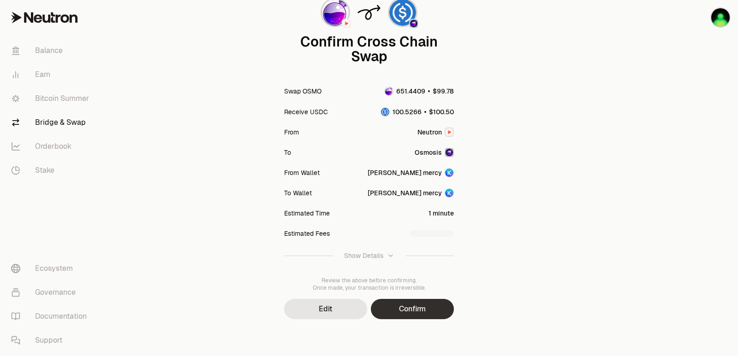
click at [411, 305] on button "Confirm" at bounding box center [412, 309] width 83 height 20
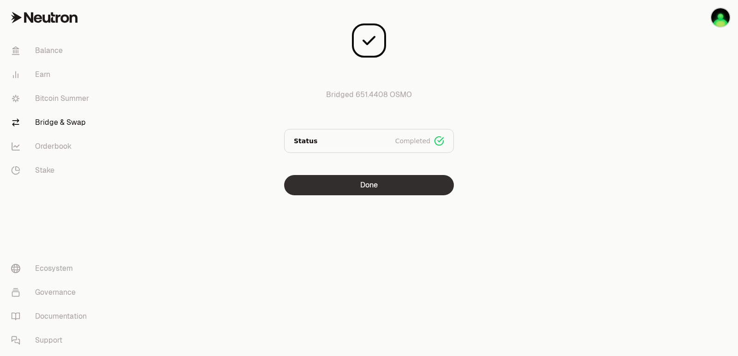
click at [389, 191] on button "Done" at bounding box center [369, 185] width 170 height 20
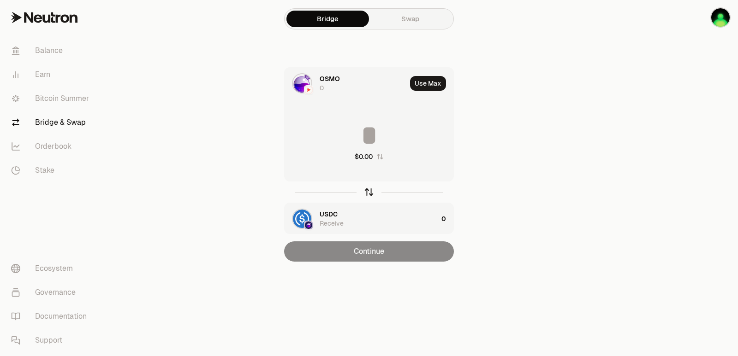
click at [369, 189] on icon "button" at bounding box center [369, 192] width 10 height 10
click at [437, 84] on button "Use Max" at bounding box center [428, 83] width 36 height 15
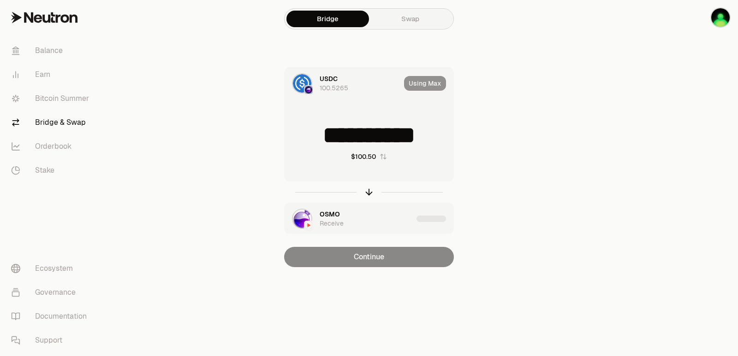
type input "**********"
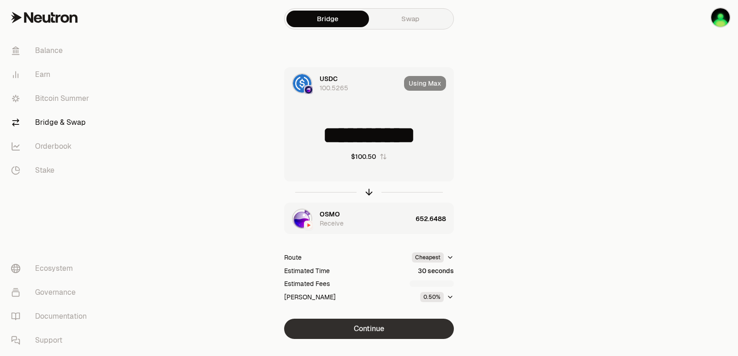
click at [376, 327] on button "Continue" at bounding box center [369, 329] width 170 height 20
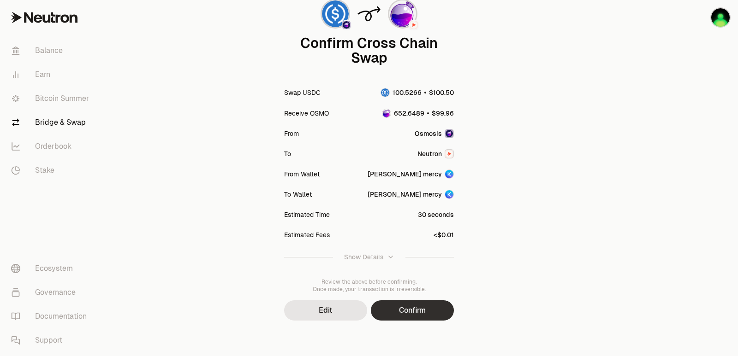
scroll to position [76, 0]
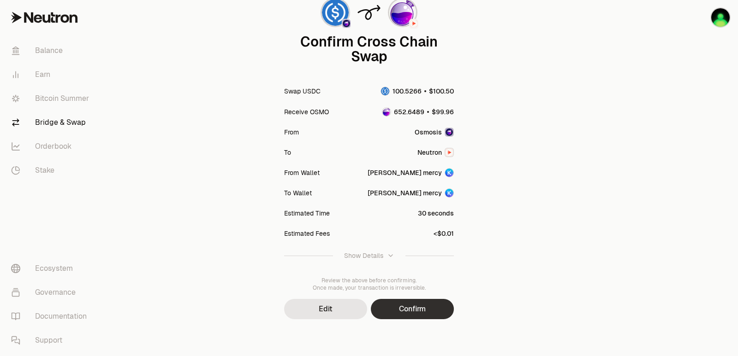
click at [412, 309] on button "Confirm" at bounding box center [412, 309] width 83 height 20
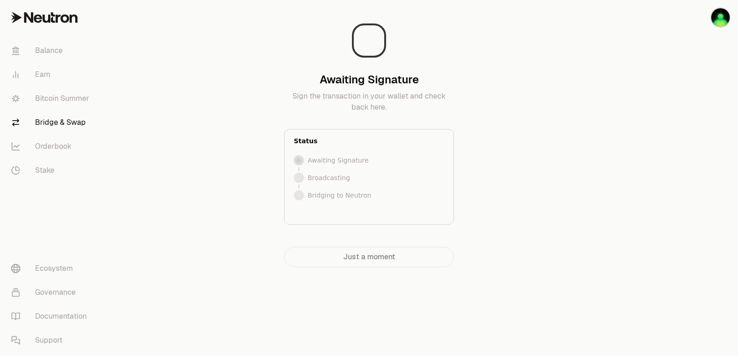
scroll to position [0, 0]
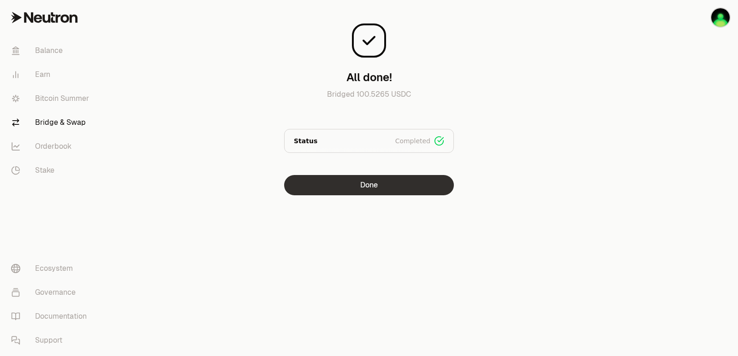
click at [370, 186] on button "Done" at bounding box center [369, 185] width 170 height 20
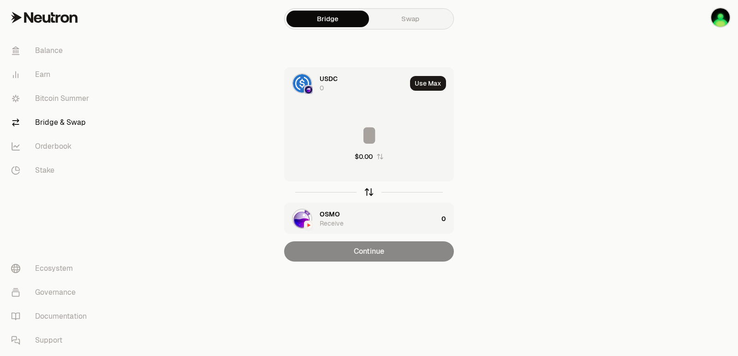
click at [372, 191] on icon "button" at bounding box center [369, 192] width 10 height 10
click at [424, 87] on button "Use Max" at bounding box center [428, 83] width 36 height 15
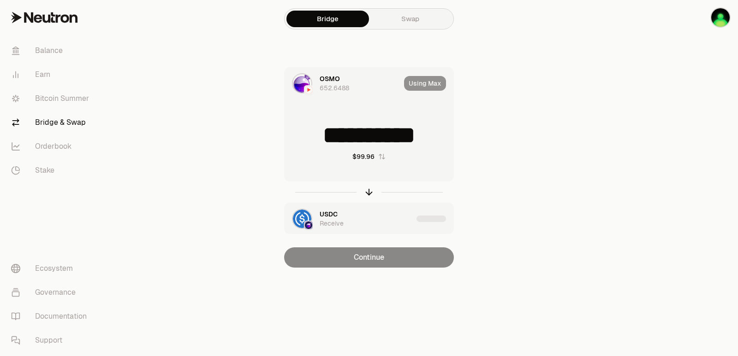
type input "**********"
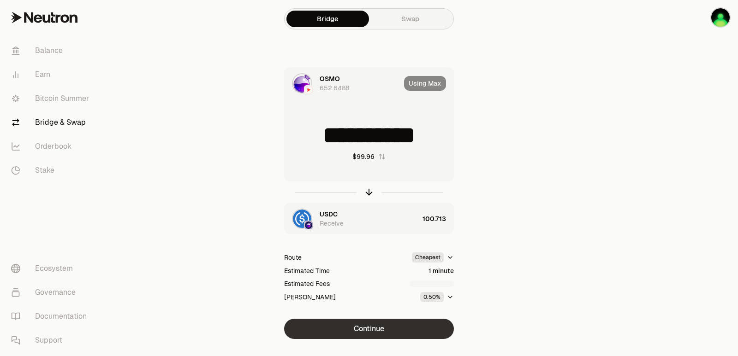
click at [384, 326] on button "Continue" at bounding box center [369, 329] width 170 height 20
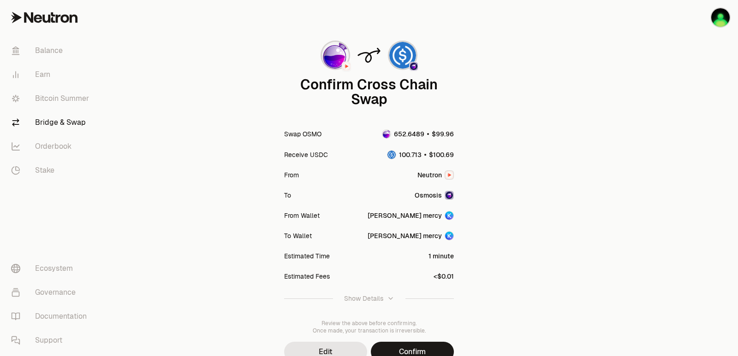
scroll to position [76, 0]
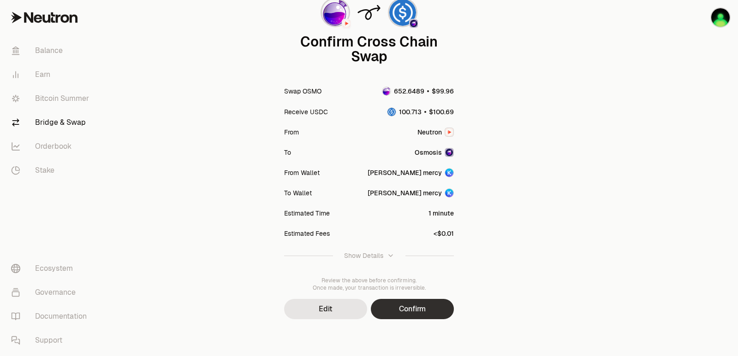
click at [416, 313] on button "Confirm" at bounding box center [412, 309] width 83 height 20
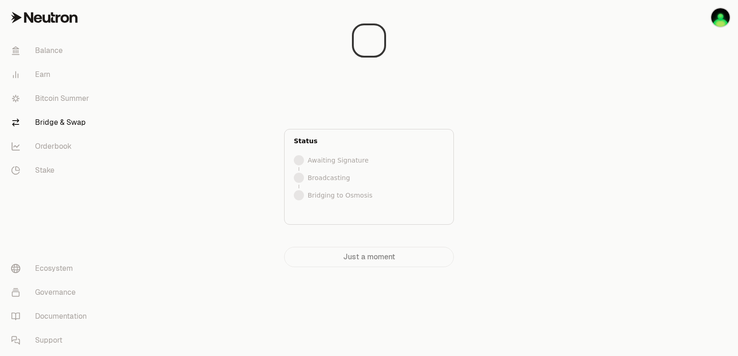
scroll to position [0, 0]
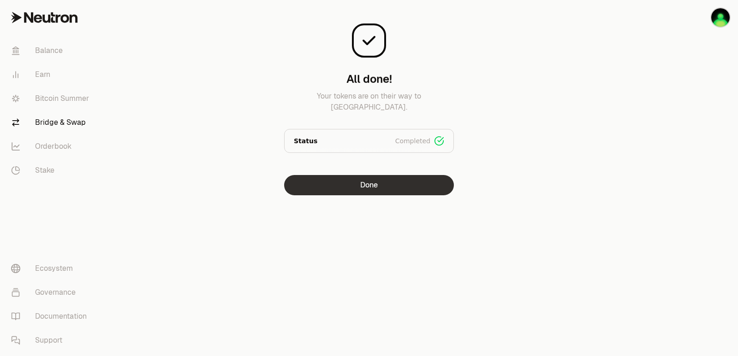
click at [371, 188] on button "Done" at bounding box center [369, 185] width 170 height 20
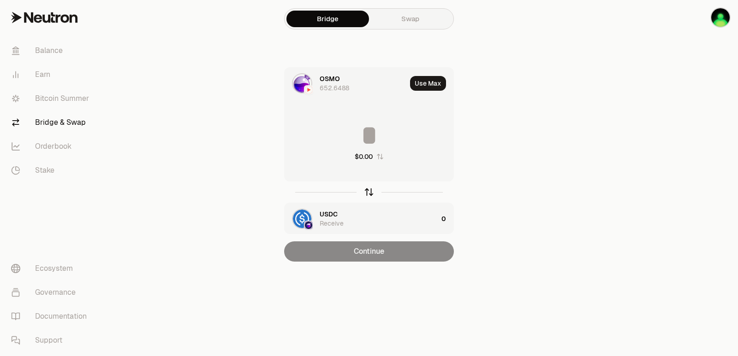
click at [367, 193] on icon "button" at bounding box center [369, 192] width 10 height 10
click at [430, 83] on button "Use Max" at bounding box center [428, 83] width 36 height 15
type input "**********"
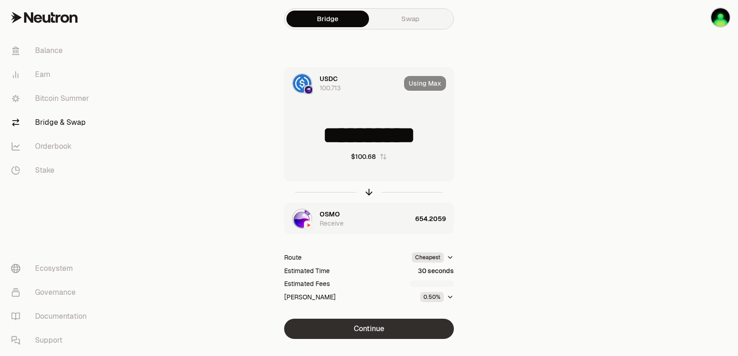
click at [393, 330] on button "Continue" at bounding box center [369, 329] width 170 height 20
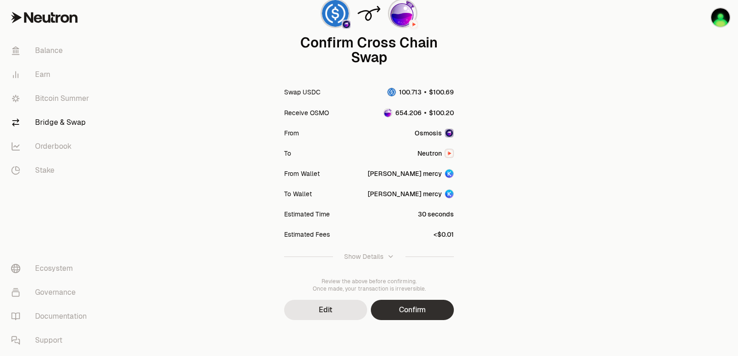
scroll to position [76, 0]
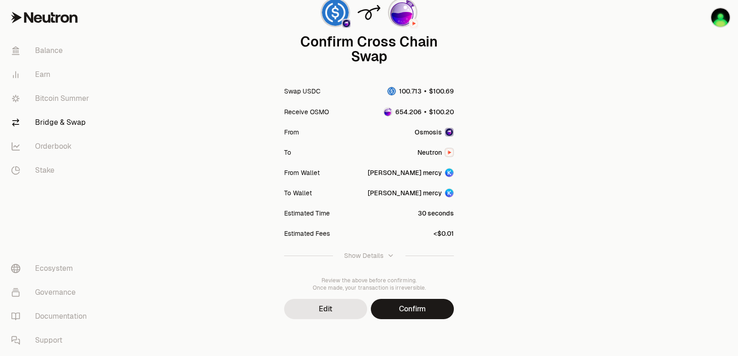
click at [416, 311] on button "Confirm" at bounding box center [412, 309] width 83 height 20
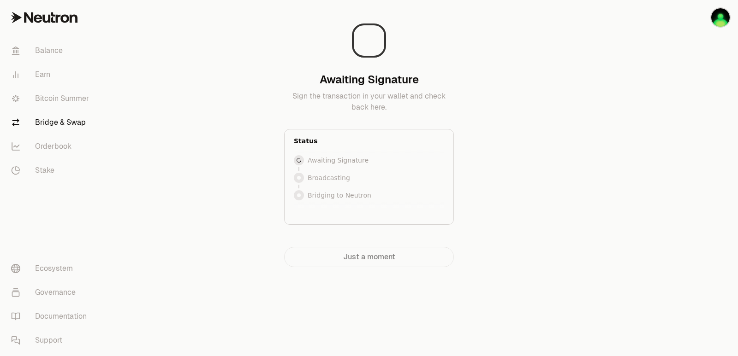
scroll to position [0, 0]
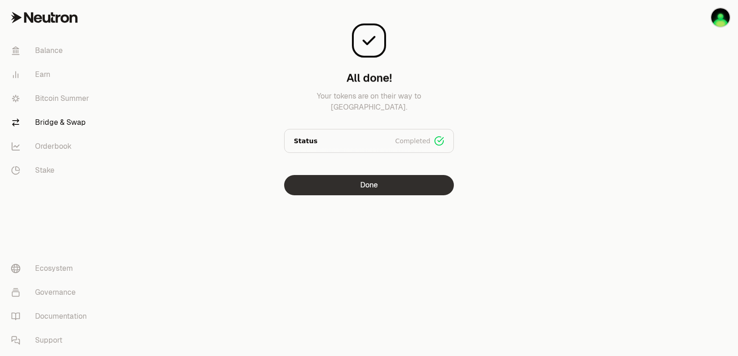
click at [378, 189] on button "Done" at bounding box center [369, 185] width 170 height 20
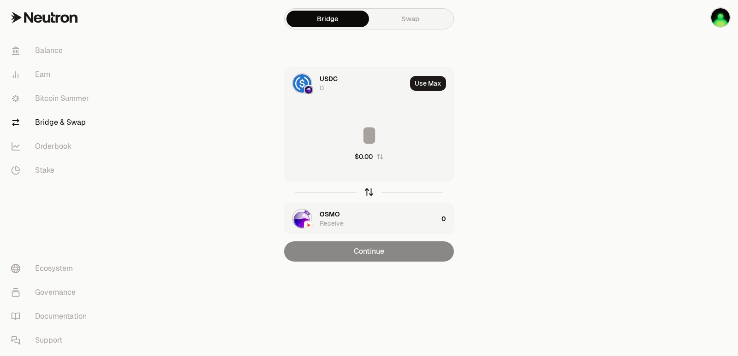
click at [367, 191] on icon "button" at bounding box center [369, 192] width 10 height 10
click at [428, 82] on button "Use Max" at bounding box center [428, 83] width 36 height 15
type input "**********"
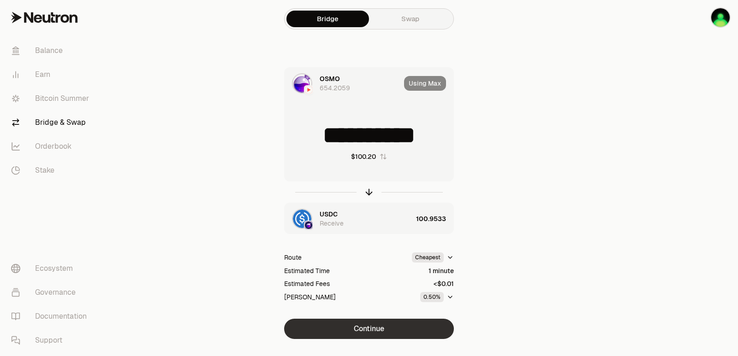
click at [378, 331] on button "Continue" at bounding box center [369, 329] width 170 height 20
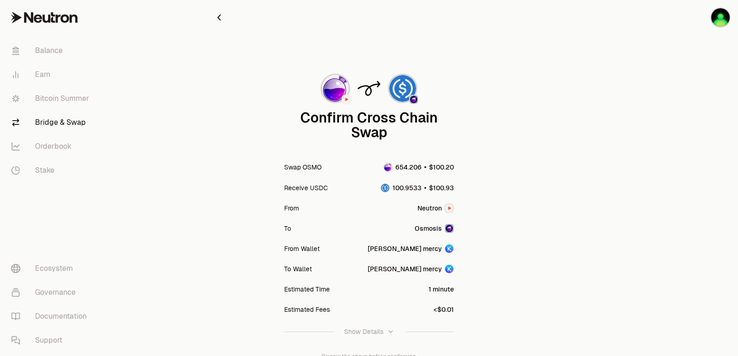
scroll to position [76, 0]
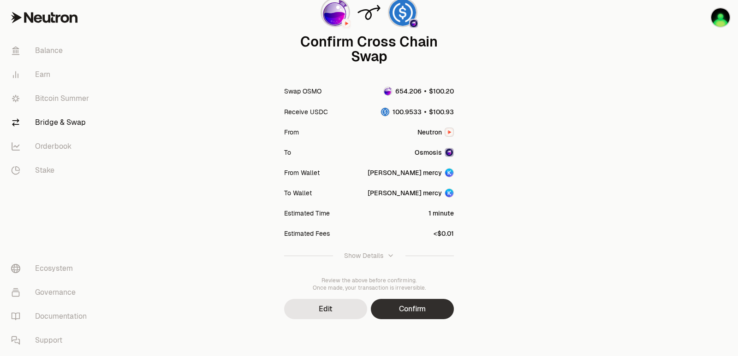
click at [413, 311] on button "Confirm" at bounding box center [412, 309] width 83 height 20
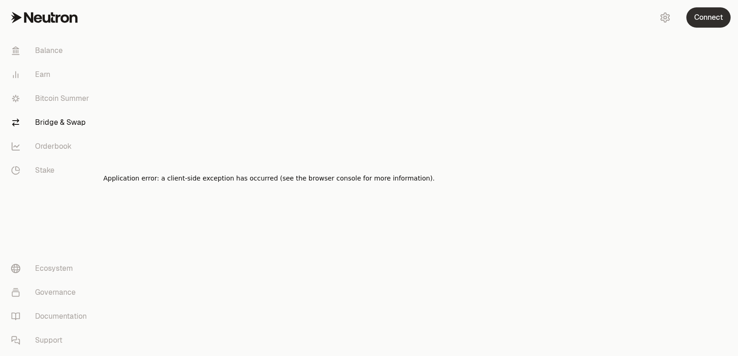
click at [711, 15] on button "Connect" at bounding box center [708, 17] width 44 height 20
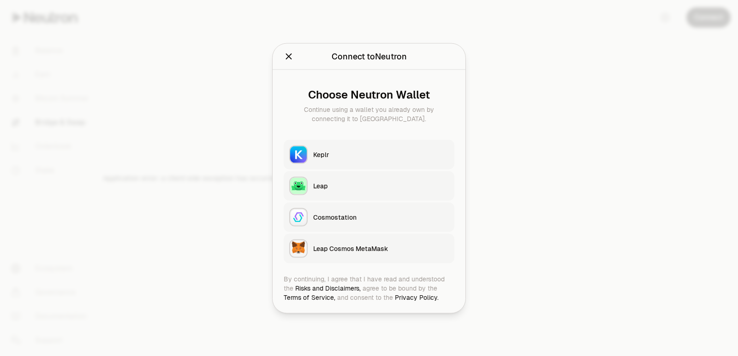
click at [341, 152] on div "Keplr" at bounding box center [381, 154] width 136 height 9
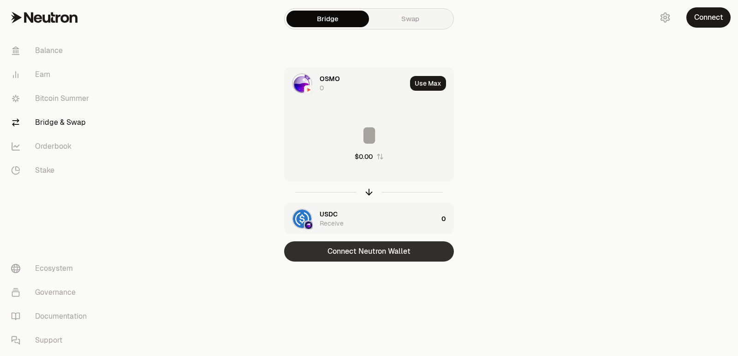
click at [367, 250] on div "Connect Neutron Wallet" at bounding box center [369, 252] width 170 height 20
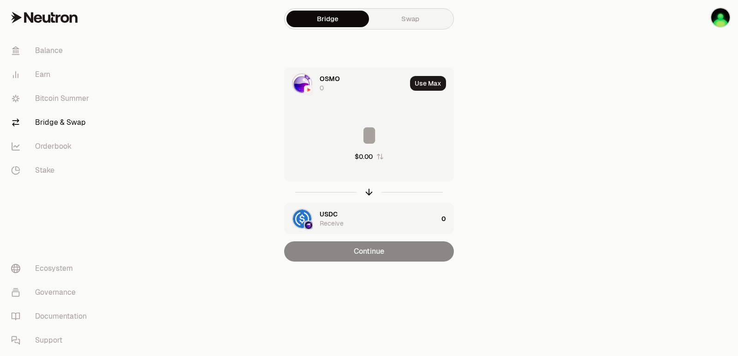
click at [594, 240] on main "Bridge Swap OSMO 0 Use Max $0.00 USDC Receive 0 Continue" at bounding box center [420, 149] width 634 height 299
click at [366, 191] on icon "button" at bounding box center [369, 192] width 10 height 10
click at [423, 79] on button "Use Max" at bounding box center [428, 83] width 36 height 15
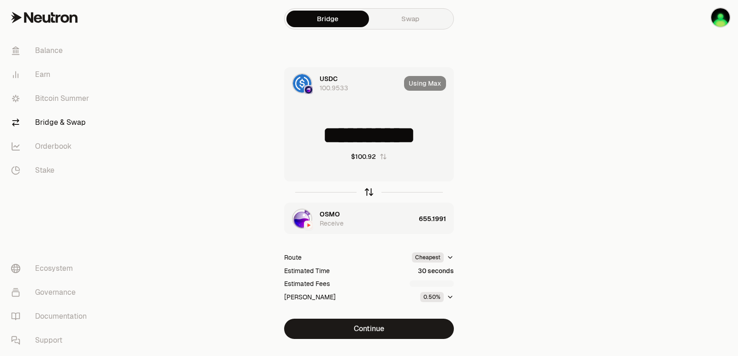
click at [371, 193] on icon "button" at bounding box center [369, 192] width 10 height 10
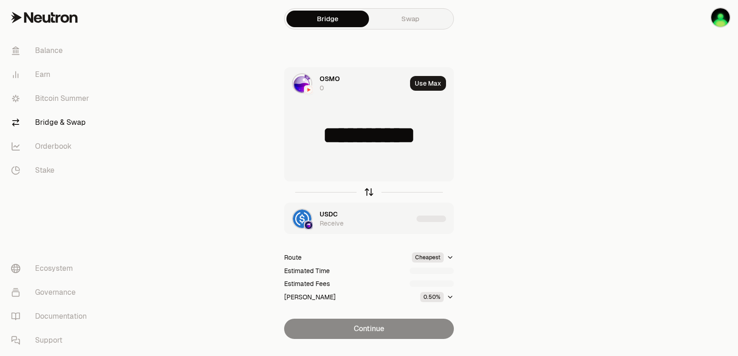
type input "**********"
click at [371, 193] on icon "button" at bounding box center [369, 192] width 10 height 10
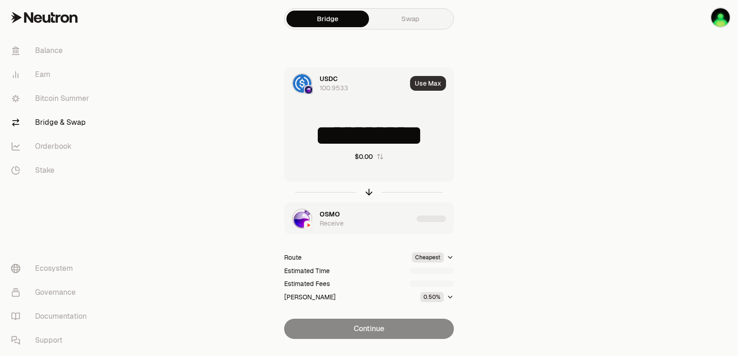
click at [429, 78] on button "Use Max" at bounding box center [428, 83] width 36 height 15
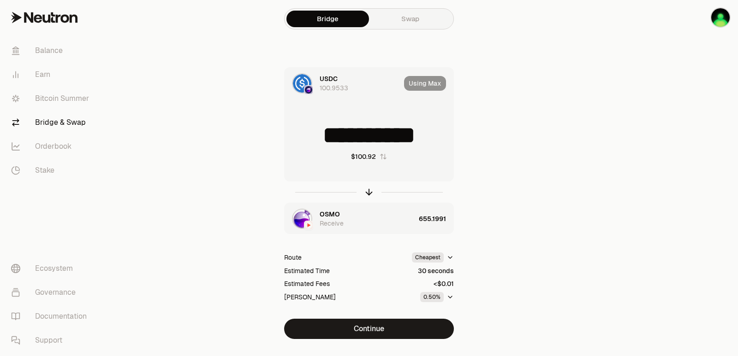
type input "**********"
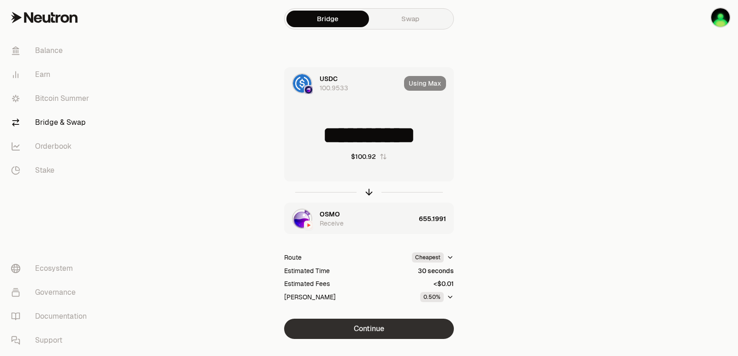
click at [364, 329] on button "Continue" at bounding box center [369, 329] width 170 height 20
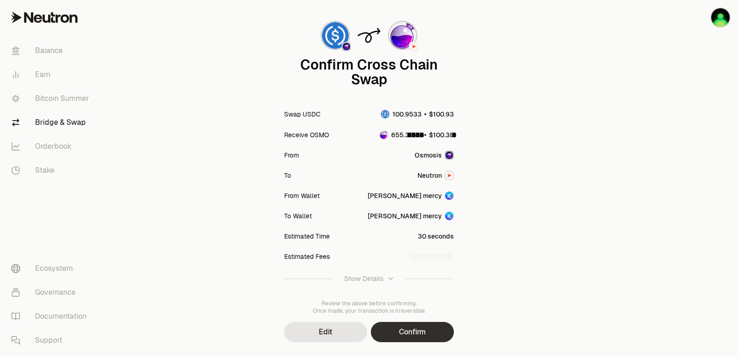
scroll to position [76, 0]
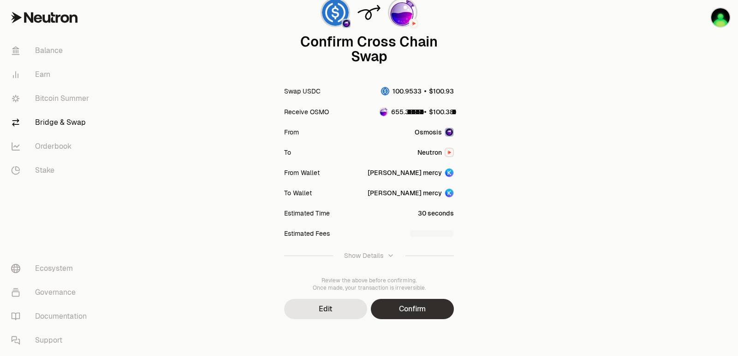
click at [404, 310] on button "Confirm" at bounding box center [412, 309] width 83 height 20
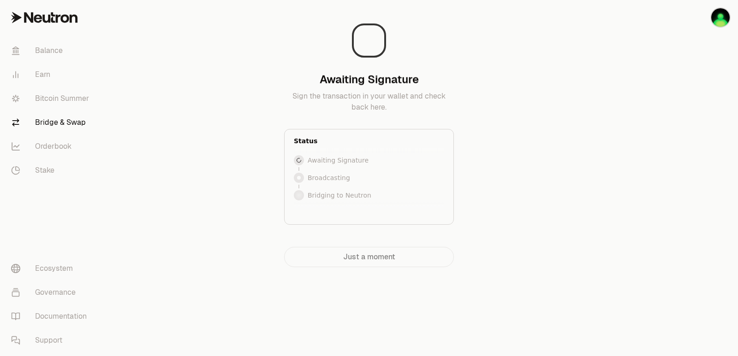
scroll to position [0, 0]
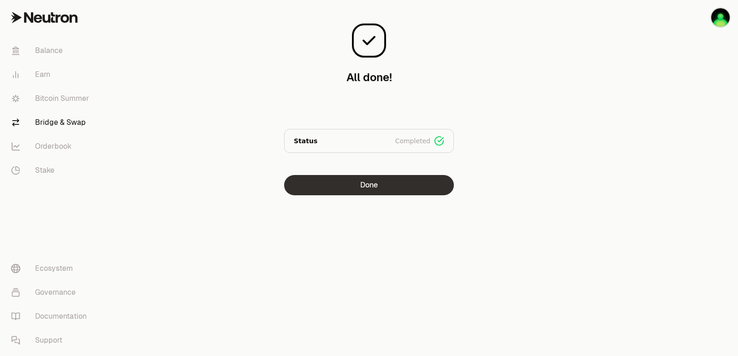
click at [376, 188] on button "Done" at bounding box center [369, 185] width 170 height 20
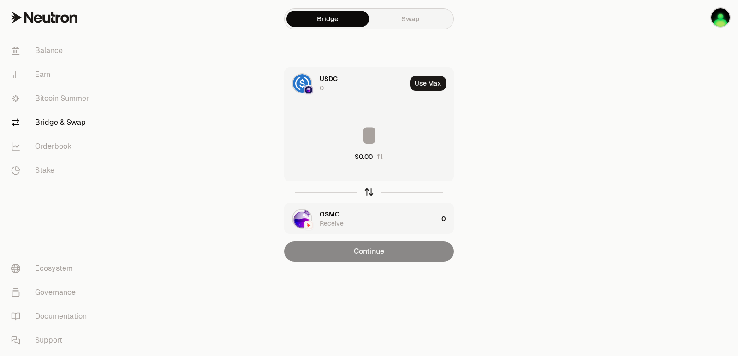
click at [370, 196] on icon "button" at bounding box center [369, 192] width 10 height 10
click at [429, 83] on button "Use Max" at bounding box center [428, 83] width 36 height 15
type input "**********"
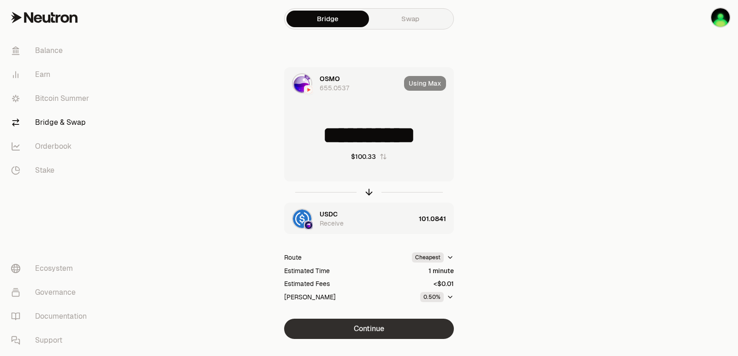
click at [380, 334] on button "Continue" at bounding box center [369, 329] width 170 height 20
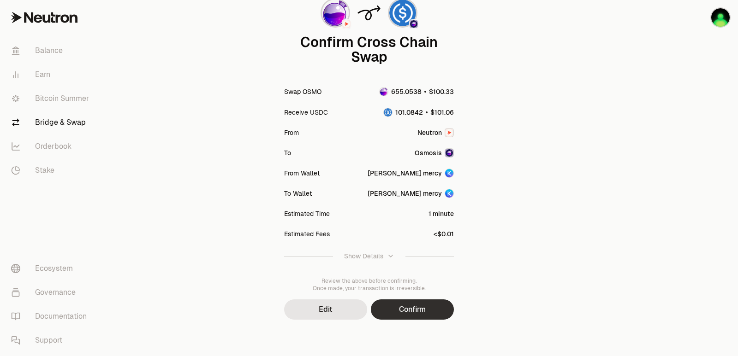
scroll to position [76, 0]
click at [418, 310] on button "Confirm" at bounding box center [412, 309] width 83 height 20
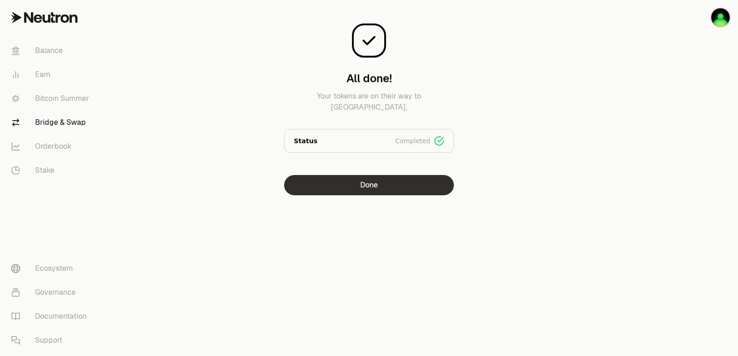
click at [338, 182] on button "Done" at bounding box center [369, 185] width 170 height 20
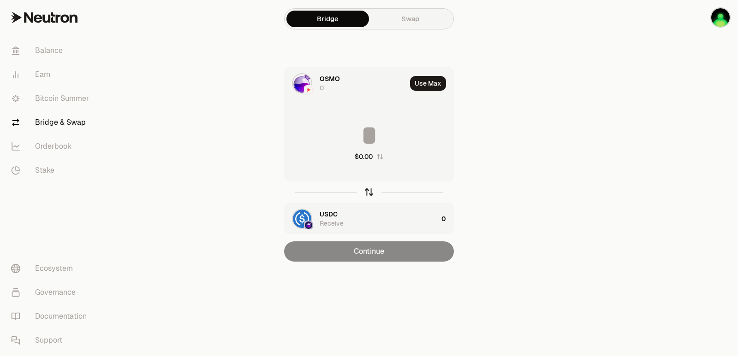
click at [371, 193] on icon "button" at bounding box center [369, 192] width 10 height 10
click at [428, 81] on button "Use Max" at bounding box center [428, 83] width 36 height 15
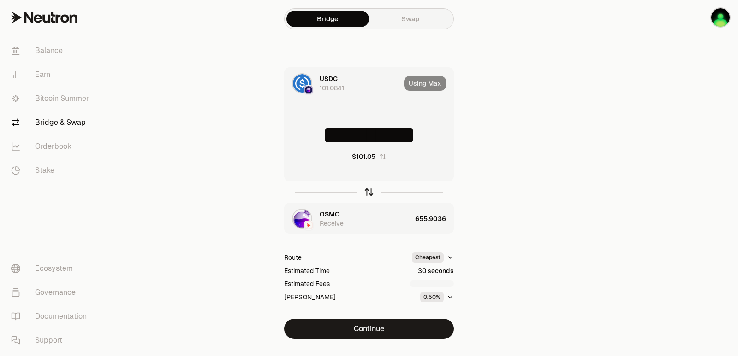
click at [366, 190] on icon "button" at bounding box center [369, 192] width 10 height 10
type input "**********"
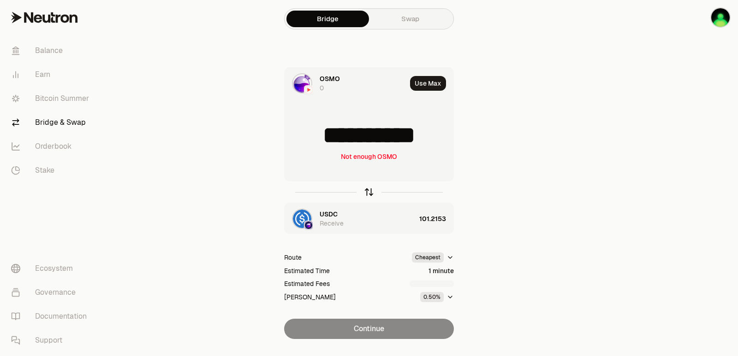
click at [366, 190] on icon "button" at bounding box center [369, 192] width 10 height 10
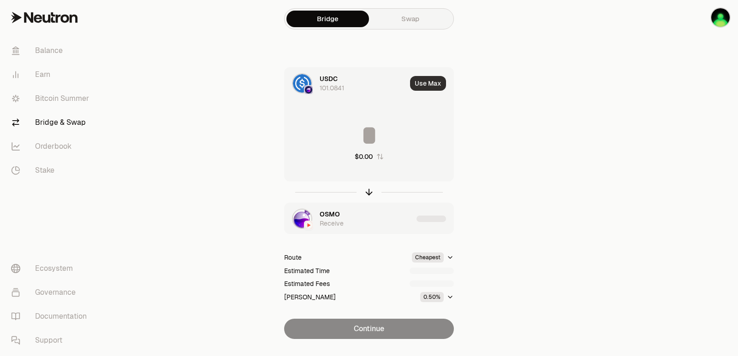
click at [430, 79] on button "Use Max" at bounding box center [428, 83] width 36 height 15
type input "**********"
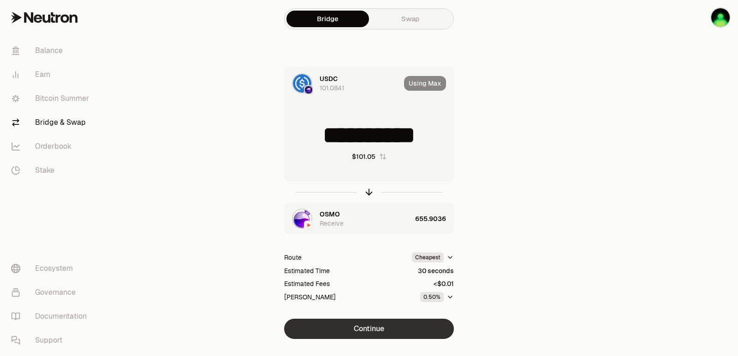
click at [363, 336] on button "Continue" at bounding box center [369, 329] width 170 height 20
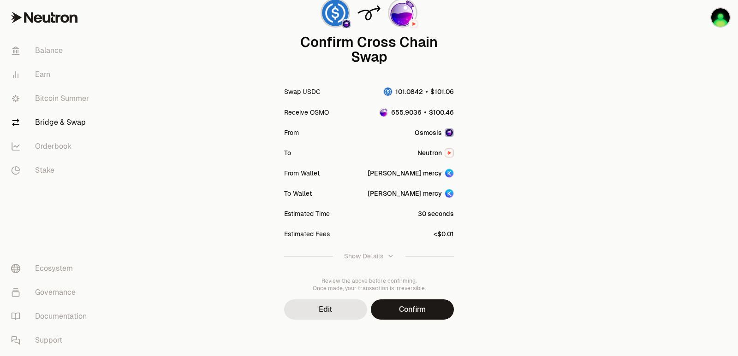
scroll to position [76, 0]
click at [415, 314] on button "Confirm" at bounding box center [412, 309] width 83 height 20
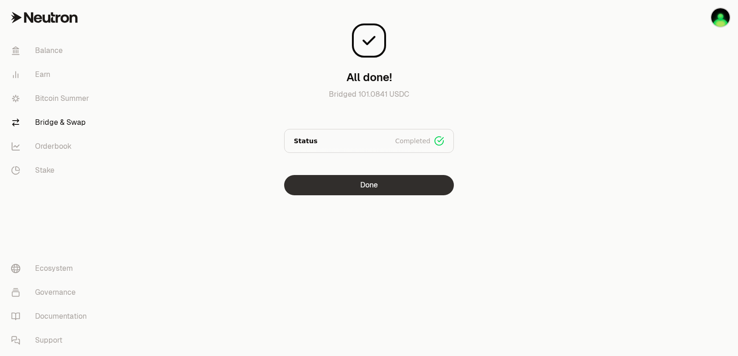
click at [339, 186] on button "Done" at bounding box center [369, 185] width 170 height 20
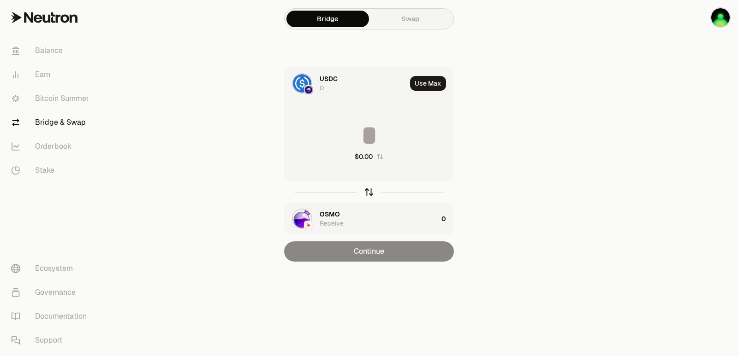
click at [367, 188] on icon "button" at bounding box center [369, 192] width 10 height 10
click at [427, 84] on button "Use Max" at bounding box center [428, 83] width 36 height 15
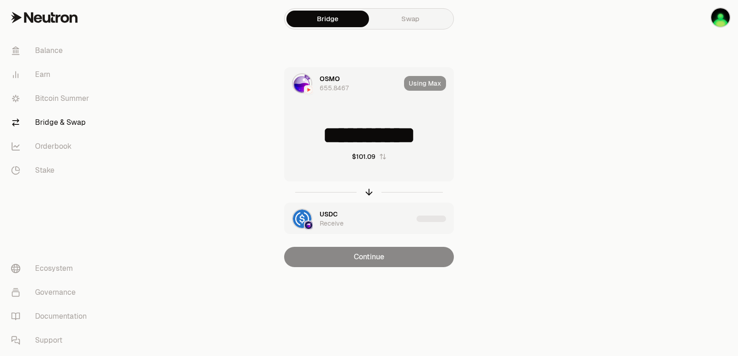
type input "**********"
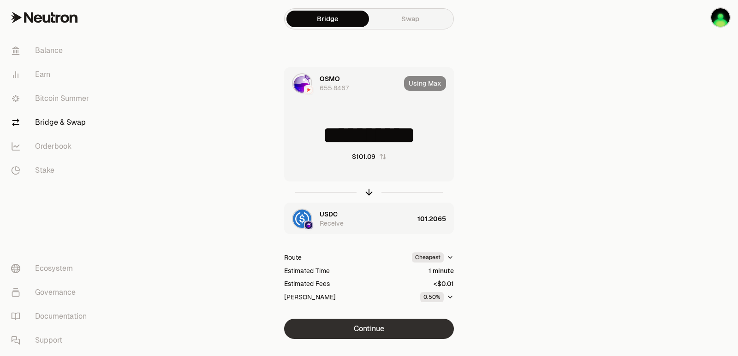
click at [378, 328] on button "Continue" at bounding box center [369, 329] width 170 height 20
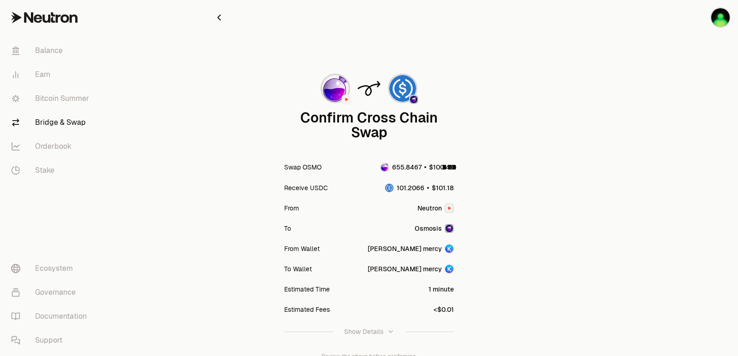
scroll to position [76, 0]
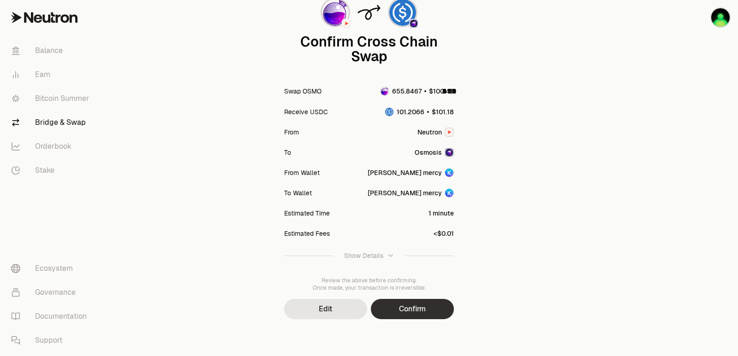
click at [412, 308] on button "Confirm" at bounding box center [412, 309] width 83 height 20
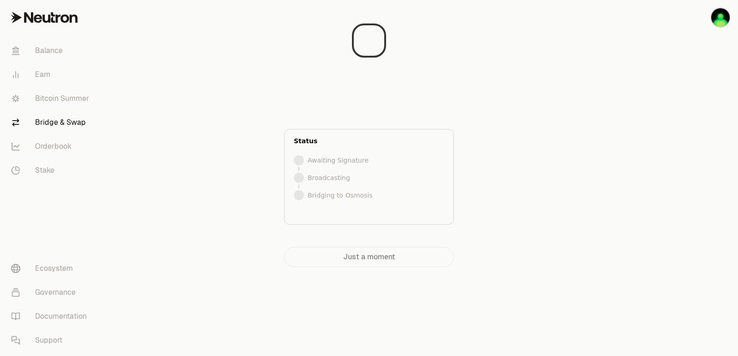
scroll to position [0, 0]
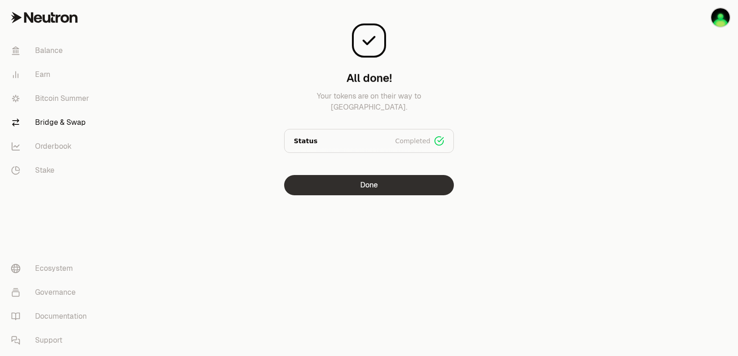
click at [381, 189] on button "Done" at bounding box center [369, 185] width 170 height 20
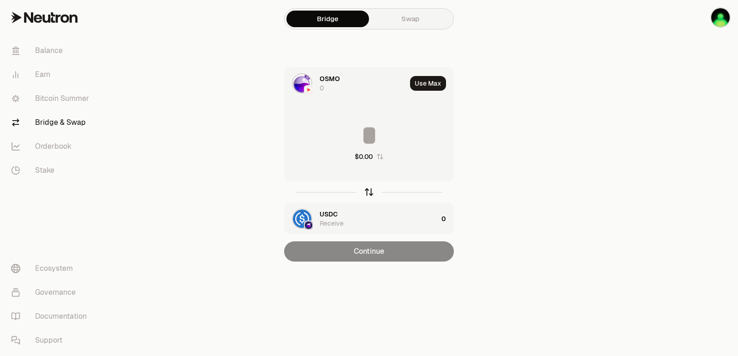
click at [369, 192] on icon "button" at bounding box center [369, 193] width 0 height 6
click at [431, 85] on button "Use Max" at bounding box center [428, 83] width 36 height 15
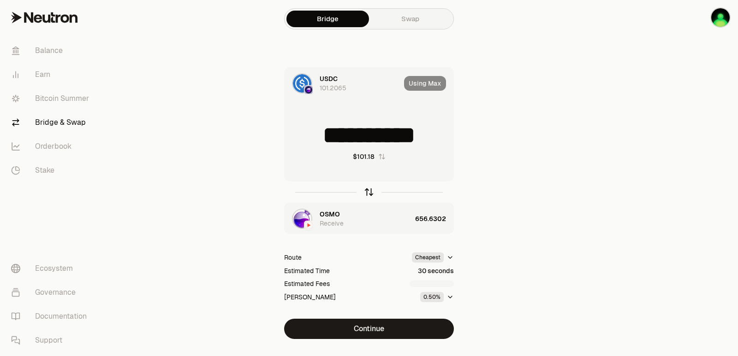
click at [368, 191] on icon "button" at bounding box center [369, 192] width 10 height 10
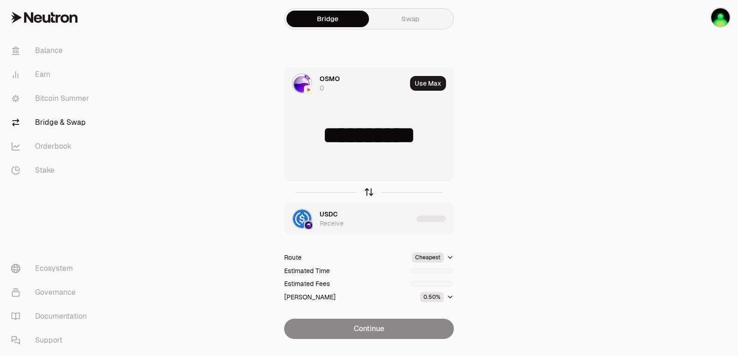
type input "**********"
click at [368, 191] on icon "button" at bounding box center [369, 192] width 10 height 10
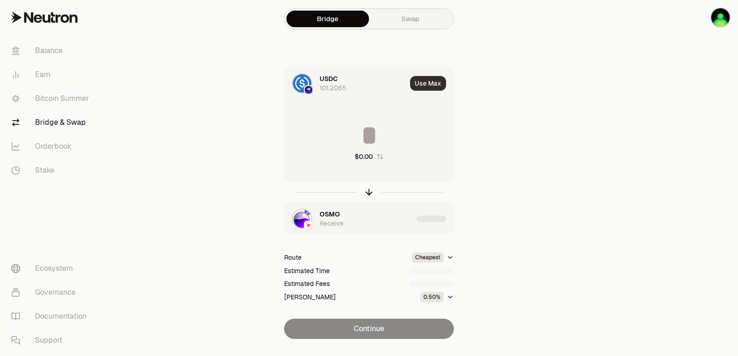
click at [422, 87] on button "Use Max" at bounding box center [428, 83] width 36 height 15
type input "**********"
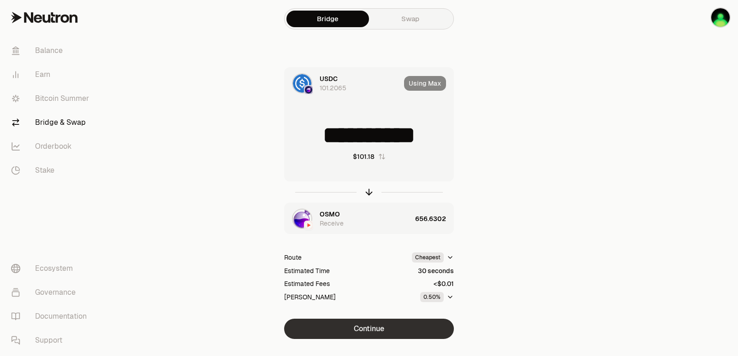
click at [353, 322] on button "Continue" at bounding box center [369, 329] width 170 height 20
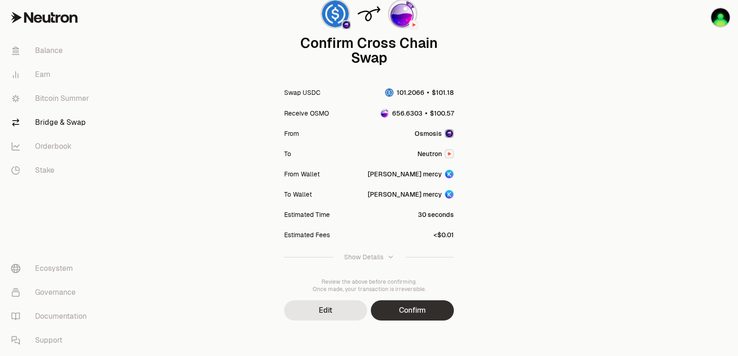
scroll to position [76, 0]
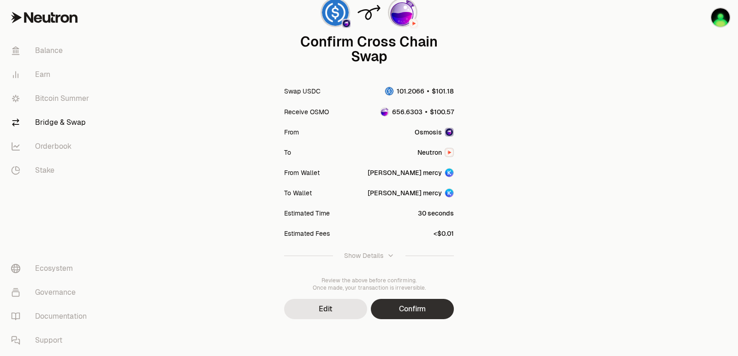
click at [402, 305] on button "Confirm" at bounding box center [412, 309] width 83 height 20
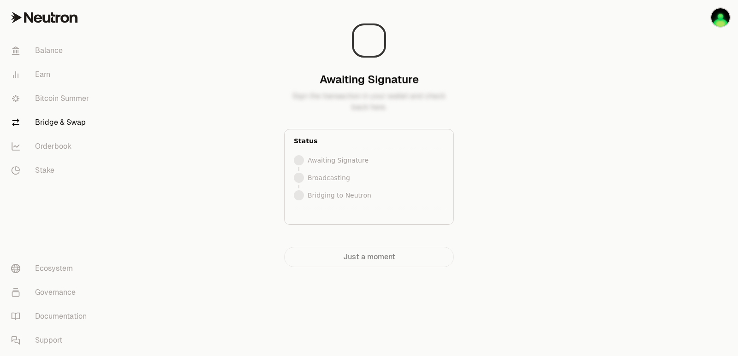
scroll to position [0, 0]
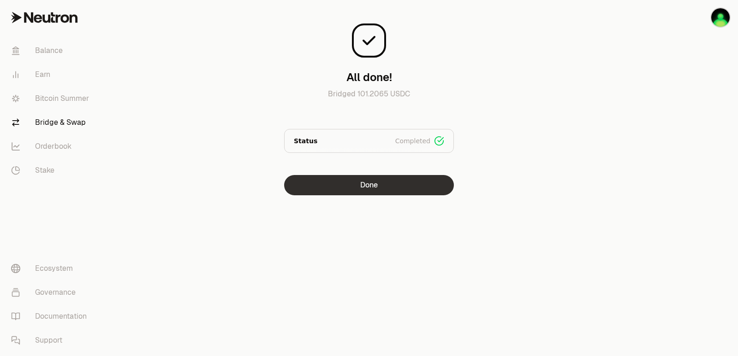
click at [368, 191] on button "Done" at bounding box center [369, 185] width 170 height 20
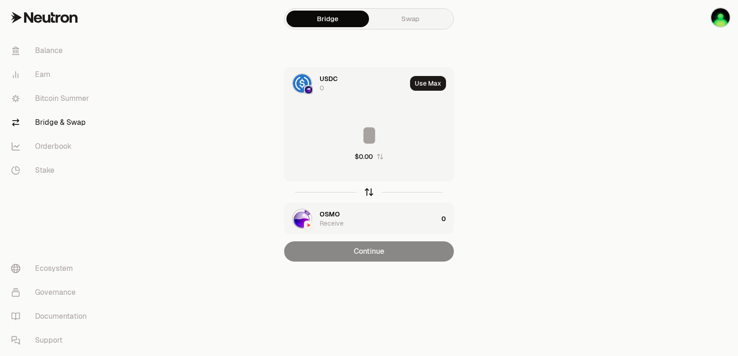
click at [368, 191] on icon "button" at bounding box center [369, 192] width 10 height 10
click at [429, 83] on button "Use Max" at bounding box center [428, 83] width 36 height 15
type input "**********"
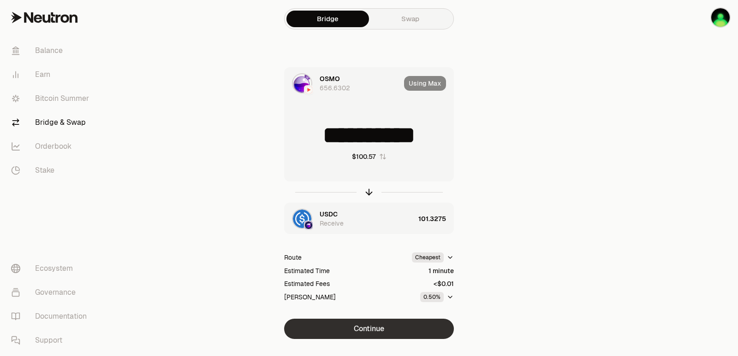
click at [364, 327] on button "Continue" at bounding box center [369, 329] width 170 height 20
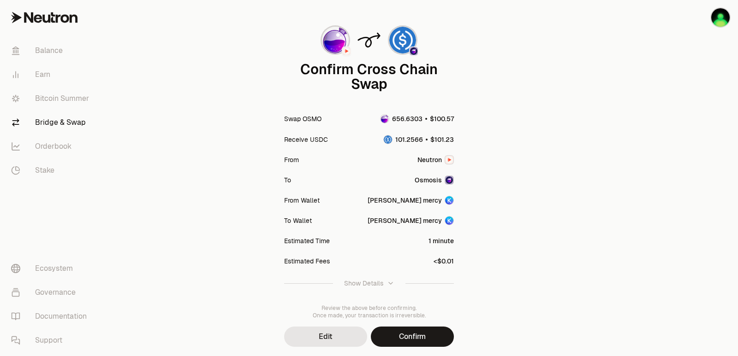
scroll to position [76, 0]
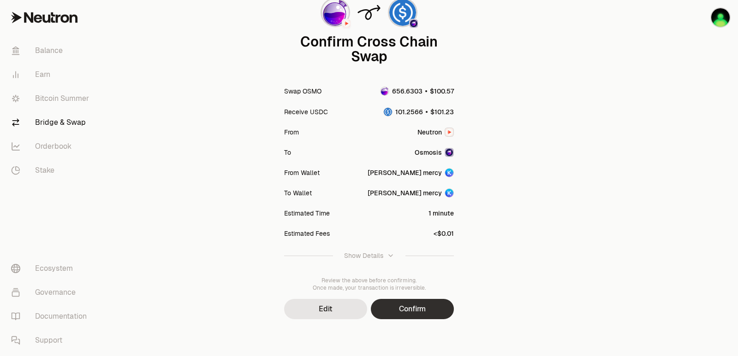
click at [396, 314] on button "Confirm" at bounding box center [412, 309] width 83 height 20
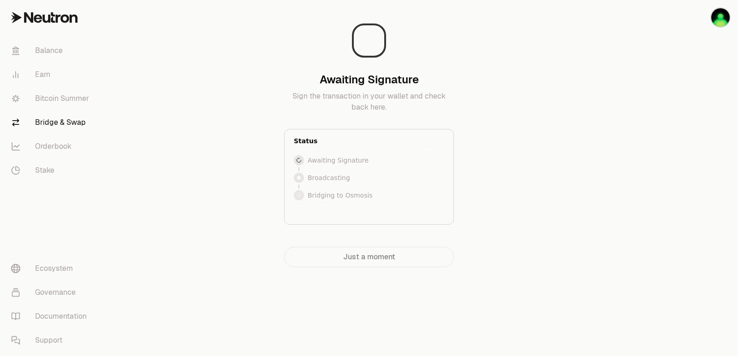
scroll to position [0, 0]
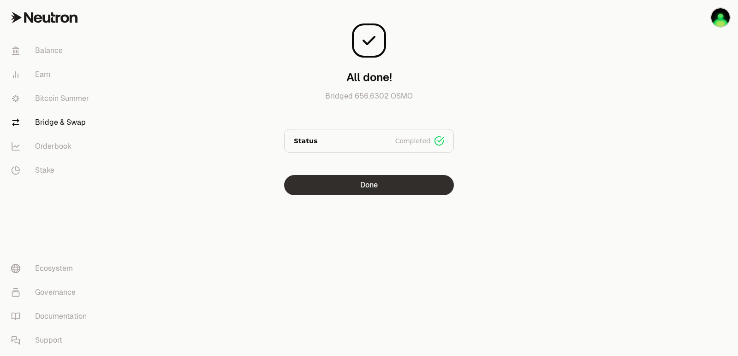
click at [373, 190] on button "Done" at bounding box center [369, 185] width 170 height 20
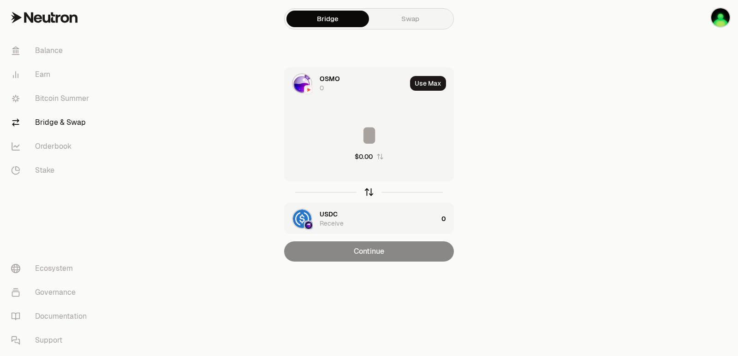
click at [369, 194] on icon "button" at bounding box center [369, 192] width 10 height 10
click at [429, 83] on button "Use Max" at bounding box center [428, 83] width 36 height 15
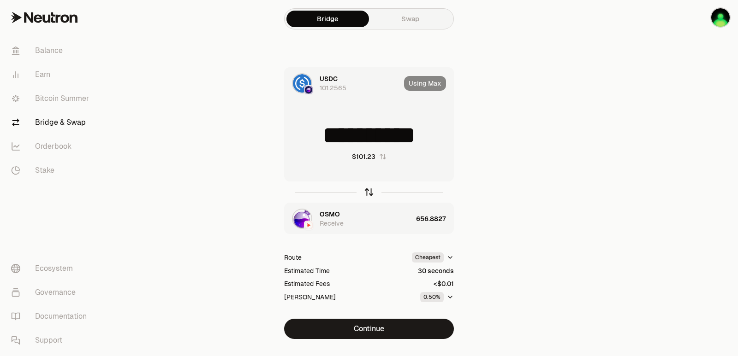
click at [367, 188] on icon "button" at bounding box center [369, 192] width 10 height 10
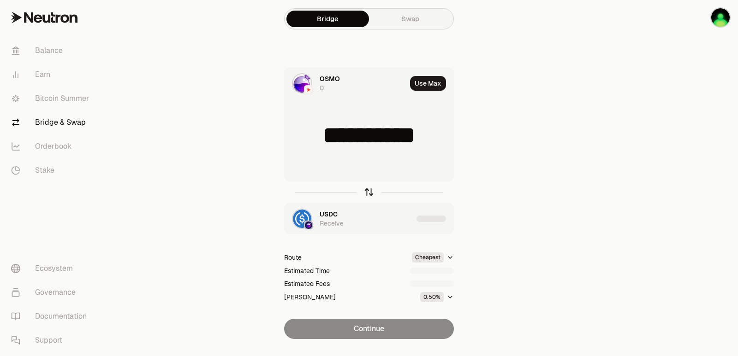
type input "**********"
click at [367, 188] on icon "button" at bounding box center [369, 192] width 10 height 10
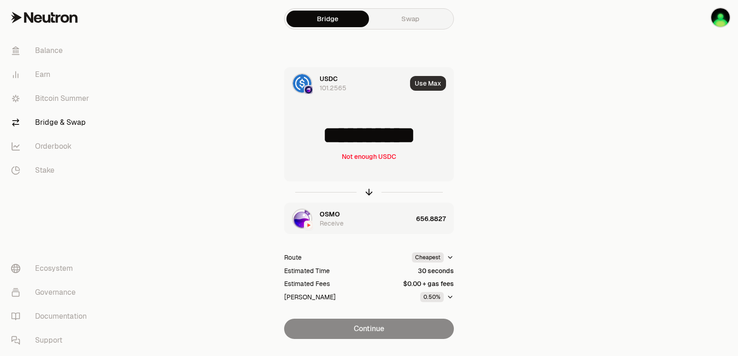
click at [425, 81] on button "Use Max" at bounding box center [428, 83] width 36 height 15
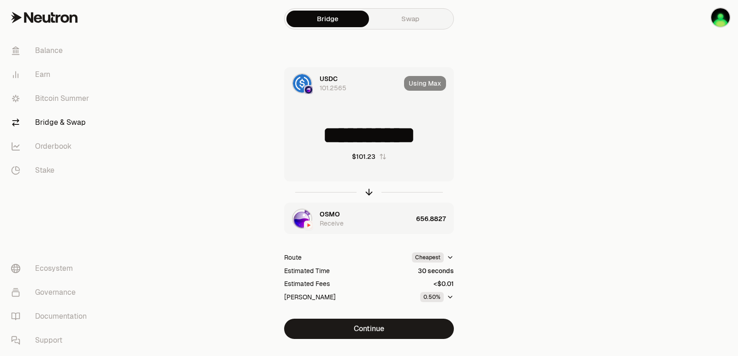
click at [329, 142] on input "**********" at bounding box center [368, 136] width 169 height 28
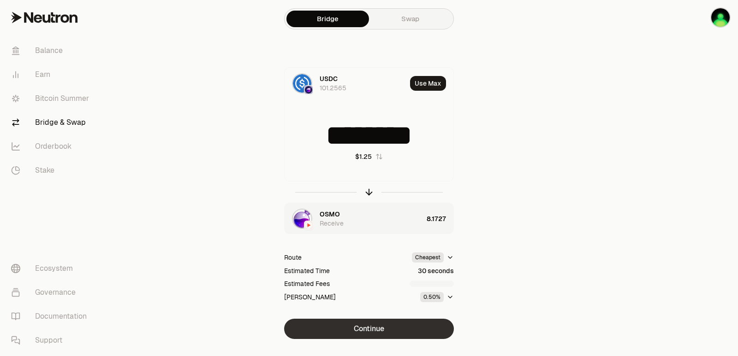
type input "********"
click at [391, 330] on button "Continue" at bounding box center [369, 329] width 170 height 20
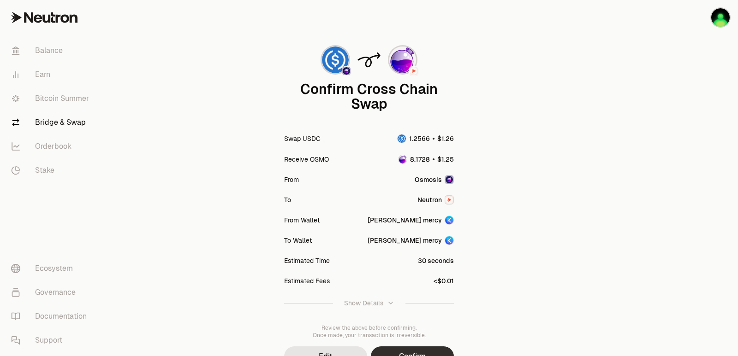
scroll to position [76, 0]
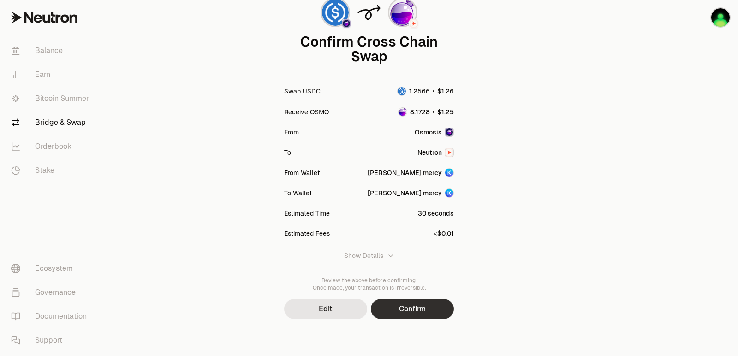
click at [417, 310] on button "Confirm" at bounding box center [412, 309] width 83 height 20
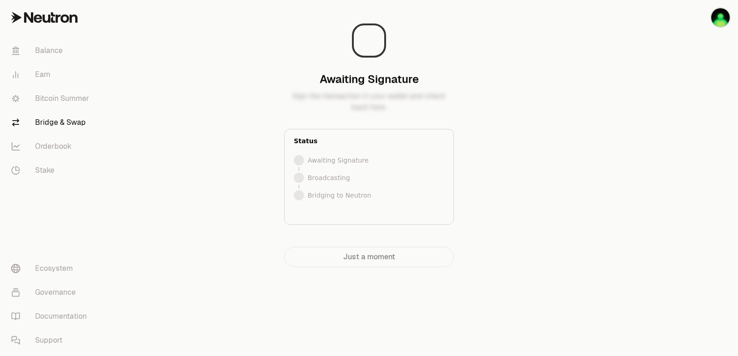
scroll to position [0, 0]
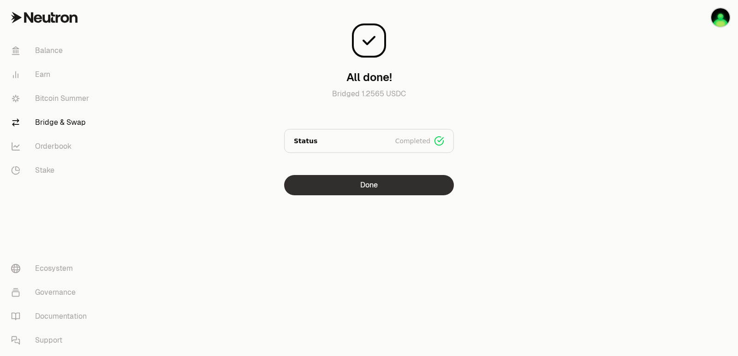
click at [356, 187] on button "Done" at bounding box center [369, 185] width 170 height 20
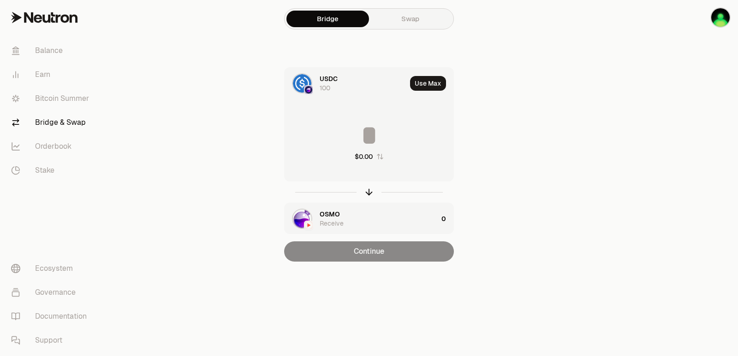
click at [653, 201] on div at bounding box center [685, 149] width 103 height 299
click at [427, 85] on button "Use Max" at bounding box center [428, 83] width 36 height 15
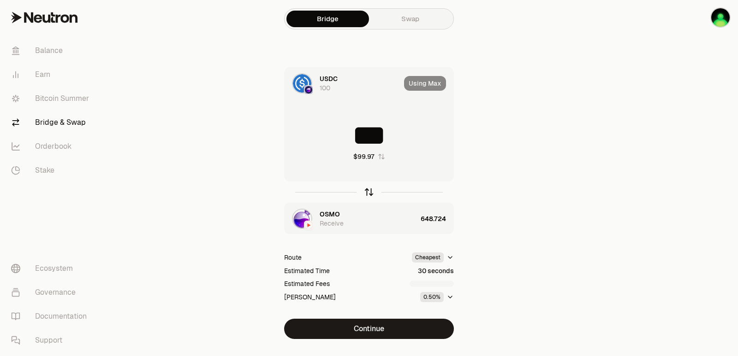
click at [366, 193] on icon "button" at bounding box center [369, 192] width 10 height 10
type input "**********"
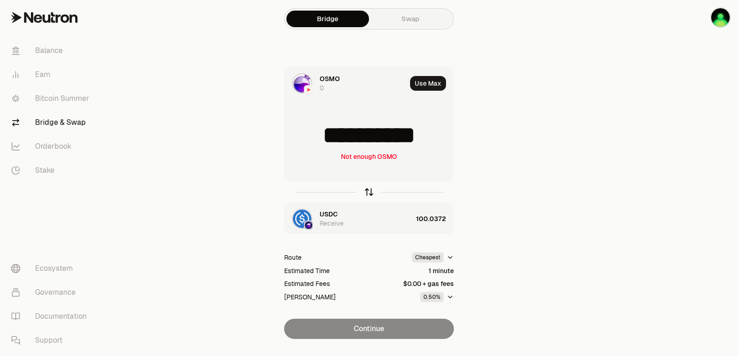
click at [366, 193] on icon "button" at bounding box center [369, 192] width 10 height 10
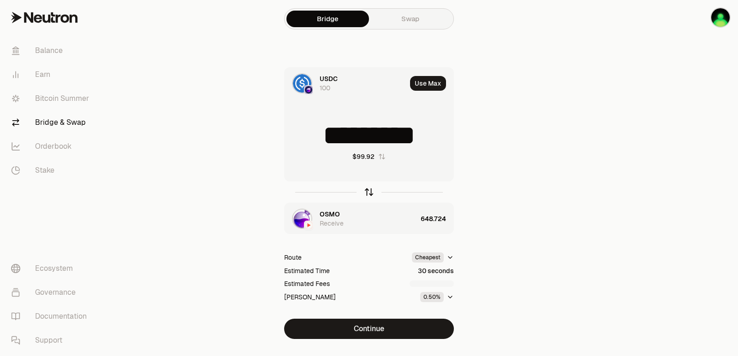
click at [370, 191] on icon "button" at bounding box center [369, 192] width 10 height 10
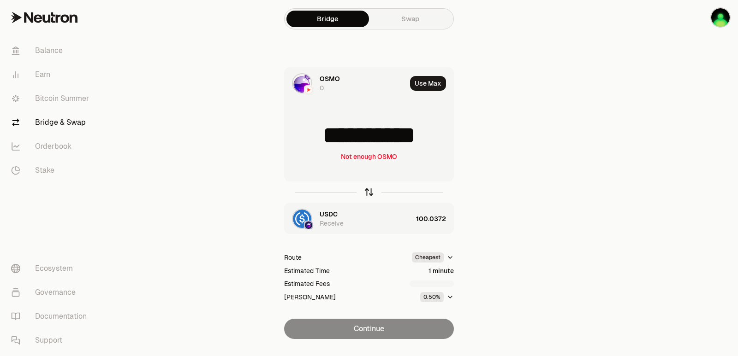
click at [370, 191] on icon "button" at bounding box center [369, 192] width 10 height 10
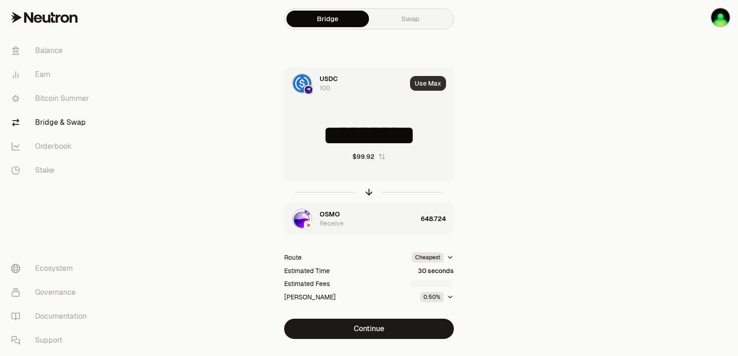
click at [419, 80] on button "Use Max" at bounding box center [428, 83] width 36 height 15
click at [369, 190] on icon "button" at bounding box center [369, 191] width 6 height 3
type input "**********"
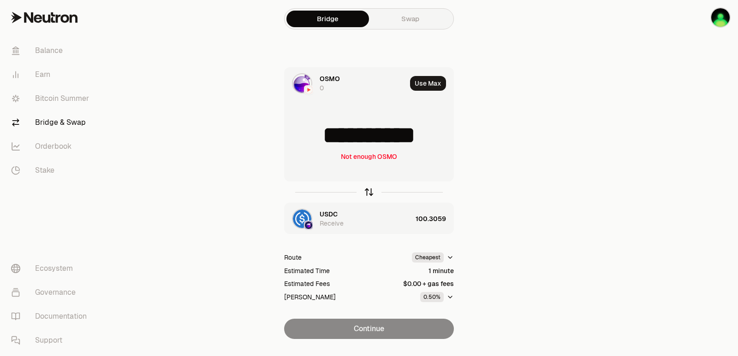
click at [369, 190] on icon "button" at bounding box center [369, 191] width 6 height 3
click at [428, 78] on button "Use Max" at bounding box center [428, 83] width 36 height 15
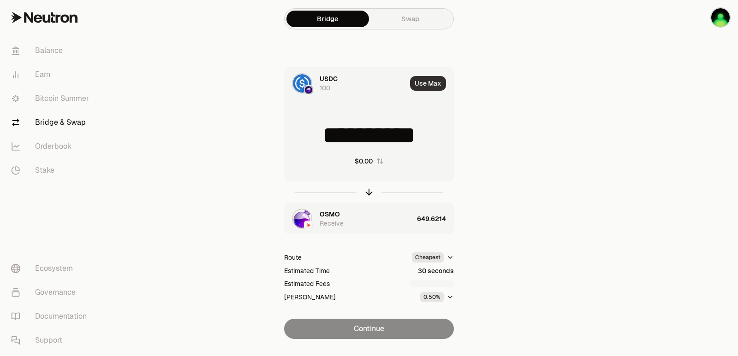
type input "***"
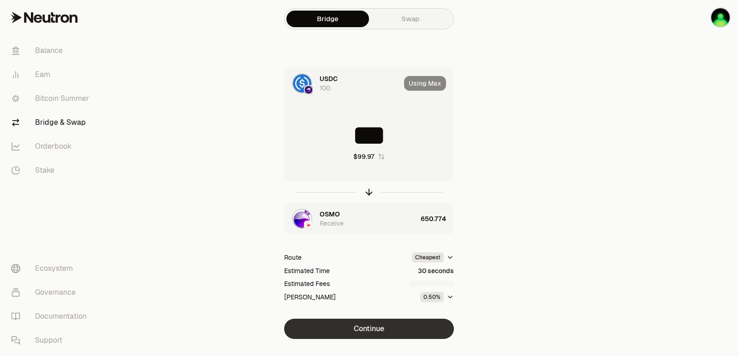
click at [359, 330] on button "Continue" at bounding box center [369, 329] width 170 height 20
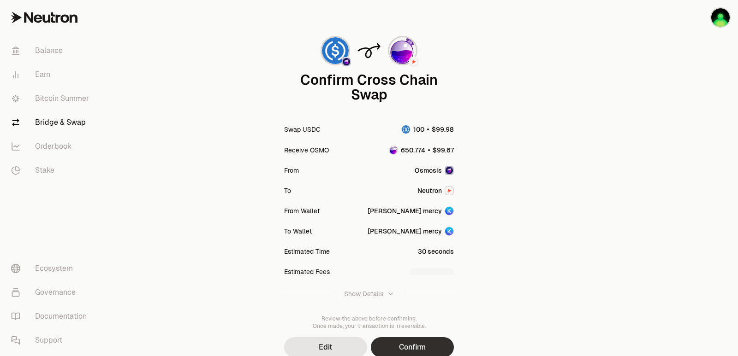
scroll to position [76, 0]
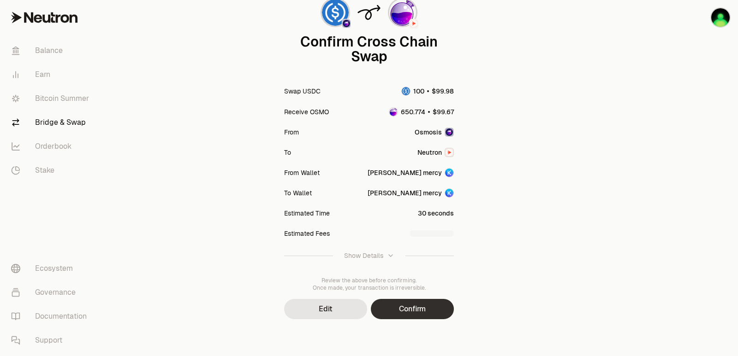
click at [405, 315] on button "Confirm" at bounding box center [412, 309] width 83 height 20
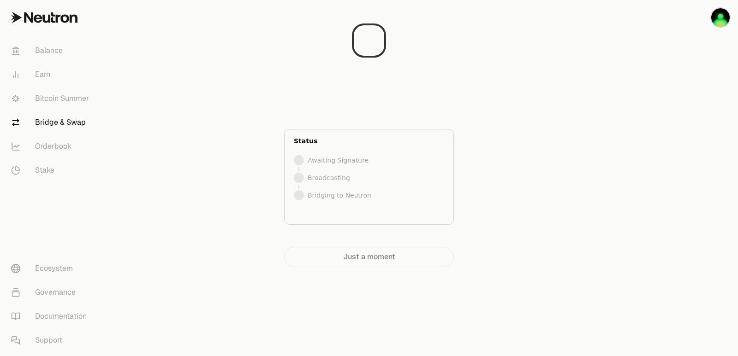
scroll to position [0, 0]
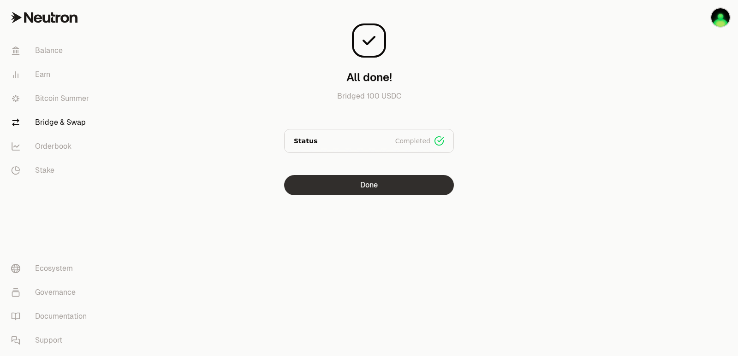
click at [380, 180] on button "Done" at bounding box center [369, 185] width 170 height 20
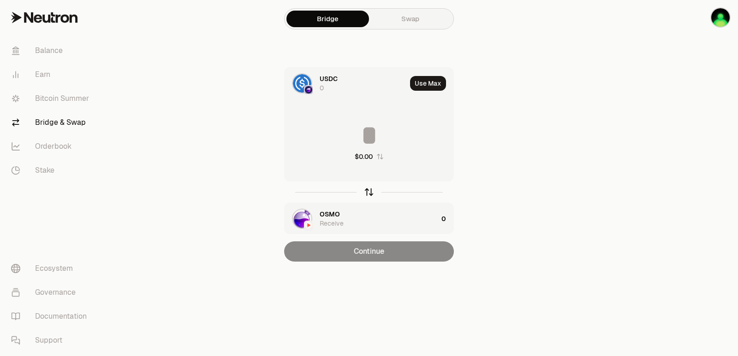
click at [374, 190] on div at bounding box center [369, 192] width 170 height 21
click at [373, 194] on icon "button" at bounding box center [369, 192] width 10 height 10
click at [428, 83] on button "Use Max" at bounding box center [428, 83] width 36 height 15
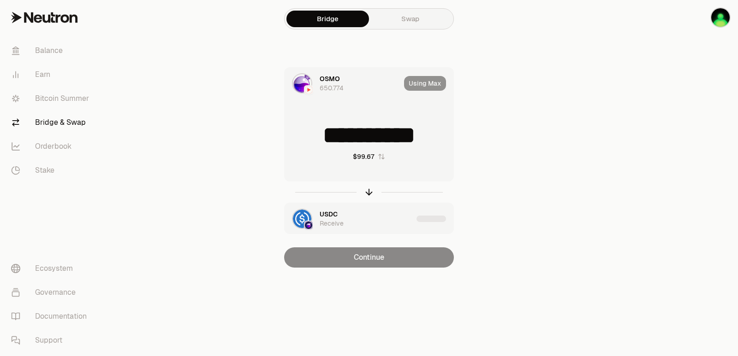
type input "**********"
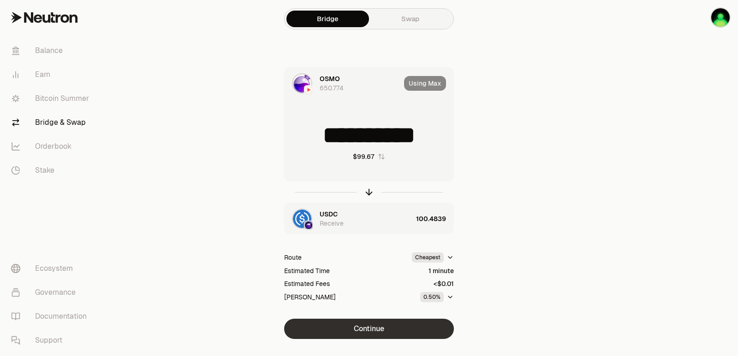
click at [367, 320] on button "Continue" at bounding box center [369, 329] width 170 height 20
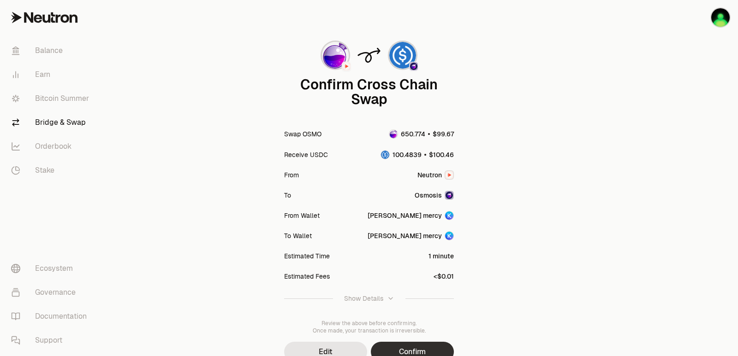
scroll to position [76, 0]
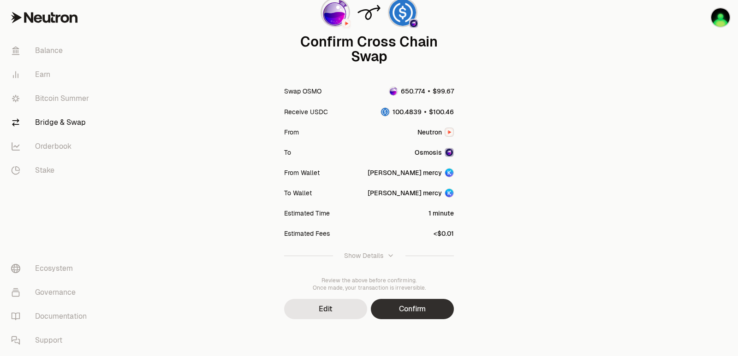
click at [417, 318] on button "Confirm" at bounding box center [412, 309] width 83 height 20
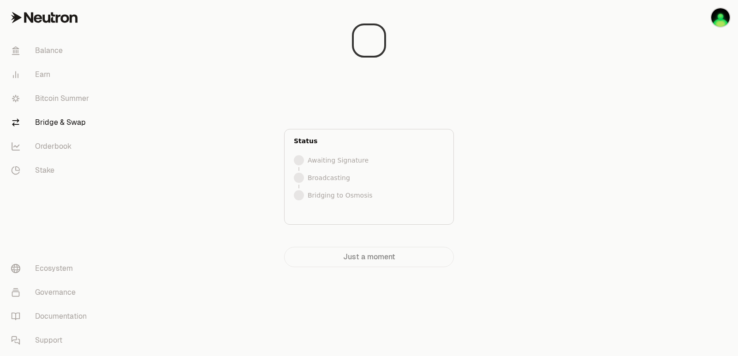
scroll to position [0, 0]
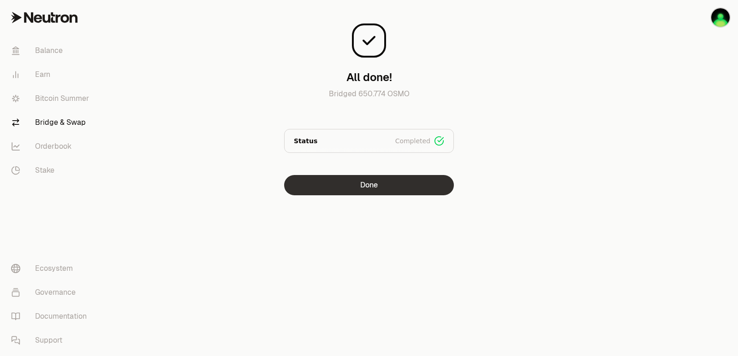
click at [383, 176] on button "Done" at bounding box center [369, 185] width 170 height 20
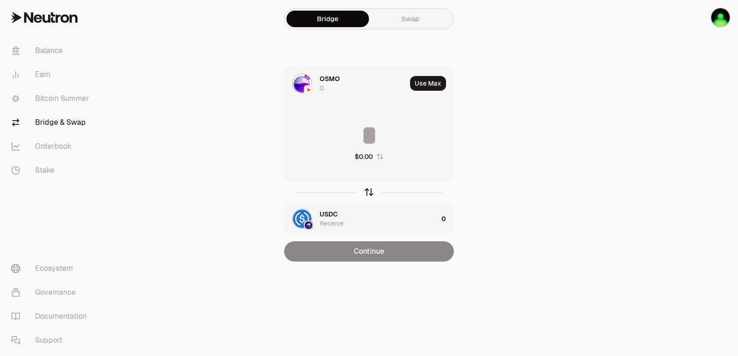
click at [369, 190] on icon "button" at bounding box center [369, 192] width 10 height 10
click at [431, 81] on button "Use Max" at bounding box center [428, 83] width 36 height 15
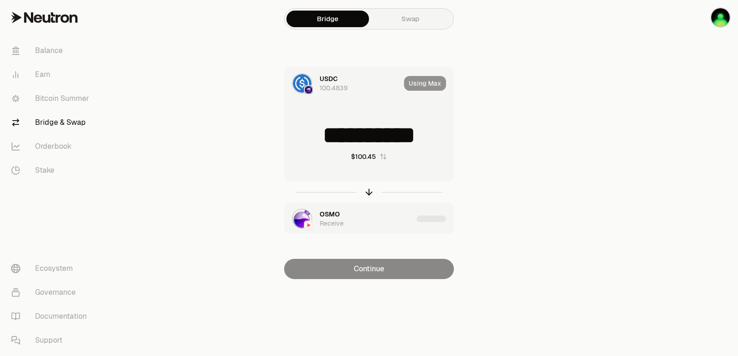
type input "**********"
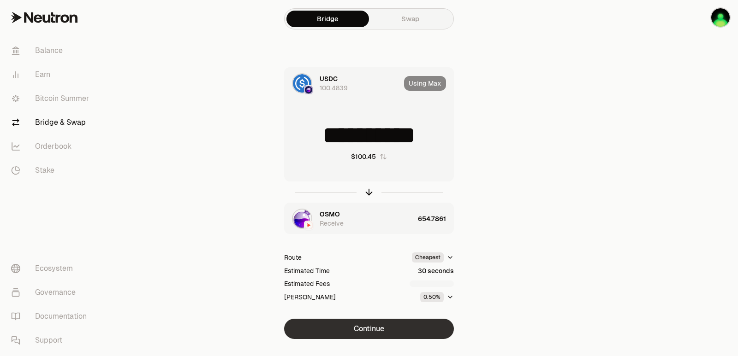
click at [381, 324] on button "Continue" at bounding box center [369, 329] width 170 height 20
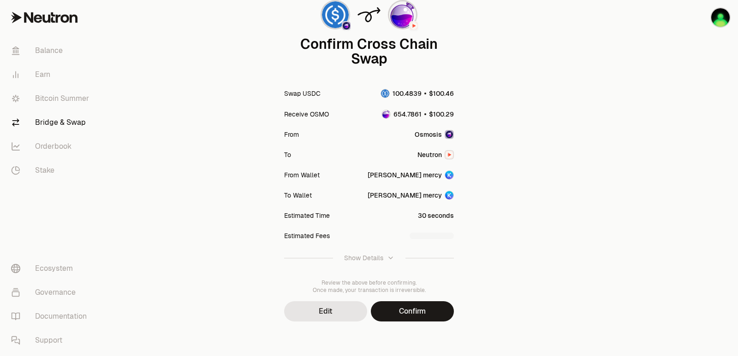
scroll to position [76, 0]
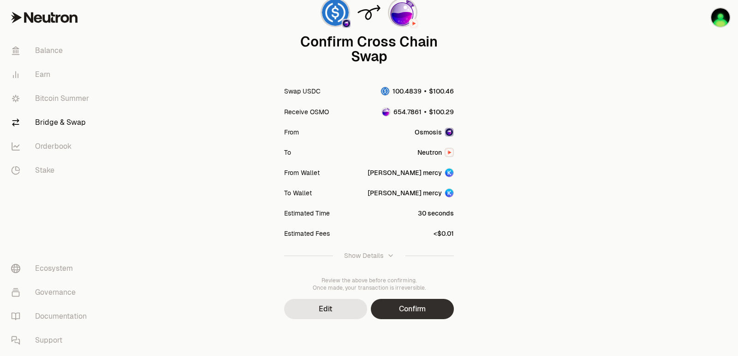
click at [415, 314] on button "Confirm" at bounding box center [412, 309] width 83 height 20
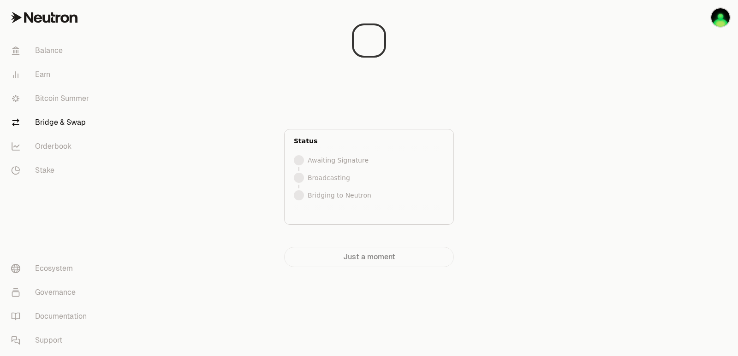
scroll to position [0, 0]
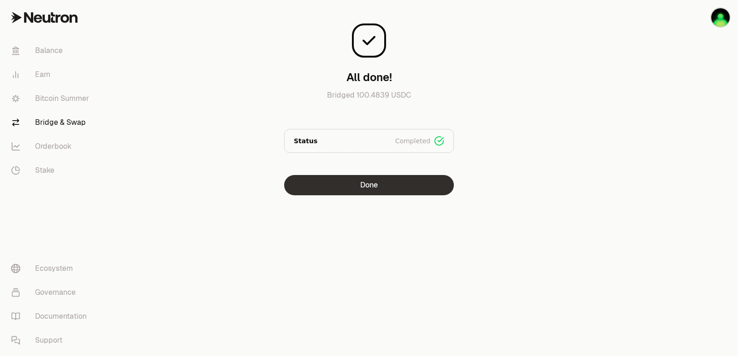
click at [383, 189] on button "Done" at bounding box center [369, 185] width 170 height 20
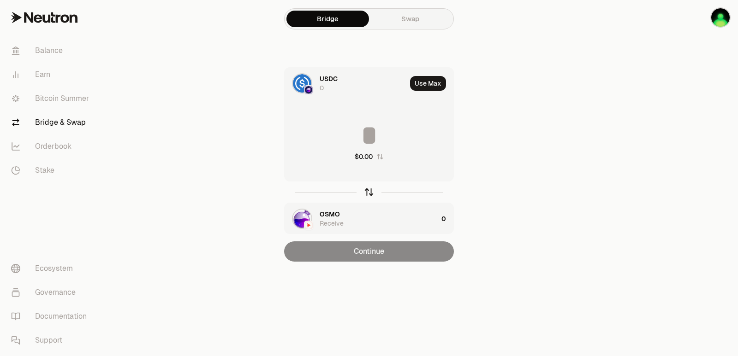
click at [367, 196] on icon "button" at bounding box center [369, 192] width 10 height 10
click at [422, 78] on button "Use Max" at bounding box center [428, 83] width 36 height 15
type input "**********"
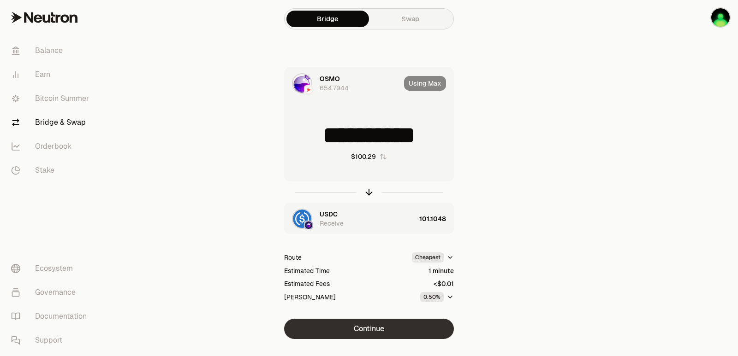
click at [375, 328] on button "Continue" at bounding box center [369, 329] width 170 height 20
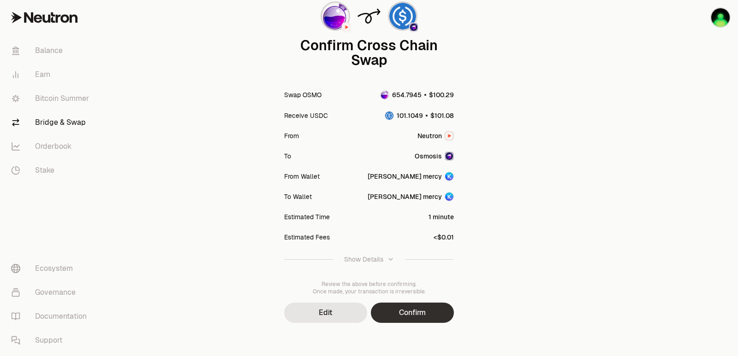
scroll to position [76, 0]
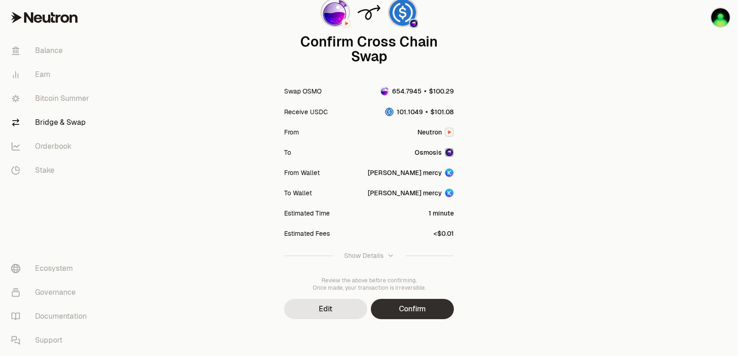
click at [412, 304] on button "Confirm" at bounding box center [412, 309] width 83 height 20
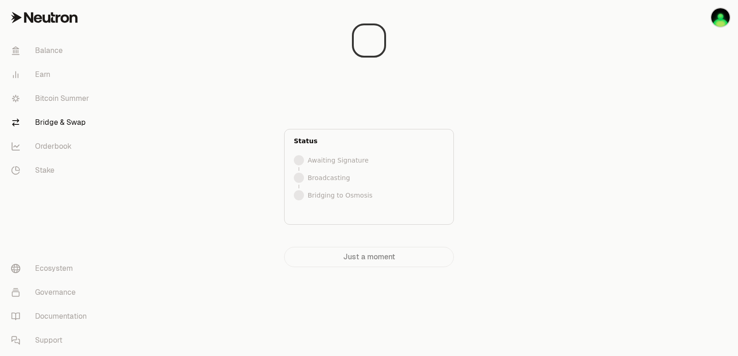
scroll to position [0, 0]
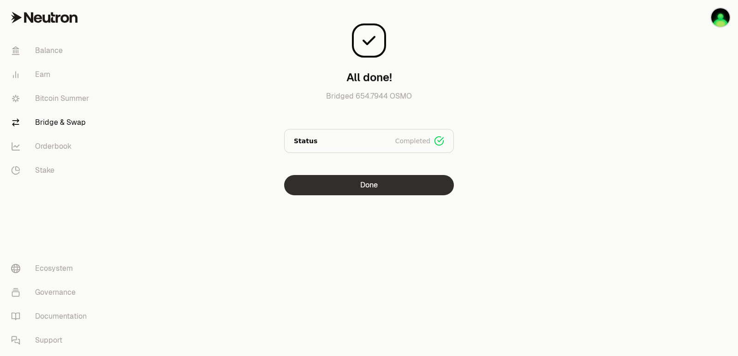
click at [355, 184] on button "Done" at bounding box center [369, 185] width 170 height 20
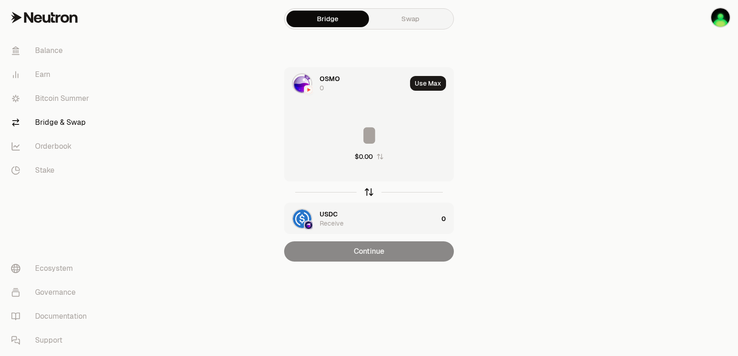
click at [367, 195] on icon "button" at bounding box center [369, 192] width 10 height 10
click at [429, 83] on button "Use Max" at bounding box center [428, 83] width 36 height 15
type input "**********"
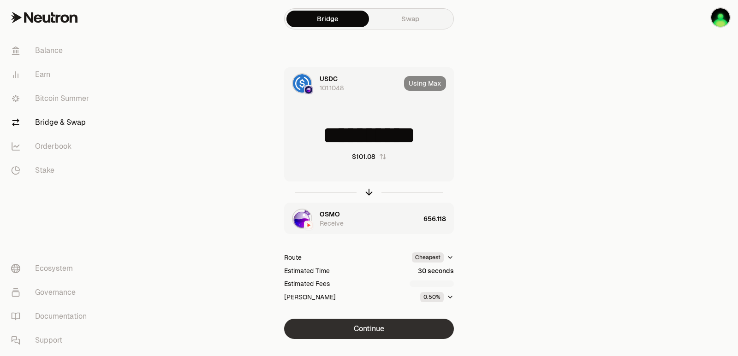
click at [370, 333] on button "Continue" at bounding box center [369, 329] width 170 height 20
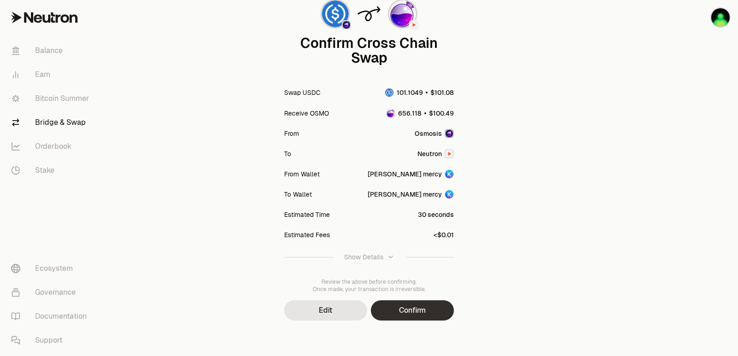
scroll to position [76, 0]
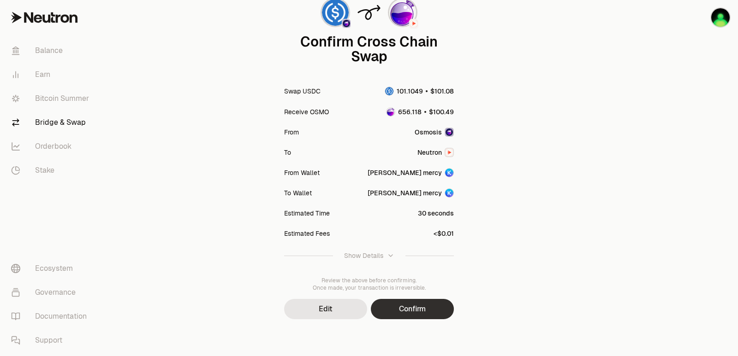
click at [414, 314] on button "Confirm" at bounding box center [412, 309] width 83 height 20
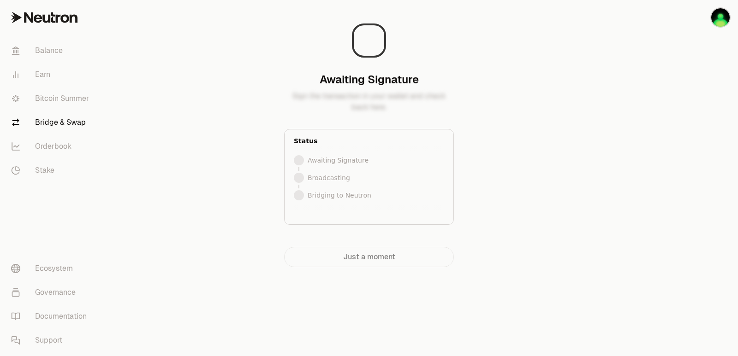
scroll to position [0, 0]
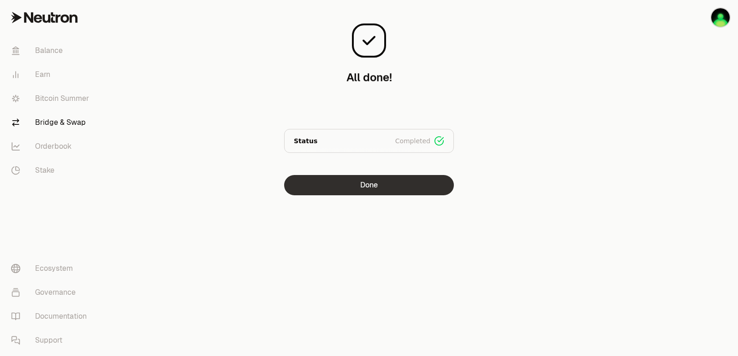
click at [377, 186] on button "Done" at bounding box center [369, 185] width 170 height 20
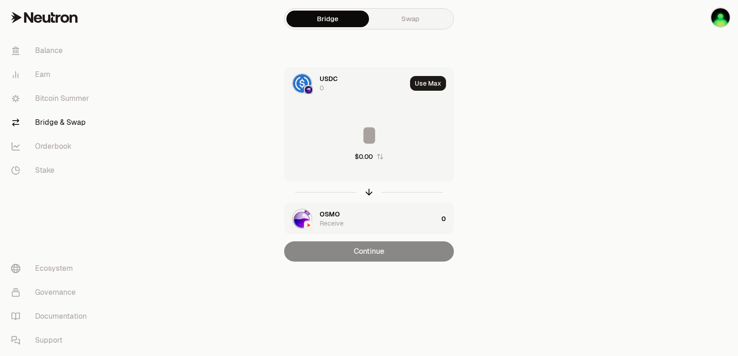
drag, startPoint x: 367, startPoint y: 193, endPoint x: 381, endPoint y: 156, distance: 39.6
click at [367, 193] on icon "button" at bounding box center [369, 192] width 10 height 10
click at [429, 80] on button "Use Max" at bounding box center [428, 83] width 36 height 15
type input "**********"
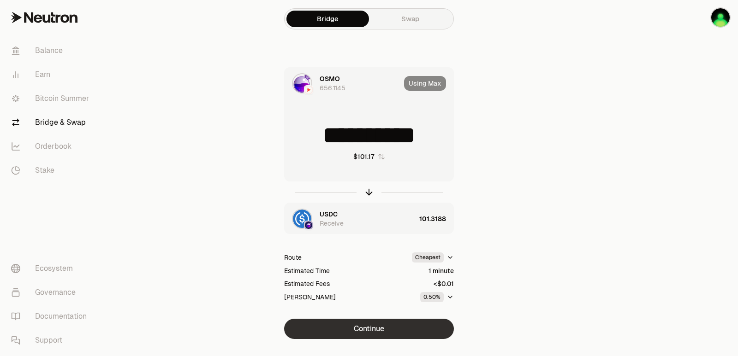
click at [376, 328] on button "Continue" at bounding box center [369, 329] width 170 height 20
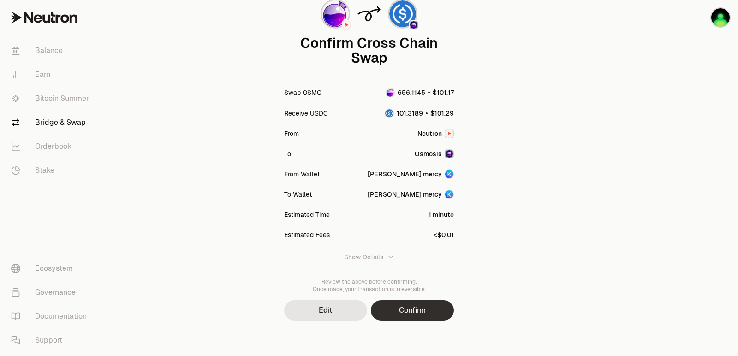
scroll to position [76, 0]
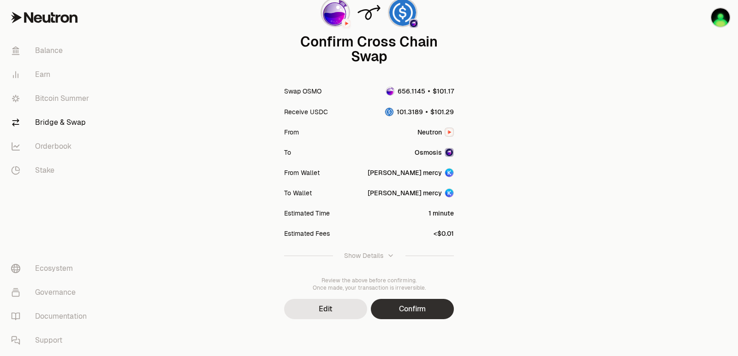
click at [416, 311] on button "Confirm" at bounding box center [412, 309] width 83 height 20
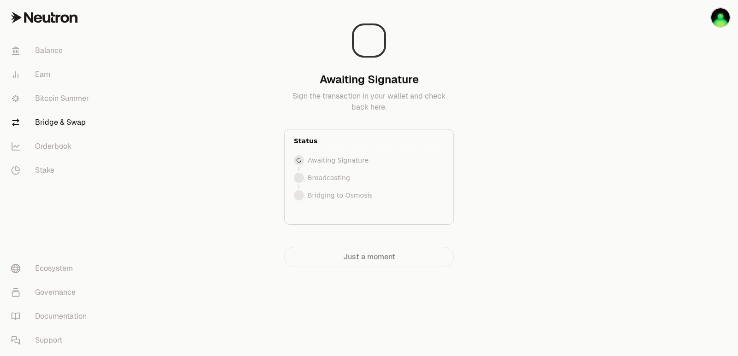
scroll to position [0, 0]
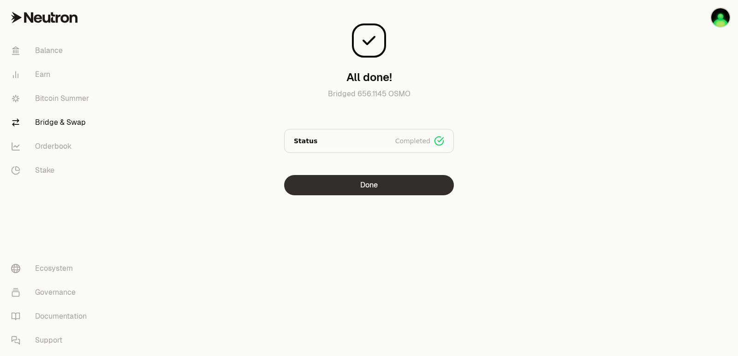
click at [395, 190] on button "Done" at bounding box center [369, 185] width 170 height 20
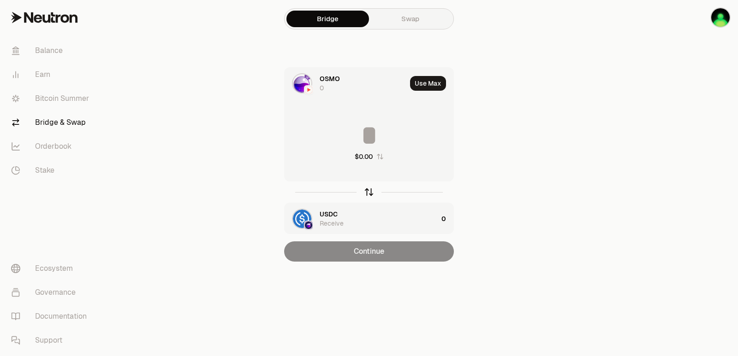
click at [369, 194] on icon "button" at bounding box center [369, 192] width 10 height 10
click at [432, 84] on button "Use Max" at bounding box center [428, 83] width 36 height 15
type input "**********"
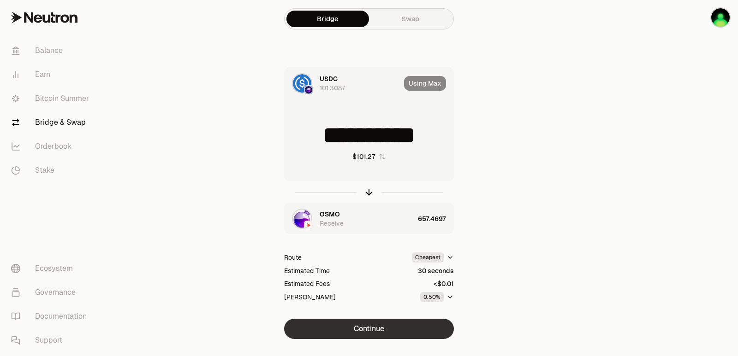
click at [370, 334] on button "Continue" at bounding box center [369, 329] width 170 height 20
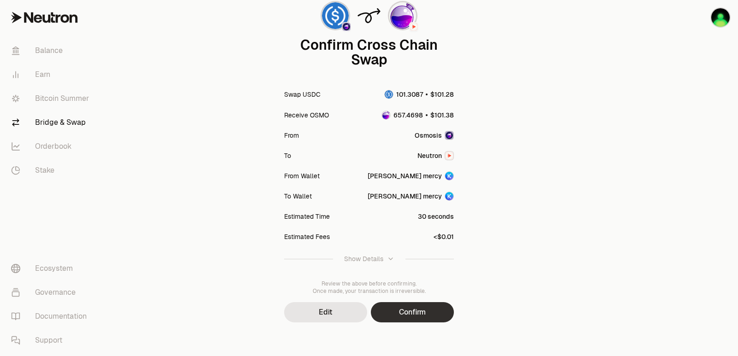
scroll to position [76, 0]
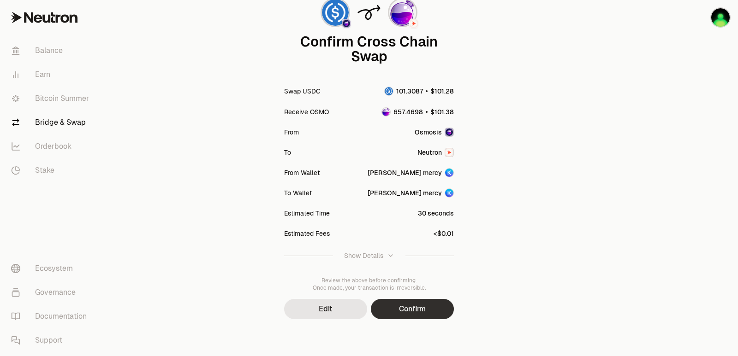
click at [419, 308] on button "Confirm" at bounding box center [412, 309] width 83 height 20
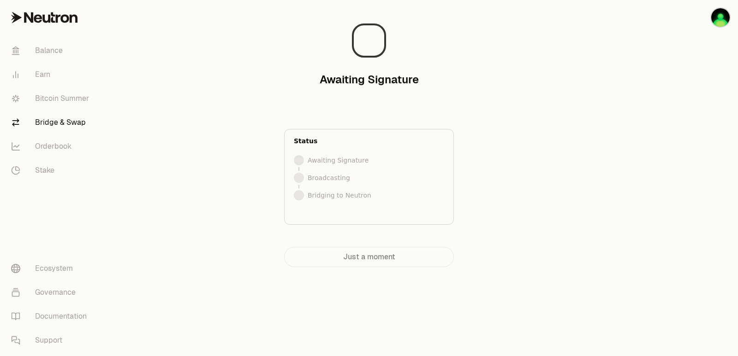
scroll to position [0, 0]
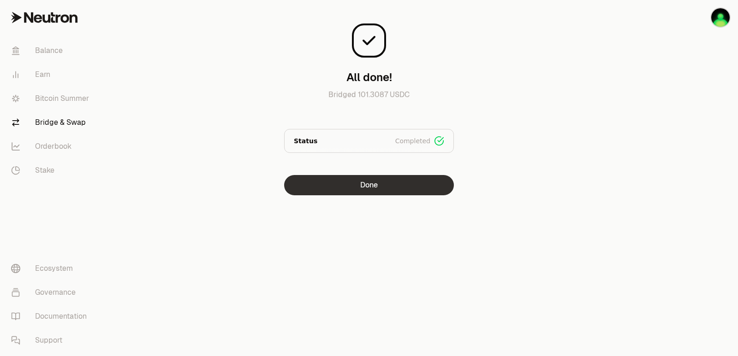
click at [395, 183] on button "Done" at bounding box center [369, 185] width 170 height 20
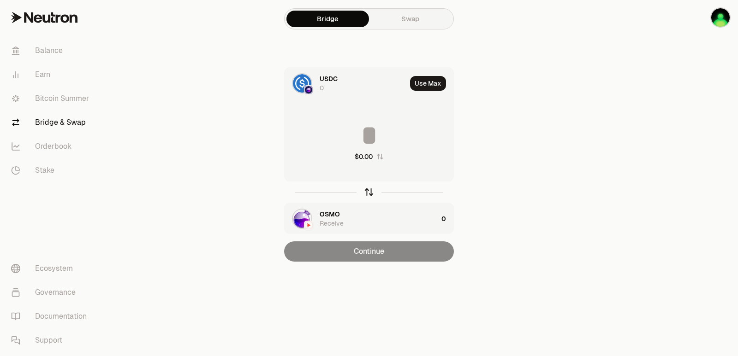
click at [368, 196] on icon "button" at bounding box center [369, 192] width 10 height 10
click at [426, 79] on button "Use Max" at bounding box center [428, 83] width 36 height 15
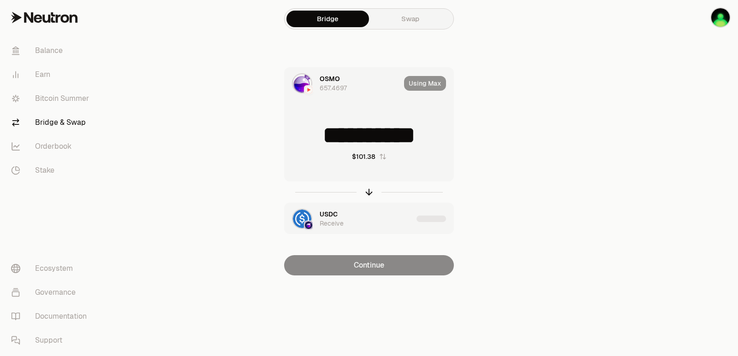
type input "**********"
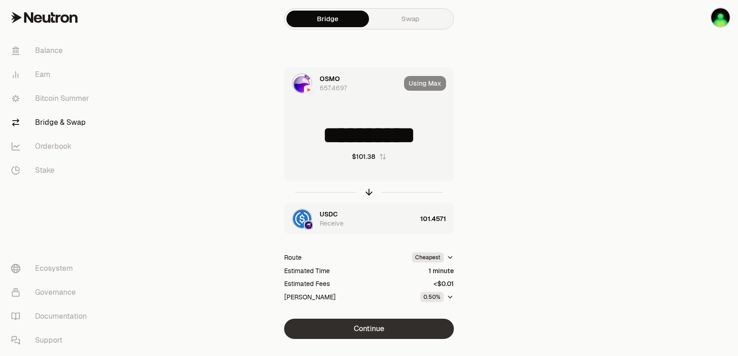
click at [380, 333] on button "Continue" at bounding box center [369, 329] width 170 height 20
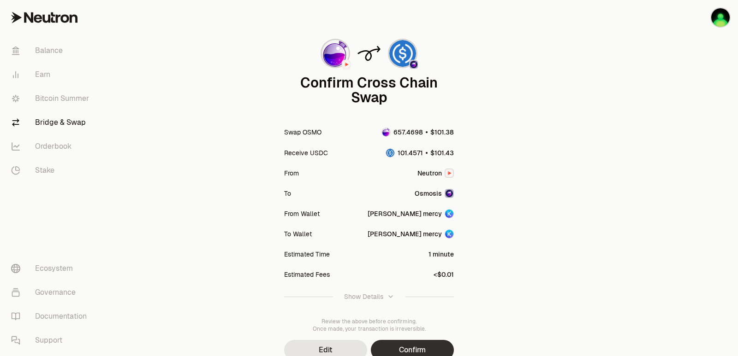
scroll to position [76, 0]
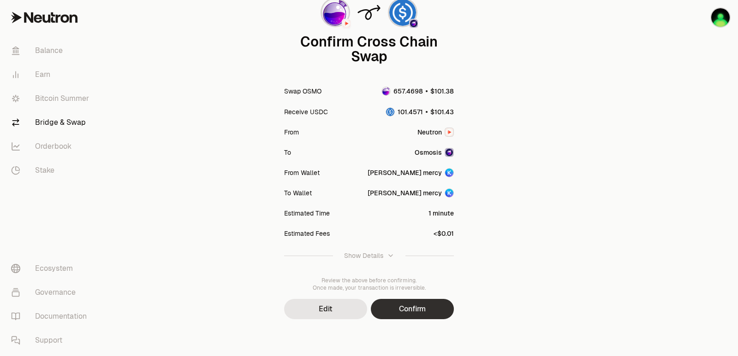
click at [413, 308] on button "Confirm" at bounding box center [412, 309] width 83 height 20
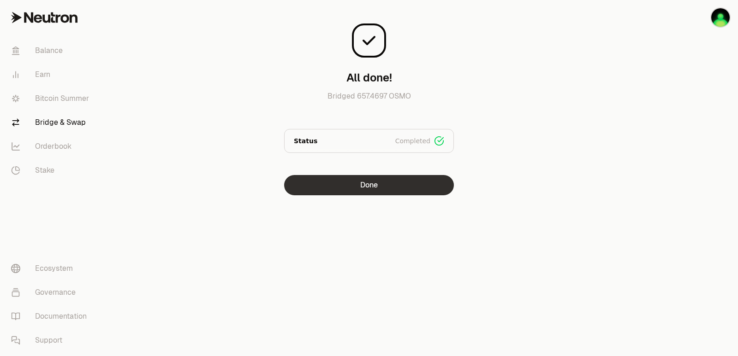
click at [394, 186] on button "Done" at bounding box center [369, 185] width 170 height 20
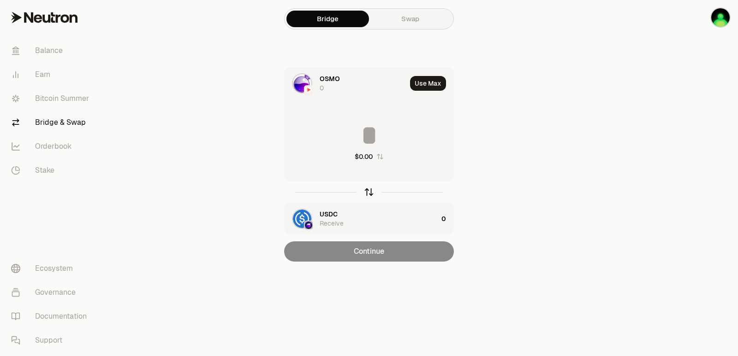
click at [369, 190] on icon "button" at bounding box center [369, 192] width 10 height 10
click at [422, 81] on button "Use Max" at bounding box center [428, 83] width 36 height 15
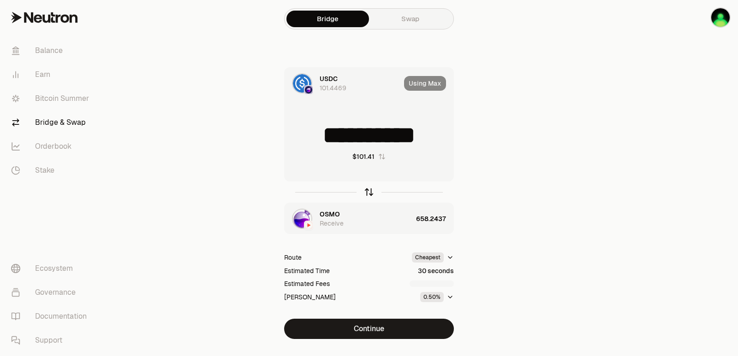
click at [367, 191] on icon "button" at bounding box center [369, 191] width 6 height 3
type input "**********"
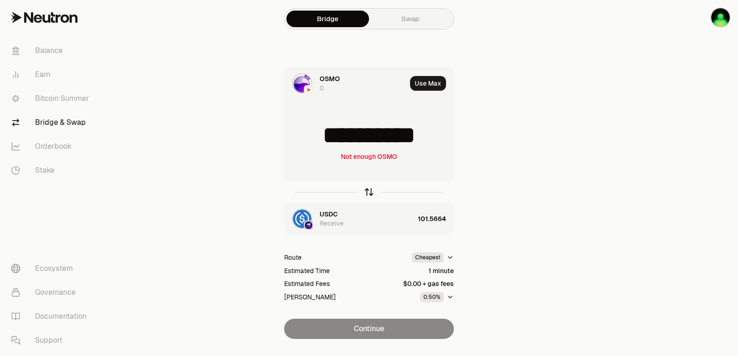
click at [367, 191] on icon "button" at bounding box center [369, 191] width 6 height 3
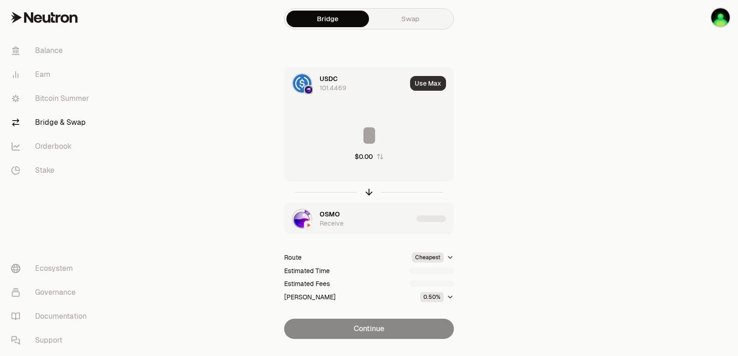
click at [433, 77] on button "Use Max" at bounding box center [428, 83] width 36 height 15
type input "**********"
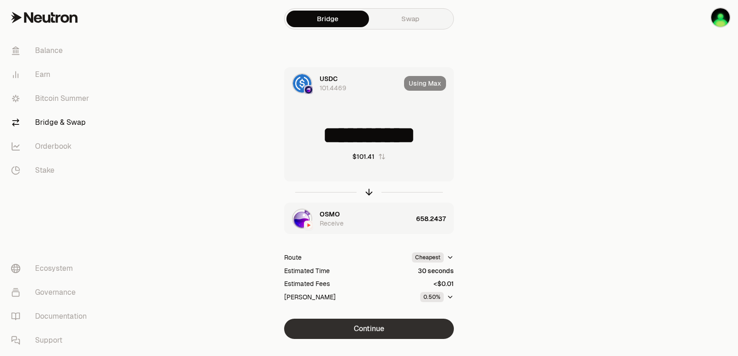
click at [367, 327] on button "Continue" at bounding box center [369, 329] width 170 height 20
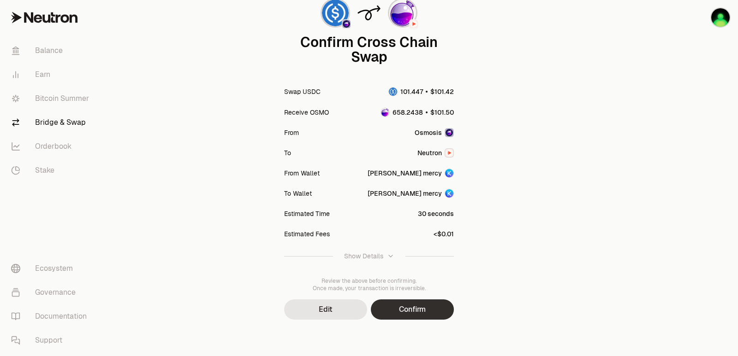
scroll to position [76, 0]
click at [404, 304] on button "Confirm" at bounding box center [412, 309] width 83 height 20
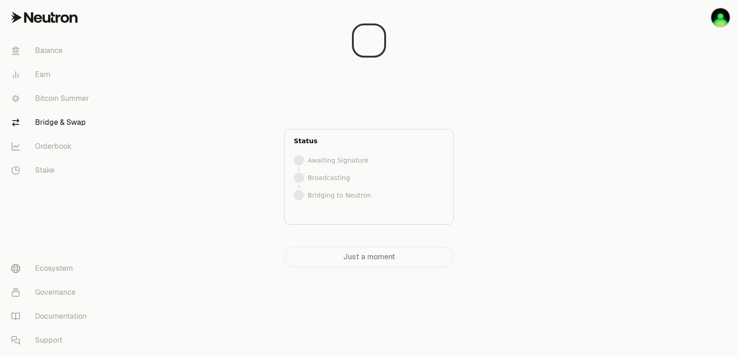
scroll to position [0, 0]
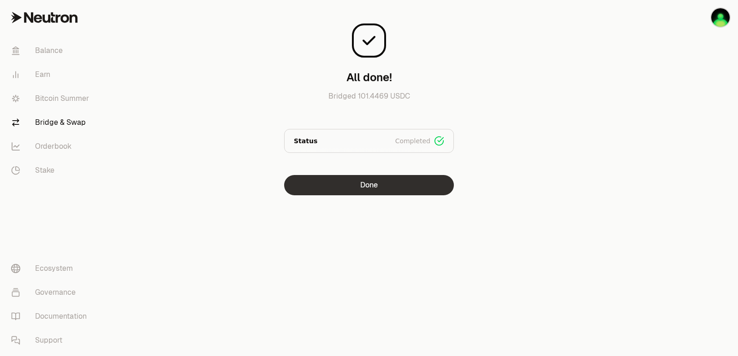
click at [391, 189] on button "Done" at bounding box center [369, 185] width 170 height 20
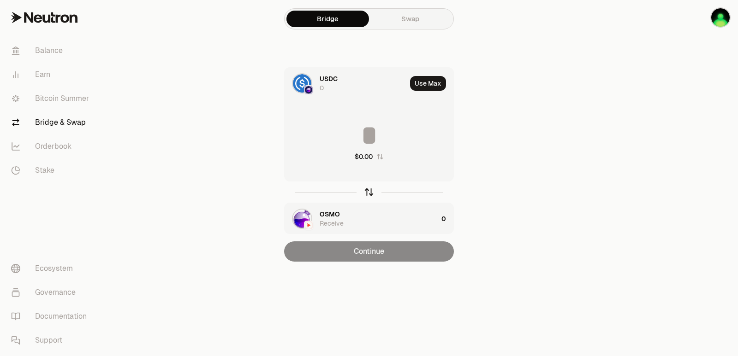
click at [369, 195] on icon "button" at bounding box center [369, 192] width 10 height 10
click at [424, 87] on button "Use Max" at bounding box center [428, 83] width 36 height 15
type input "**********"
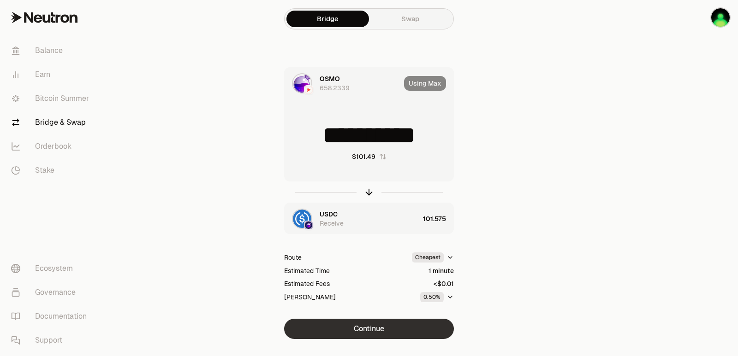
click at [379, 331] on button "Continue" at bounding box center [369, 329] width 170 height 20
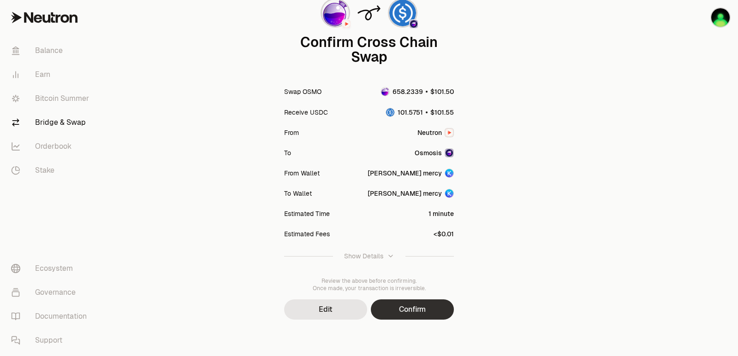
scroll to position [76, 0]
click at [394, 315] on button "Confirm" at bounding box center [412, 309] width 83 height 20
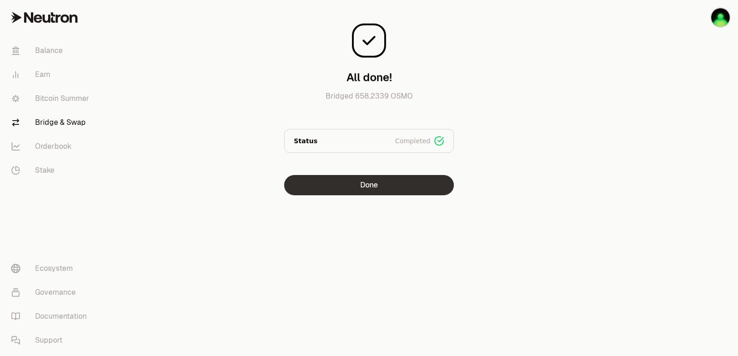
click at [378, 189] on button "Done" at bounding box center [369, 185] width 170 height 20
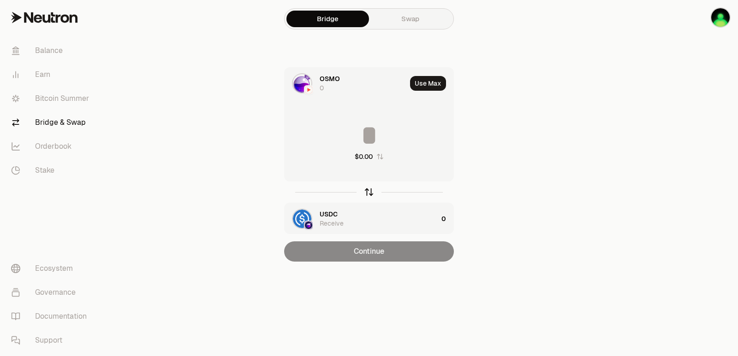
click at [367, 194] on icon "button" at bounding box center [369, 192] width 10 height 10
click at [430, 87] on button "Use Max" at bounding box center [428, 83] width 36 height 15
type input "**********"
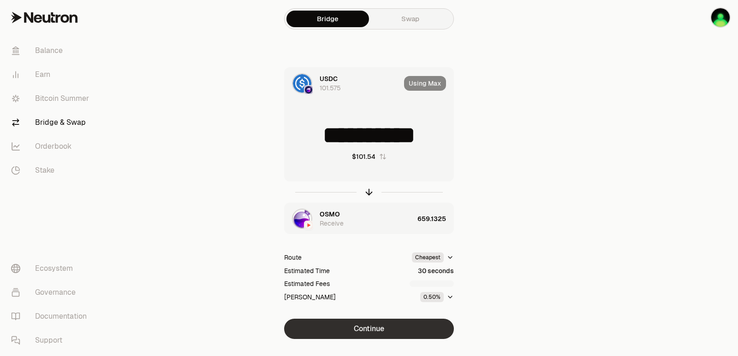
click at [373, 325] on button "Continue" at bounding box center [369, 329] width 170 height 20
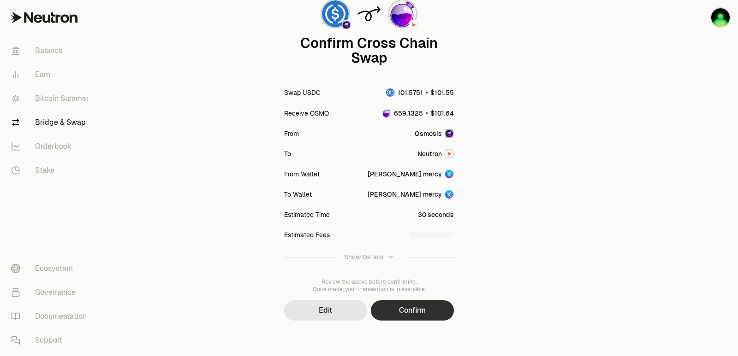
scroll to position [76, 0]
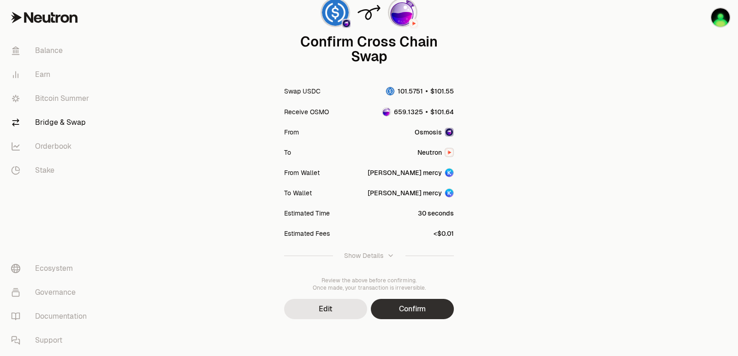
click at [414, 315] on button "Confirm" at bounding box center [412, 309] width 83 height 20
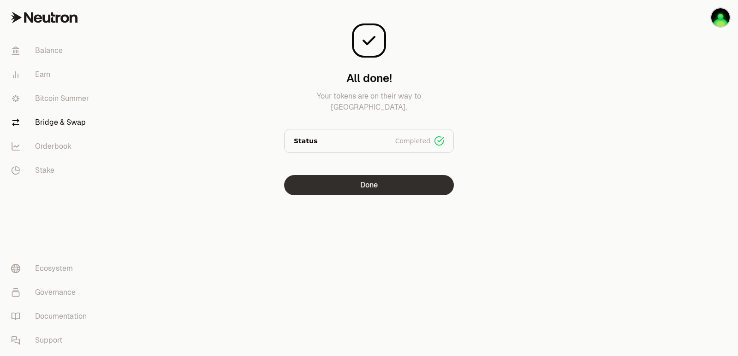
click at [361, 183] on button "Done" at bounding box center [369, 185] width 170 height 20
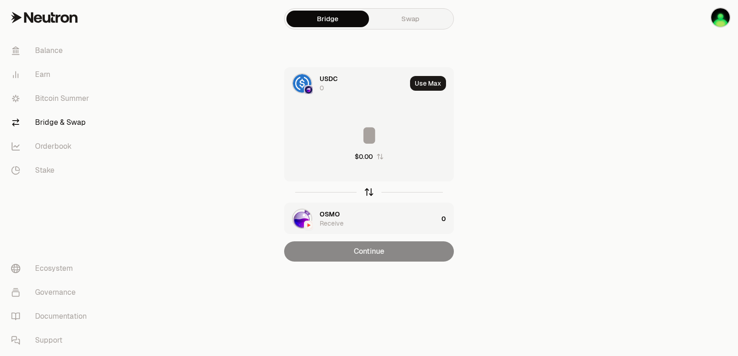
click at [370, 190] on icon "button" at bounding box center [369, 192] width 10 height 10
click at [430, 81] on button "Use Max" at bounding box center [428, 83] width 36 height 15
type input "**********"
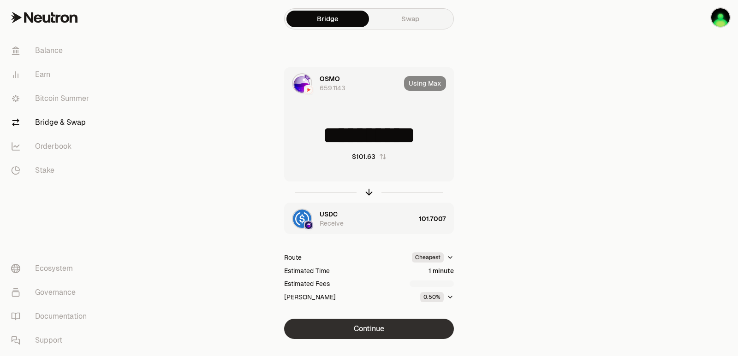
click at [355, 325] on button "Continue" at bounding box center [369, 329] width 170 height 20
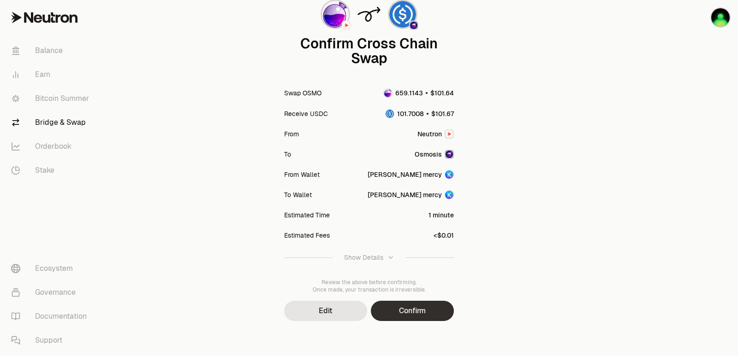
scroll to position [76, 0]
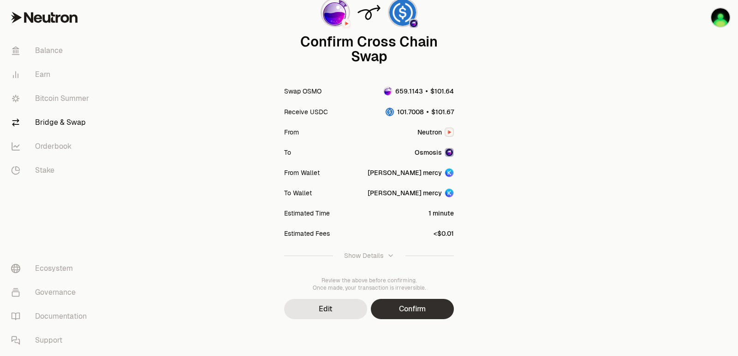
click at [385, 307] on button "Confirm" at bounding box center [412, 309] width 83 height 20
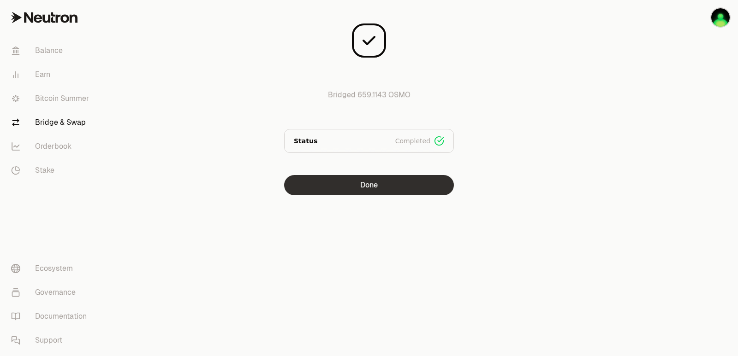
click at [344, 182] on button "Done" at bounding box center [369, 185] width 170 height 20
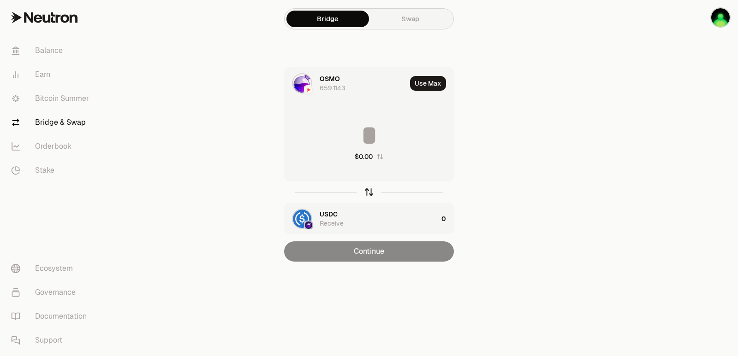
click at [371, 190] on icon "button" at bounding box center [369, 192] width 10 height 10
click at [424, 87] on button "Use Max" at bounding box center [428, 83] width 36 height 15
type input "**********"
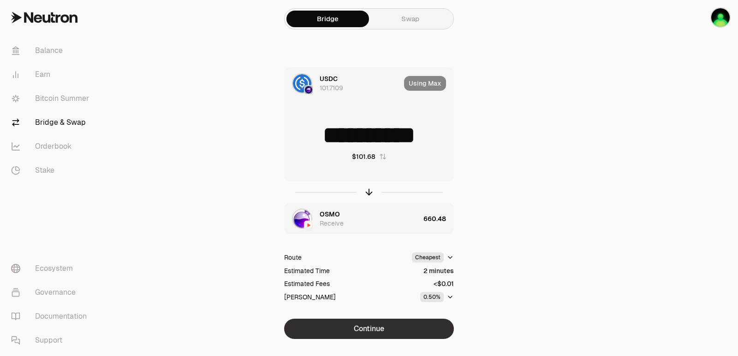
click at [357, 327] on button "Continue" at bounding box center [369, 329] width 170 height 20
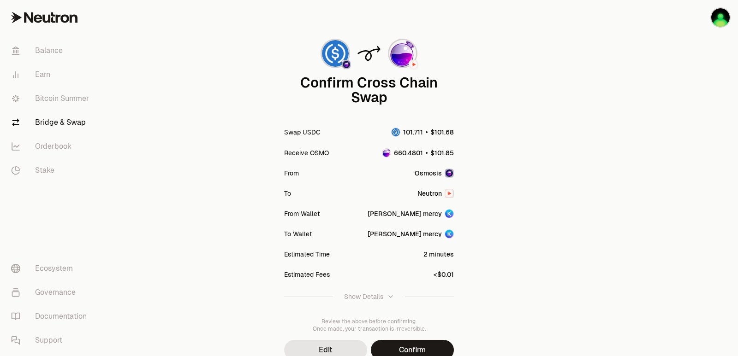
scroll to position [76, 0]
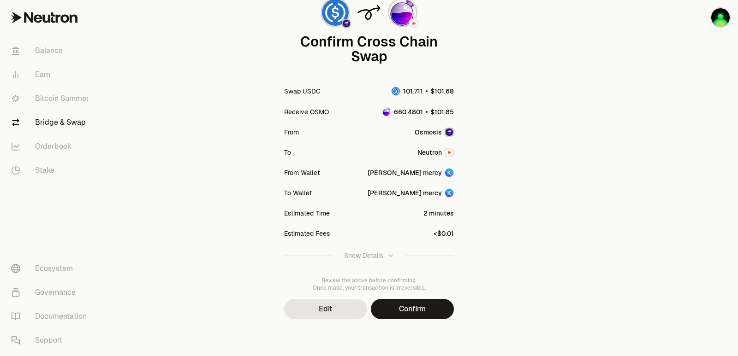
click at [421, 308] on button "Confirm" at bounding box center [412, 309] width 83 height 20
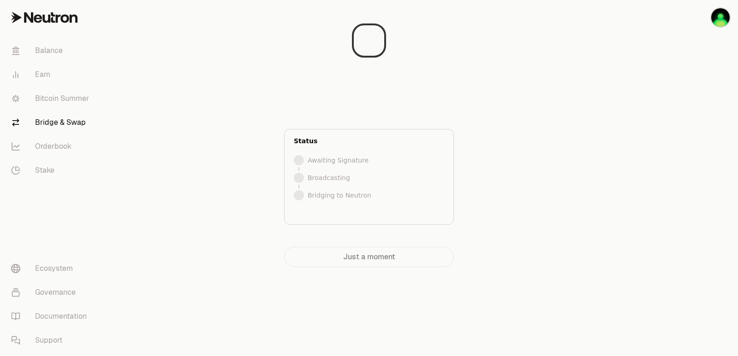
scroll to position [0, 0]
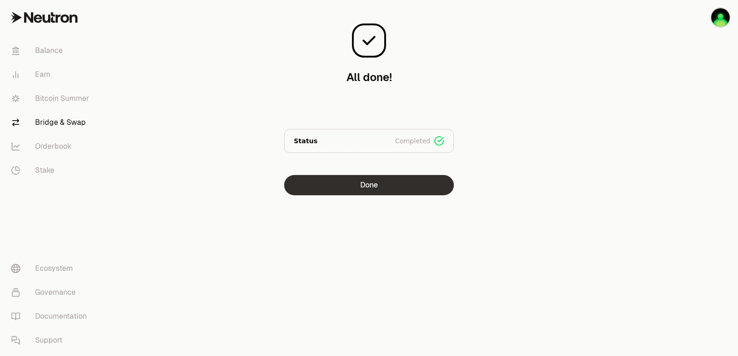
click at [375, 190] on button "Done" at bounding box center [369, 185] width 170 height 20
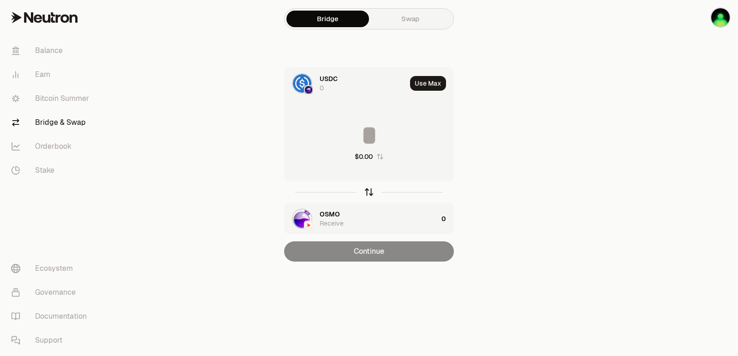
click at [368, 193] on icon "button" at bounding box center [369, 192] width 10 height 10
click at [423, 83] on button "Use Max" at bounding box center [428, 83] width 36 height 15
type input "**********"
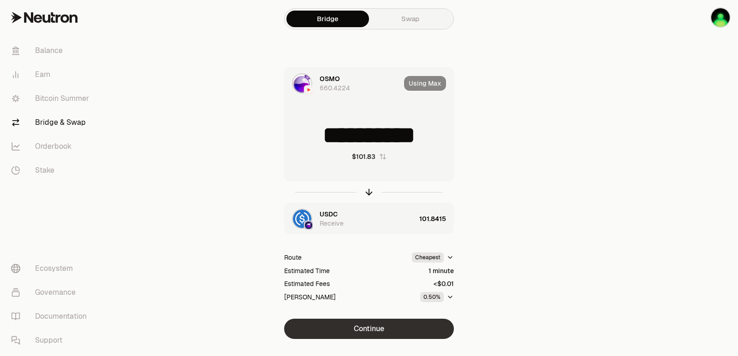
click at [369, 323] on button "Continue" at bounding box center [369, 329] width 170 height 20
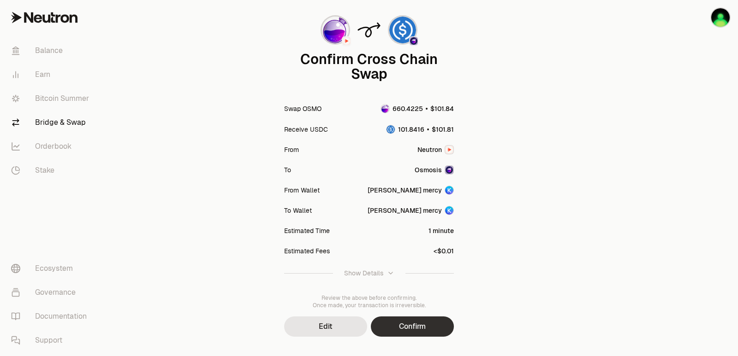
scroll to position [76, 0]
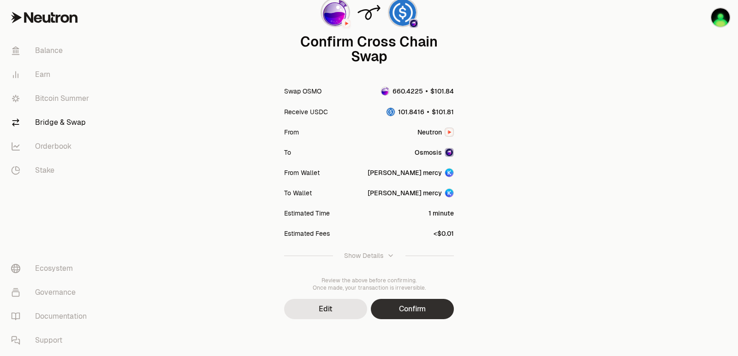
click at [399, 317] on button "Confirm" at bounding box center [412, 309] width 83 height 20
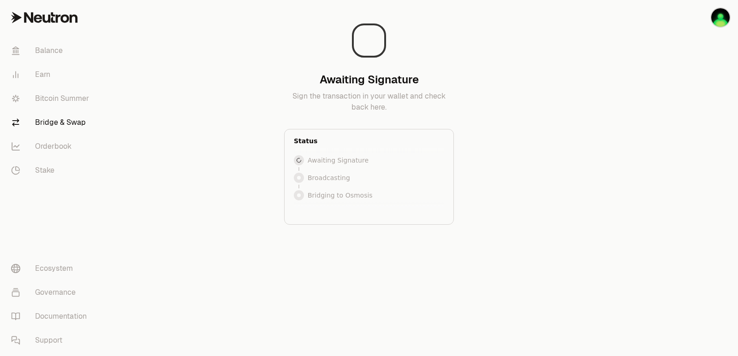
scroll to position [0, 0]
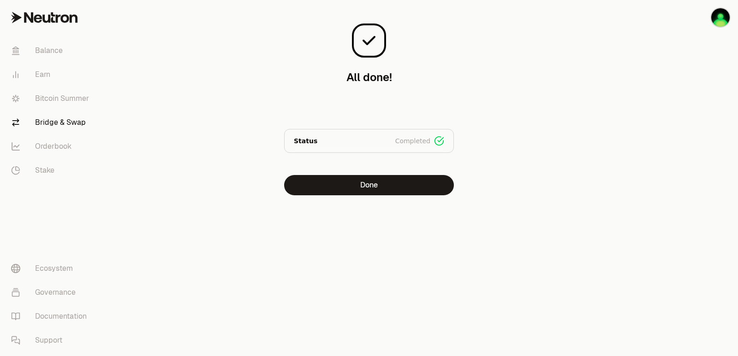
click at [383, 196] on div "All done! Bridged 660.4224 OSMO Status Completed Signed Broadcasted Bridged Done" at bounding box center [369, 116] width 332 height 232
click at [373, 186] on button "Done" at bounding box center [369, 185] width 170 height 20
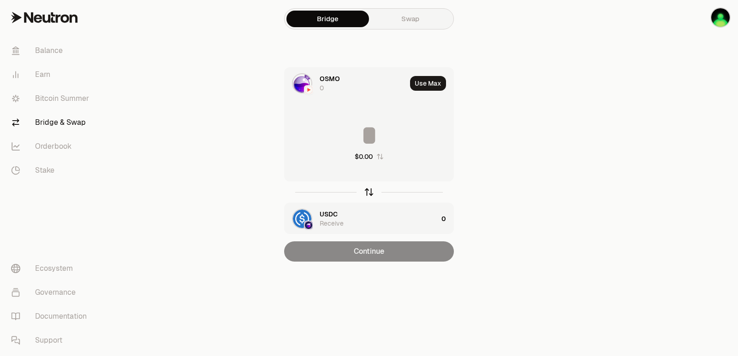
click at [372, 193] on icon "button" at bounding box center [369, 192] width 10 height 10
click at [427, 84] on button "Use Max" at bounding box center [428, 83] width 36 height 15
type input "**********"
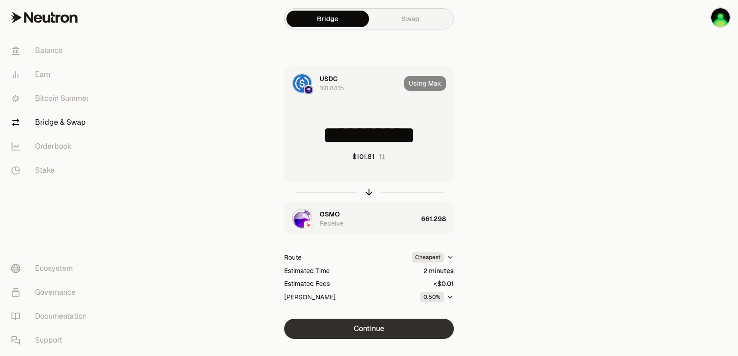
click at [363, 325] on button "Continue" at bounding box center [369, 329] width 170 height 20
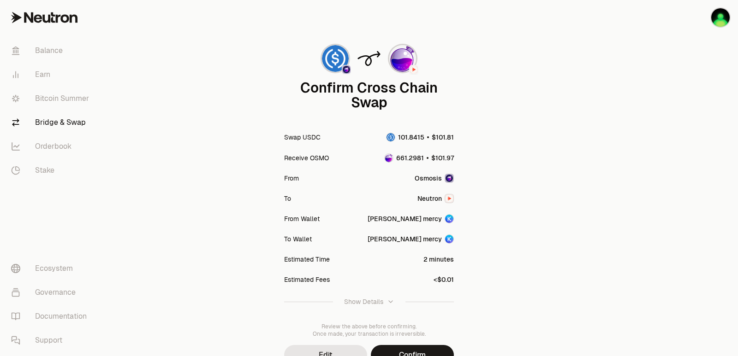
scroll to position [46, 0]
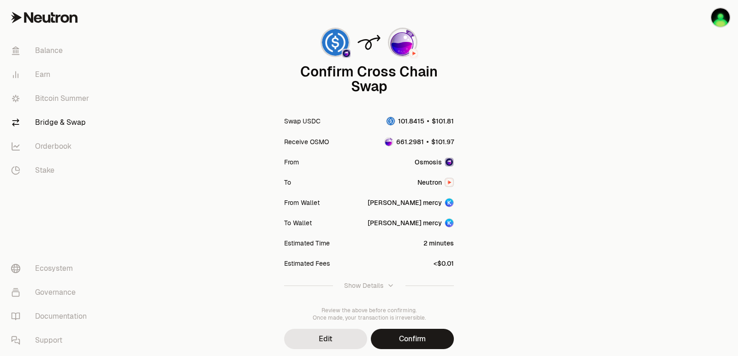
click at [408, 327] on div "Confirm Cross Chain Swap Swap USDC Receive OSMO From Osmosis To Neutron From Wa…" at bounding box center [369, 185] width 310 height 327
click at [412, 341] on button "Confirm" at bounding box center [412, 339] width 83 height 20
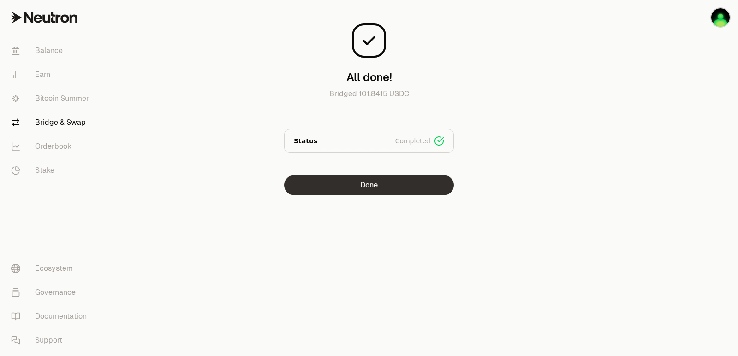
click at [384, 182] on button "Done" at bounding box center [369, 185] width 170 height 20
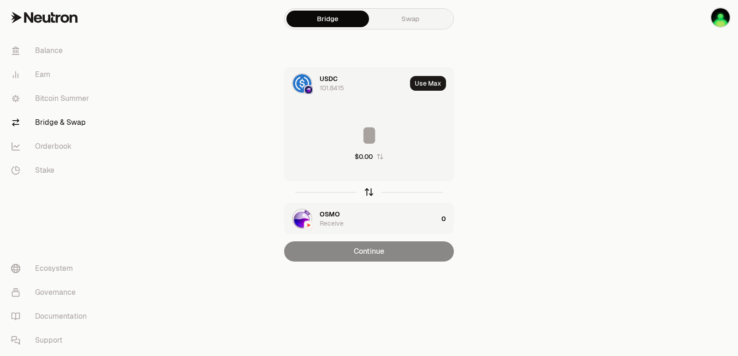
click at [368, 191] on icon "button" at bounding box center [369, 192] width 10 height 10
click at [431, 80] on button "Use Max" at bounding box center [428, 83] width 36 height 15
type input "**********"
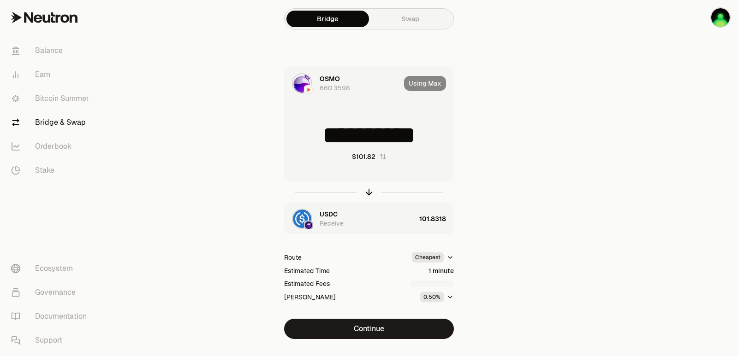
click at [374, 326] on button "Continue" at bounding box center [369, 329] width 170 height 20
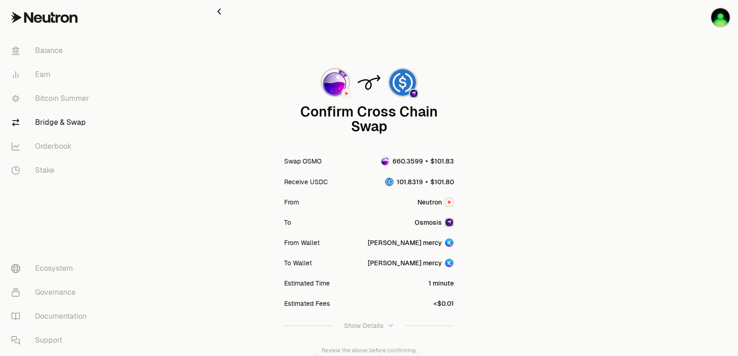
scroll to position [76, 0]
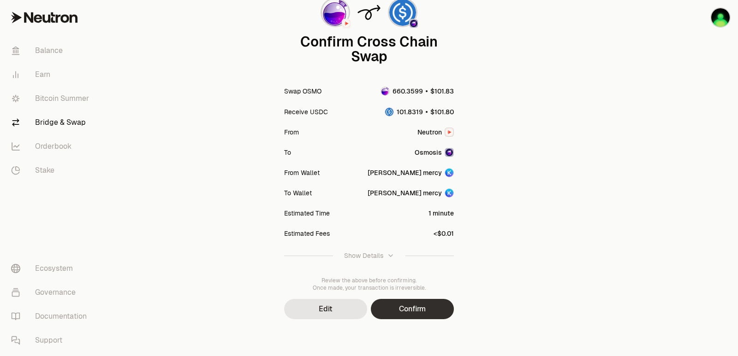
click at [419, 315] on button "Confirm" at bounding box center [412, 309] width 83 height 20
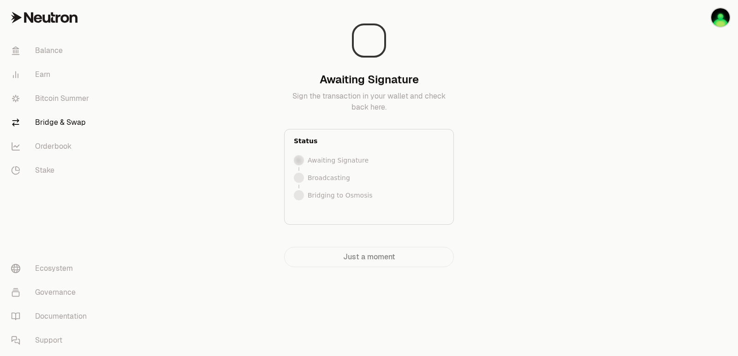
scroll to position [0, 0]
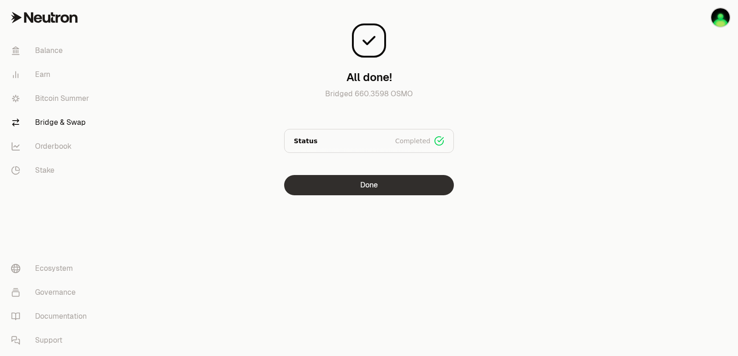
click at [380, 184] on button "Done" at bounding box center [369, 185] width 170 height 20
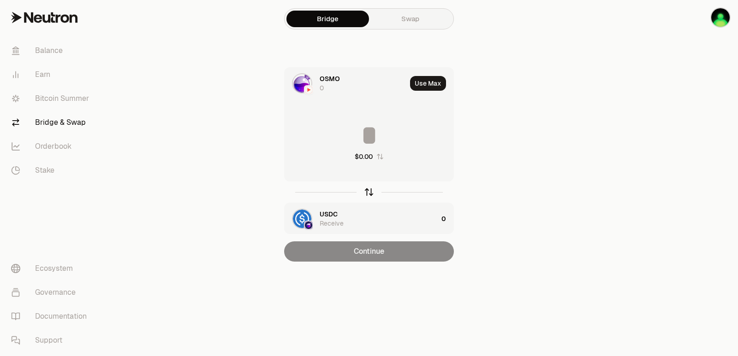
click at [371, 192] on icon "button" at bounding box center [369, 192] width 10 height 10
click at [426, 83] on button "Use Max" at bounding box center [428, 83] width 36 height 15
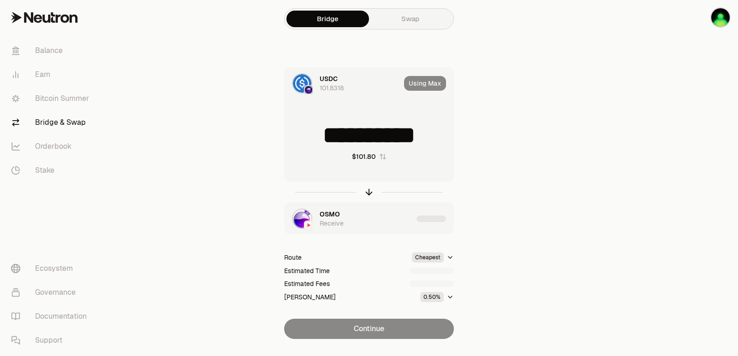
click at [334, 136] on input "**********" at bounding box center [368, 136] width 169 height 28
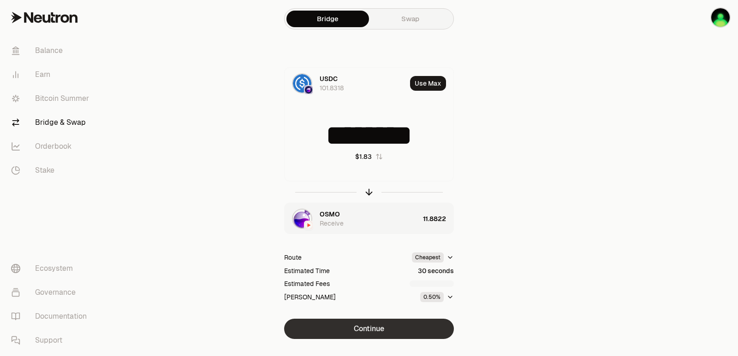
type input "********"
click at [377, 325] on button "Continue" at bounding box center [369, 329] width 170 height 20
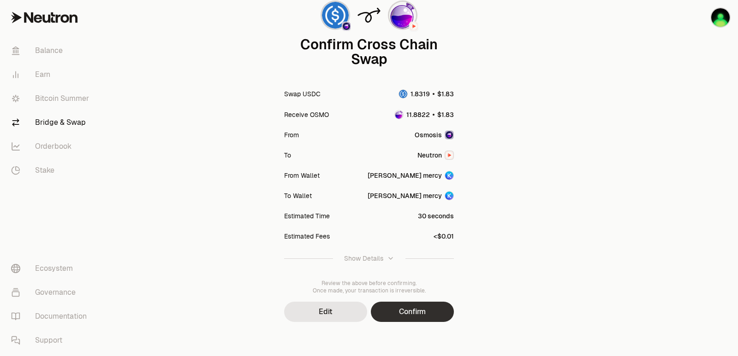
scroll to position [76, 0]
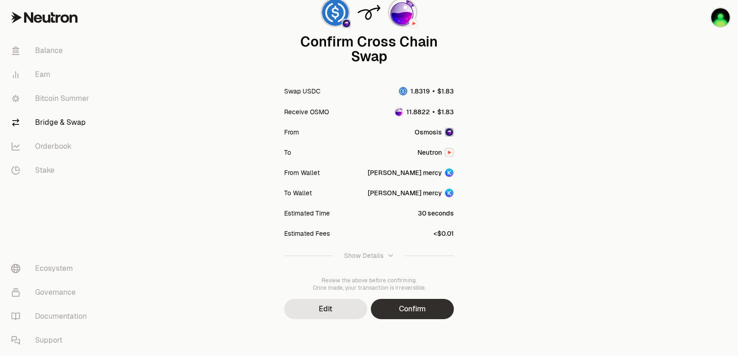
click at [400, 309] on button "Confirm" at bounding box center [412, 309] width 83 height 20
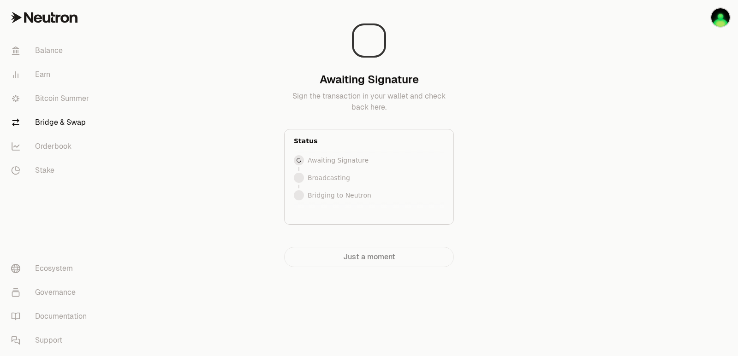
scroll to position [0, 0]
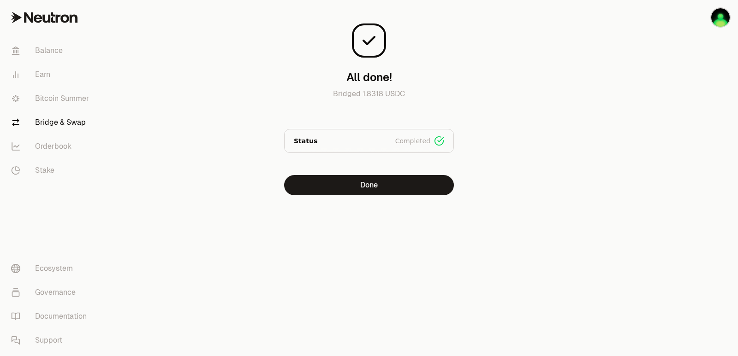
click at [368, 196] on div "All done! Bridged 1.8318 USDC Status Completed Signed Broadcasted Bridged Done" at bounding box center [369, 116] width 332 height 232
click at [369, 186] on button "Done" at bounding box center [369, 185] width 170 height 20
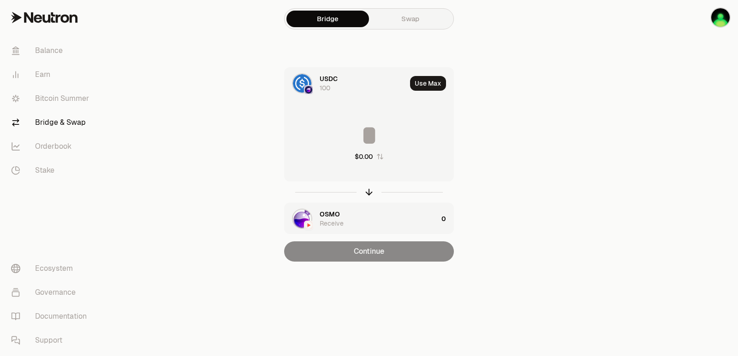
click at [650, 156] on div at bounding box center [685, 149] width 103 height 299
click at [652, 169] on div at bounding box center [685, 149] width 103 height 299
click at [427, 83] on button "Use Max" at bounding box center [428, 83] width 36 height 15
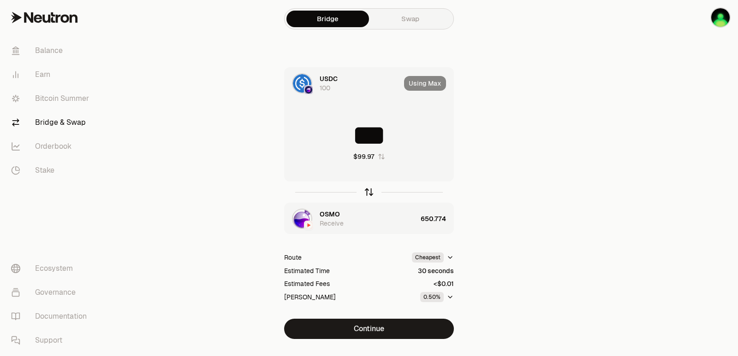
click at [367, 192] on icon "button" at bounding box center [369, 192] width 10 height 10
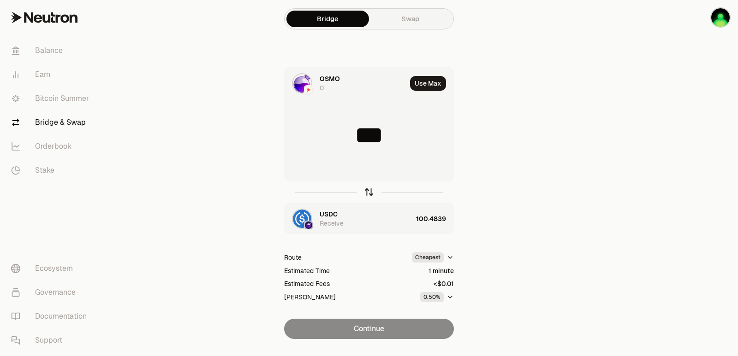
type input "**********"
click at [368, 192] on icon "button" at bounding box center [369, 192] width 10 height 10
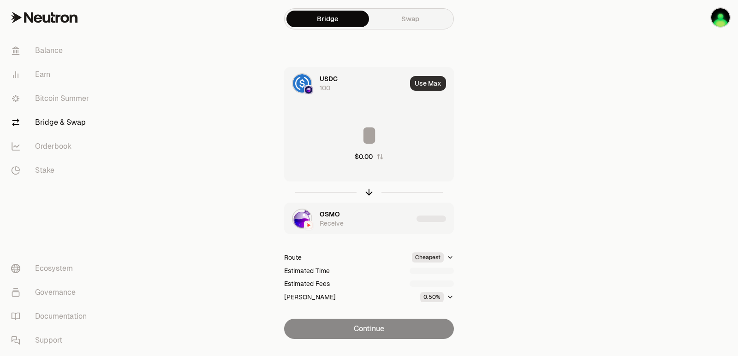
click at [428, 81] on button "Use Max" at bounding box center [428, 83] width 36 height 15
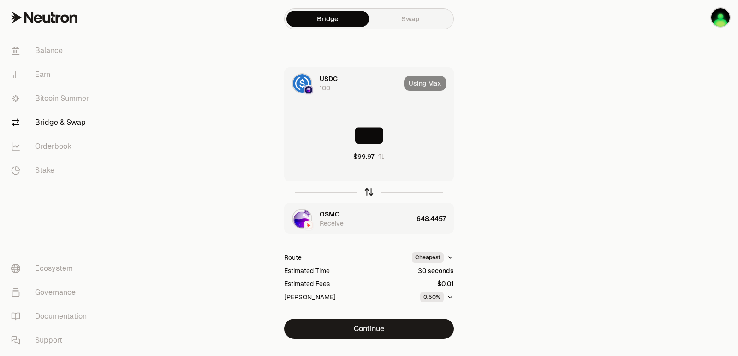
click at [371, 192] on icon "button" at bounding box center [369, 192] width 10 height 10
type input "********"
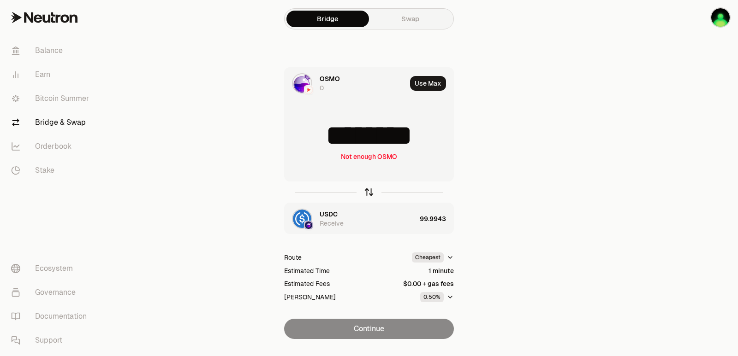
click at [371, 192] on icon "button" at bounding box center [369, 192] width 10 height 10
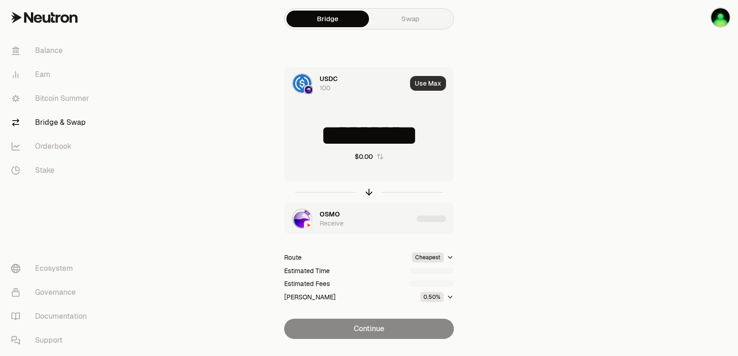
click at [427, 87] on button "Use Max" at bounding box center [428, 83] width 36 height 15
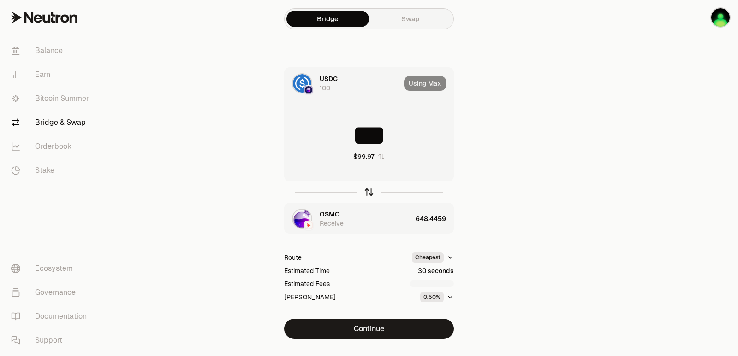
click at [364, 190] on icon "button" at bounding box center [369, 192] width 10 height 10
type input "**********"
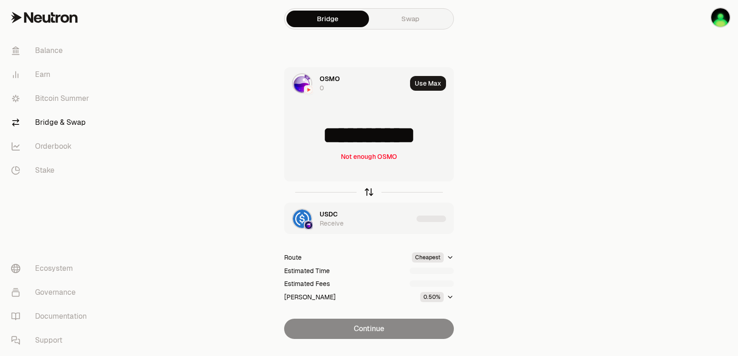
click at [364, 190] on icon "button" at bounding box center [369, 192] width 10 height 10
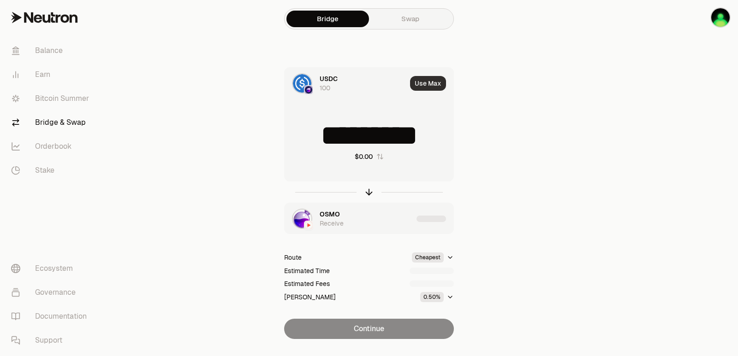
click at [420, 79] on button "Use Max" at bounding box center [428, 83] width 36 height 15
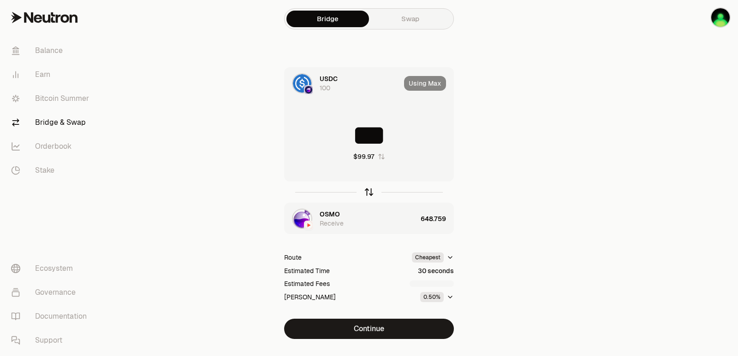
click at [366, 189] on icon "button" at bounding box center [369, 192] width 10 height 10
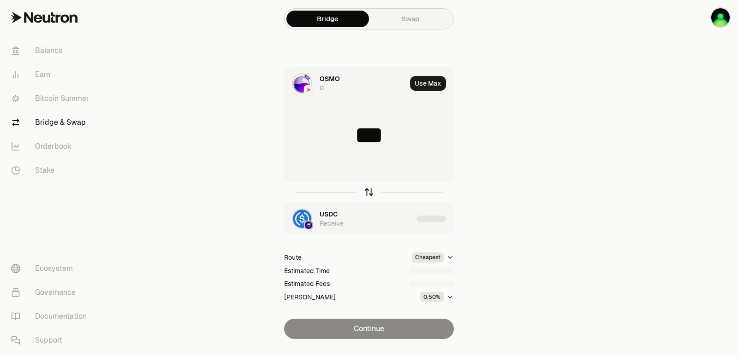
type input "**********"
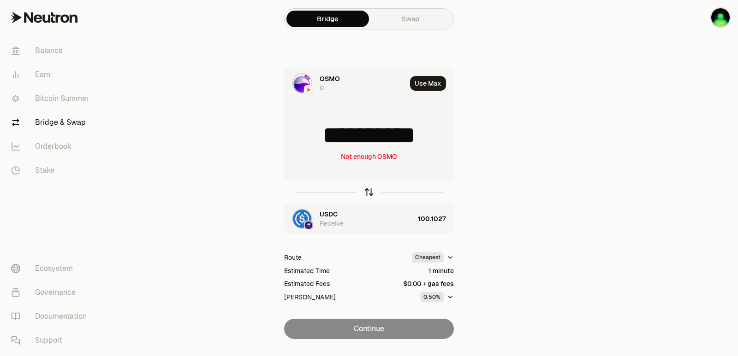
click at [365, 189] on icon "button" at bounding box center [369, 192] width 10 height 10
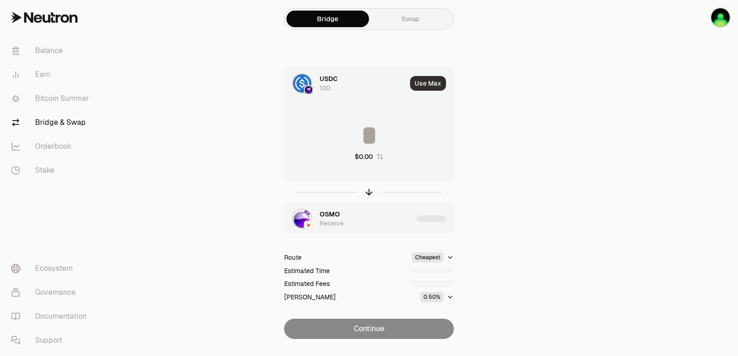
click at [431, 84] on button "Use Max" at bounding box center [428, 83] width 36 height 15
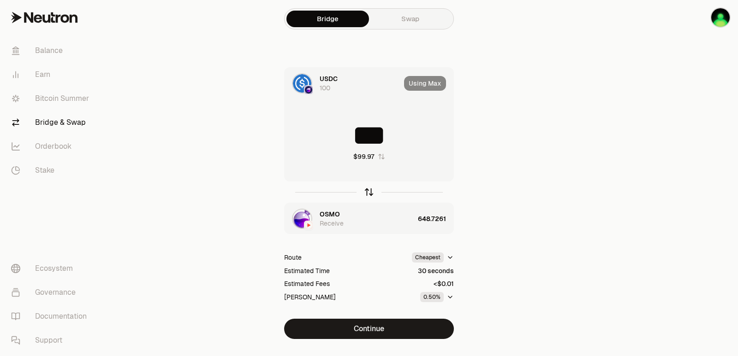
click at [371, 193] on icon "button" at bounding box center [369, 192] width 10 height 10
type input "**********"
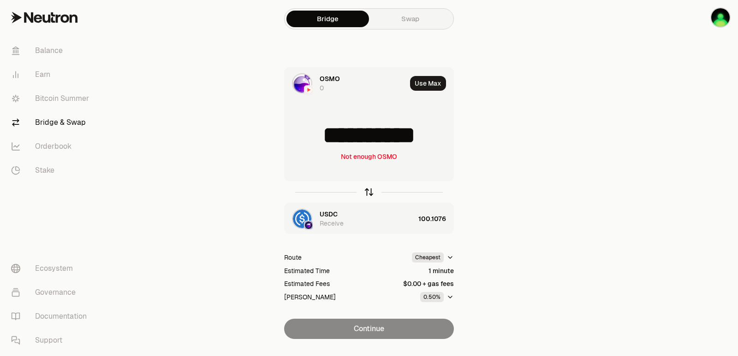
click at [371, 193] on icon "button" at bounding box center [369, 192] width 10 height 10
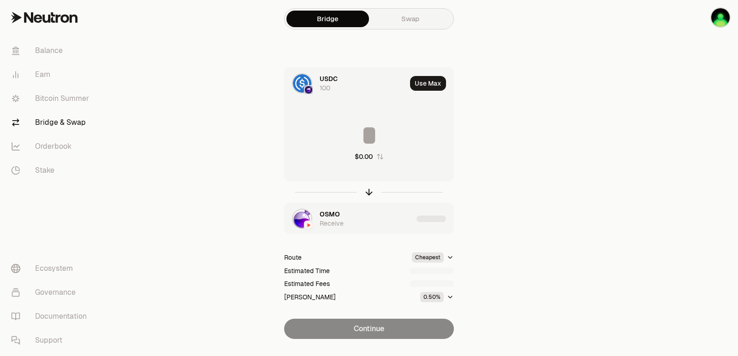
click at [437, 82] on button "Use Max" at bounding box center [428, 83] width 36 height 15
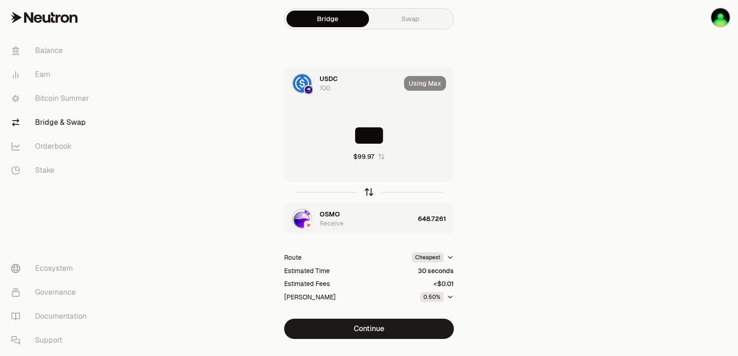
click at [369, 192] on icon "button" at bounding box center [369, 193] width 0 height 6
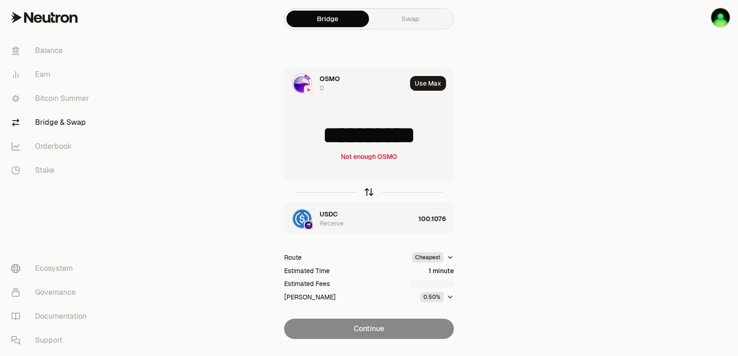
click at [369, 192] on icon "button" at bounding box center [369, 193] width 0 height 6
click at [440, 83] on button "Use Max" at bounding box center [428, 83] width 36 height 15
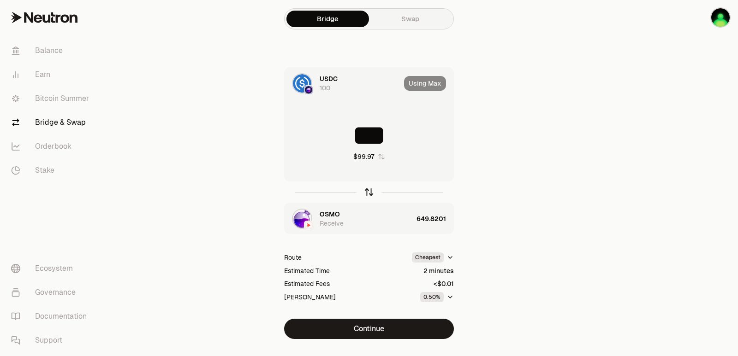
click at [370, 191] on icon "button" at bounding box center [369, 192] width 10 height 10
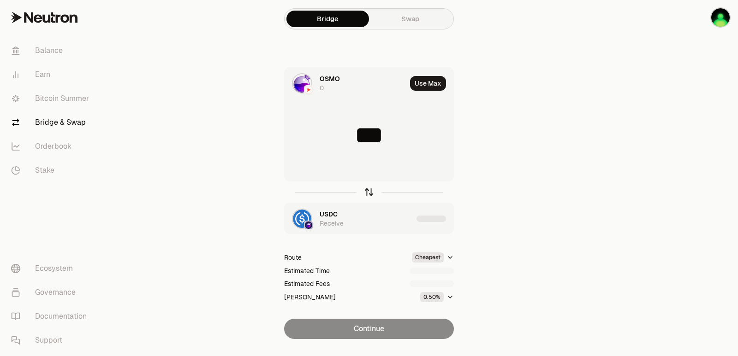
type input "**********"
click at [369, 192] on icon "button" at bounding box center [369, 192] width 10 height 10
click at [423, 87] on button "Use Max" at bounding box center [428, 83] width 36 height 15
type input "***"
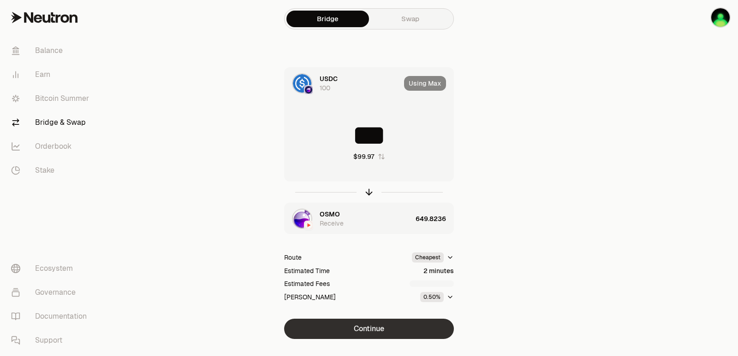
click at [369, 330] on button "Continue" at bounding box center [369, 329] width 170 height 20
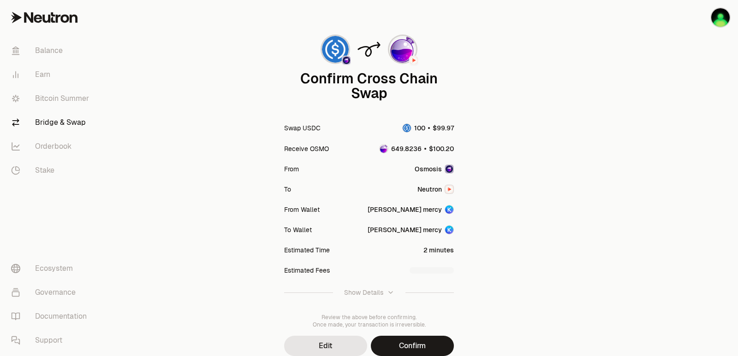
scroll to position [76, 0]
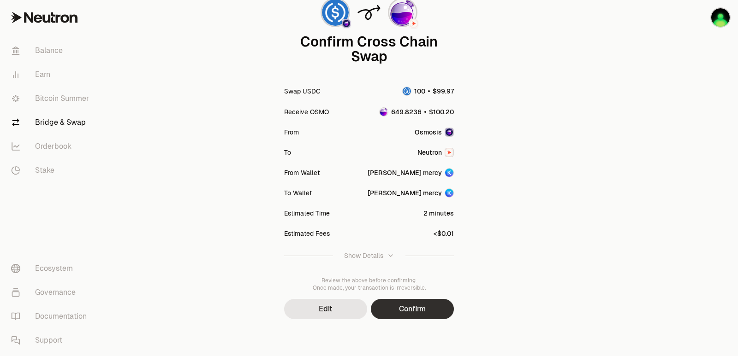
click at [401, 314] on button "Confirm" at bounding box center [412, 309] width 83 height 20
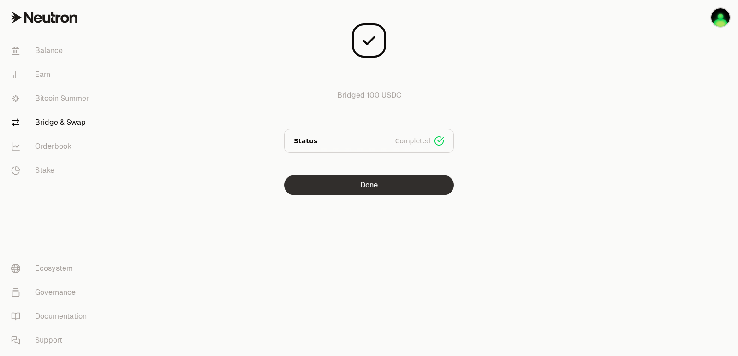
click at [357, 182] on button "Done" at bounding box center [369, 185] width 170 height 20
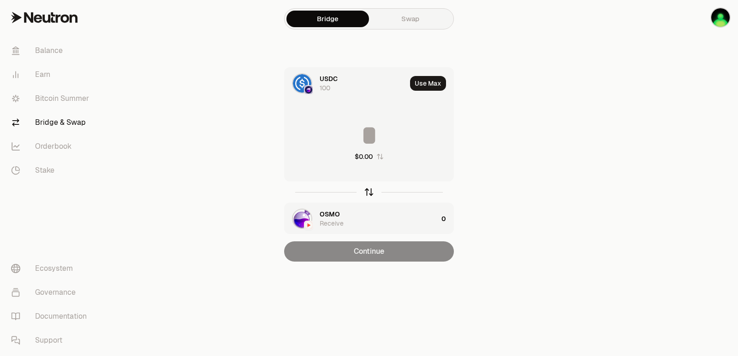
click at [366, 190] on icon "button" at bounding box center [369, 192] width 10 height 10
click at [432, 83] on button "Use Max" at bounding box center [428, 83] width 36 height 15
type input "**********"
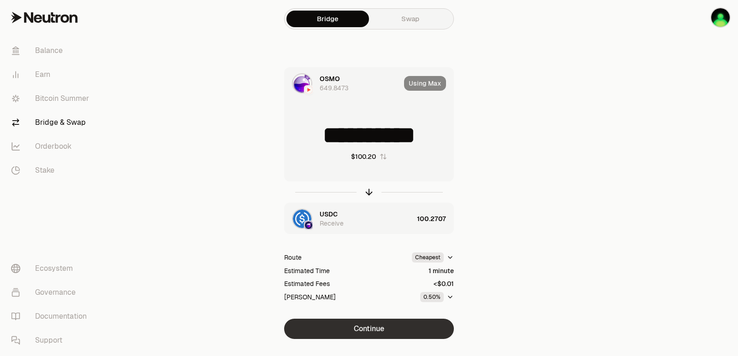
click at [374, 327] on button "Continue" at bounding box center [369, 329] width 170 height 20
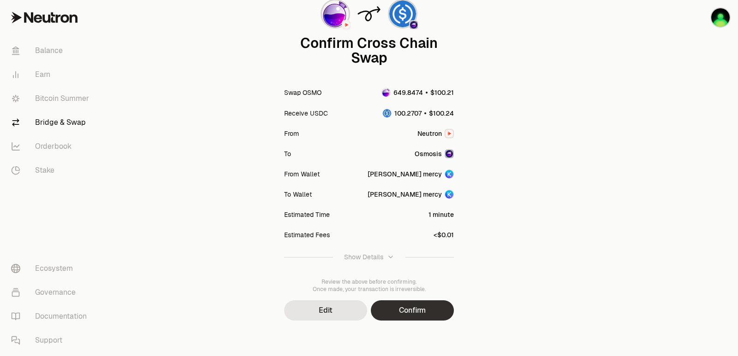
scroll to position [76, 0]
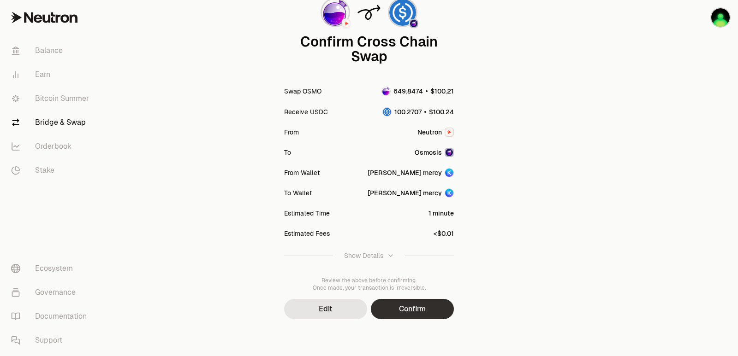
click at [419, 312] on button "Confirm" at bounding box center [412, 309] width 83 height 20
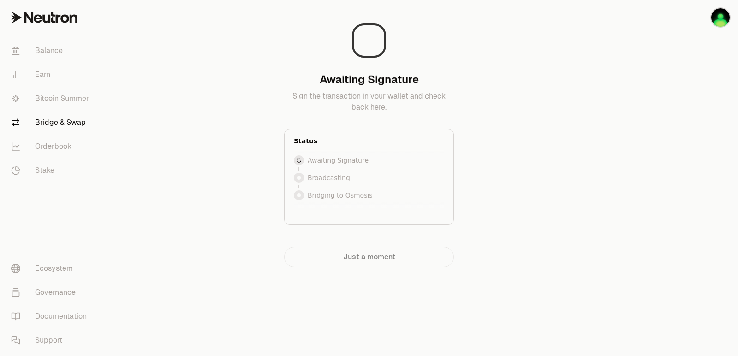
scroll to position [0, 0]
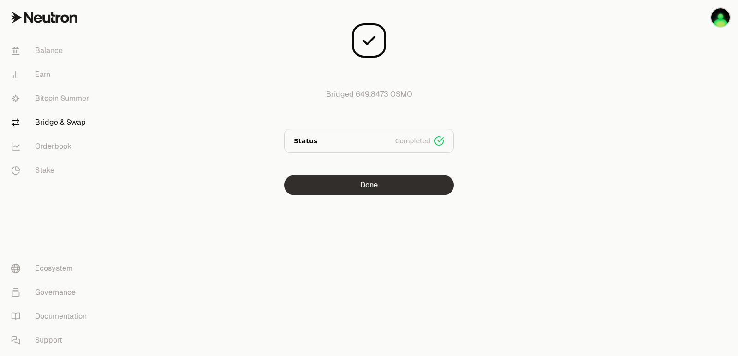
click at [374, 185] on button "Done" at bounding box center [369, 185] width 170 height 20
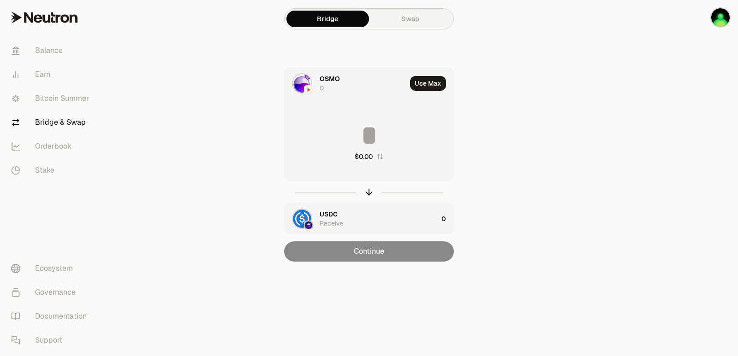
drag, startPoint x: 368, startPoint y: 191, endPoint x: 368, endPoint y: 184, distance: 6.9
click at [368, 191] on icon "button" at bounding box center [369, 192] width 10 height 10
click at [425, 78] on button "Use Max" at bounding box center [428, 83] width 36 height 15
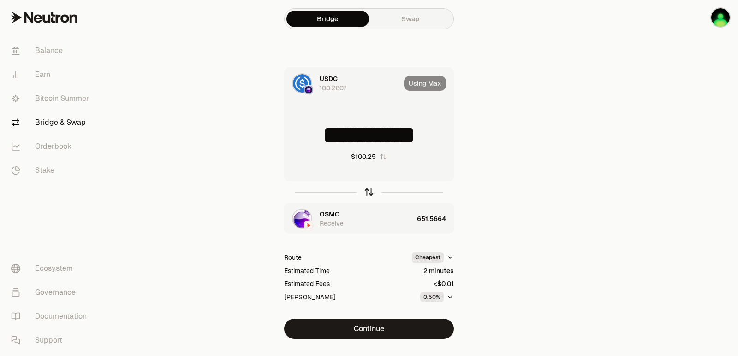
click at [366, 193] on icon "button" at bounding box center [369, 192] width 10 height 10
type input "*********"
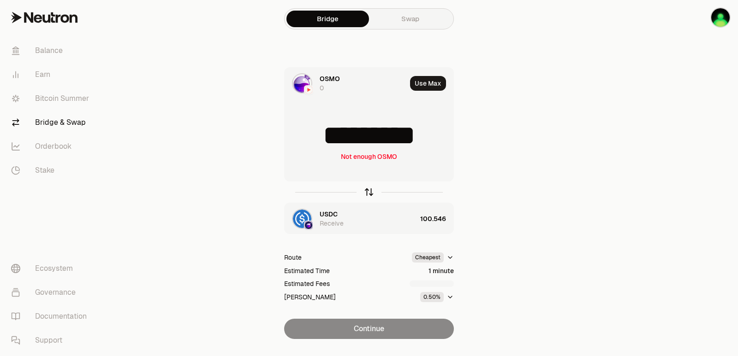
click at [366, 193] on icon "button" at bounding box center [369, 192] width 10 height 10
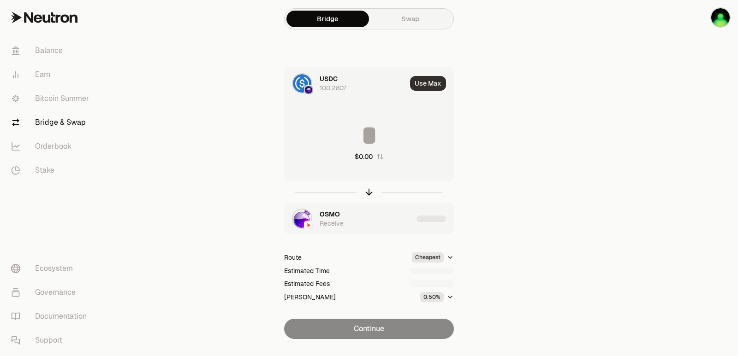
click at [431, 83] on button "Use Max" at bounding box center [428, 83] width 36 height 15
type input "**********"
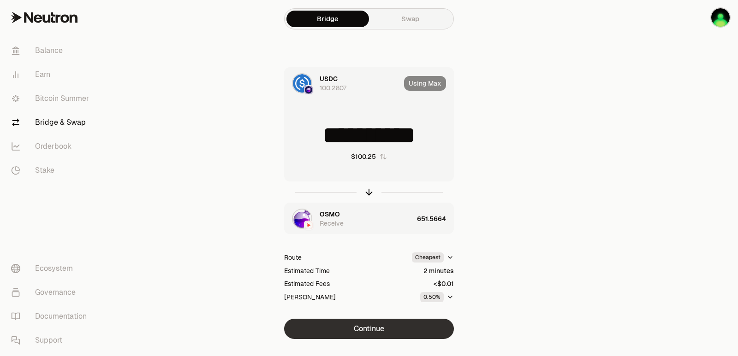
click at [373, 332] on button "Continue" at bounding box center [369, 329] width 170 height 20
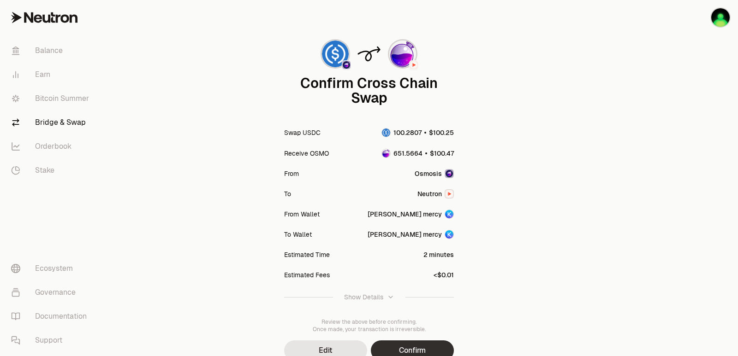
scroll to position [76, 0]
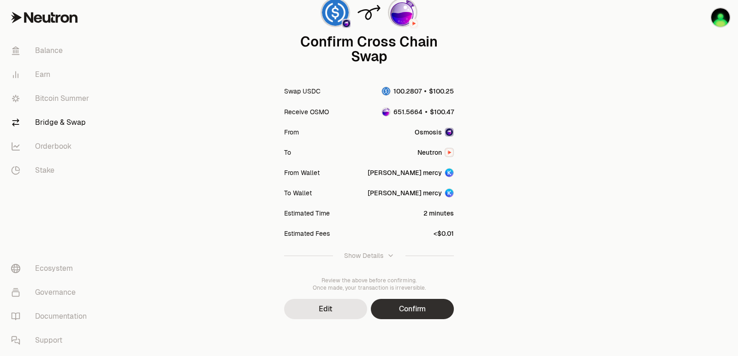
click at [406, 308] on button "Confirm" at bounding box center [412, 309] width 83 height 20
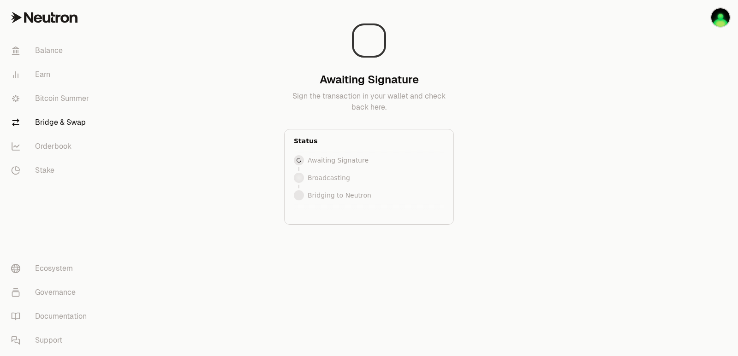
scroll to position [0, 0]
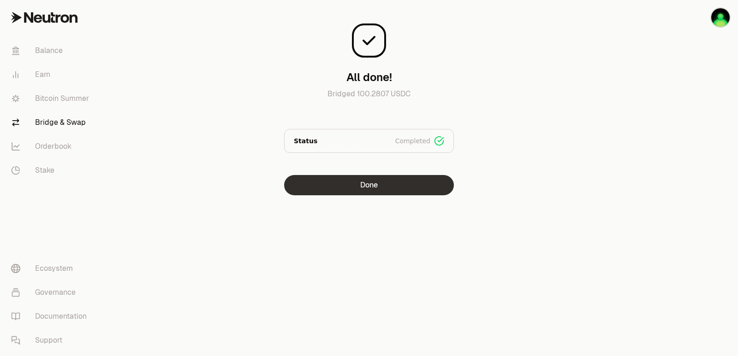
click at [390, 186] on button "Done" at bounding box center [369, 185] width 170 height 20
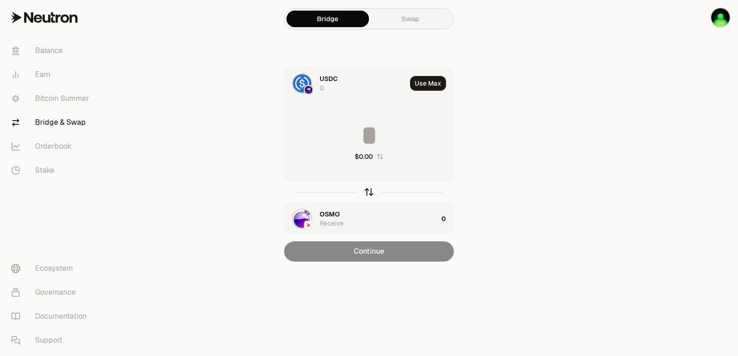
click at [366, 194] on icon "button" at bounding box center [369, 192] width 10 height 10
click at [429, 86] on button "Use Max" at bounding box center [428, 83] width 36 height 15
type input "*********"
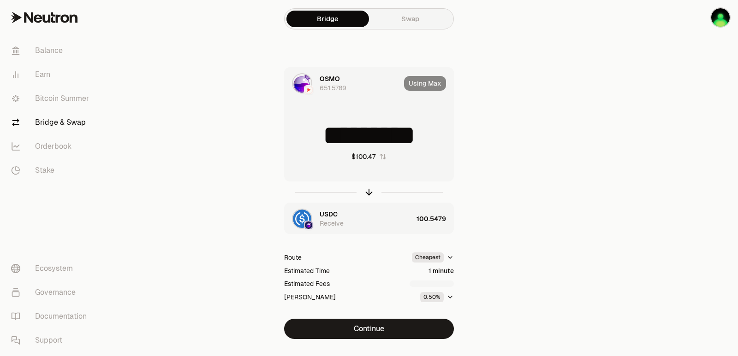
click at [380, 318] on div "OSMO 651.5789 Using Max ********* $100.47 USDC Receive 100.5479 Route Cheapest …" at bounding box center [369, 203] width 310 height 272
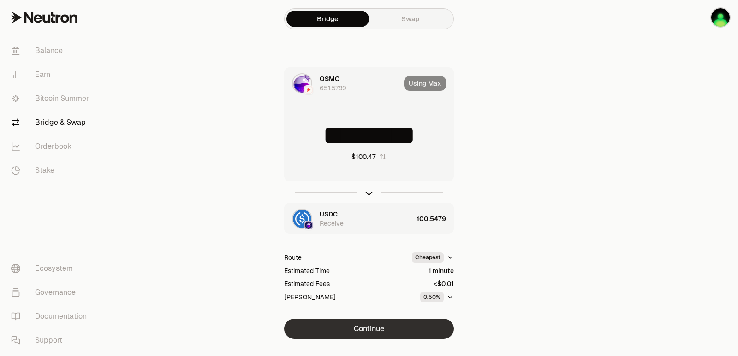
click at [379, 322] on button "Continue" at bounding box center [369, 329] width 170 height 20
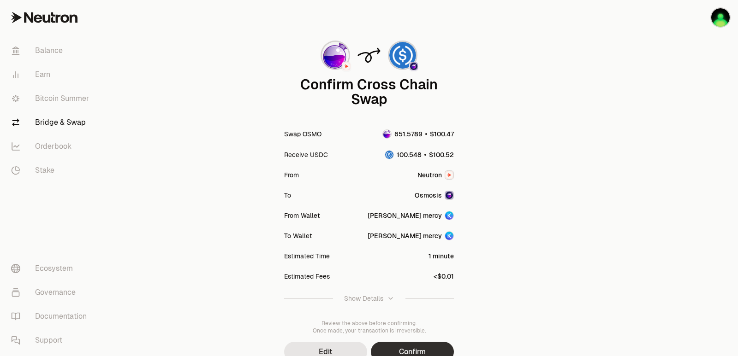
scroll to position [76, 0]
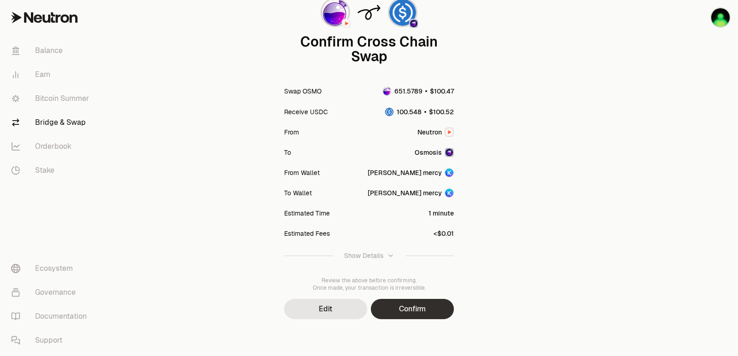
click at [408, 313] on button "Confirm" at bounding box center [412, 309] width 83 height 20
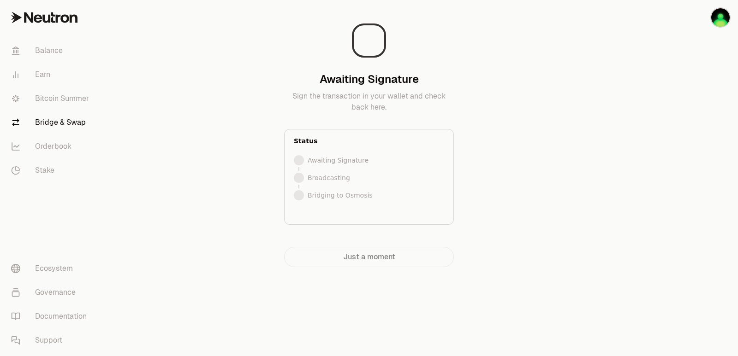
scroll to position [0, 0]
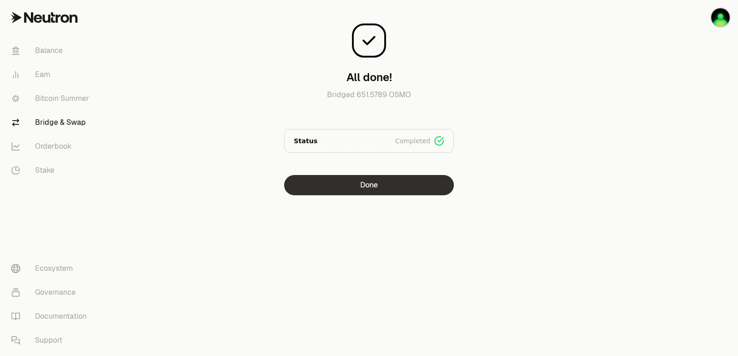
click at [376, 194] on button "Done" at bounding box center [369, 185] width 170 height 20
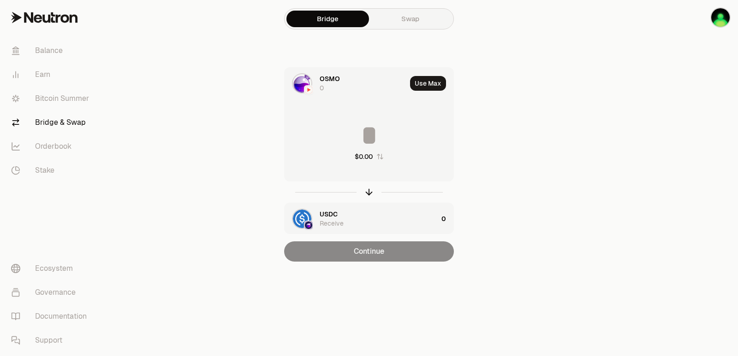
click at [370, 199] on div at bounding box center [369, 192] width 170 height 21
click at [369, 196] on icon "button" at bounding box center [369, 192] width 10 height 10
click at [427, 86] on button "Use Max" at bounding box center [428, 83] width 36 height 15
type input "**********"
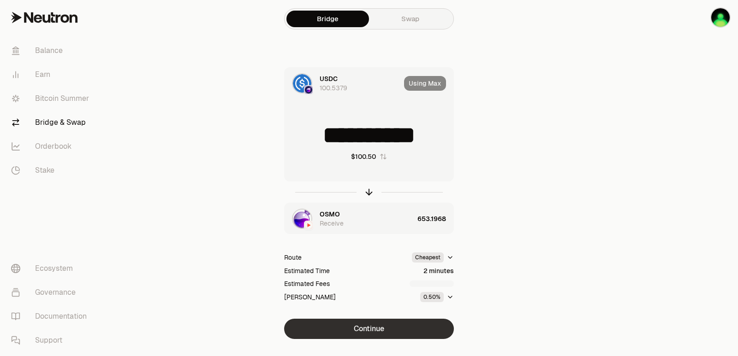
click at [386, 321] on button "Continue" at bounding box center [369, 329] width 170 height 20
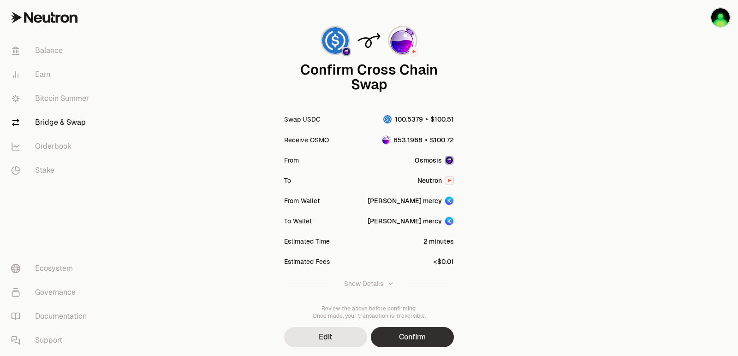
scroll to position [76, 0]
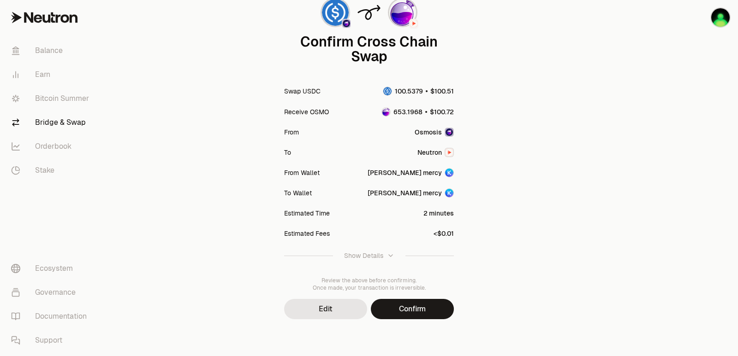
click at [400, 314] on button "Confirm" at bounding box center [412, 309] width 83 height 20
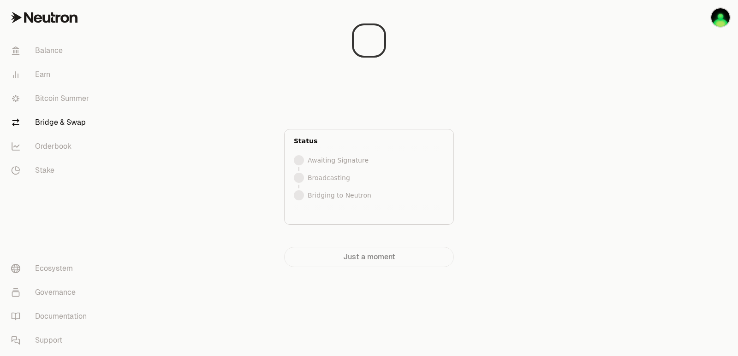
scroll to position [0, 0]
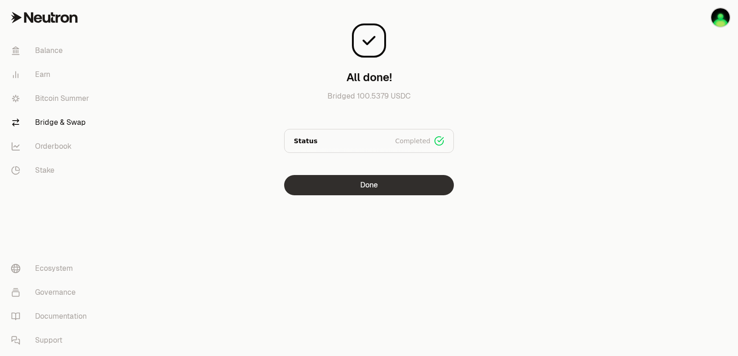
click at [389, 195] on button "Done" at bounding box center [369, 185] width 170 height 20
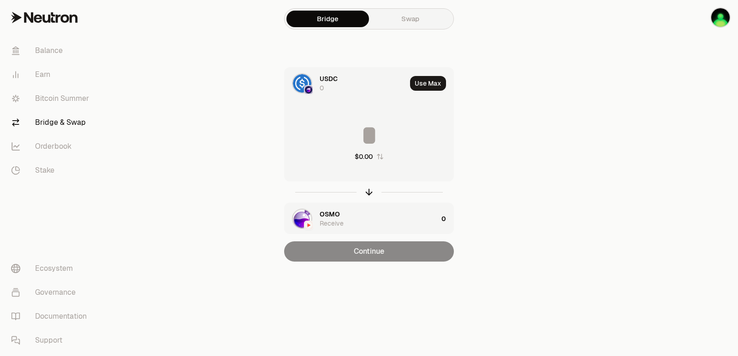
click at [362, 192] on div at bounding box center [369, 192] width 170 height 21
click at [368, 194] on icon "button" at bounding box center [369, 192] width 10 height 10
click at [431, 83] on button "Use Max" at bounding box center [428, 83] width 36 height 15
type input "**********"
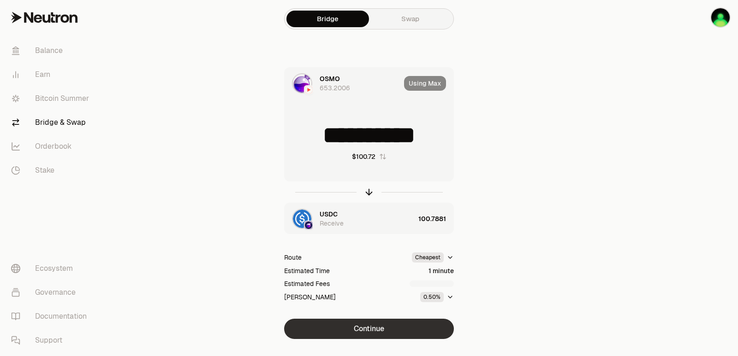
click at [377, 330] on button "Continue" at bounding box center [369, 329] width 170 height 20
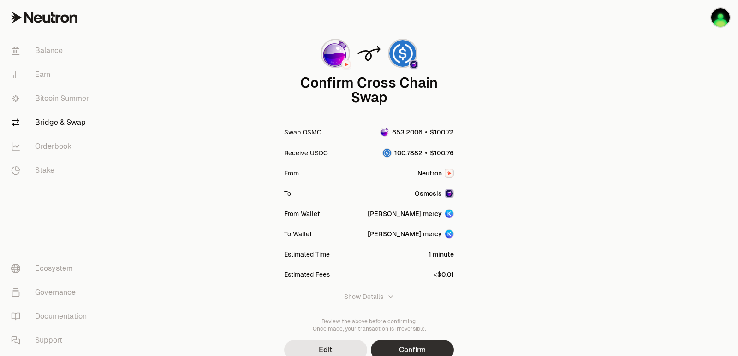
scroll to position [76, 0]
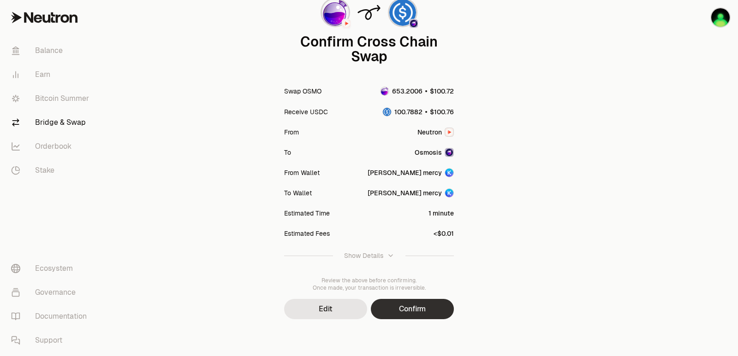
click at [421, 313] on button "Confirm" at bounding box center [412, 309] width 83 height 20
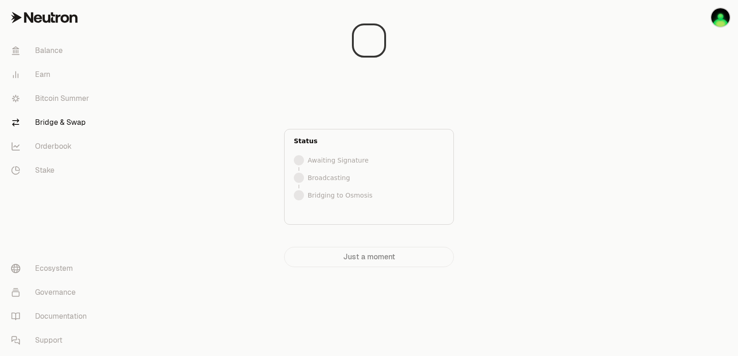
scroll to position [0, 0]
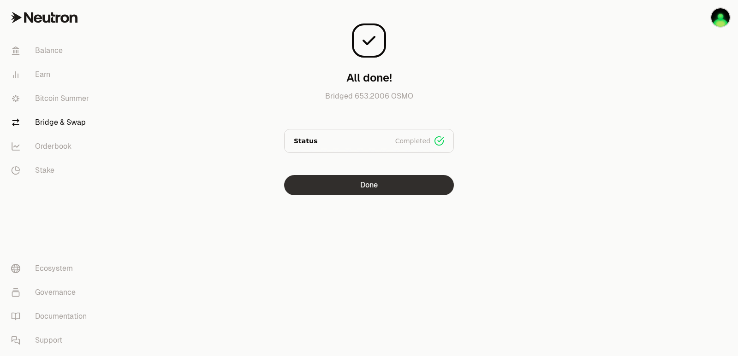
click at [378, 187] on button "Done" at bounding box center [369, 185] width 170 height 20
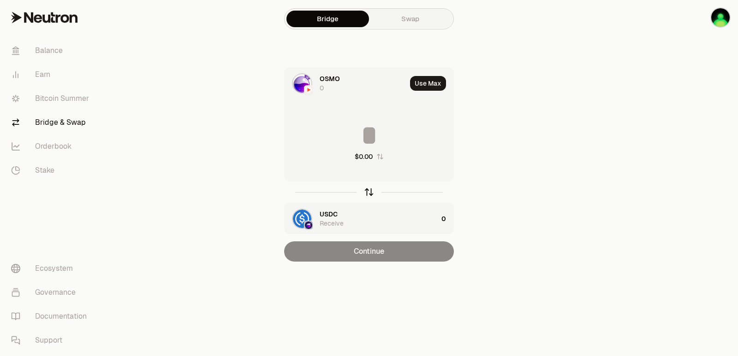
click at [373, 190] on icon "button" at bounding box center [369, 192] width 10 height 10
click at [431, 90] on button "Use Max" at bounding box center [428, 83] width 36 height 15
type input "**********"
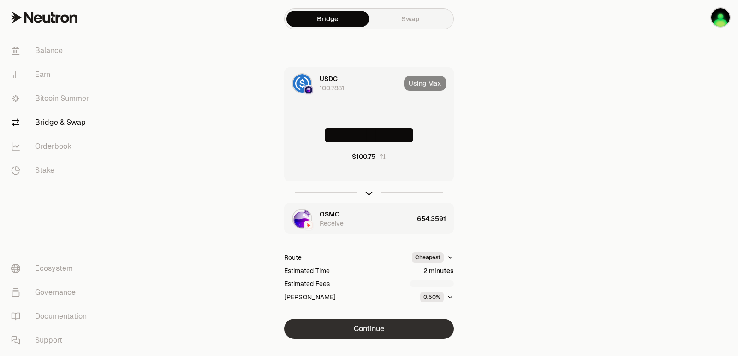
click at [376, 325] on button "Continue" at bounding box center [369, 329] width 170 height 20
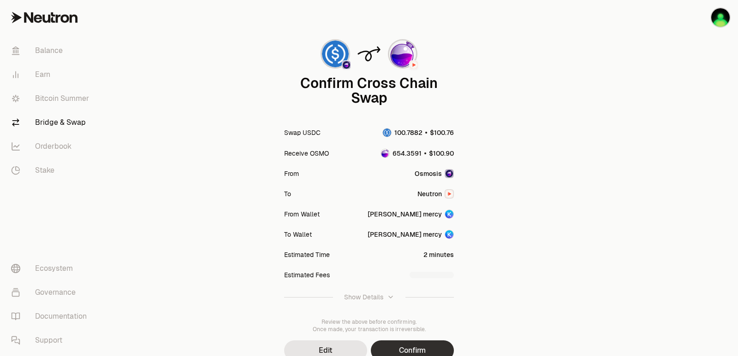
scroll to position [76, 0]
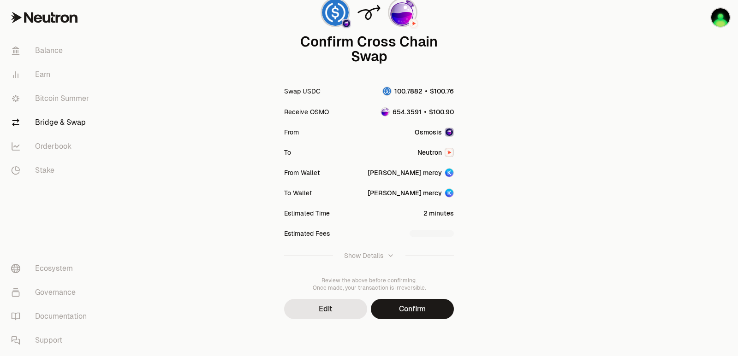
click at [401, 314] on button "Confirm" at bounding box center [412, 309] width 83 height 20
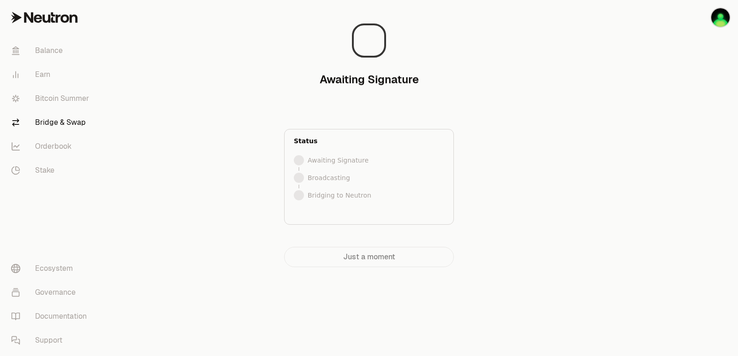
scroll to position [0, 0]
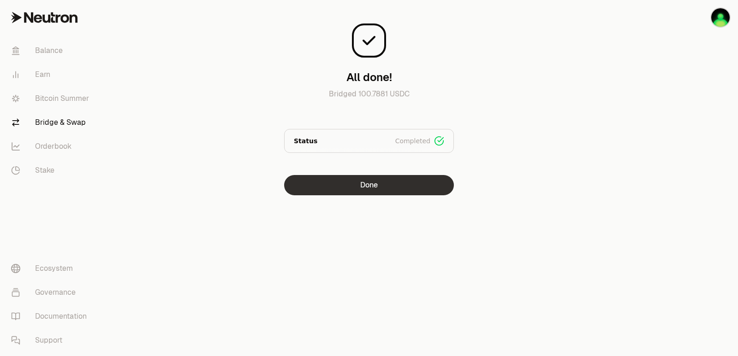
click at [352, 190] on button "Done" at bounding box center [369, 185] width 170 height 20
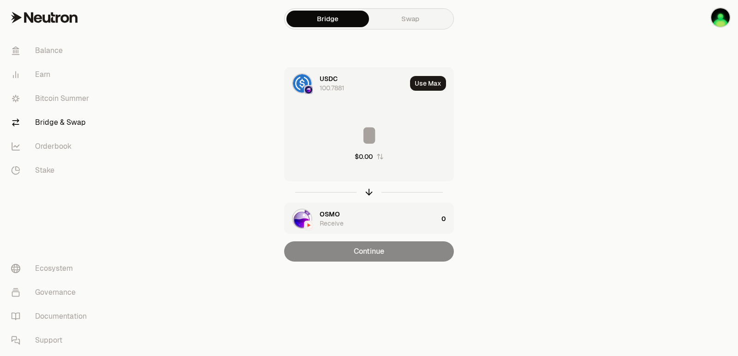
drag, startPoint x: 367, startPoint y: 192, endPoint x: 374, endPoint y: 177, distance: 16.7
click at [368, 192] on icon "button" at bounding box center [369, 192] width 10 height 10
click at [425, 85] on button "Use Max" at bounding box center [428, 83] width 36 height 15
type input "**********"
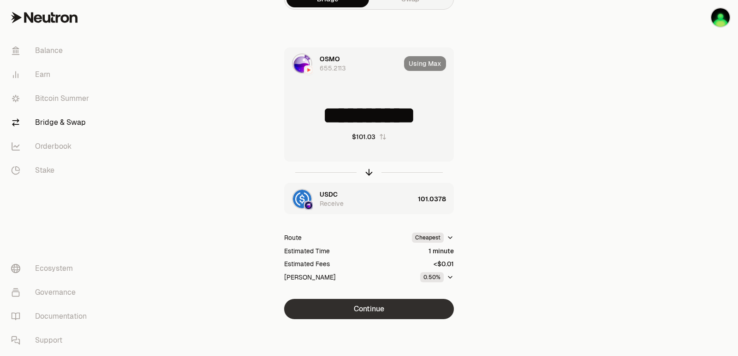
click at [382, 308] on button "Continue" at bounding box center [369, 309] width 170 height 20
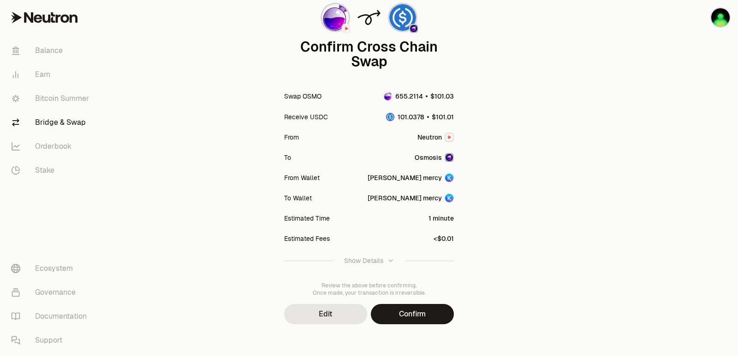
scroll to position [76, 0]
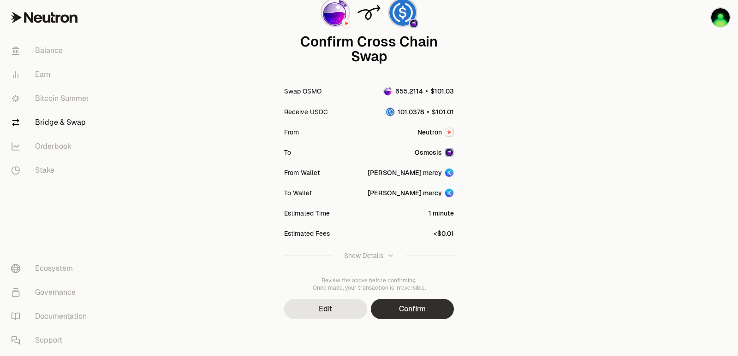
click at [400, 309] on button "Confirm" at bounding box center [412, 309] width 83 height 20
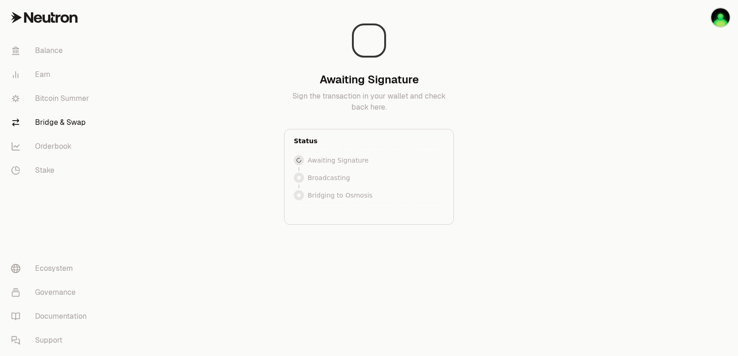
scroll to position [0, 0]
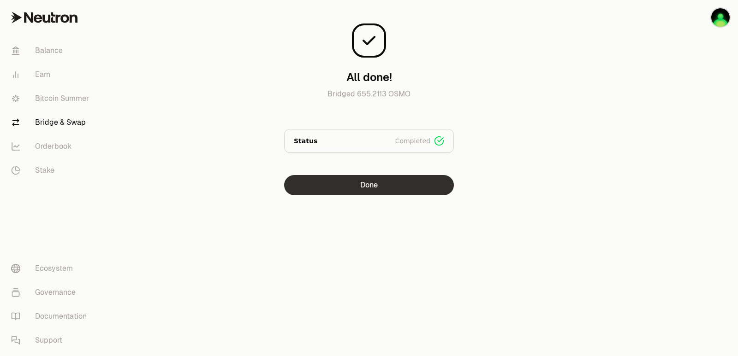
click at [365, 191] on button "Done" at bounding box center [369, 185] width 170 height 20
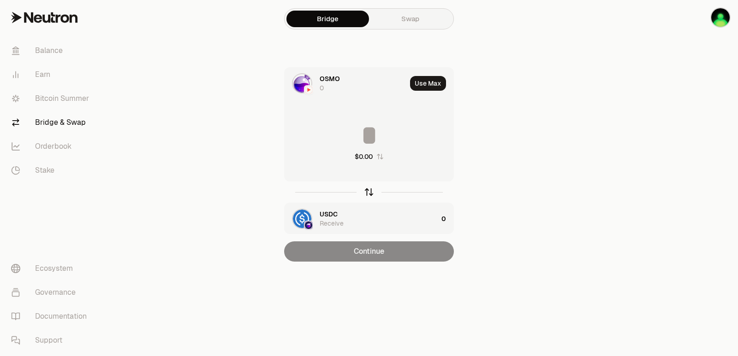
click at [370, 194] on icon "button" at bounding box center [369, 192] width 10 height 10
click at [428, 87] on button "Use Max" at bounding box center [428, 83] width 36 height 15
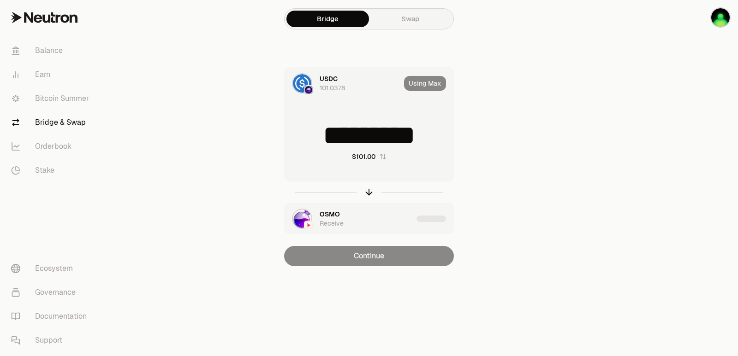
type input "*********"
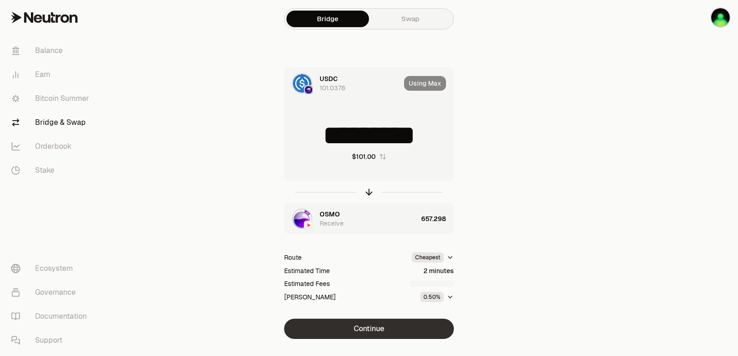
click at [364, 330] on button "Continue" at bounding box center [369, 329] width 170 height 20
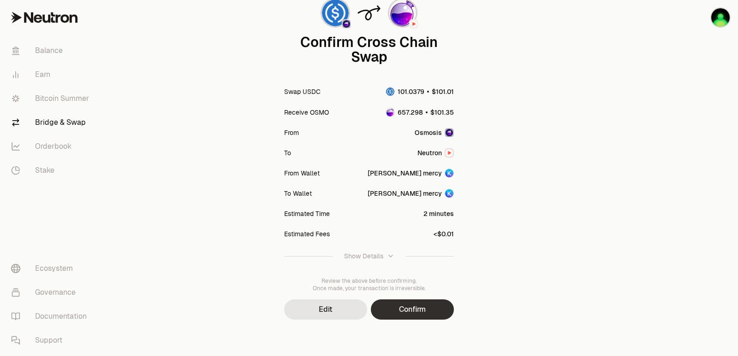
scroll to position [76, 0]
click at [406, 316] on button "Confirm" at bounding box center [412, 309] width 83 height 20
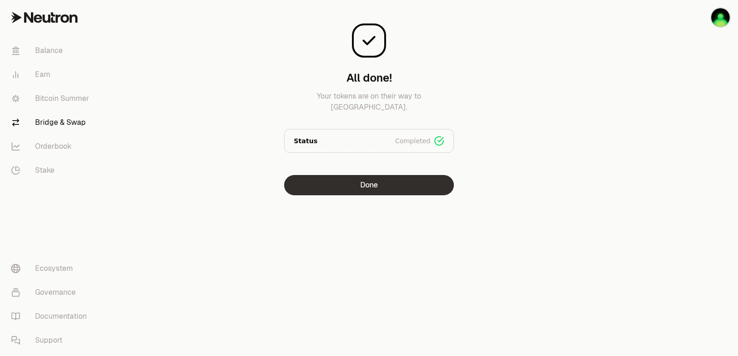
click at [352, 191] on button "Done" at bounding box center [369, 185] width 170 height 20
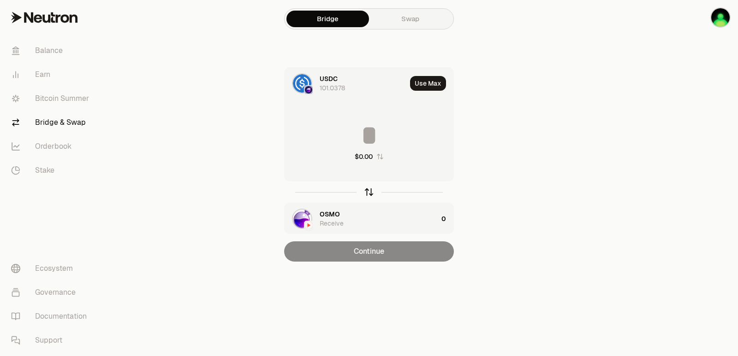
click at [369, 190] on icon "button" at bounding box center [369, 191] width 6 height 3
click at [431, 80] on button "Use Max" at bounding box center [428, 83] width 36 height 15
type input "**********"
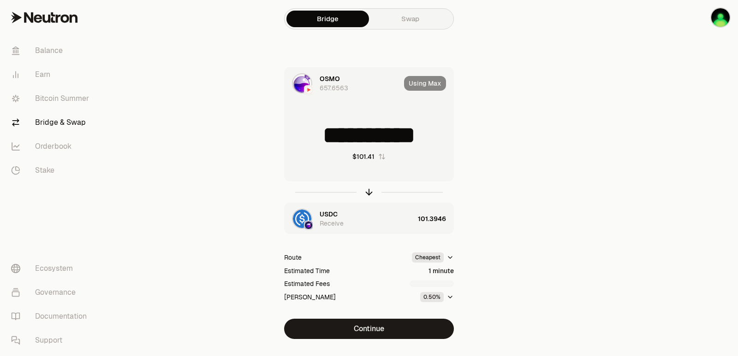
scroll to position [20, 0]
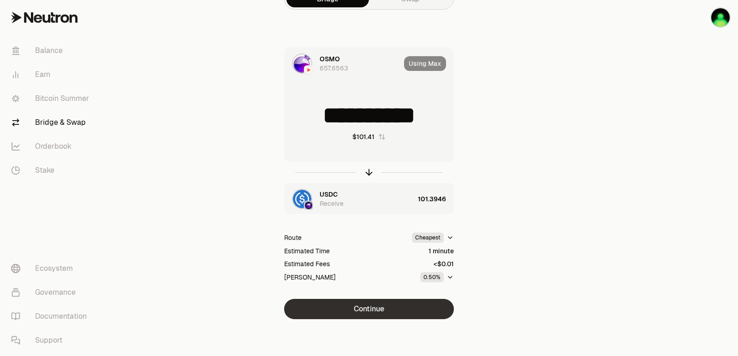
click at [379, 310] on button "Continue" at bounding box center [369, 309] width 170 height 20
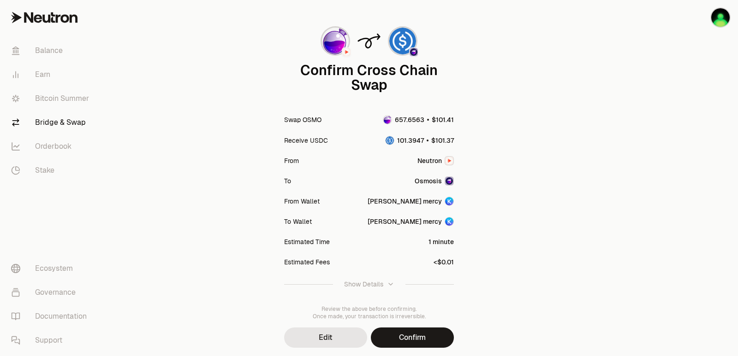
scroll to position [76, 0]
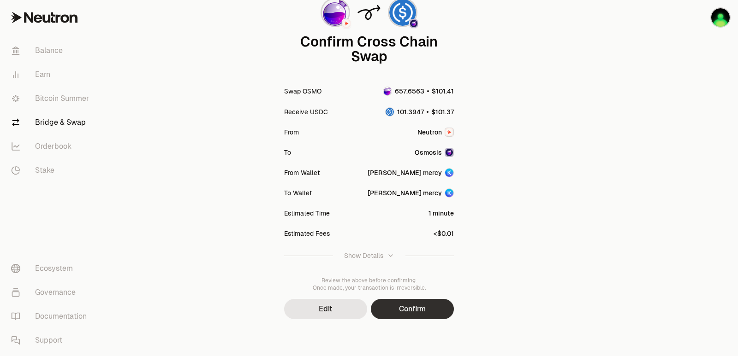
click at [421, 309] on button "Confirm" at bounding box center [412, 309] width 83 height 20
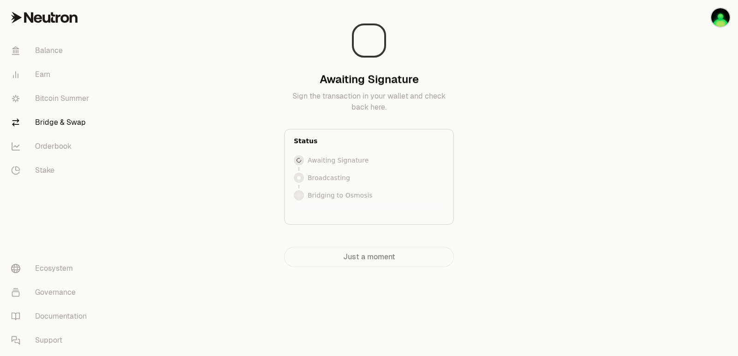
scroll to position [0, 0]
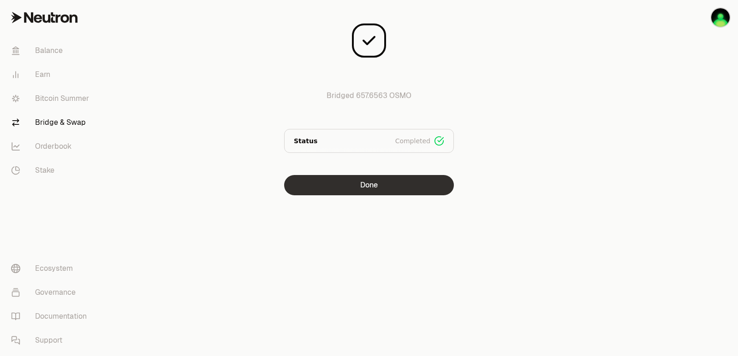
click at [363, 189] on button "Done" at bounding box center [369, 185] width 170 height 20
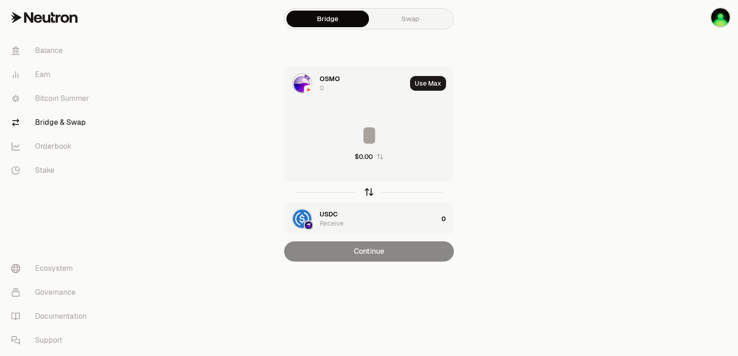
click at [368, 195] on icon "button" at bounding box center [369, 192] width 10 height 10
click at [428, 84] on button "Use Max" at bounding box center [428, 83] width 36 height 15
type input "**********"
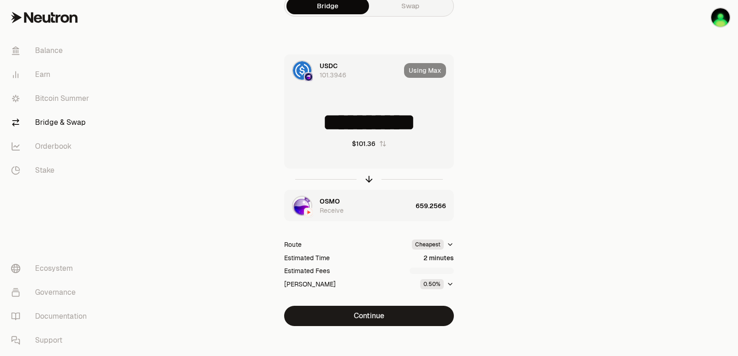
scroll to position [20, 0]
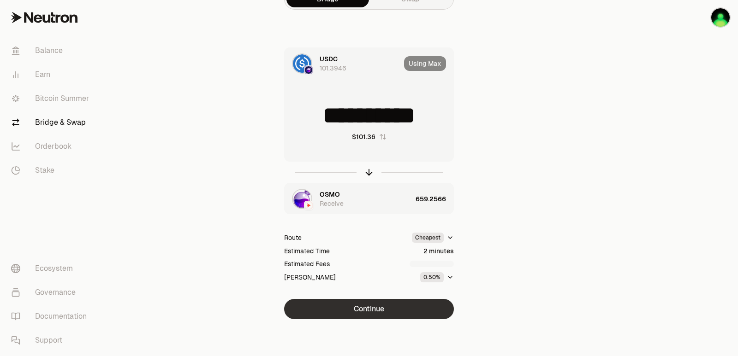
click at [378, 316] on button "Continue" at bounding box center [369, 309] width 170 height 20
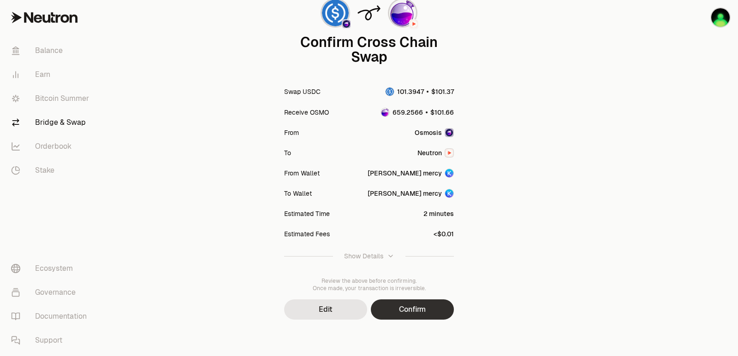
scroll to position [76, 0]
click at [407, 312] on button "Confirm" at bounding box center [412, 309] width 83 height 20
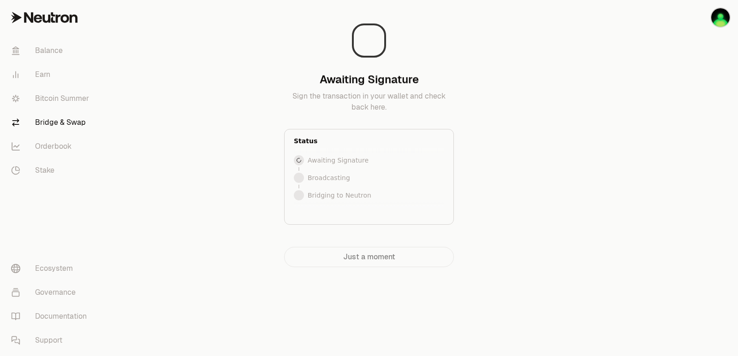
scroll to position [0, 0]
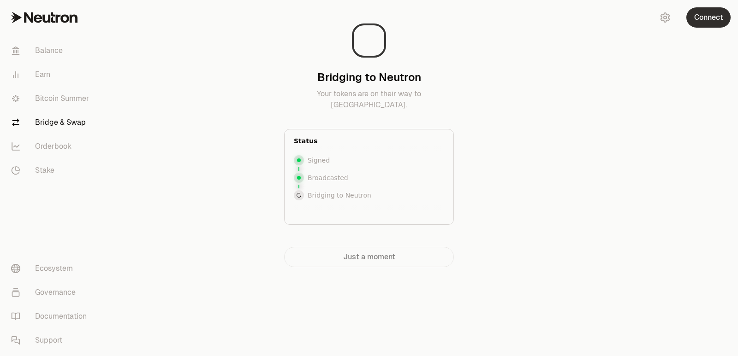
click at [705, 12] on button "Connect" at bounding box center [708, 17] width 44 height 20
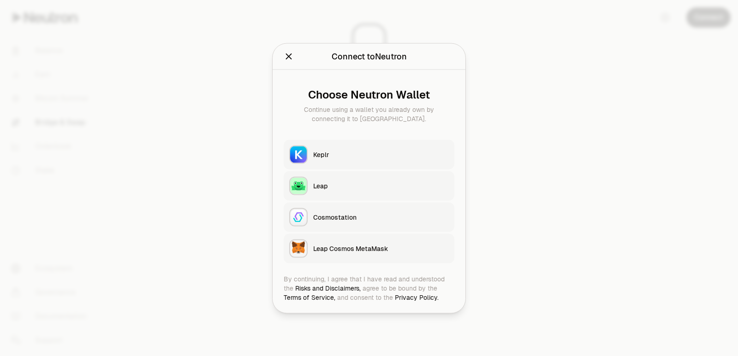
click at [375, 163] on button "Keplr" at bounding box center [369, 155] width 171 height 30
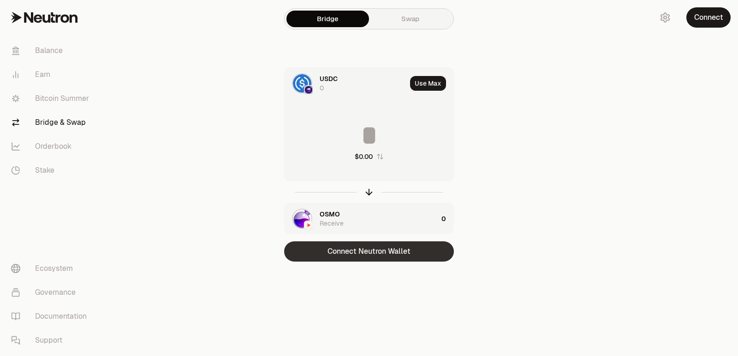
click at [363, 254] on button "Connect Neutron Wallet" at bounding box center [369, 252] width 170 height 20
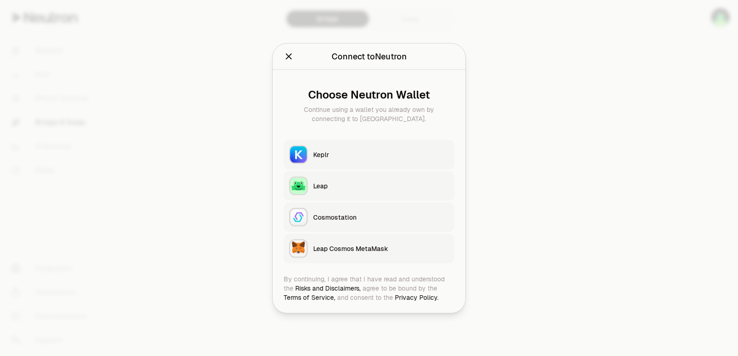
click at [326, 152] on div "Keplr" at bounding box center [381, 154] width 136 height 9
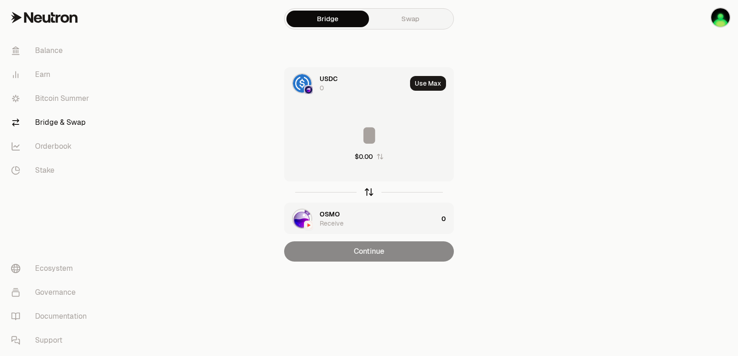
click at [371, 195] on icon "button" at bounding box center [369, 192] width 10 height 10
click at [432, 83] on button "Use Max" at bounding box center [428, 83] width 36 height 15
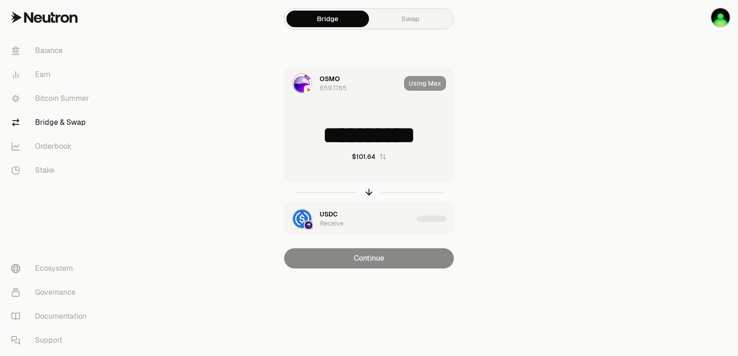
type input "**********"
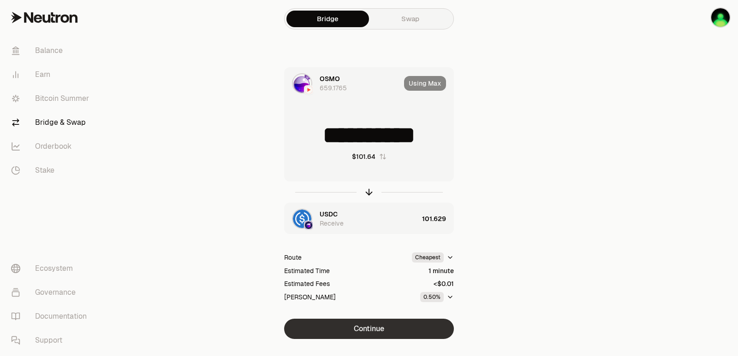
click at [375, 331] on button "Continue" at bounding box center [369, 329] width 170 height 20
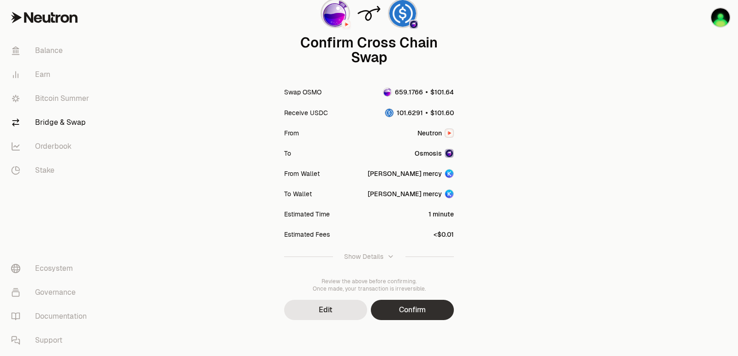
scroll to position [76, 0]
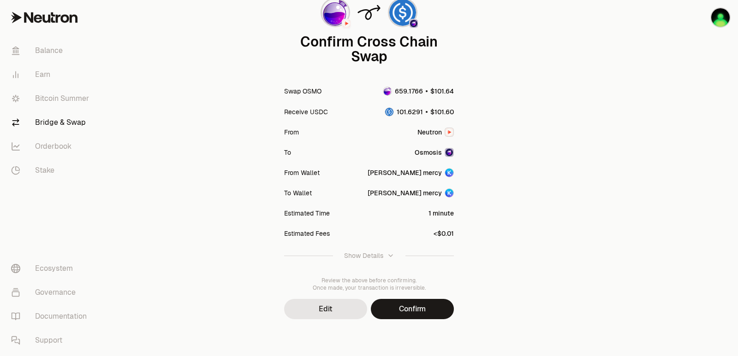
click at [397, 313] on button "Confirm" at bounding box center [412, 309] width 83 height 20
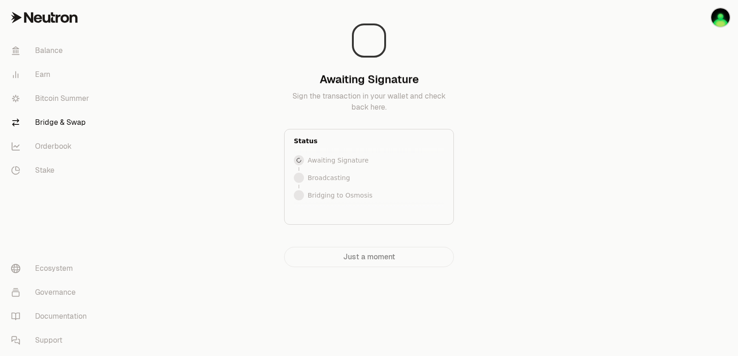
scroll to position [0, 0]
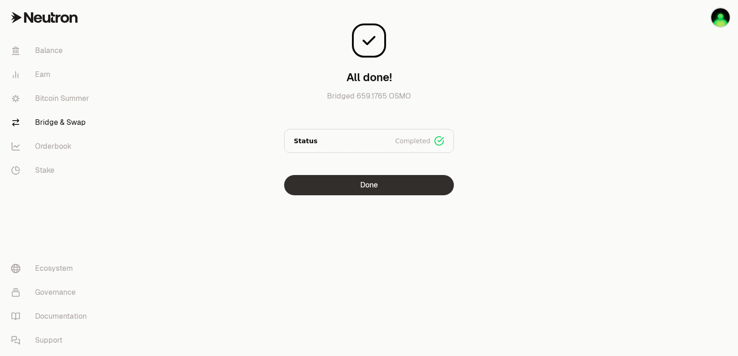
click at [377, 186] on button "Done" at bounding box center [369, 185] width 170 height 20
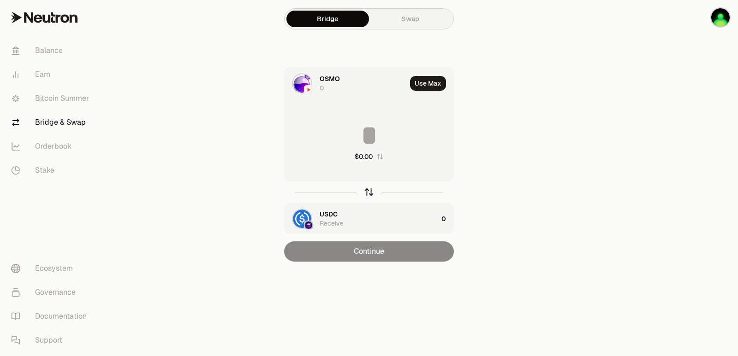
click at [368, 191] on icon "button" at bounding box center [369, 192] width 10 height 10
click at [434, 82] on button "Use Max" at bounding box center [428, 83] width 36 height 15
type input "**********"
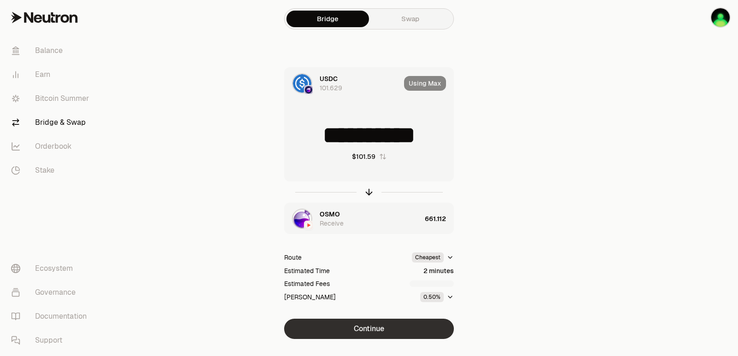
click at [364, 326] on button "Continue" at bounding box center [369, 329] width 170 height 20
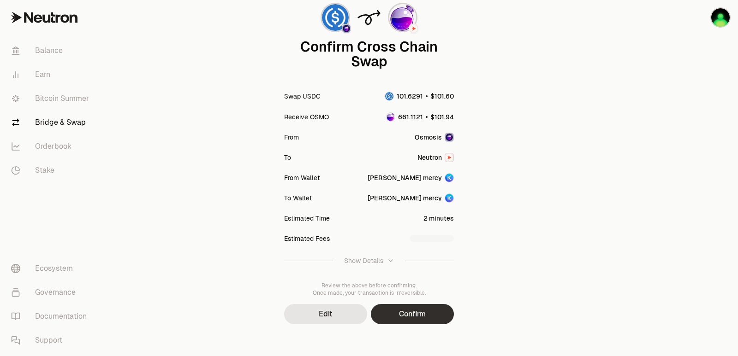
scroll to position [76, 0]
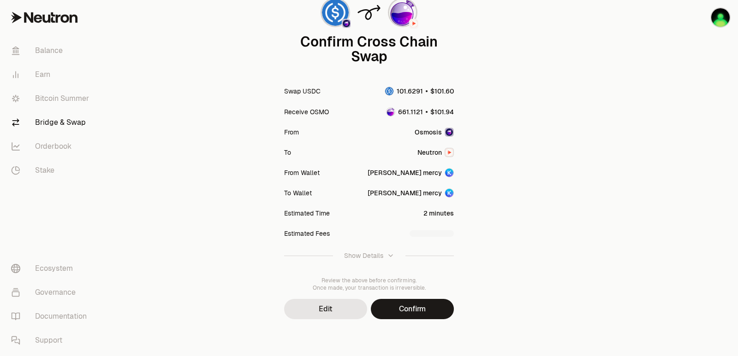
click at [411, 315] on button "Confirm" at bounding box center [412, 309] width 83 height 20
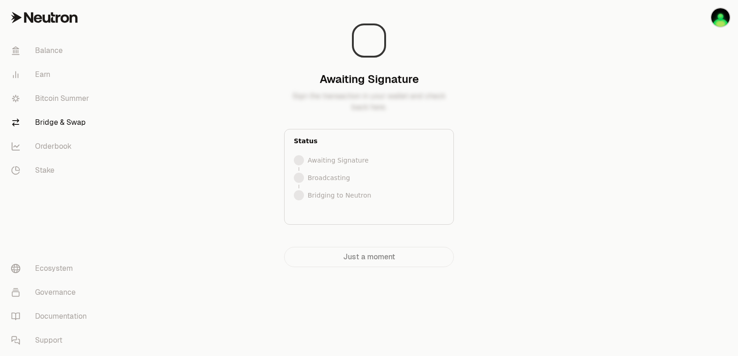
scroll to position [0, 0]
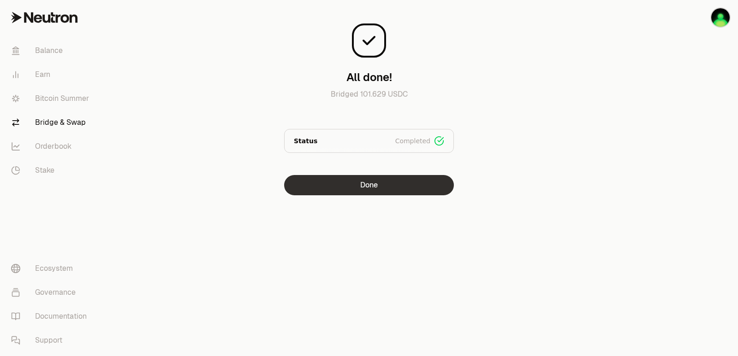
click at [355, 190] on button "Done" at bounding box center [369, 185] width 170 height 20
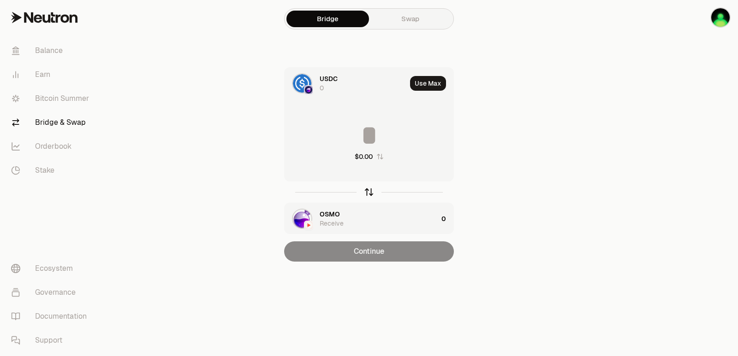
click at [369, 193] on icon "button" at bounding box center [369, 193] width 0 height 6
click at [430, 84] on button "Use Max" at bounding box center [428, 83] width 36 height 15
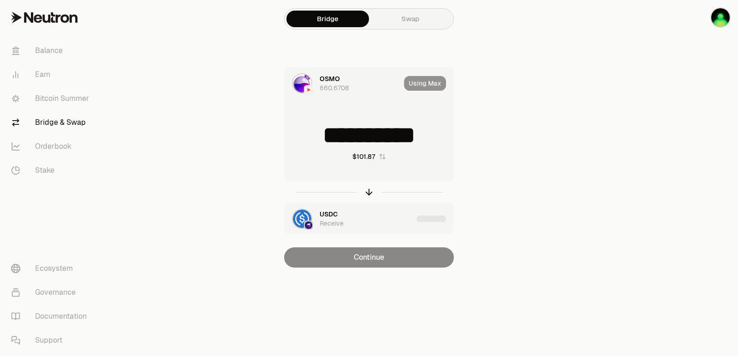
type input "**********"
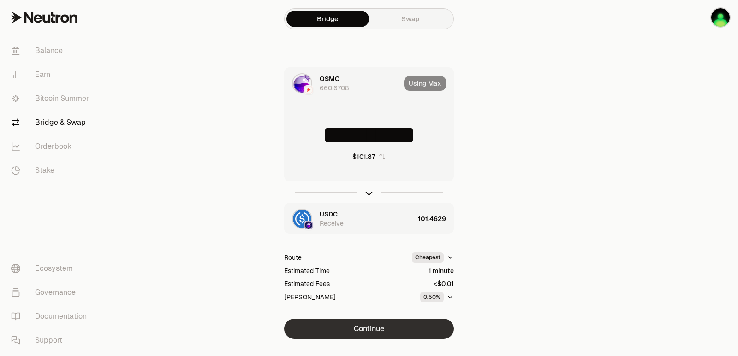
click at [368, 332] on button "Continue" at bounding box center [369, 329] width 170 height 20
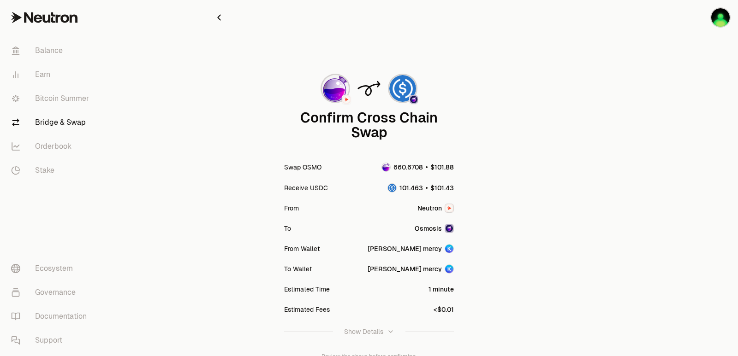
scroll to position [46, 0]
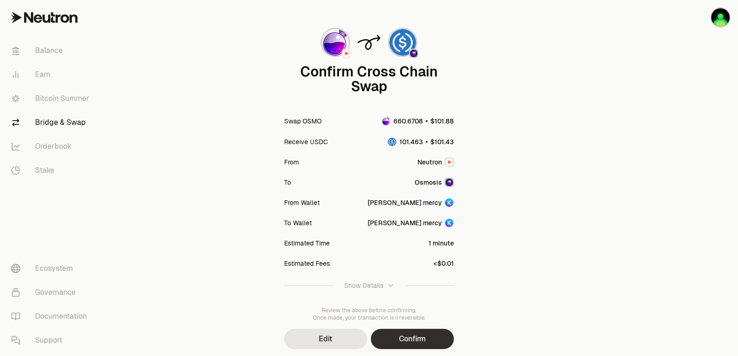
click at [408, 336] on button "Confirm" at bounding box center [412, 339] width 83 height 20
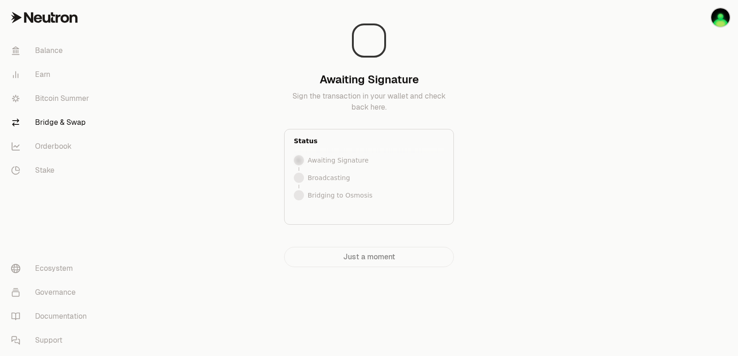
scroll to position [0, 0]
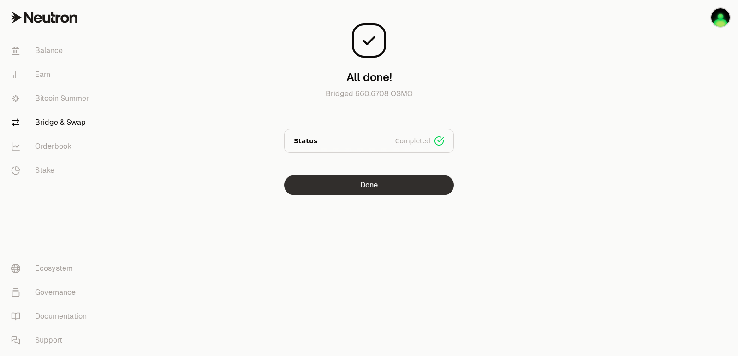
click at [372, 190] on button "Done" at bounding box center [369, 185] width 170 height 20
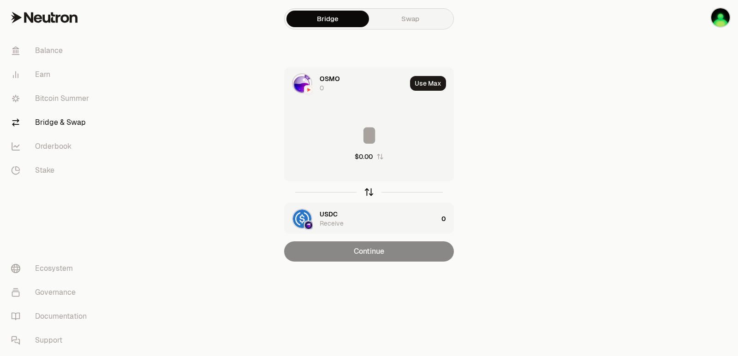
click at [368, 195] on icon "button" at bounding box center [369, 192] width 10 height 10
click at [435, 84] on button "Use Max" at bounding box center [428, 83] width 36 height 15
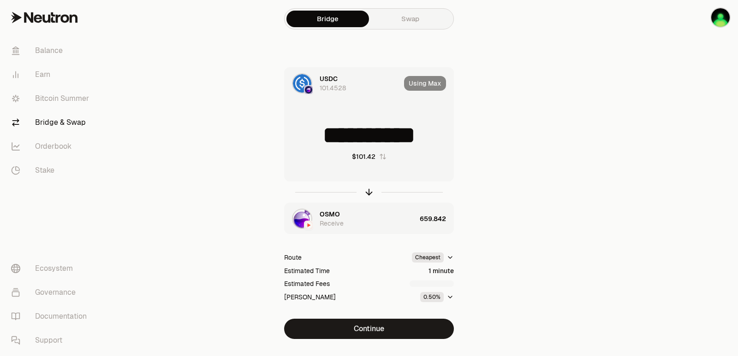
click at [327, 139] on input "**********" at bounding box center [368, 136] width 169 height 28
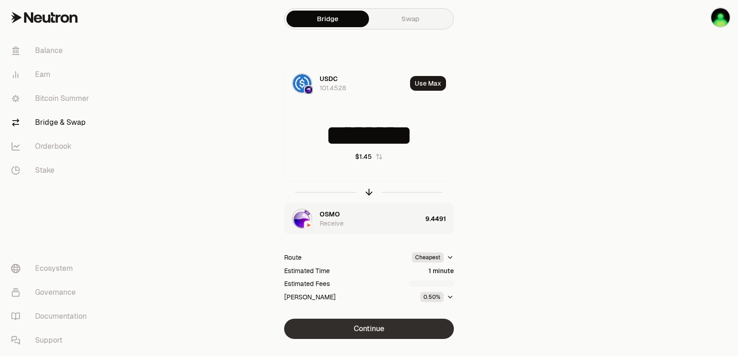
type input "********"
click at [378, 332] on button "Continue" at bounding box center [369, 329] width 170 height 20
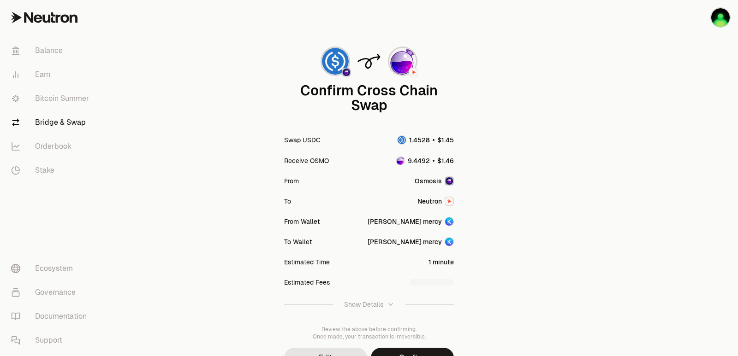
scroll to position [76, 0]
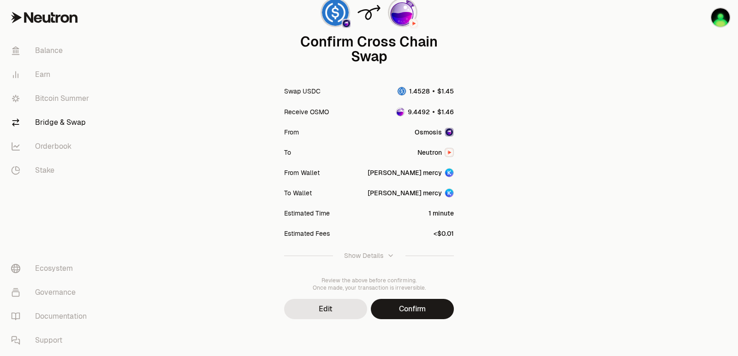
click at [407, 311] on button "Confirm" at bounding box center [412, 309] width 83 height 20
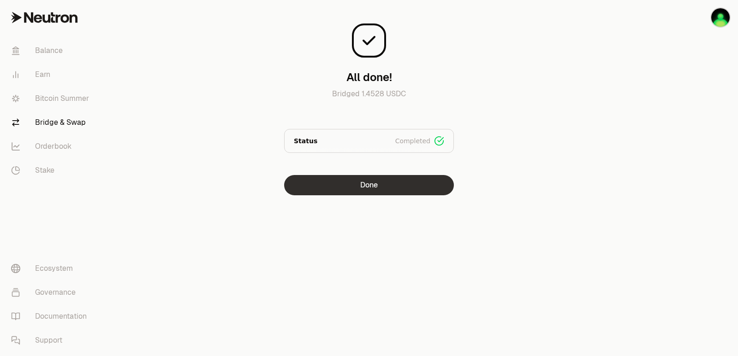
click at [351, 188] on button "Done" at bounding box center [369, 185] width 170 height 20
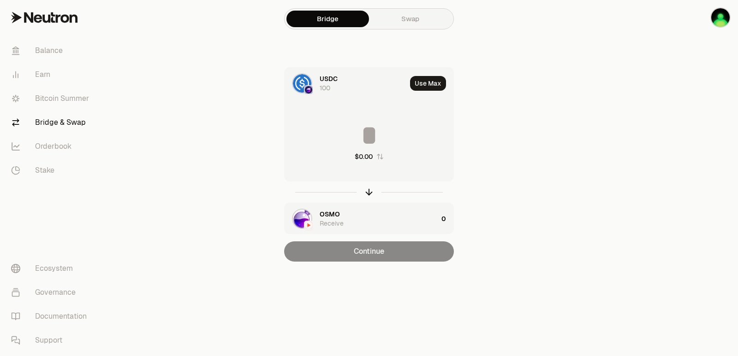
drag, startPoint x: 369, startPoint y: 193, endPoint x: 381, endPoint y: 162, distance: 32.7
click at [370, 193] on icon "button" at bounding box center [369, 192] width 10 height 10
click at [628, 184] on main "Bridge Swap OSMO 9.4491 Use Max $0.00 USDC Receive 0 Continue" at bounding box center [420, 149] width 634 height 299
click at [369, 192] on icon "button" at bounding box center [369, 192] width 10 height 10
click at [421, 82] on button "Use Max" at bounding box center [428, 83] width 36 height 15
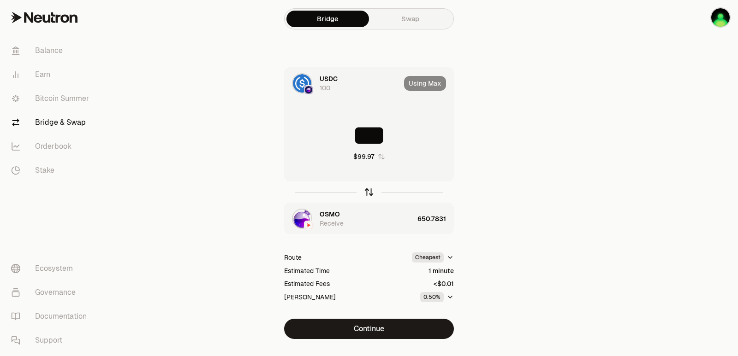
click at [369, 192] on icon "button" at bounding box center [369, 192] width 10 height 10
type input "**********"
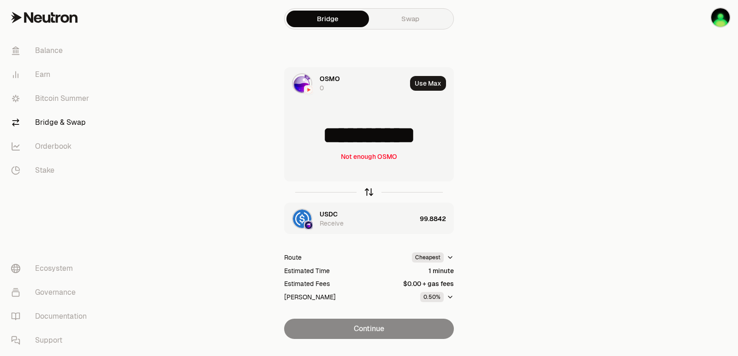
click at [369, 192] on icon "button" at bounding box center [369, 192] width 10 height 10
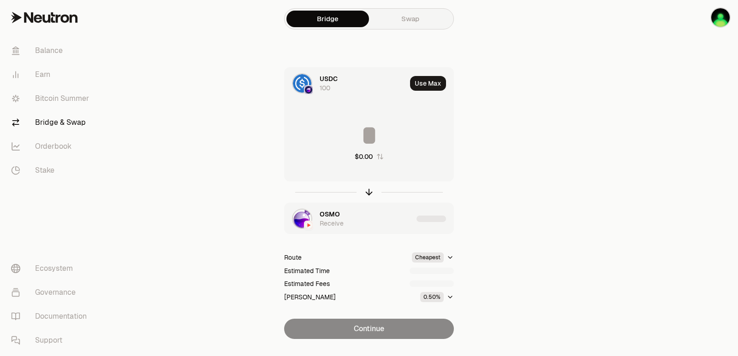
click at [429, 84] on button "Use Max" at bounding box center [428, 83] width 36 height 15
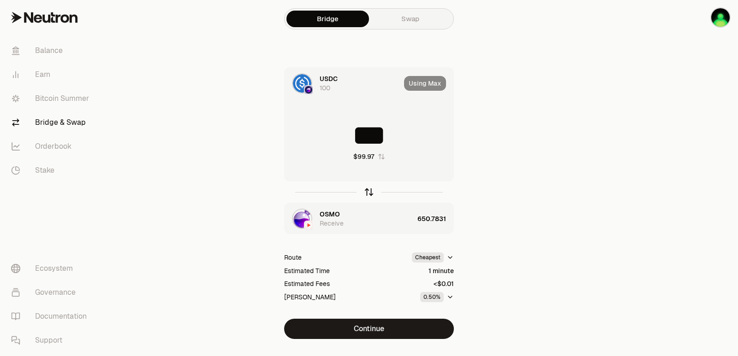
click at [372, 192] on icon "button" at bounding box center [369, 191] width 6 height 3
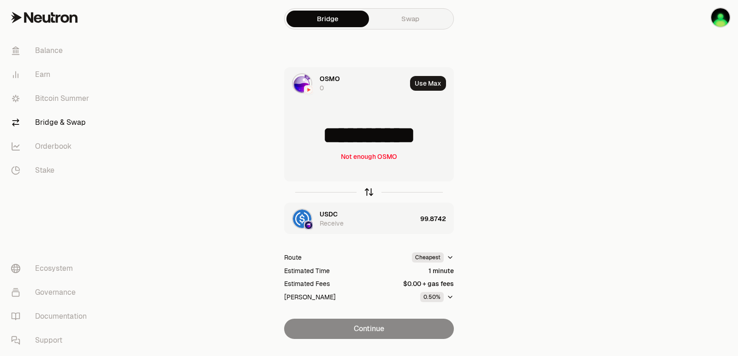
click at [372, 192] on icon "button" at bounding box center [369, 191] width 6 height 3
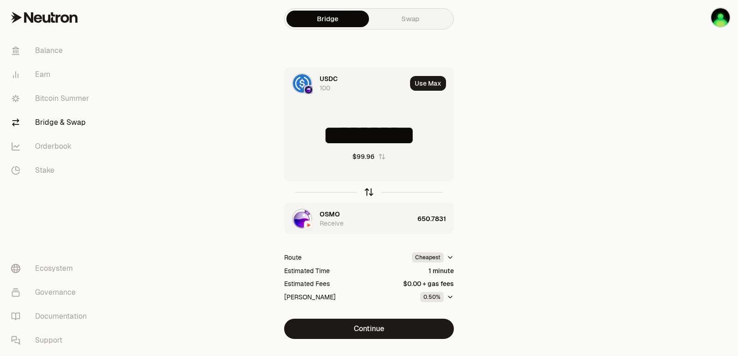
click at [373, 192] on icon "button" at bounding box center [369, 192] width 10 height 10
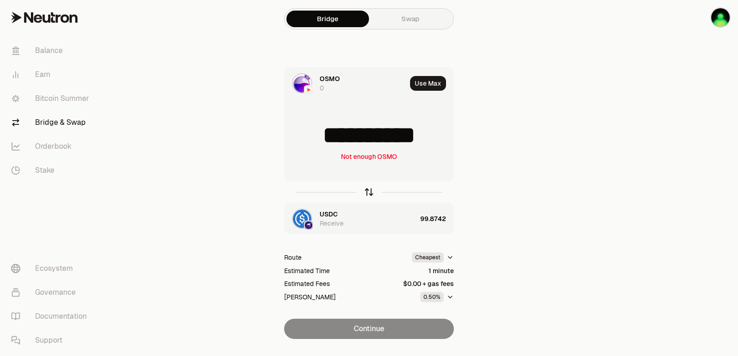
click at [371, 193] on icon "button" at bounding box center [369, 192] width 10 height 10
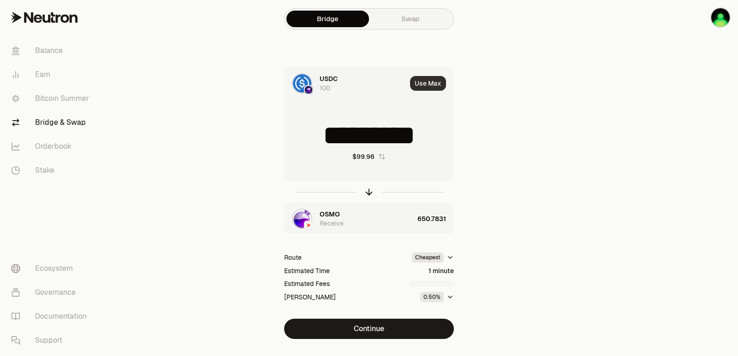
click at [427, 77] on button "Use Max" at bounding box center [428, 83] width 36 height 15
click at [371, 192] on icon "button" at bounding box center [369, 192] width 10 height 10
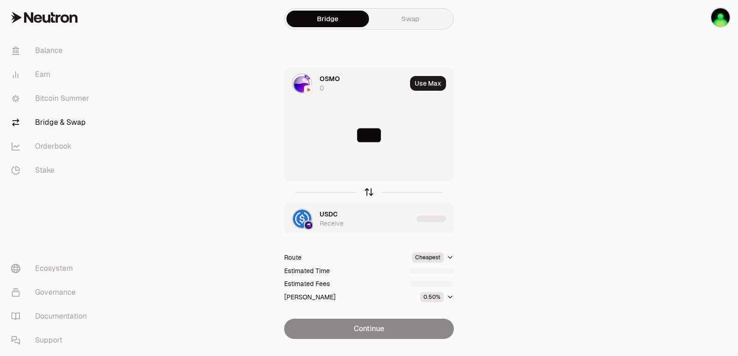
type input "**********"
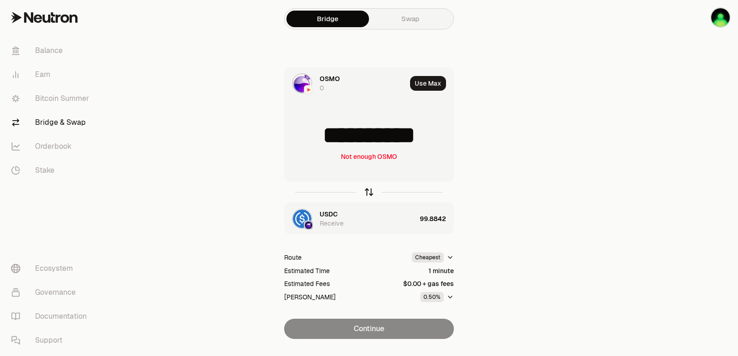
click at [371, 192] on icon "button" at bounding box center [369, 192] width 10 height 10
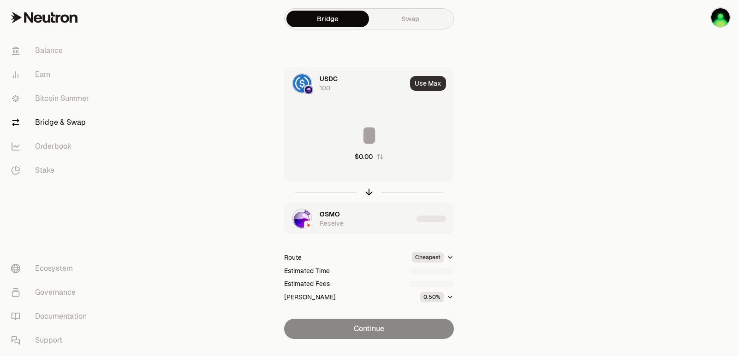
click at [421, 86] on button "Use Max" at bounding box center [428, 83] width 36 height 15
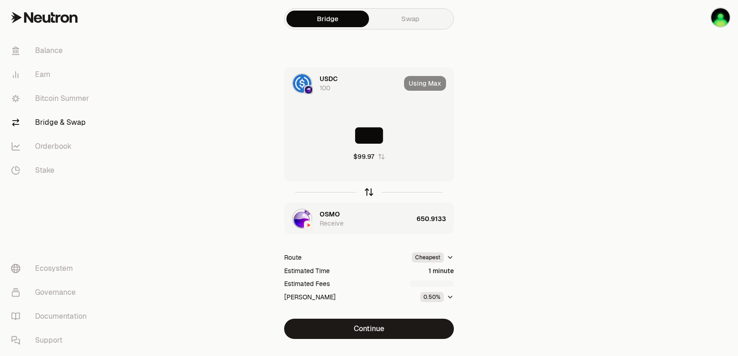
click at [371, 193] on icon "button" at bounding box center [369, 192] width 10 height 10
type input "**********"
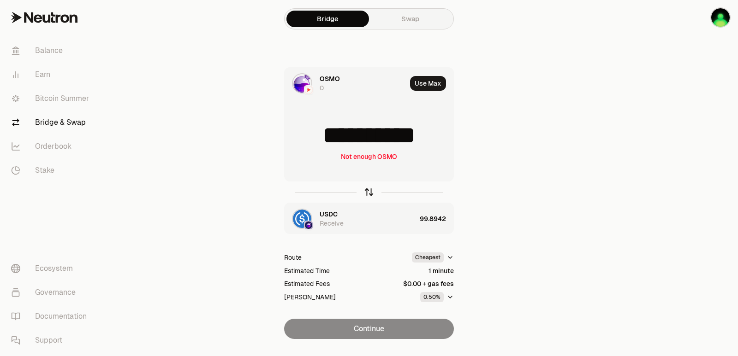
click at [370, 193] on icon "button" at bounding box center [369, 192] width 10 height 10
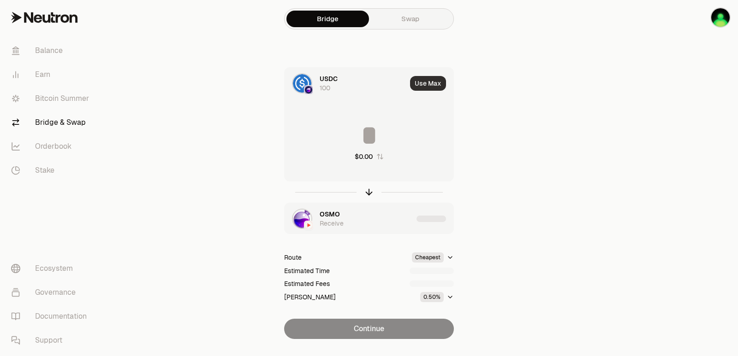
click at [427, 82] on button "Use Max" at bounding box center [428, 83] width 36 height 15
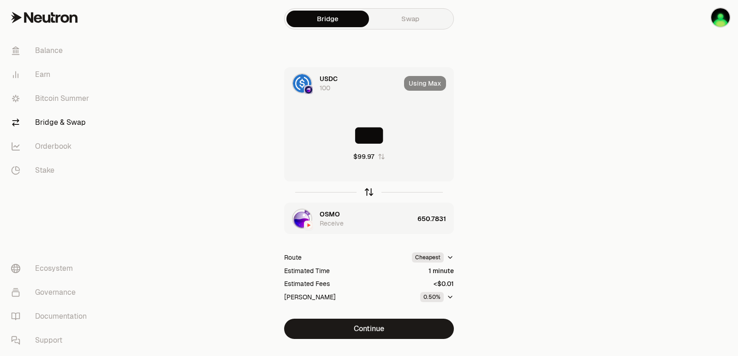
click at [370, 192] on icon "button" at bounding box center [369, 192] width 10 height 10
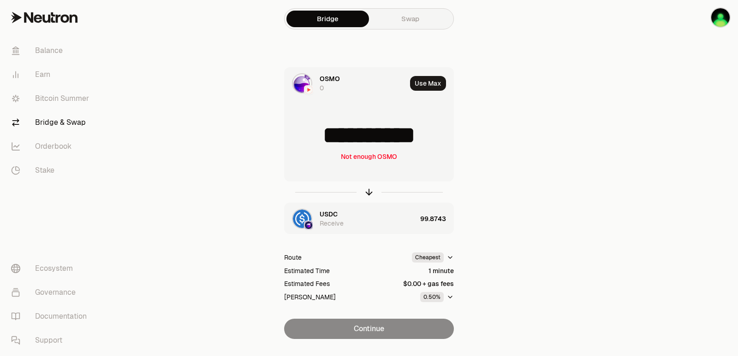
drag, startPoint x: 370, startPoint y: 192, endPoint x: 376, endPoint y: 175, distance: 18.1
click at [369, 192] on icon "button" at bounding box center [369, 192] width 10 height 10
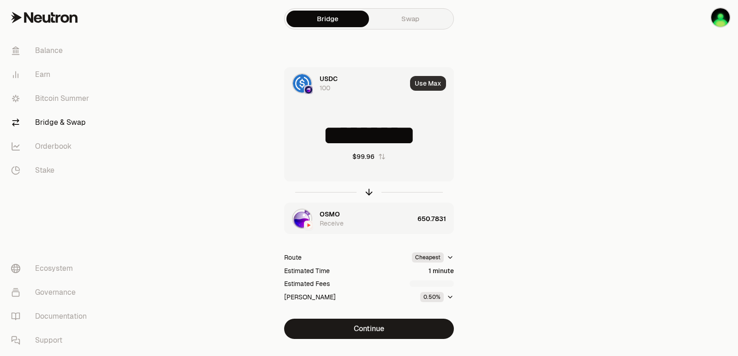
click at [428, 83] on button "Use Max" at bounding box center [428, 83] width 36 height 15
click at [368, 191] on icon "button" at bounding box center [369, 192] width 10 height 10
type input "**********"
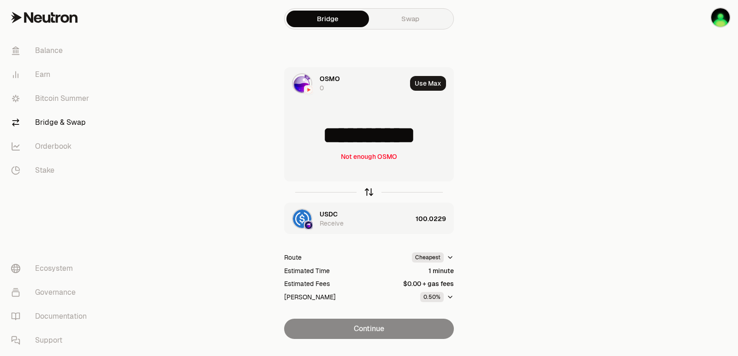
click at [368, 191] on icon "button" at bounding box center [369, 192] width 10 height 10
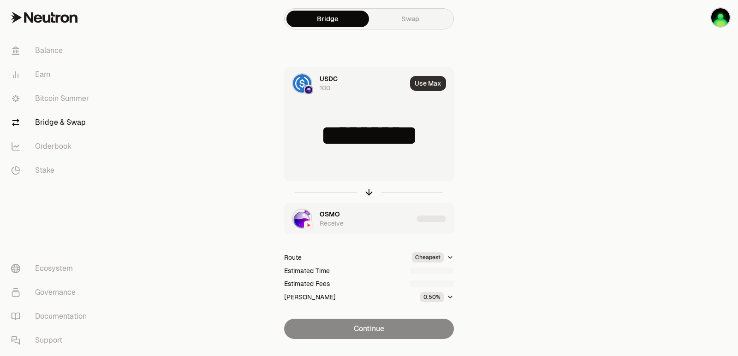
click at [427, 79] on button "Use Max" at bounding box center [428, 83] width 36 height 15
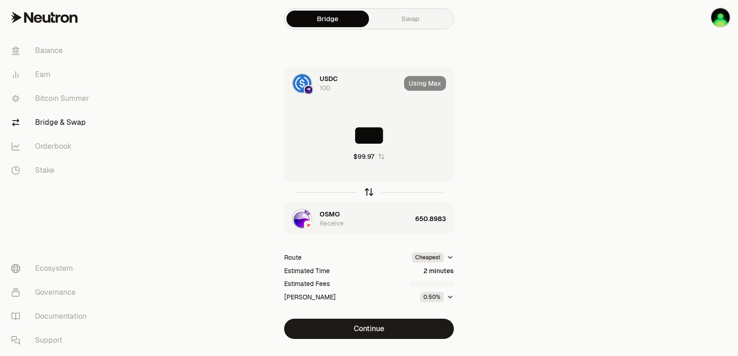
click at [368, 191] on icon "button" at bounding box center [369, 192] width 10 height 10
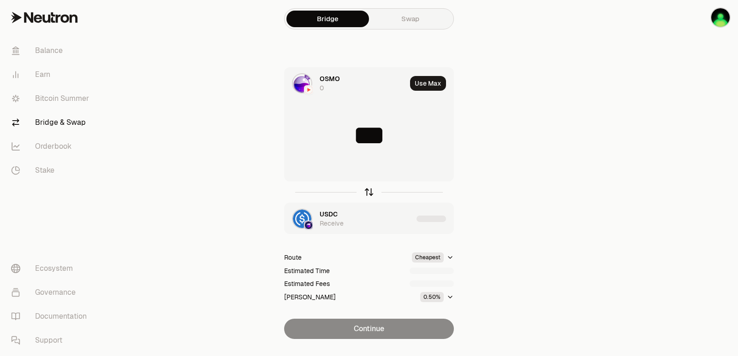
type input "*********"
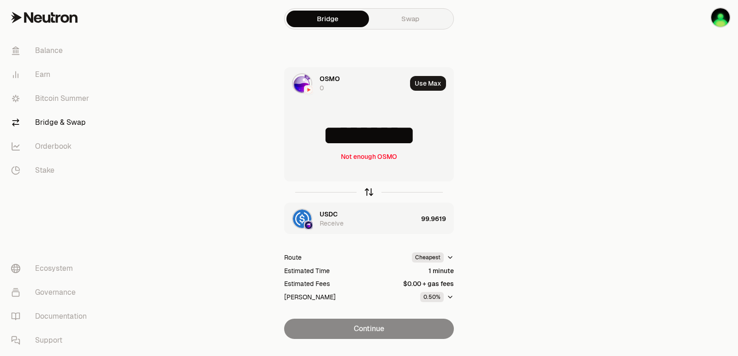
click at [368, 191] on icon "button" at bounding box center [369, 192] width 10 height 10
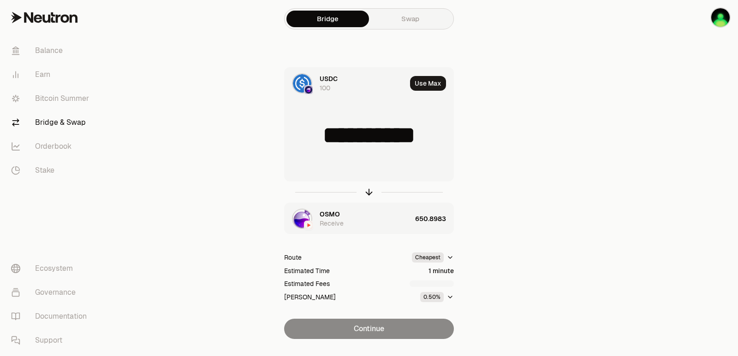
click at [368, 137] on input "**********" at bounding box center [368, 136] width 169 height 28
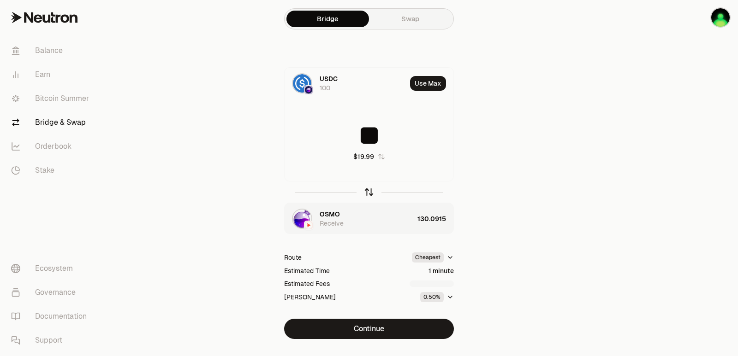
type input "**"
click at [368, 188] on icon "button" at bounding box center [369, 192] width 10 height 10
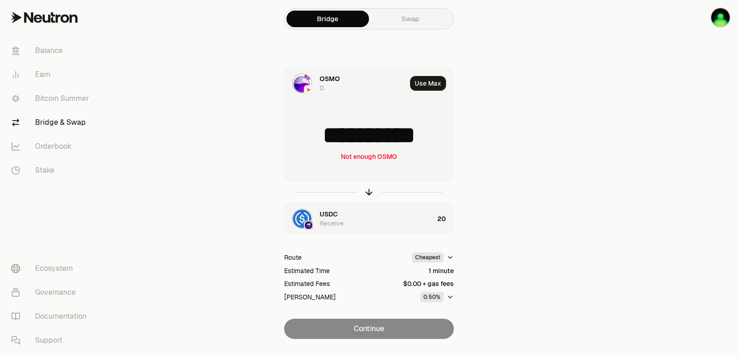
drag, startPoint x: 438, startPoint y: 131, endPoint x: 353, endPoint y: 135, distance: 84.9
click at [353, 135] on input "**********" at bounding box center [368, 136] width 169 height 28
type input "******"
click at [367, 190] on icon "button" at bounding box center [369, 192] width 10 height 10
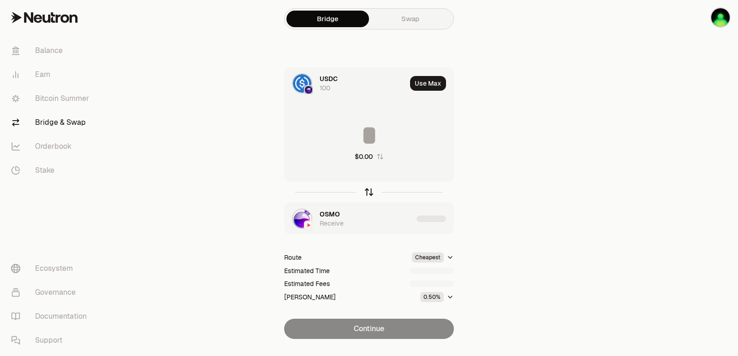
click at [367, 190] on icon "button" at bounding box center [369, 192] width 10 height 10
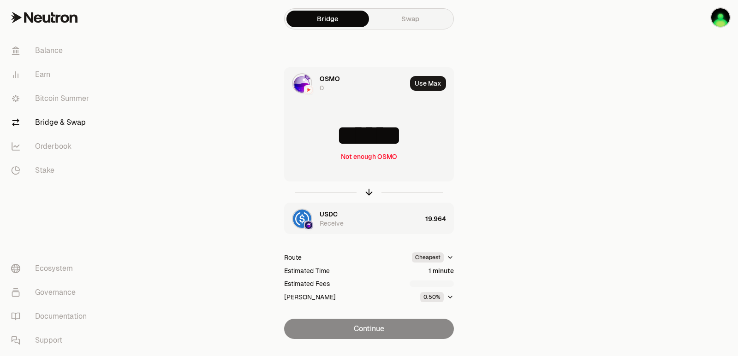
click at [367, 141] on input "******" at bounding box center [368, 136] width 169 height 28
type input "***"
click at [370, 191] on icon "button" at bounding box center [369, 192] width 10 height 10
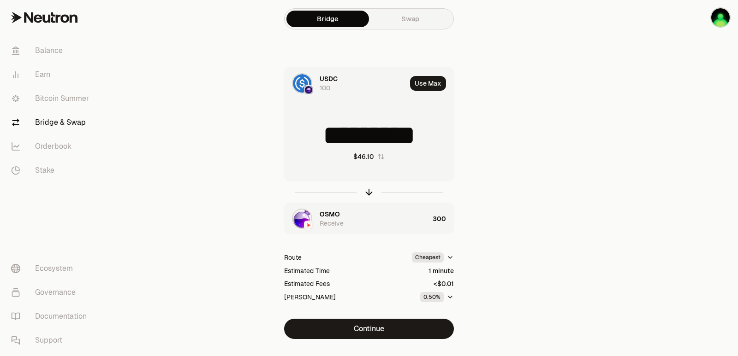
scroll to position [3, 0]
drag, startPoint x: 429, startPoint y: 136, endPoint x: 349, endPoint y: 143, distance: 81.1
click at [349, 143] on input "*********" at bounding box center [368, 136] width 169 height 28
click at [397, 141] on input "******" at bounding box center [368, 136] width 169 height 28
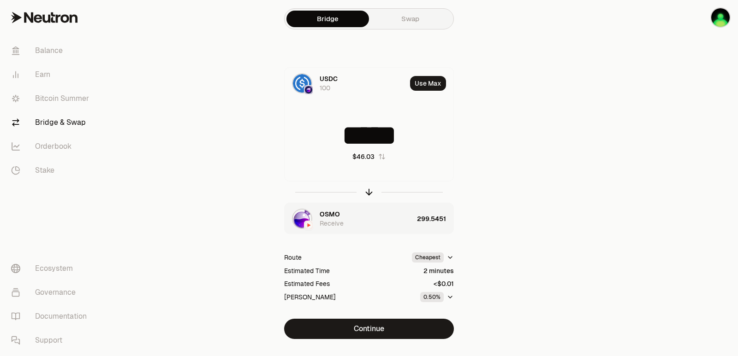
type input "*****"
click at [368, 193] on icon "button" at bounding box center [369, 192] width 10 height 10
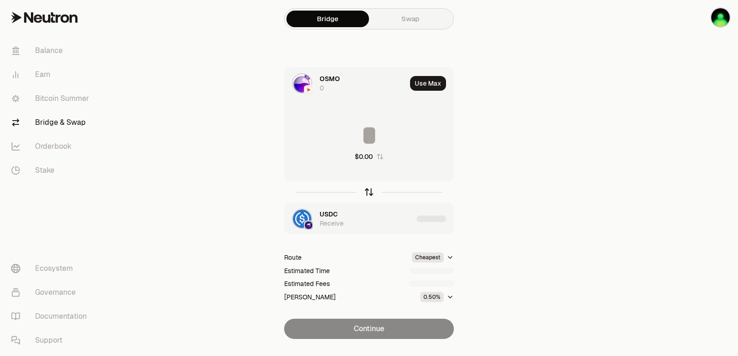
click at [368, 193] on icon "button" at bounding box center [369, 192] width 10 height 10
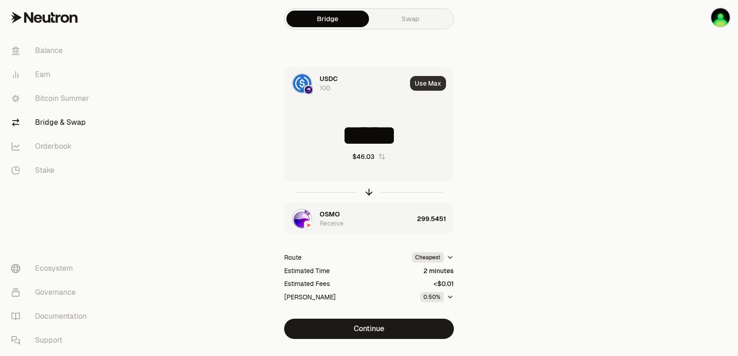
click at [419, 81] on button "Use Max" at bounding box center [428, 83] width 36 height 15
click at [370, 191] on icon "button" at bounding box center [369, 192] width 10 height 10
type input "**********"
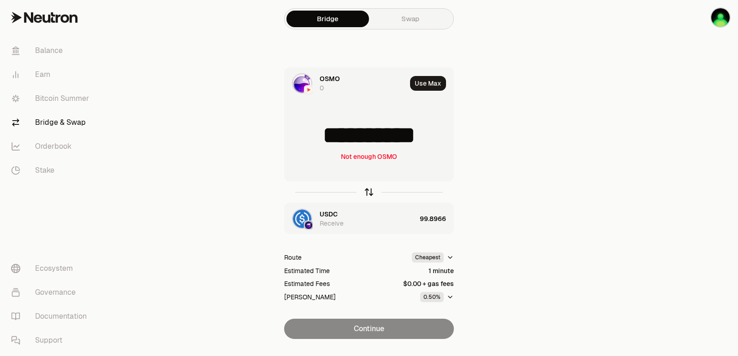
click at [370, 191] on icon "button" at bounding box center [369, 192] width 10 height 10
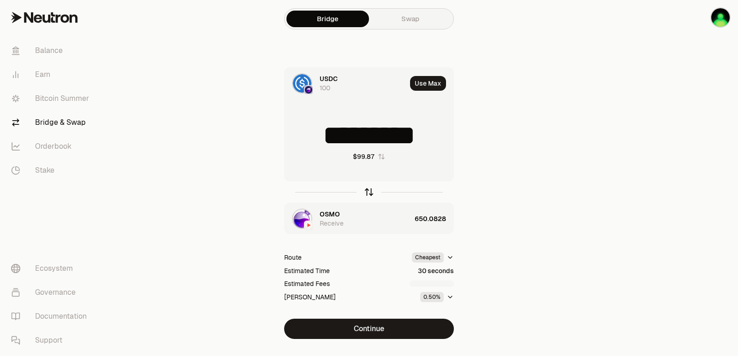
click at [370, 194] on icon "button" at bounding box center [369, 192] width 10 height 10
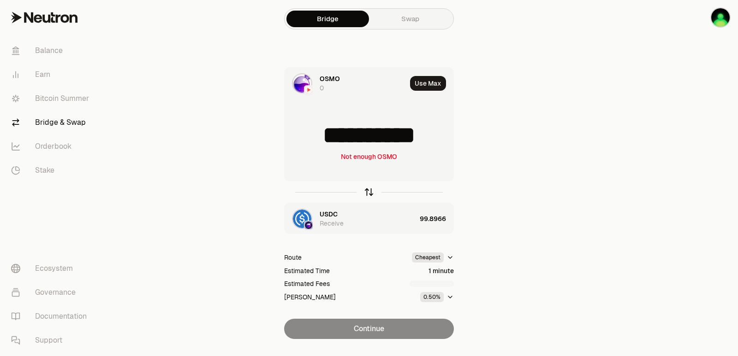
click at [370, 193] on icon "button" at bounding box center [369, 192] width 10 height 10
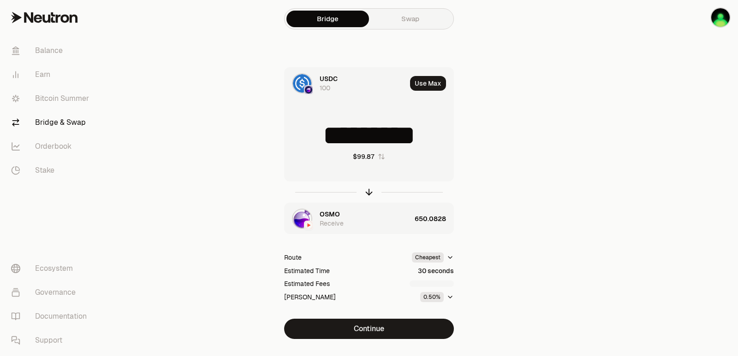
click at [429, 82] on button "Use Max" at bounding box center [428, 83] width 36 height 15
click at [371, 191] on icon "button" at bounding box center [369, 191] width 6 height 3
type input "*********"
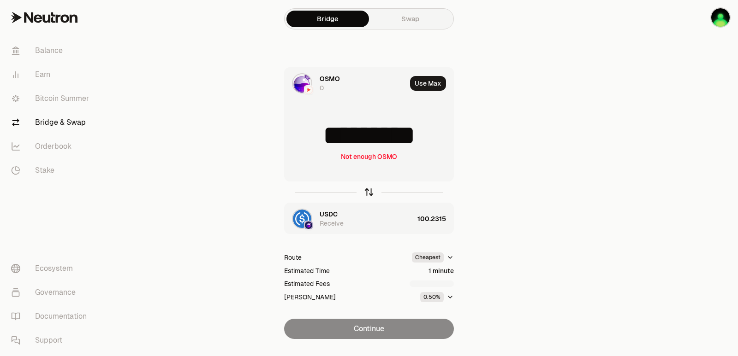
click at [371, 191] on icon "button" at bounding box center [369, 191] width 6 height 3
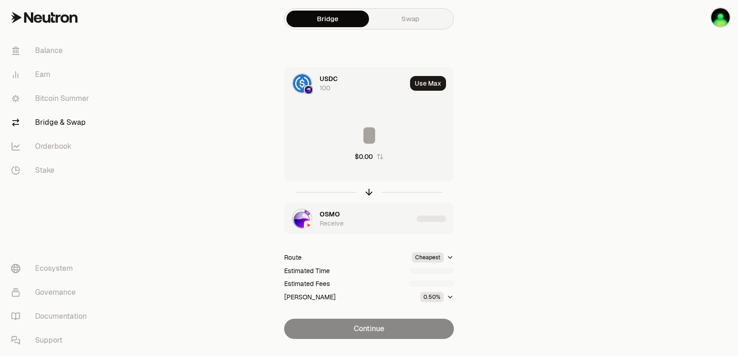
click at [424, 71] on div "Use Max" at bounding box center [431, 83] width 43 height 31
click at [424, 82] on button "Use Max" at bounding box center [428, 83] width 36 height 15
type input "***"
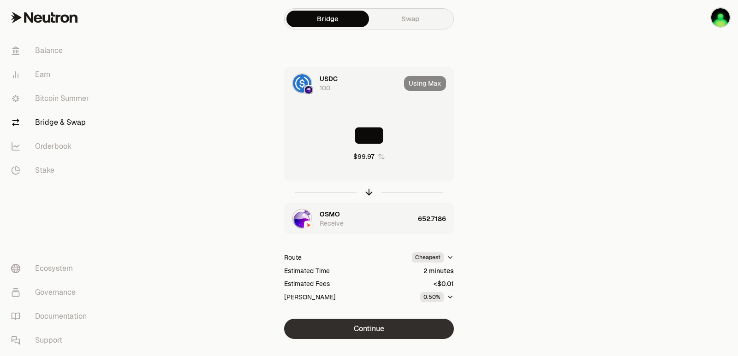
click at [370, 330] on button "Continue" at bounding box center [369, 329] width 170 height 20
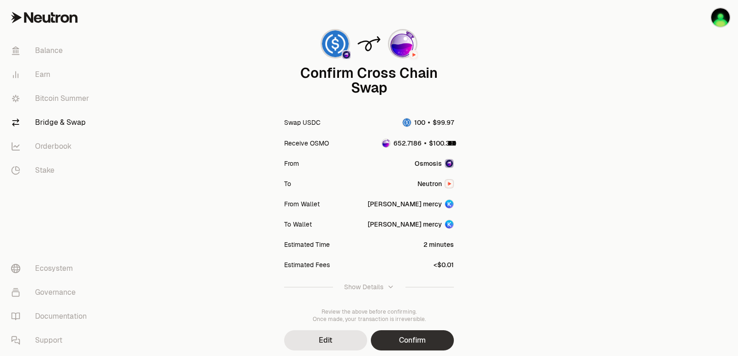
scroll to position [76, 0]
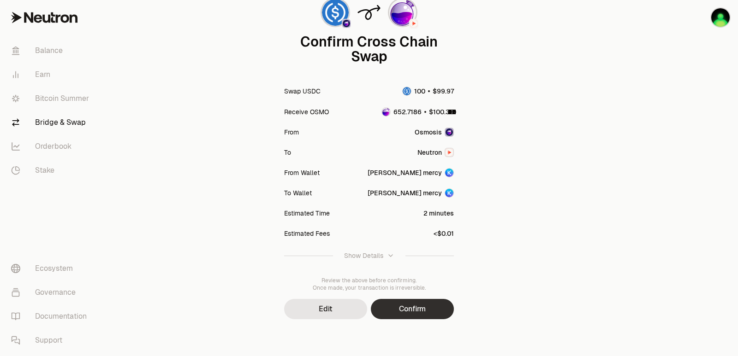
click at [408, 312] on button "Confirm" at bounding box center [412, 309] width 83 height 20
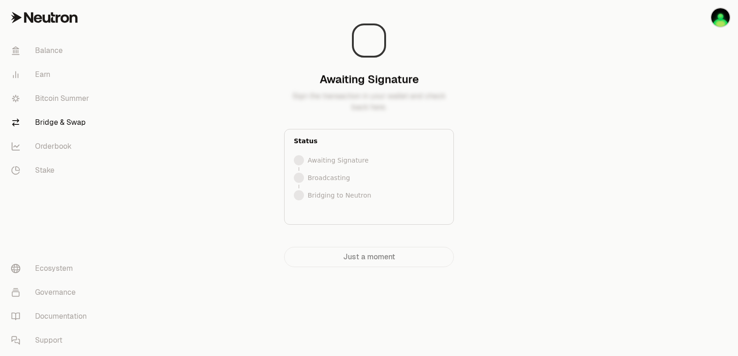
scroll to position [0, 0]
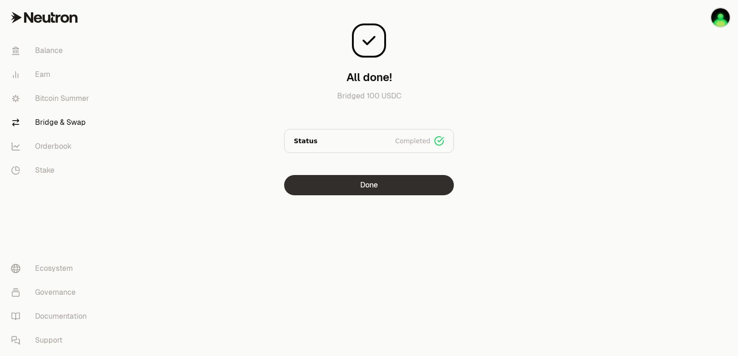
click at [381, 189] on button "Done" at bounding box center [369, 185] width 170 height 20
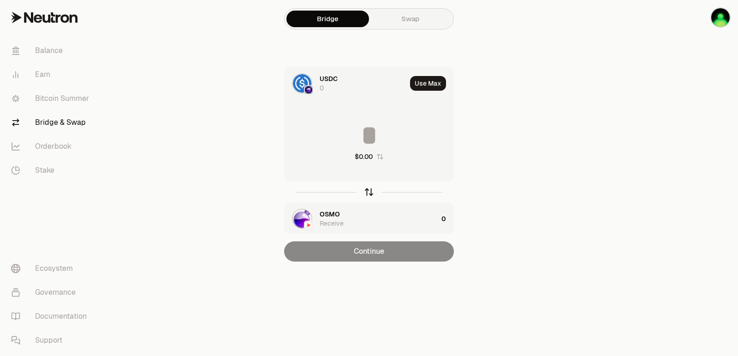
click at [366, 196] on icon "button" at bounding box center [369, 192] width 10 height 10
click at [425, 88] on button "Use Max" at bounding box center [428, 83] width 36 height 15
type input "**********"
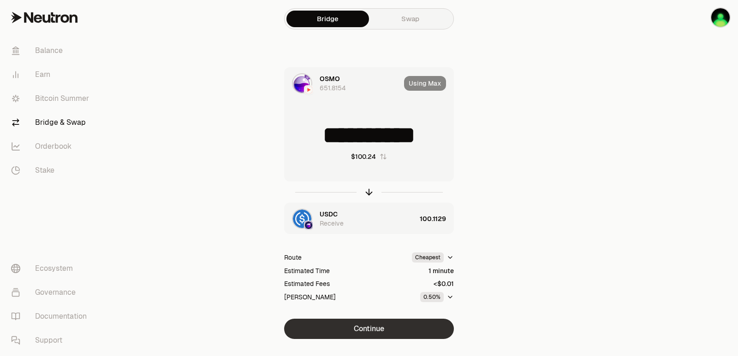
click at [381, 326] on button "Continue" at bounding box center [369, 329] width 170 height 20
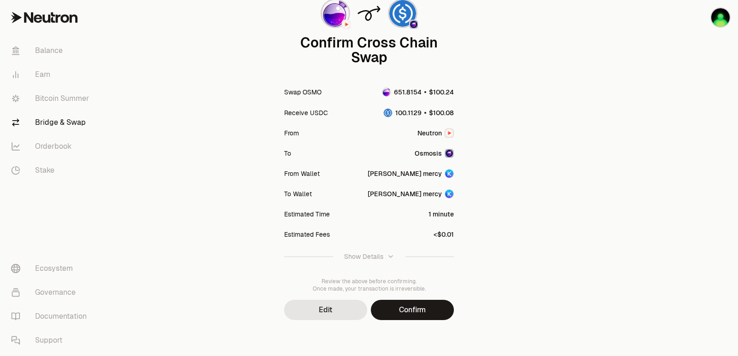
scroll to position [76, 0]
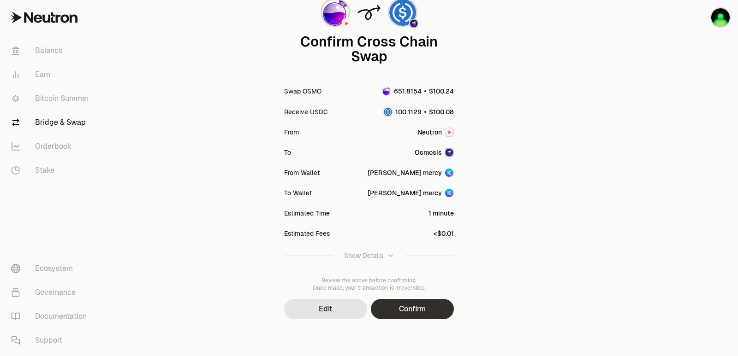
click at [417, 314] on button "Confirm" at bounding box center [412, 309] width 83 height 20
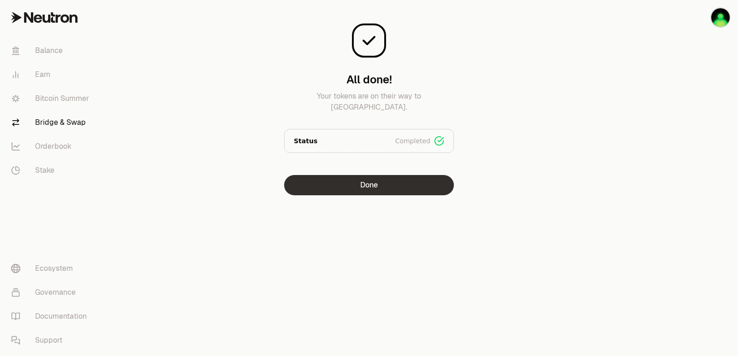
click at [388, 189] on button "Done" at bounding box center [369, 185] width 170 height 20
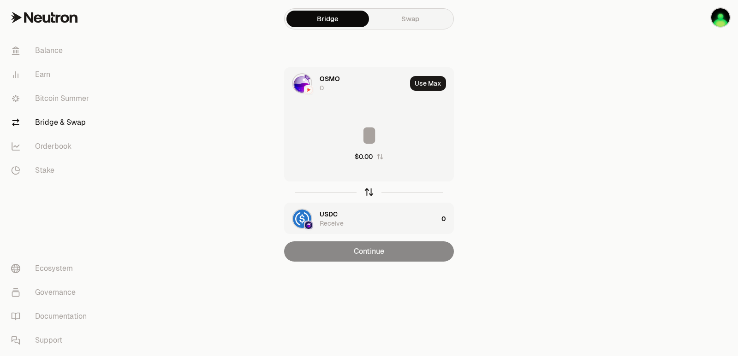
click at [369, 191] on icon "button" at bounding box center [369, 192] width 10 height 10
click at [425, 82] on button "Use Max" at bounding box center [428, 83] width 36 height 15
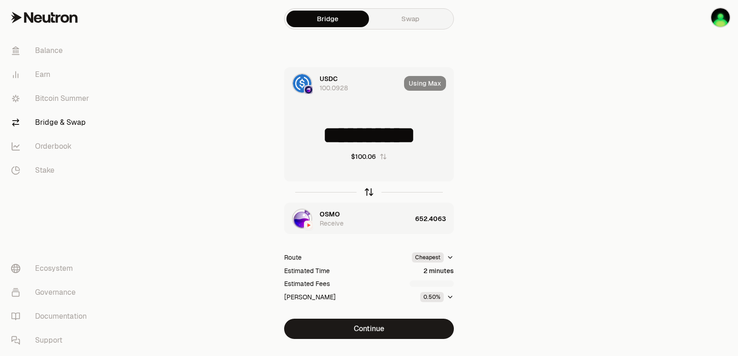
click at [370, 191] on icon "button" at bounding box center [369, 192] width 10 height 10
type input "**********"
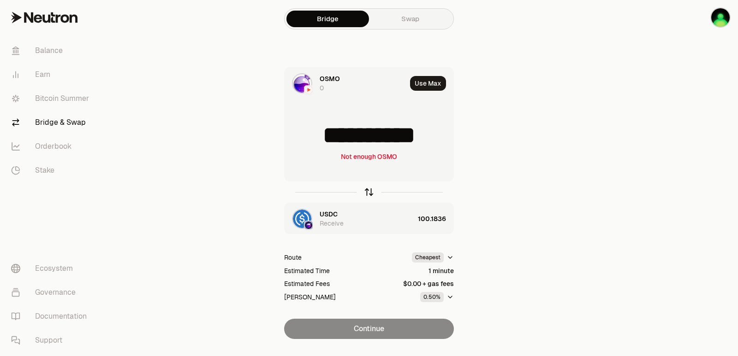
click at [370, 191] on icon "button" at bounding box center [369, 192] width 10 height 10
click at [427, 77] on button "Use Max" at bounding box center [428, 83] width 36 height 15
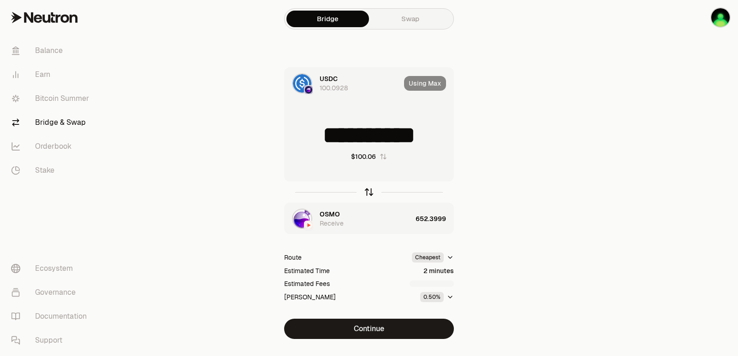
click at [369, 195] on icon "button" at bounding box center [369, 193] width 0 height 6
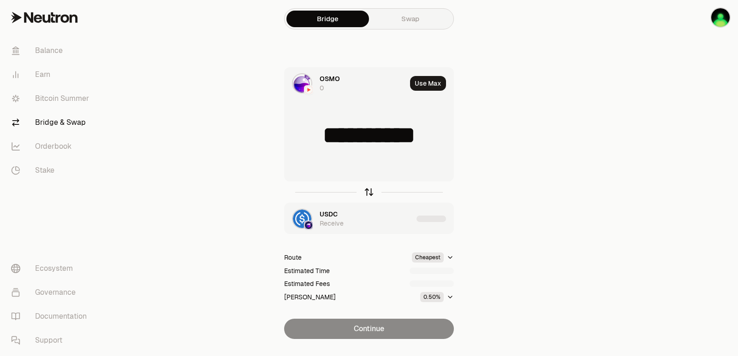
type input "**********"
click at [369, 195] on icon "button" at bounding box center [369, 193] width 0 height 6
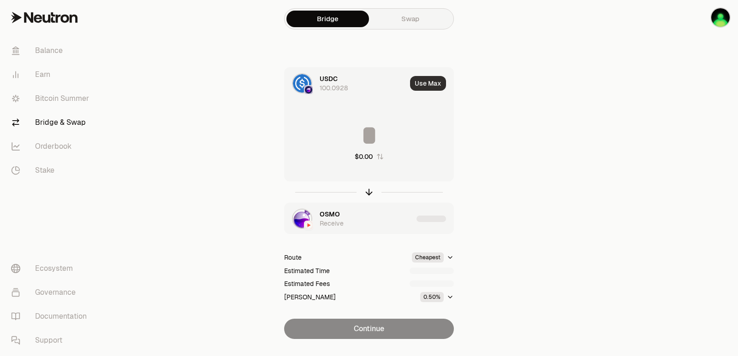
click at [435, 80] on button "Use Max" at bounding box center [428, 83] width 36 height 15
type input "**********"
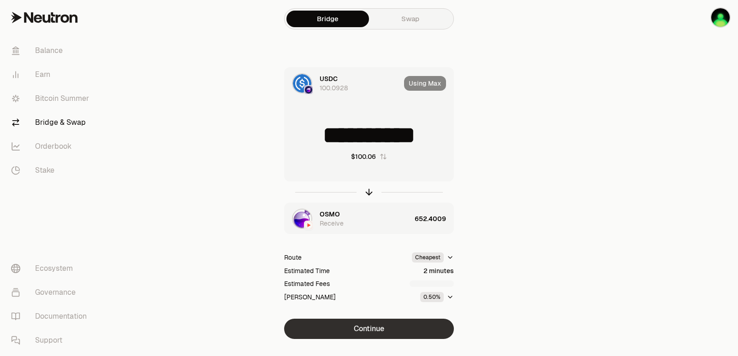
click at [365, 329] on button "Continue" at bounding box center [369, 329] width 170 height 20
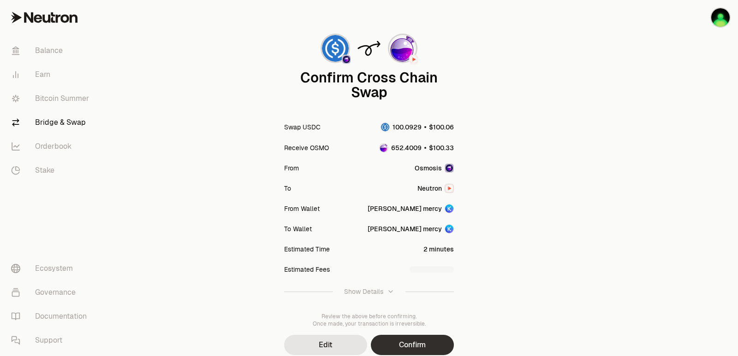
scroll to position [76, 0]
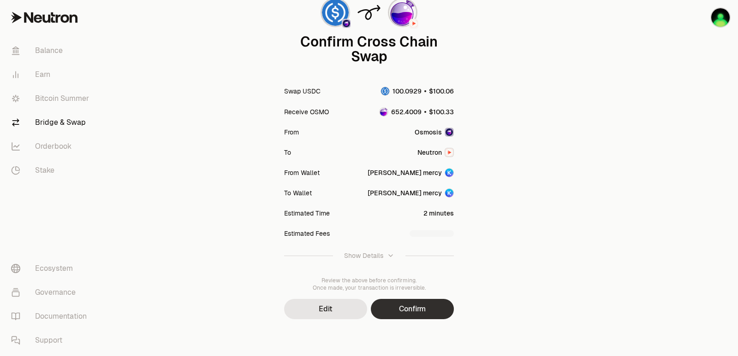
click at [398, 309] on button "Confirm" at bounding box center [412, 309] width 83 height 20
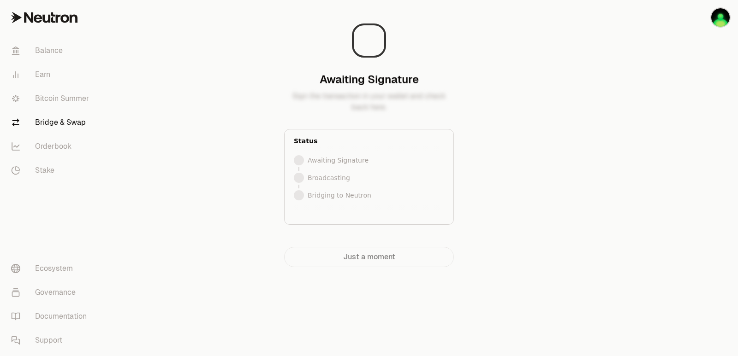
scroll to position [0, 0]
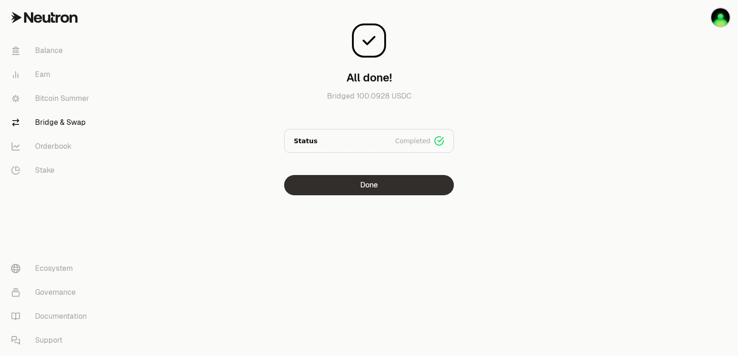
click at [346, 188] on button "Done" at bounding box center [369, 185] width 170 height 20
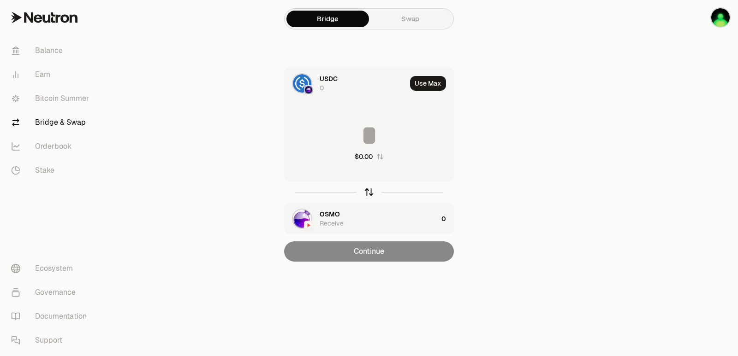
click at [367, 190] on icon "button" at bounding box center [369, 192] width 10 height 10
click at [434, 86] on button "Use Max" at bounding box center [428, 83] width 36 height 15
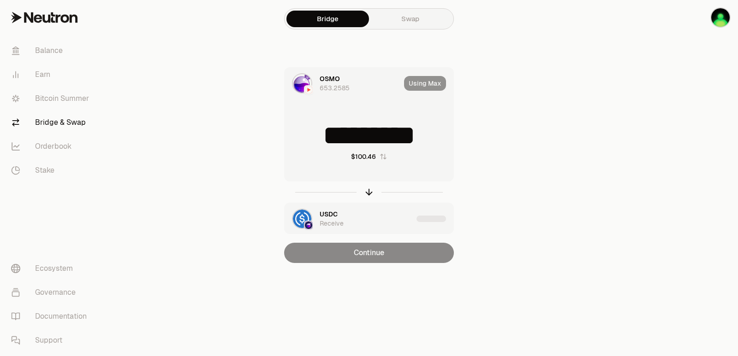
type input "*********"
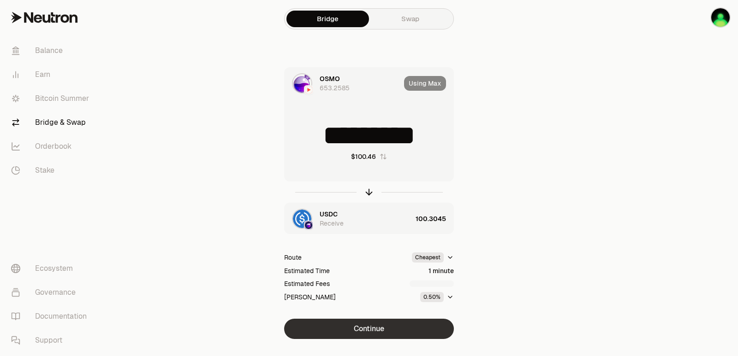
click at [353, 335] on button "Continue" at bounding box center [369, 329] width 170 height 20
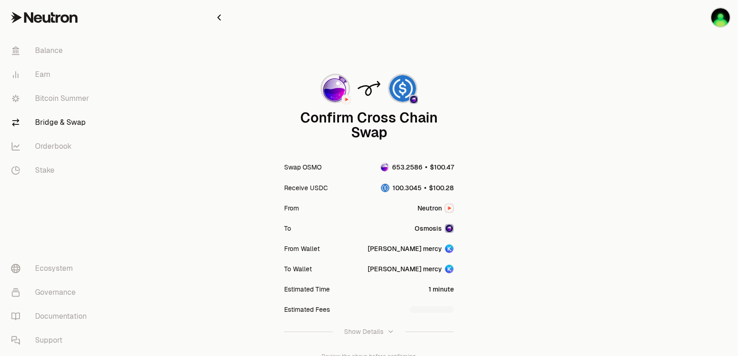
scroll to position [76, 0]
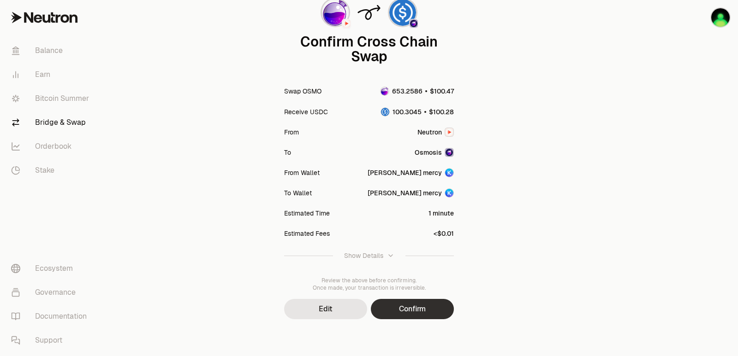
click at [419, 311] on button "Confirm" at bounding box center [412, 309] width 83 height 20
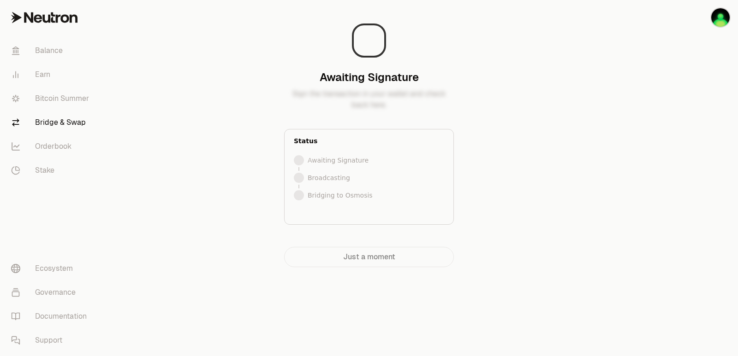
scroll to position [0, 0]
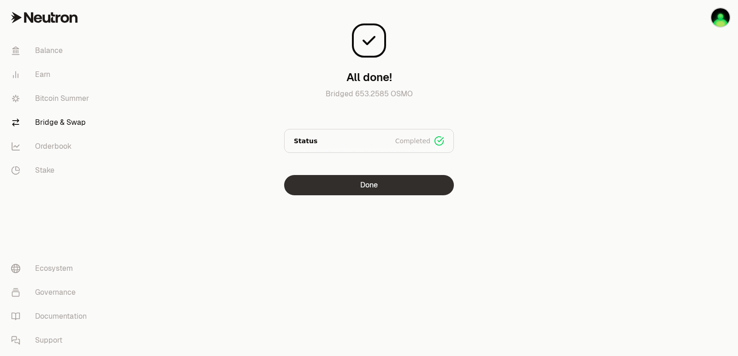
click at [374, 190] on button "Done" at bounding box center [369, 185] width 170 height 20
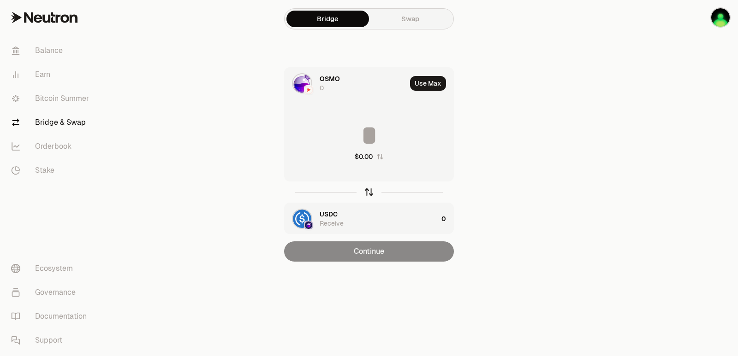
click at [370, 193] on icon "button" at bounding box center [369, 192] width 10 height 10
click at [438, 83] on button "Use Max" at bounding box center [428, 83] width 36 height 15
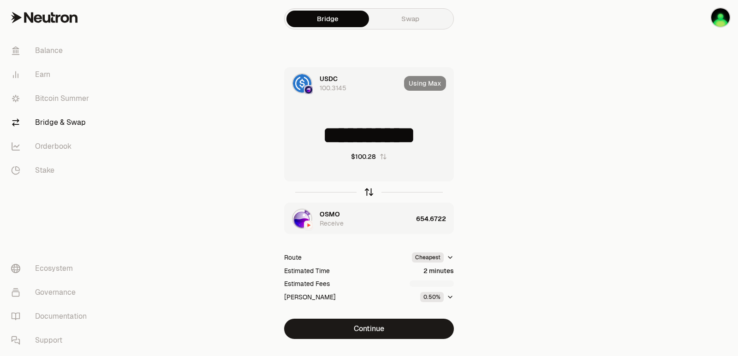
click at [368, 192] on icon "button" at bounding box center [369, 192] width 10 height 10
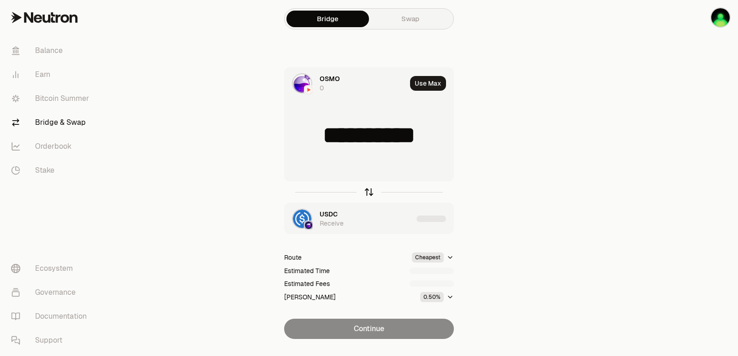
type input "**********"
click at [368, 192] on icon "button" at bounding box center [369, 192] width 10 height 10
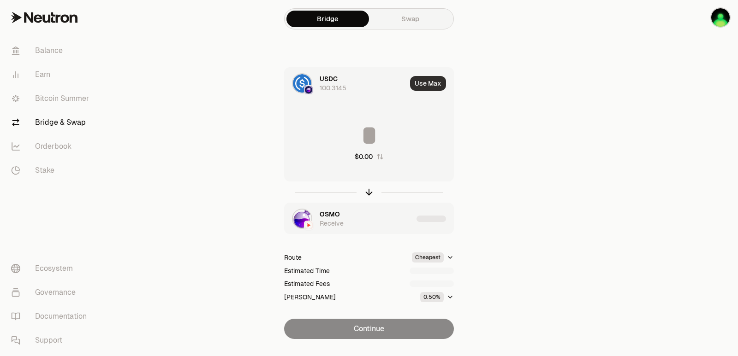
click at [427, 83] on button "Use Max" at bounding box center [428, 83] width 36 height 15
type input "**********"
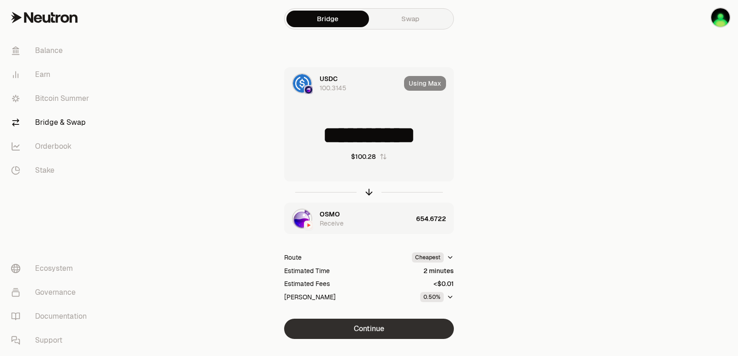
click at [362, 324] on button "Continue" at bounding box center [369, 329] width 170 height 20
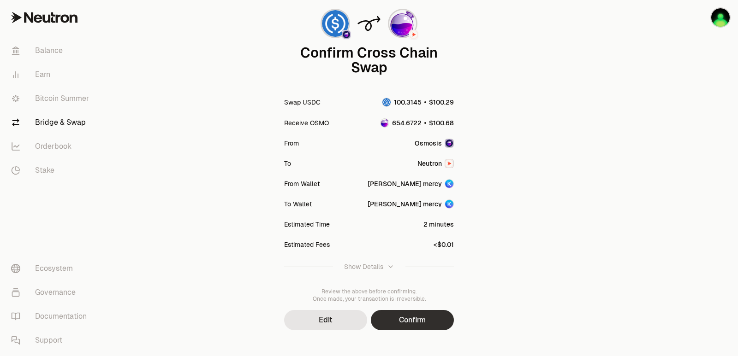
scroll to position [76, 0]
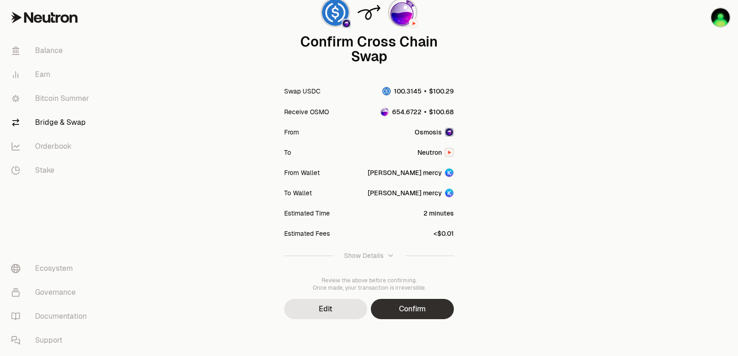
click at [409, 304] on button "Confirm" at bounding box center [412, 309] width 83 height 20
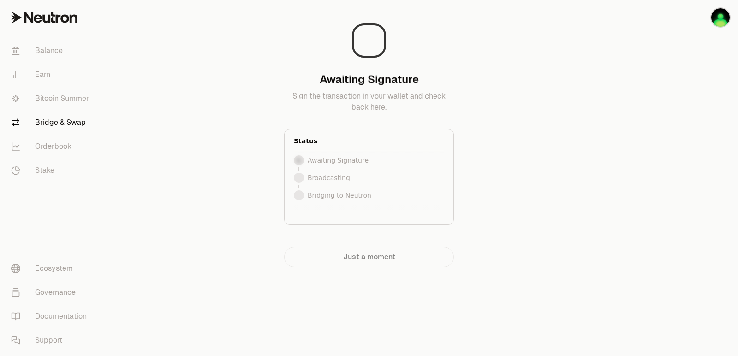
scroll to position [0, 0]
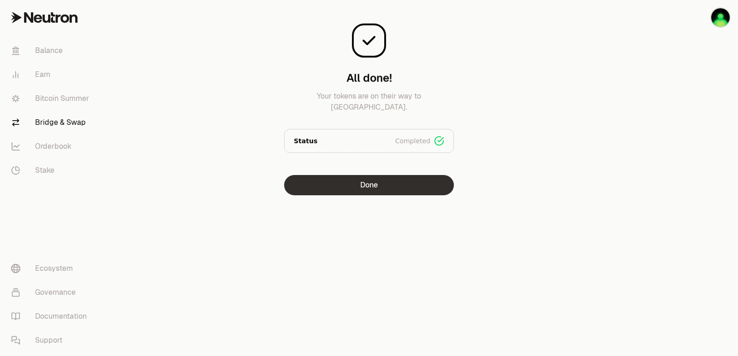
click at [368, 191] on button "Done" at bounding box center [369, 185] width 170 height 20
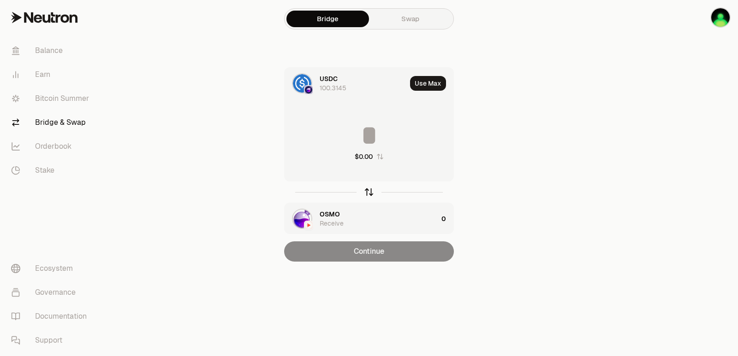
click at [368, 192] on icon "button" at bounding box center [369, 192] width 10 height 10
click at [432, 82] on button "Use Max" at bounding box center [428, 83] width 36 height 15
type input "**********"
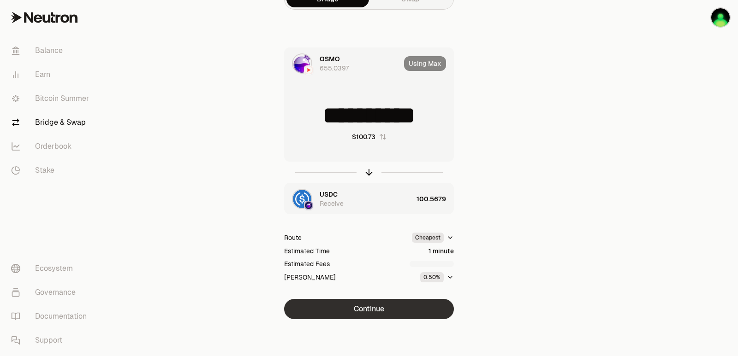
click at [387, 314] on button "Continue" at bounding box center [369, 309] width 170 height 20
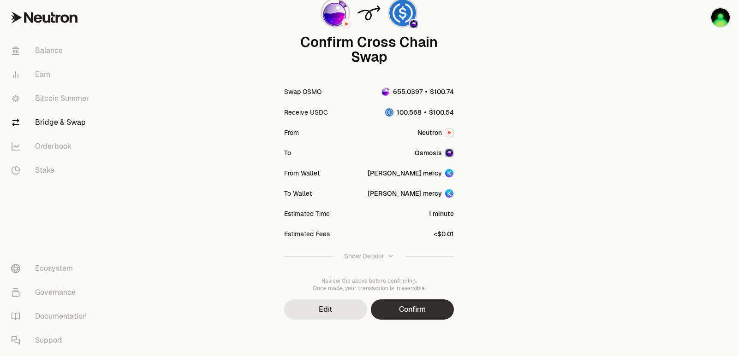
scroll to position [76, 0]
click at [409, 307] on button "Confirm" at bounding box center [412, 309] width 83 height 20
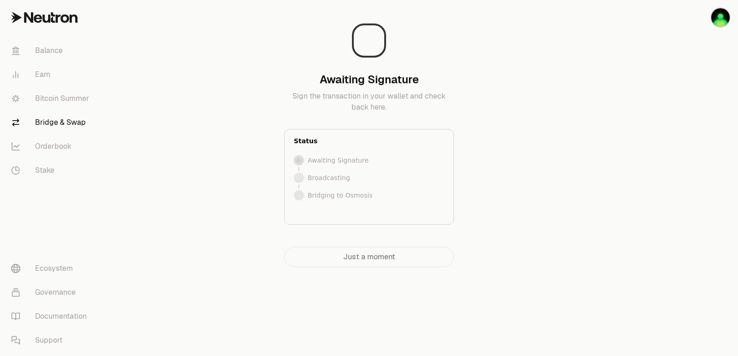
scroll to position [0, 0]
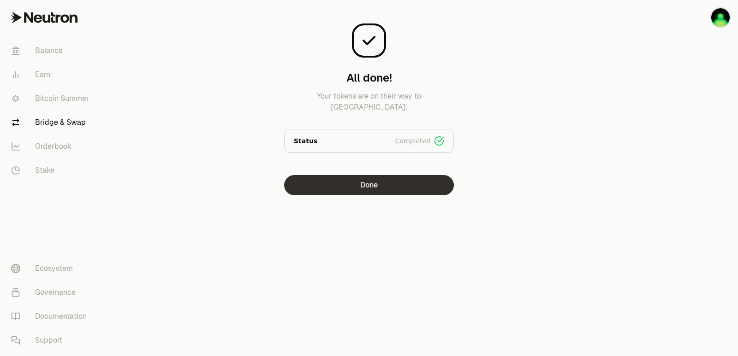
click at [377, 185] on button "Done" at bounding box center [369, 185] width 170 height 20
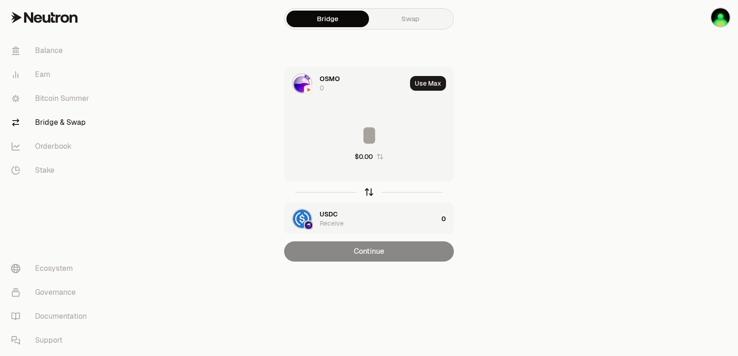
click at [370, 192] on icon "button" at bounding box center [369, 192] width 10 height 10
click at [436, 77] on button "Use Max" at bounding box center [428, 83] width 36 height 15
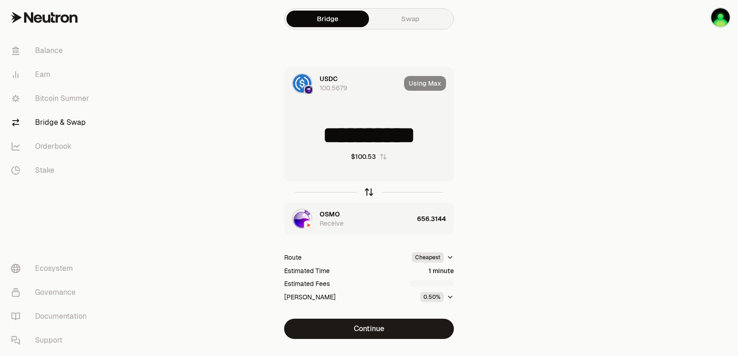
click at [367, 193] on icon "button" at bounding box center [369, 192] width 10 height 10
type input "**********"
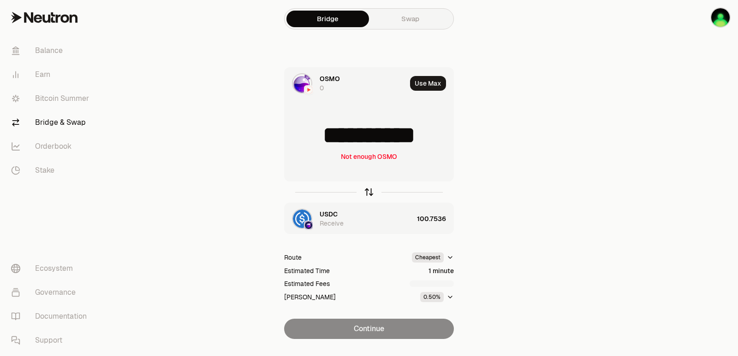
click at [367, 193] on icon "button" at bounding box center [369, 192] width 10 height 10
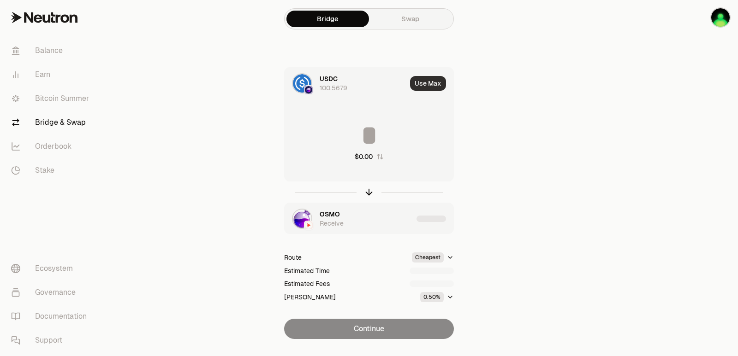
type input "**********"
drag, startPoint x: 429, startPoint y: 80, endPoint x: 427, endPoint y: 88, distance: 8.5
click at [429, 80] on button "Use Max" at bounding box center [428, 83] width 36 height 15
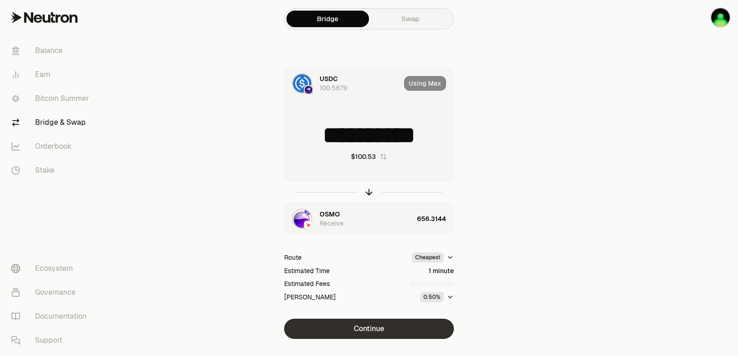
click at [364, 331] on button "Continue" at bounding box center [369, 329] width 170 height 20
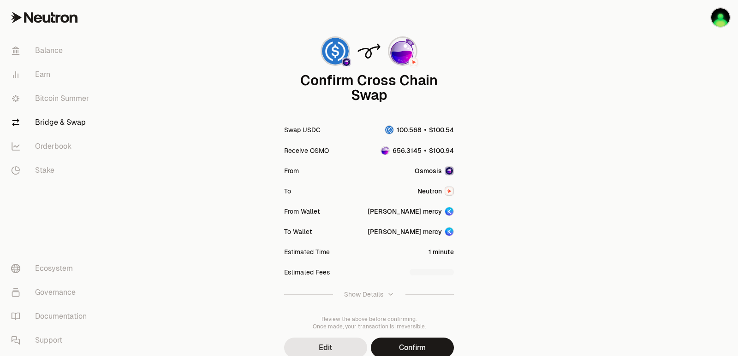
scroll to position [76, 0]
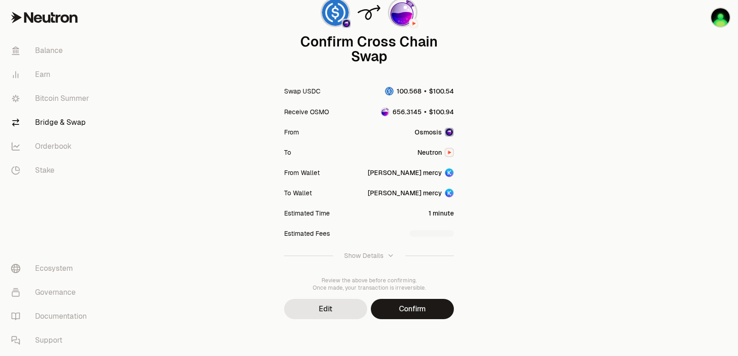
click at [385, 320] on div "Confirm Cross Chain Swap Swap USDC Receive OSMO From Osmosis To Neutron From Wa…" at bounding box center [369, 140] width 332 height 432
click at [402, 305] on button "Confirm" at bounding box center [412, 309] width 83 height 20
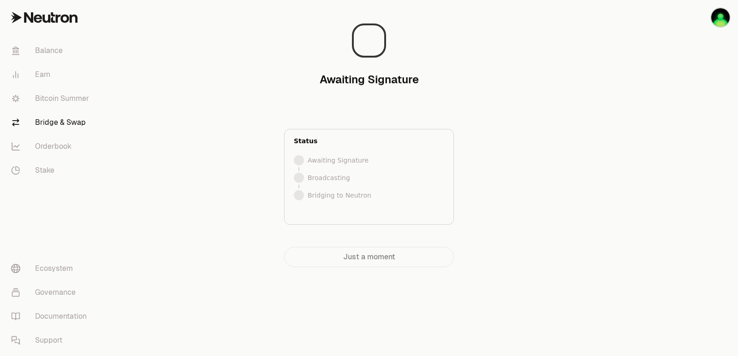
scroll to position [0, 0]
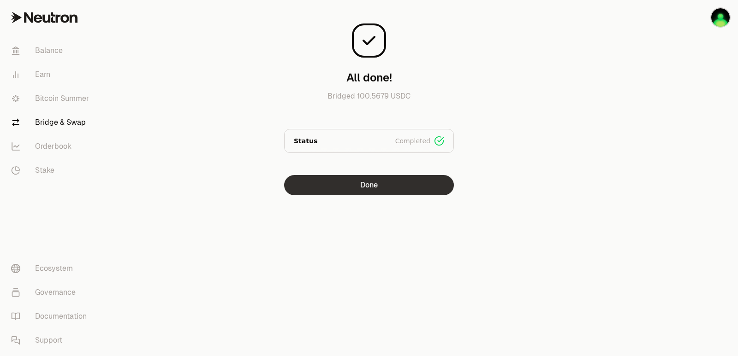
click at [383, 182] on button "Done" at bounding box center [369, 185] width 170 height 20
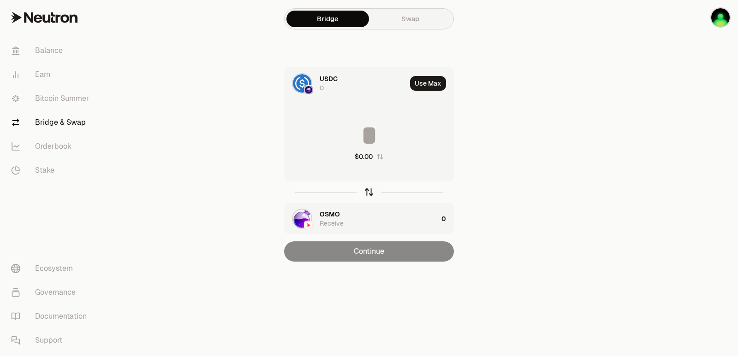
click at [370, 192] on icon "button" at bounding box center [369, 192] width 10 height 10
click at [434, 78] on button "Use Max" at bounding box center [428, 83] width 36 height 15
type input "**********"
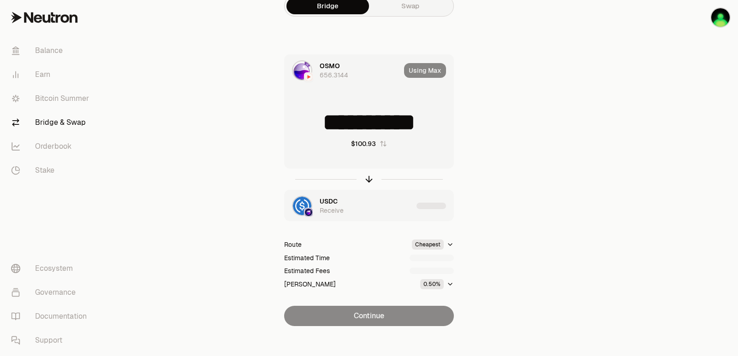
scroll to position [20, 0]
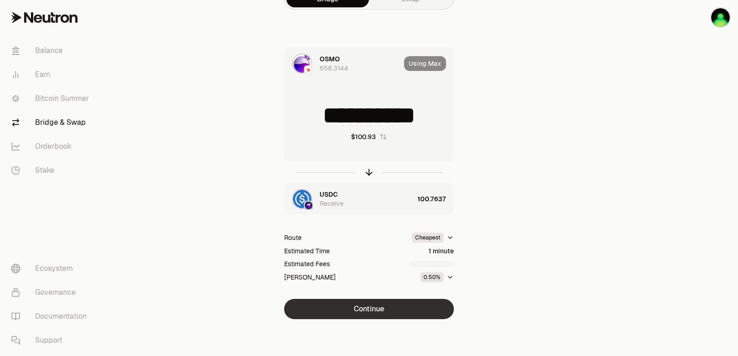
click at [377, 307] on button "Continue" at bounding box center [369, 309] width 170 height 20
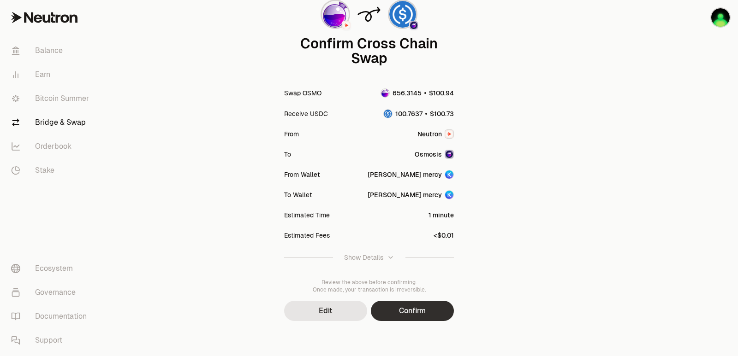
scroll to position [76, 0]
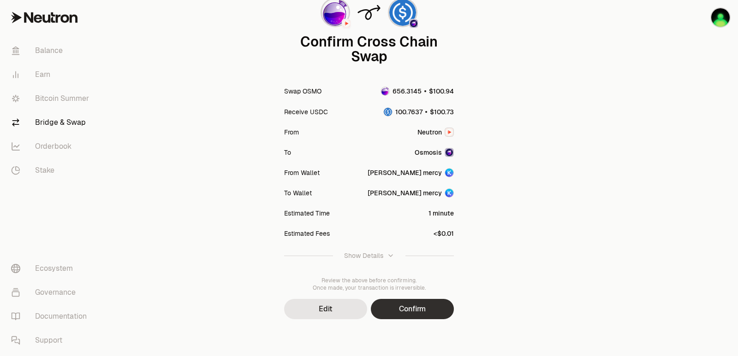
click at [433, 305] on button "Confirm" at bounding box center [412, 309] width 83 height 20
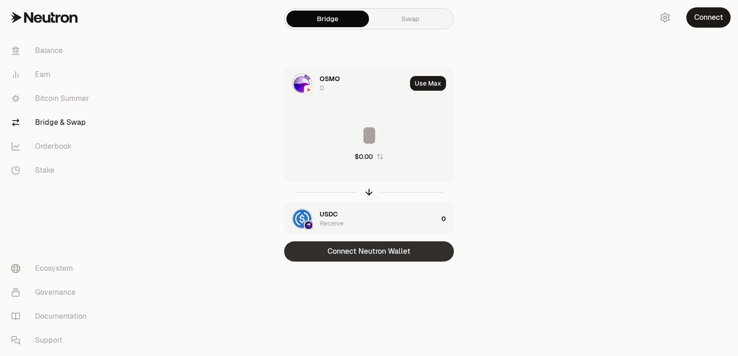
click at [363, 247] on button "Connect Neutron Wallet" at bounding box center [369, 252] width 170 height 20
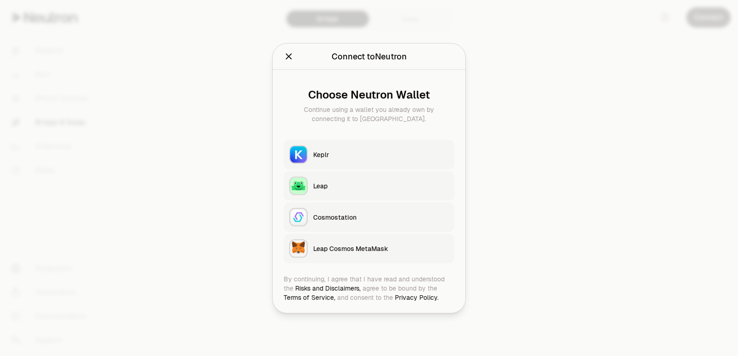
click at [345, 141] on button "Keplr" at bounding box center [369, 155] width 171 height 30
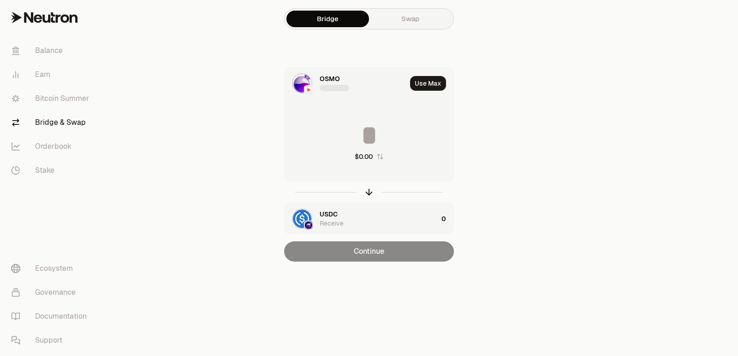
click at [634, 148] on main "Bridge Swap OSMO Use Max $0.00 USDC Receive 0 Continue" at bounding box center [420, 149] width 634 height 299
click at [440, 85] on button "Use Max" at bounding box center [428, 83] width 36 height 15
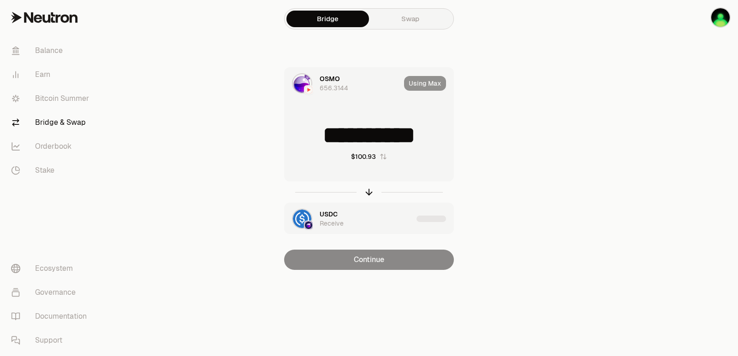
type input "**********"
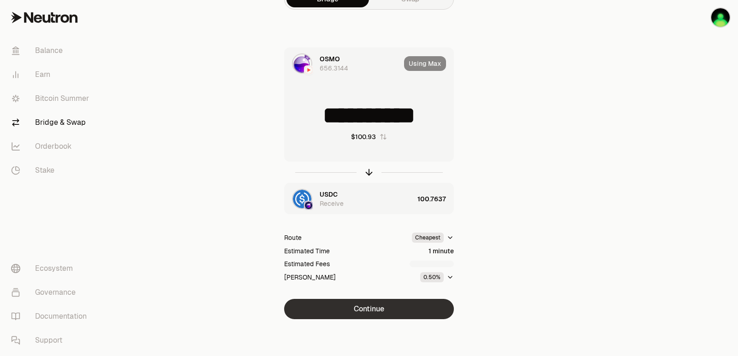
click at [384, 308] on button "Continue" at bounding box center [369, 309] width 170 height 20
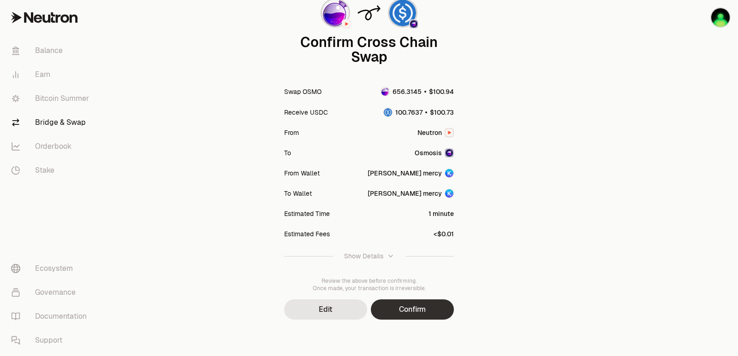
scroll to position [76, 0]
click at [409, 301] on button "Confirm" at bounding box center [412, 309] width 83 height 20
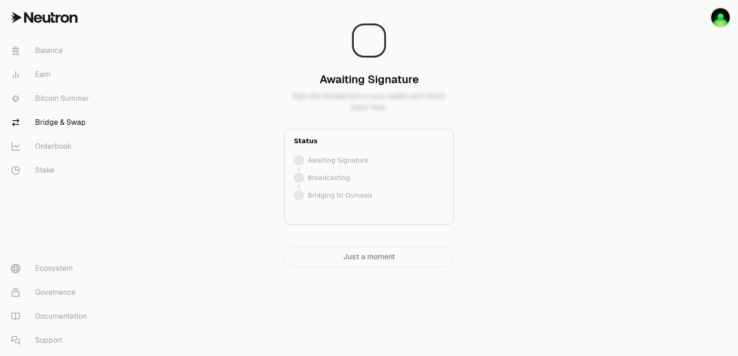
scroll to position [0, 0]
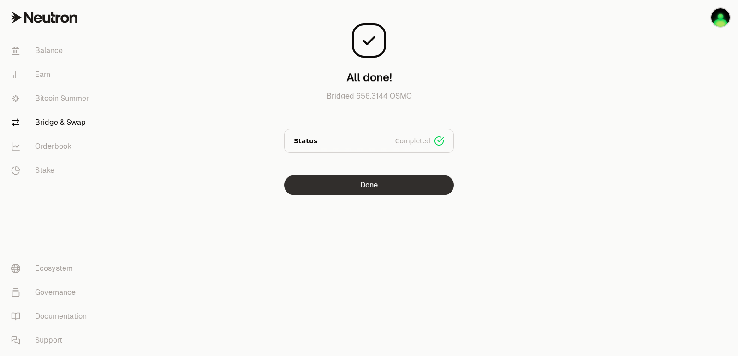
click at [369, 194] on button "Done" at bounding box center [369, 185] width 170 height 20
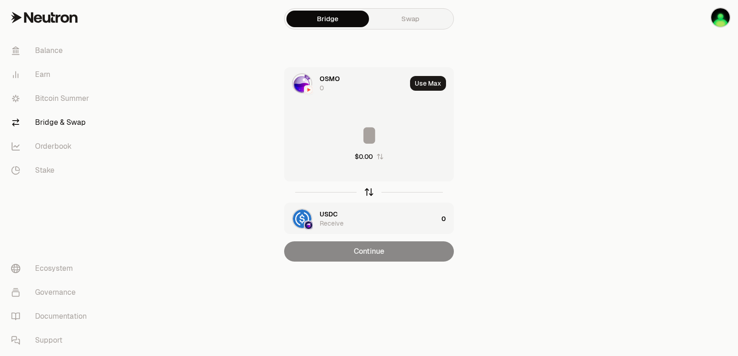
click at [371, 190] on icon "button" at bounding box center [369, 192] width 10 height 10
click at [432, 85] on button "Use Max" at bounding box center [428, 83] width 36 height 15
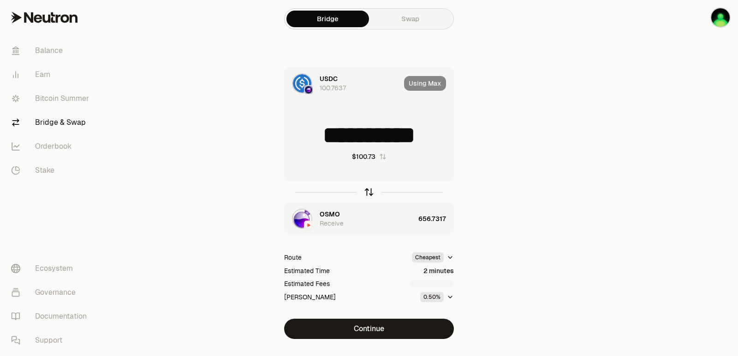
click at [368, 196] on icon "button" at bounding box center [369, 192] width 10 height 10
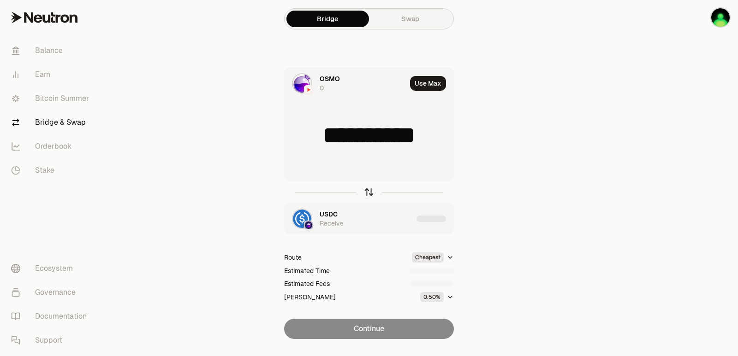
type input "**********"
click at [366, 189] on icon "button" at bounding box center [369, 192] width 10 height 10
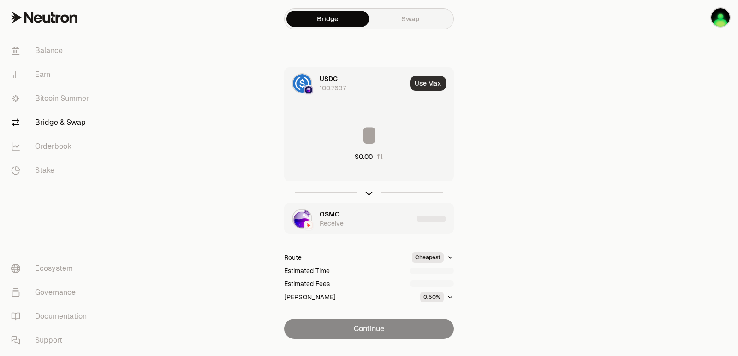
click at [426, 83] on button "Use Max" at bounding box center [428, 83] width 36 height 15
type input "**********"
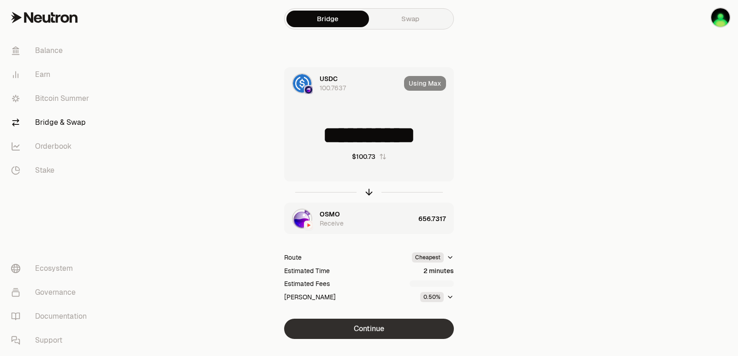
click at [374, 327] on button "Continue" at bounding box center [369, 329] width 170 height 20
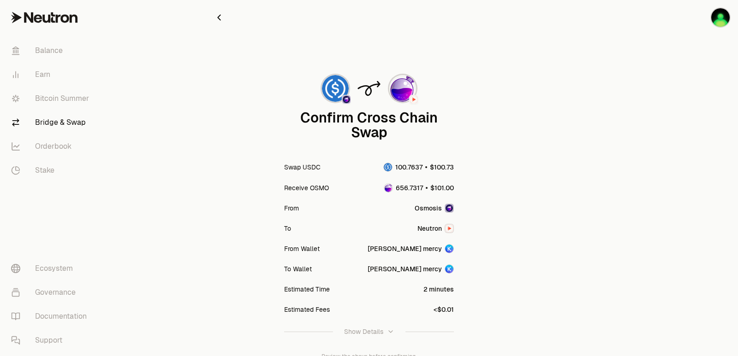
scroll to position [76, 0]
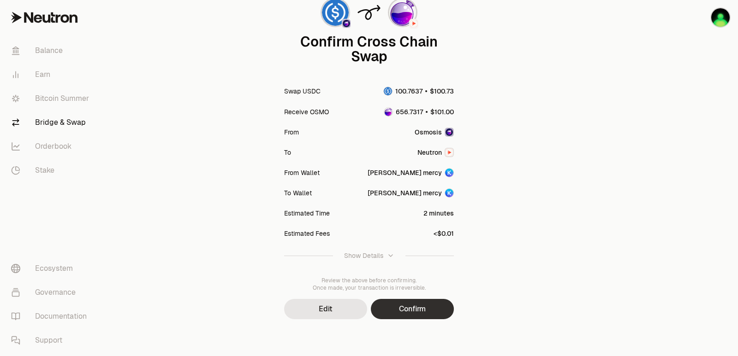
click at [425, 311] on button "Confirm" at bounding box center [412, 309] width 83 height 20
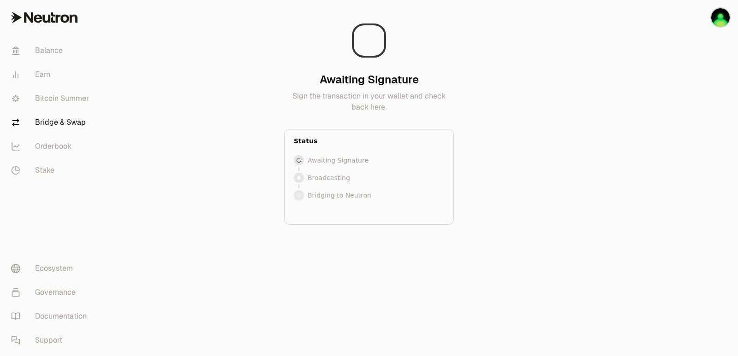
scroll to position [0, 0]
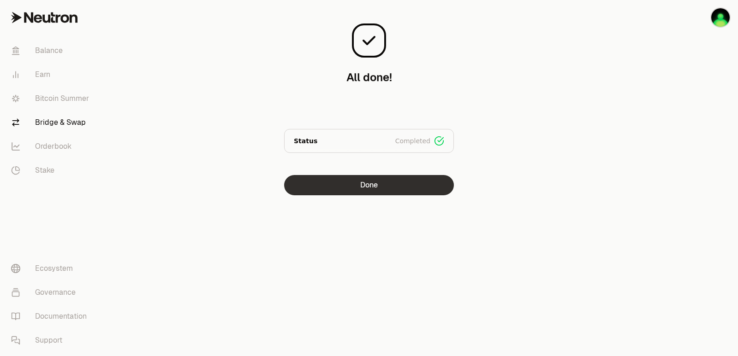
click at [344, 193] on button "Done" at bounding box center [369, 185] width 170 height 20
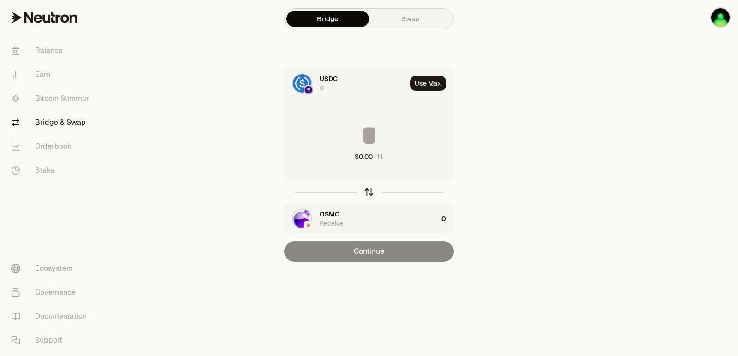
click at [367, 194] on icon "button" at bounding box center [369, 192] width 10 height 10
click at [433, 85] on button "Use Max" at bounding box center [428, 83] width 36 height 15
type input "**********"
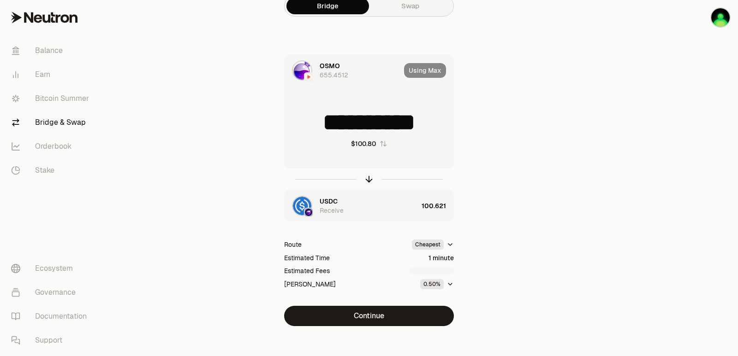
scroll to position [20, 0]
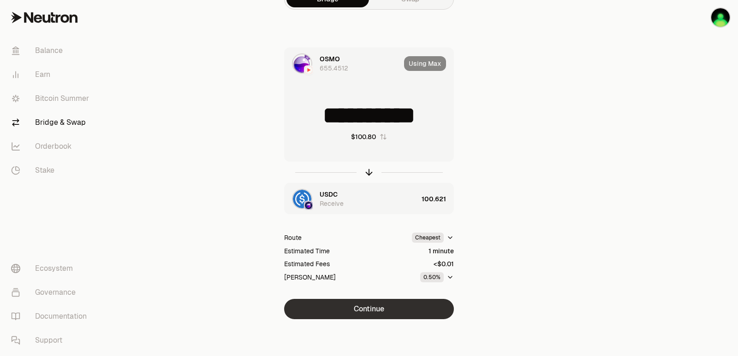
click at [384, 307] on button "Continue" at bounding box center [369, 309] width 170 height 20
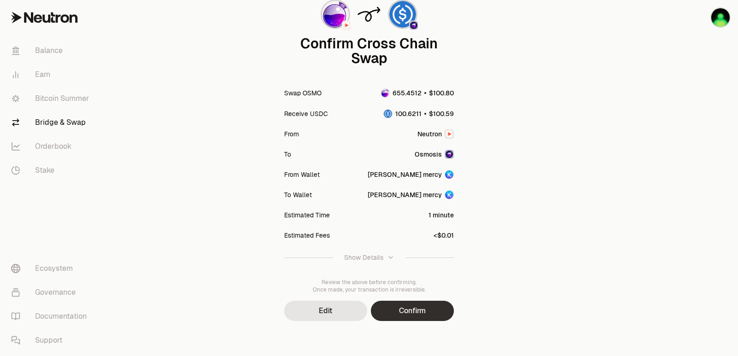
scroll to position [76, 0]
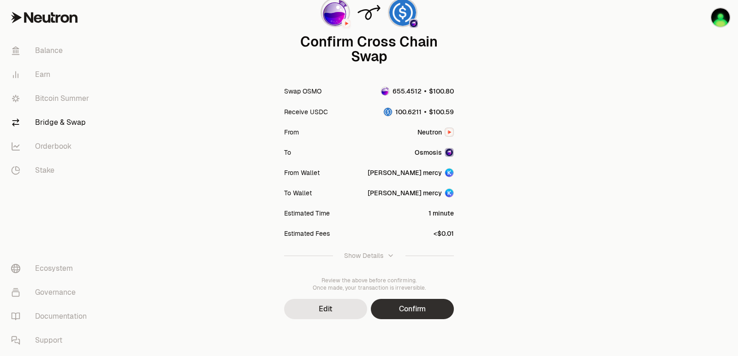
click at [397, 307] on button "Confirm" at bounding box center [412, 309] width 83 height 20
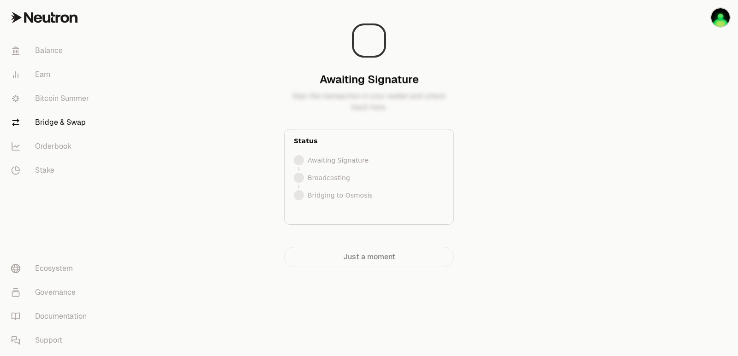
scroll to position [0, 0]
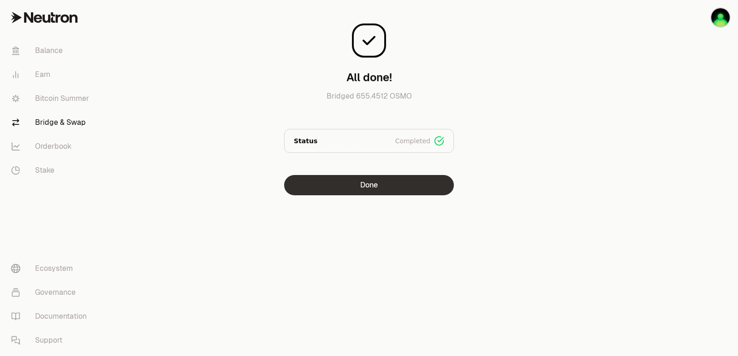
click at [357, 185] on button "Done" at bounding box center [369, 185] width 170 height 20
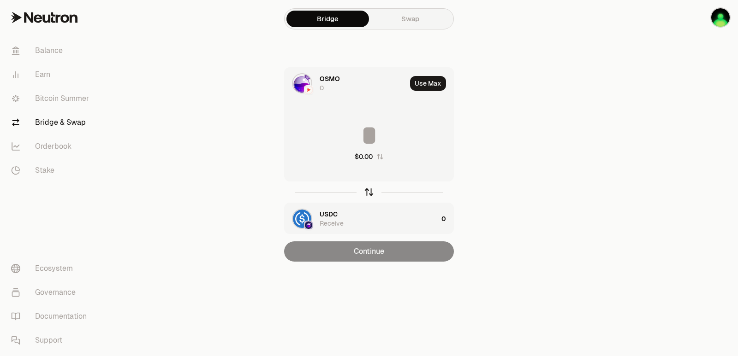
click at [368, 190] on icon "button" at bounding box center [369, 191] width 6 height 3
click at [428, 87] on button "Use Max" at bounding box center [428, 83] width 36 height 15
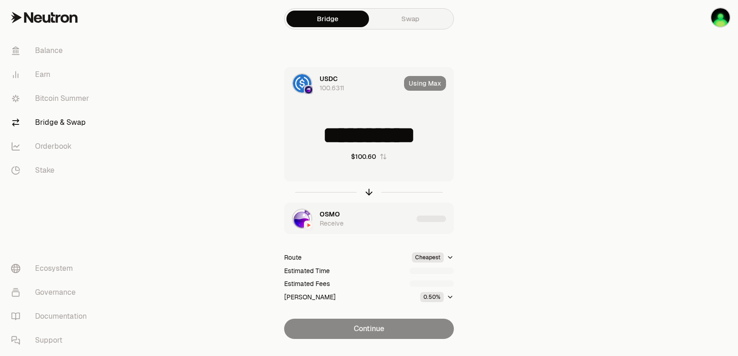
click at [332, 139] on input "**********" at bounding box center [368, 136] width 169 height 28
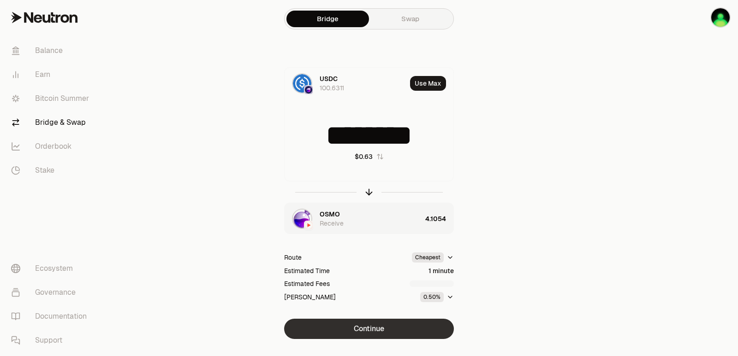
type input "********"
click at [389, 325] on button "Continue" at bounding box center [369, 329] width 170 height 20
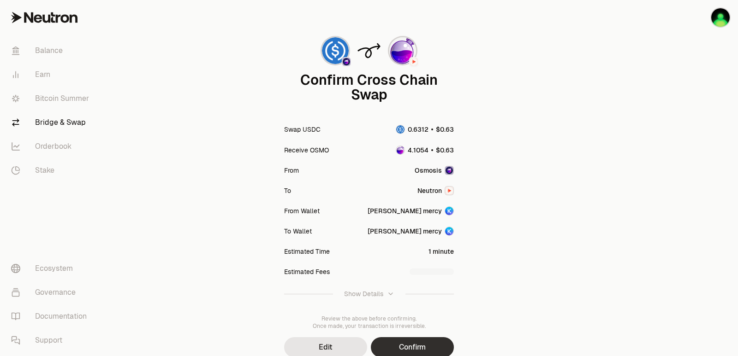
scroll to position [76, 0]
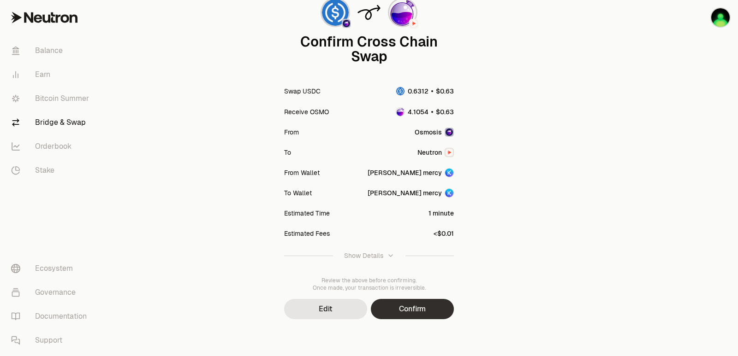
click at [412, 315] on button "Confirm" at bounding box center [412, 309] width 83 height 20
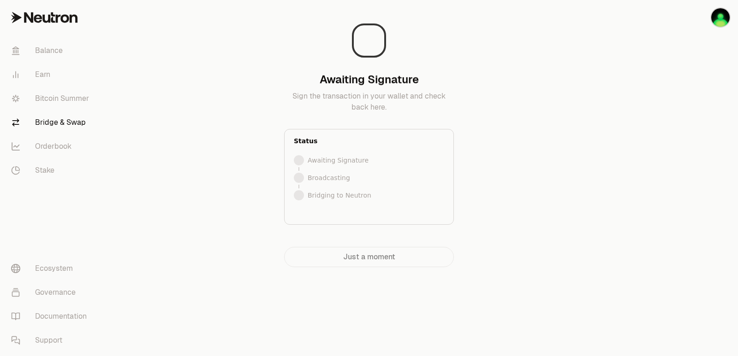
scroll to position [0, 0]
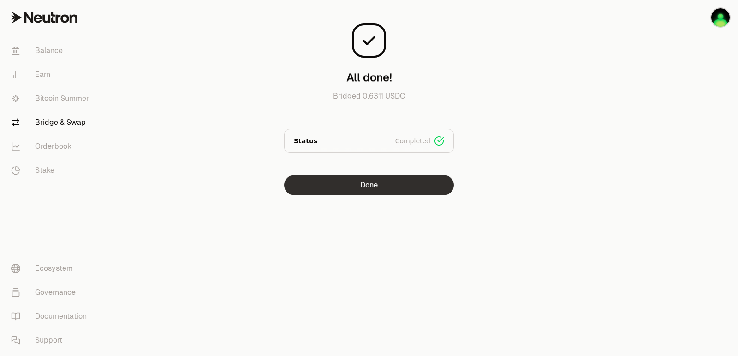
click at [381, 191] on button "Done" at bounding box center [369, 185] width 170 height 20
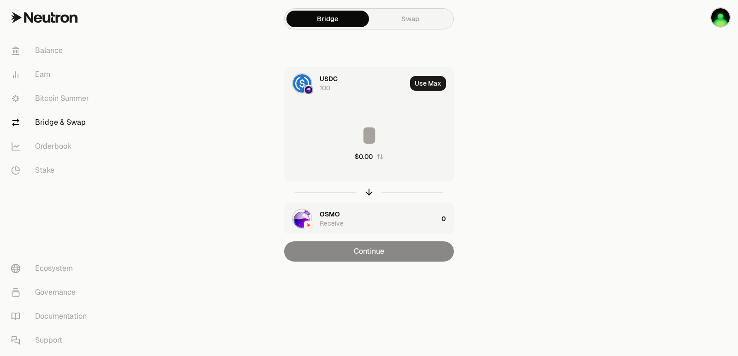
click at [634, 212] on div at bounding box center [685, 149] width 103 height 299
click at [431, 83] on button "Use Max" at bounding box center [428, 83] width 36 height 15
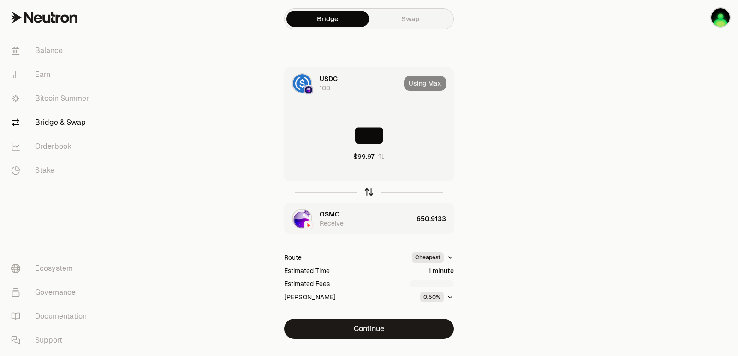
click at [370, 191] on icon "button" at bounding box center [369, 192] width 10 height 10
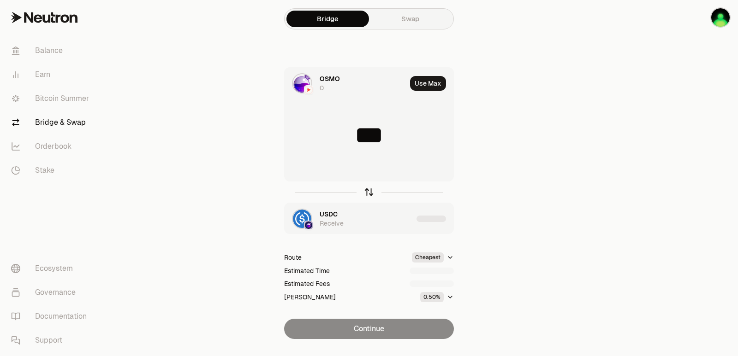
type input "**********"
click at [371, 191] on icon "button" at bounding box center [369, 192] width 10 height 10
type input "***"
